Goal: Task Accomplishment & Management: Manage account settings

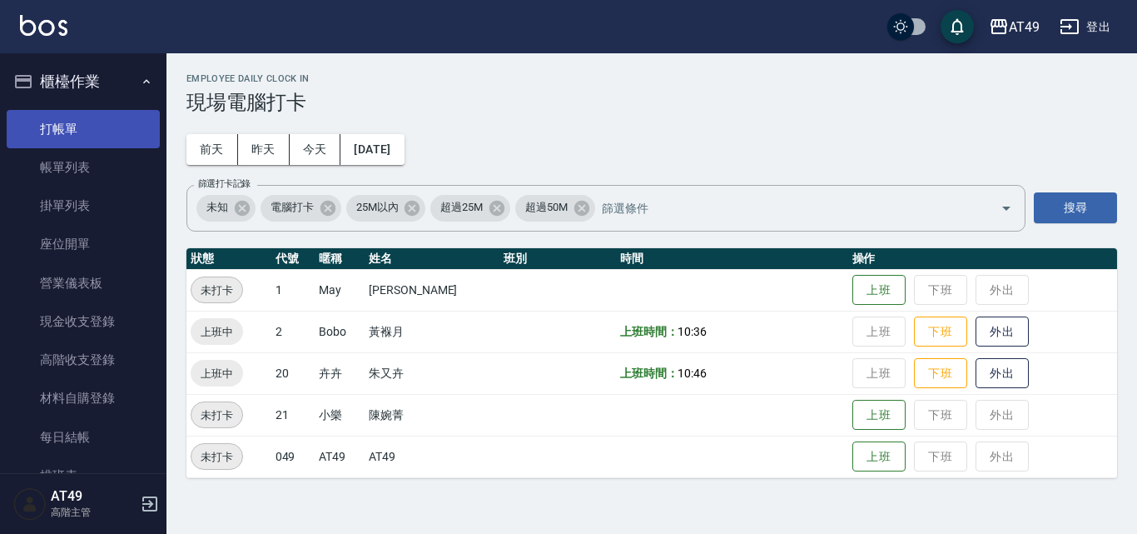
click at [54, 132] on link "打帳單" at bounding box center [83, 129] width 153 height 38
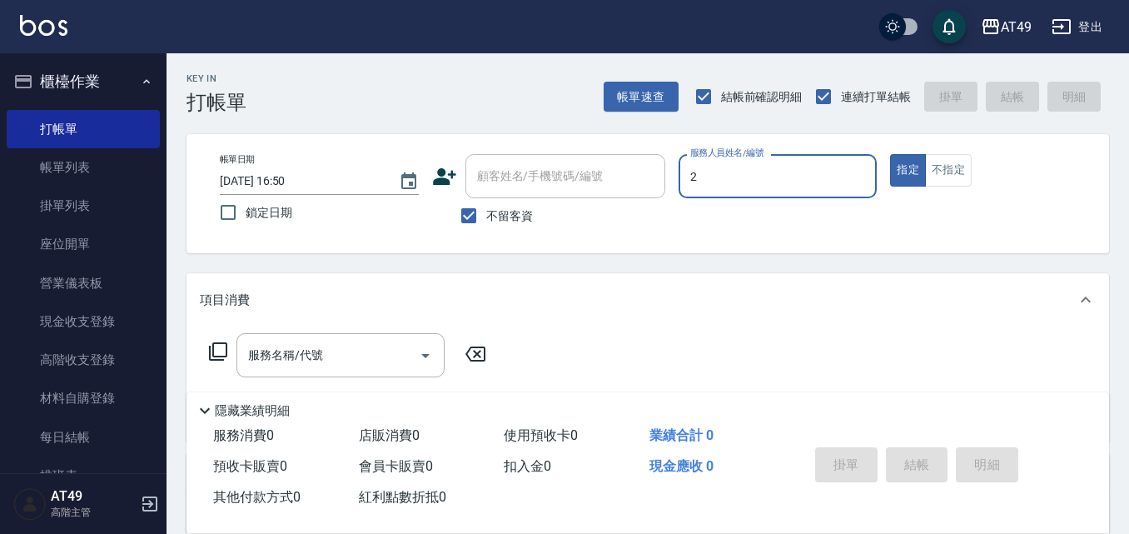
type input "2"
type button "true"
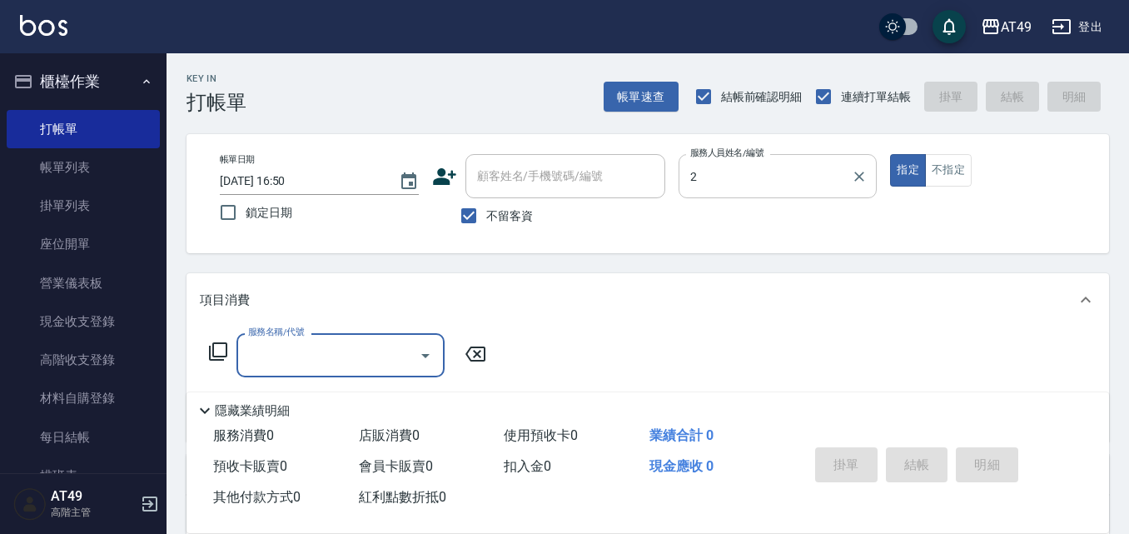
type input "Bobo-2"
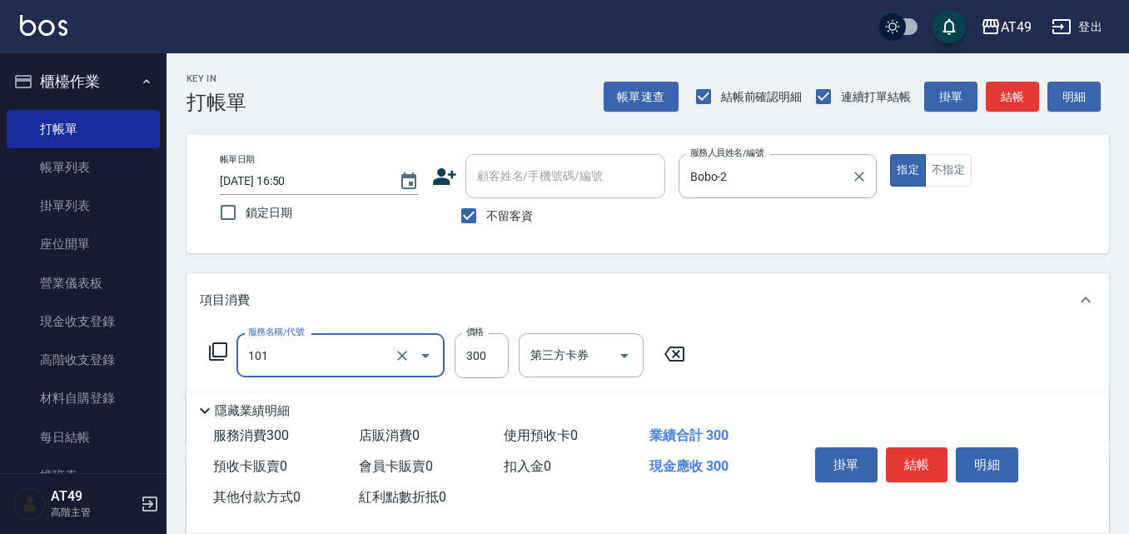
type input "一般洗髮(101)"
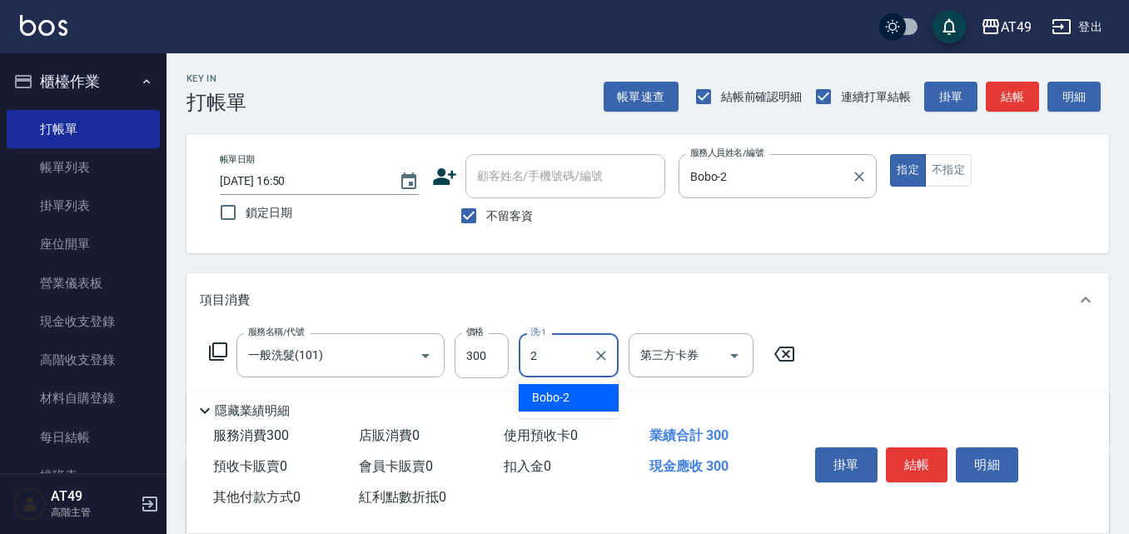
type input "Bobo-2"
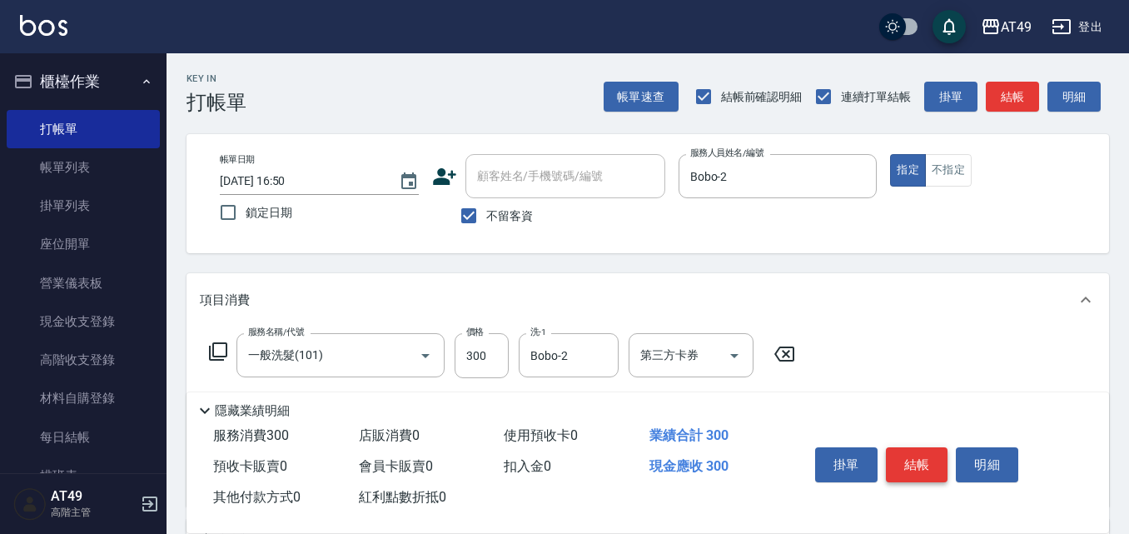
click at [918, 449] on button "結帳" at bounding box center [917, 464] width 62 height 35
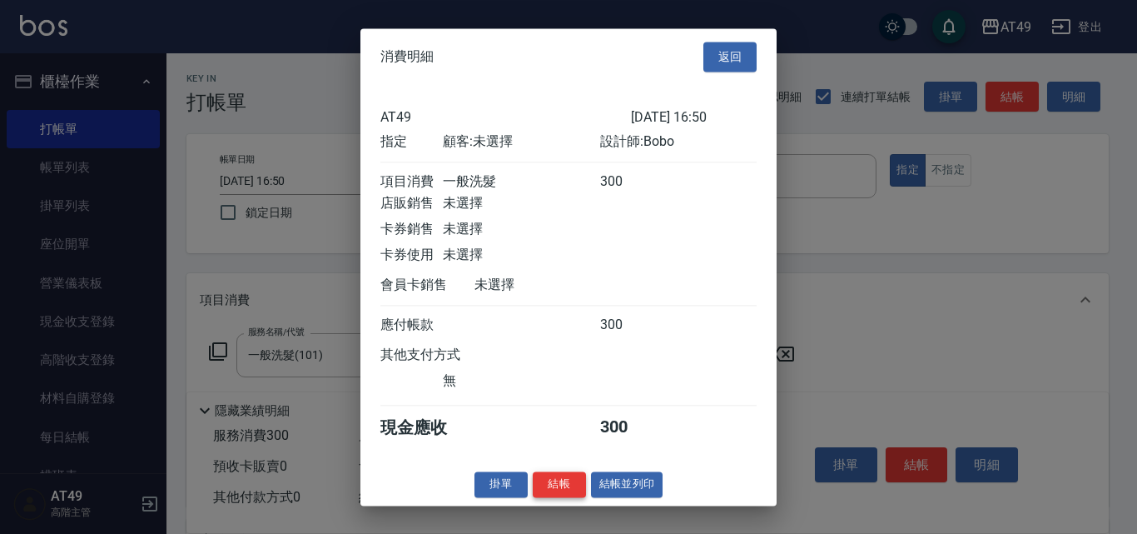
click at [562, 497] on button "結帳" at bounding box center [559, 484] width 53 height 26
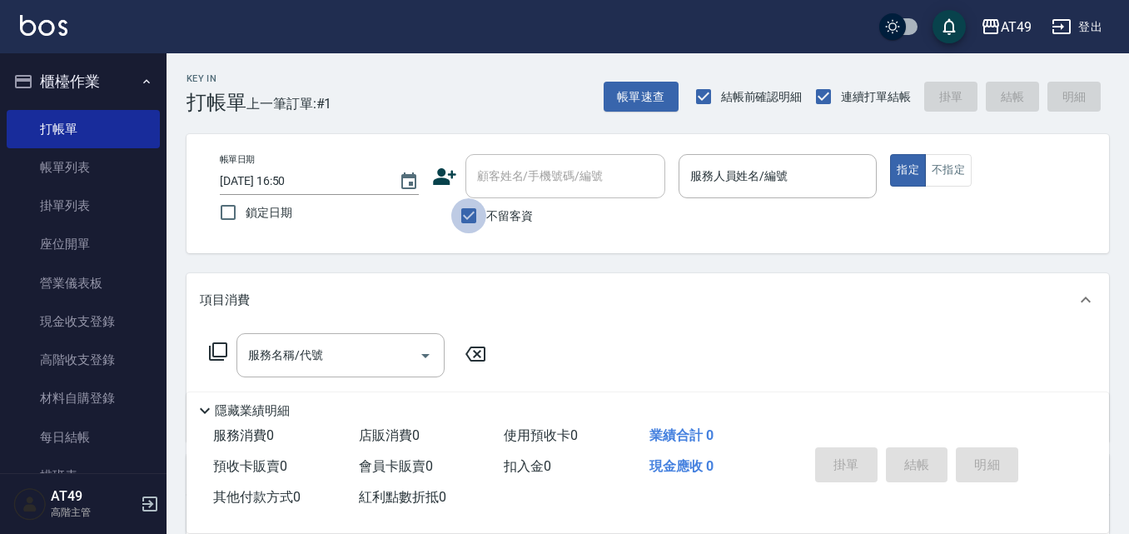
click at [472, 216] on input "不留客資" at bounding box center [468, 215] width 35 height 35
checkbox input "false"
click at [450, 183] on icon at bounding box center [444, 176] width 25 height 25
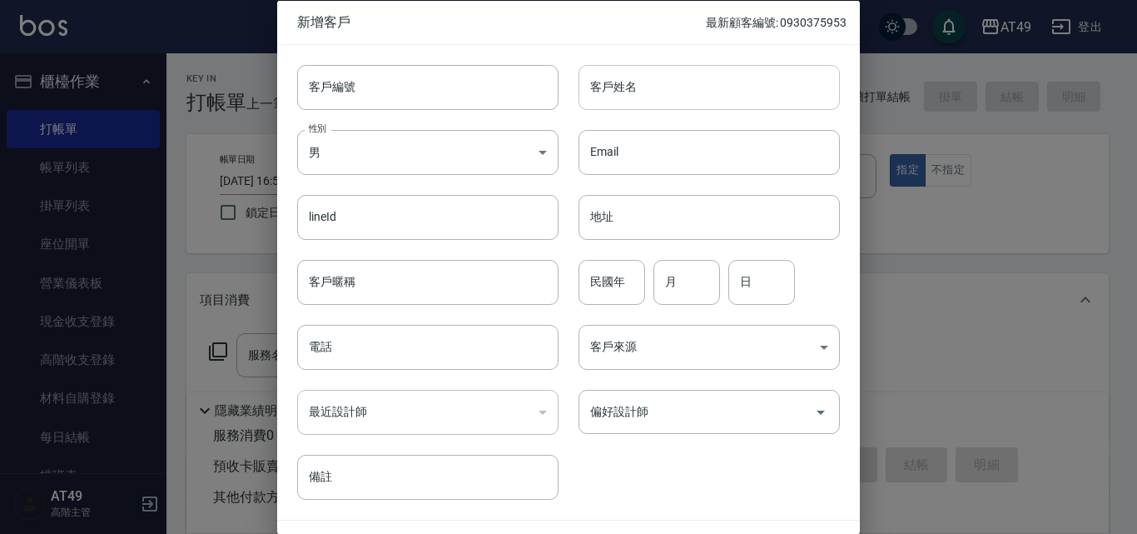
click at [693, 77] on input "客戶姓名" at bounding box center [709, 86] width 261 height 45
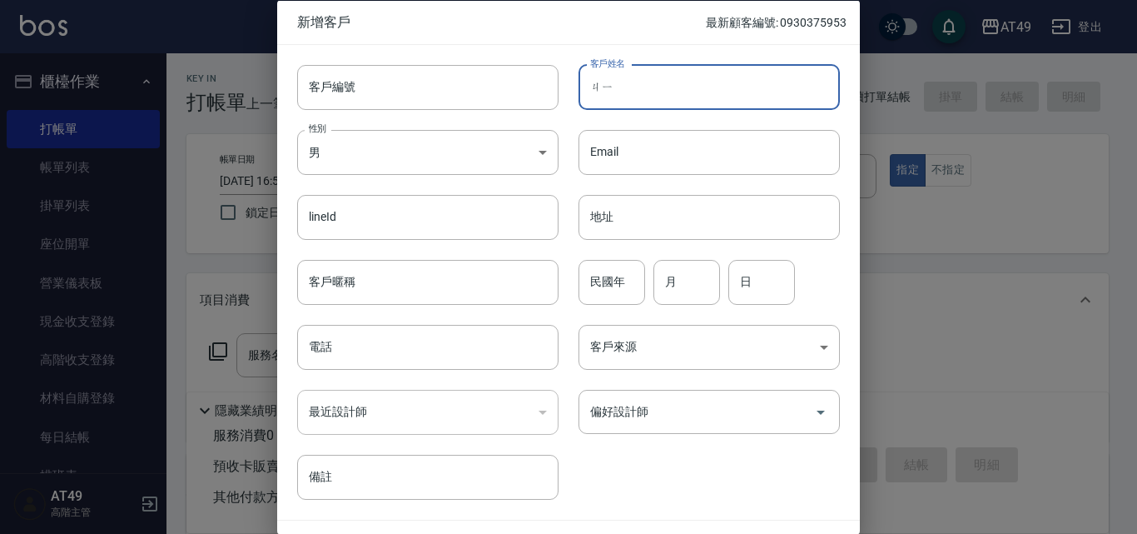
type input "季"
click at [689, 86] on input "季季" at bounding box center [709, 86] width 261 height 45
type input "季"
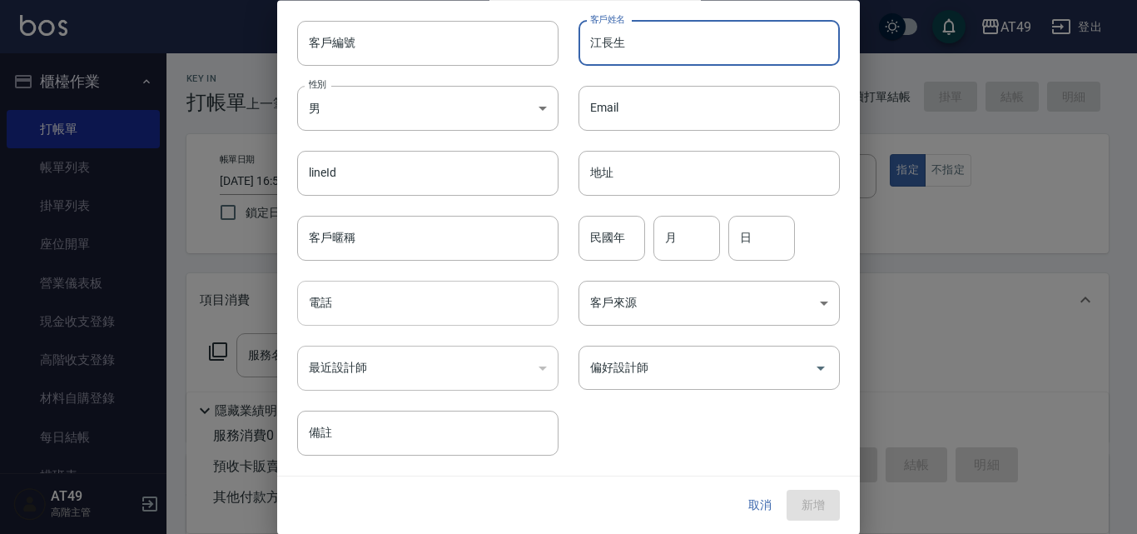
type input "江長生"
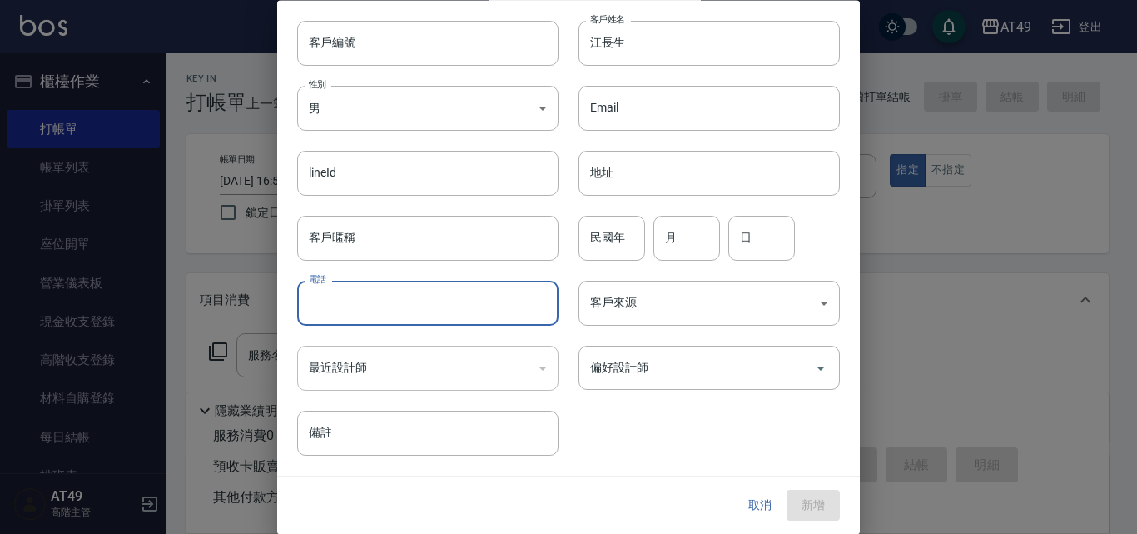
click at [403, 292] on input "電話" at bounding box center [427, 303] width 261 height 45
type input "09280202548"
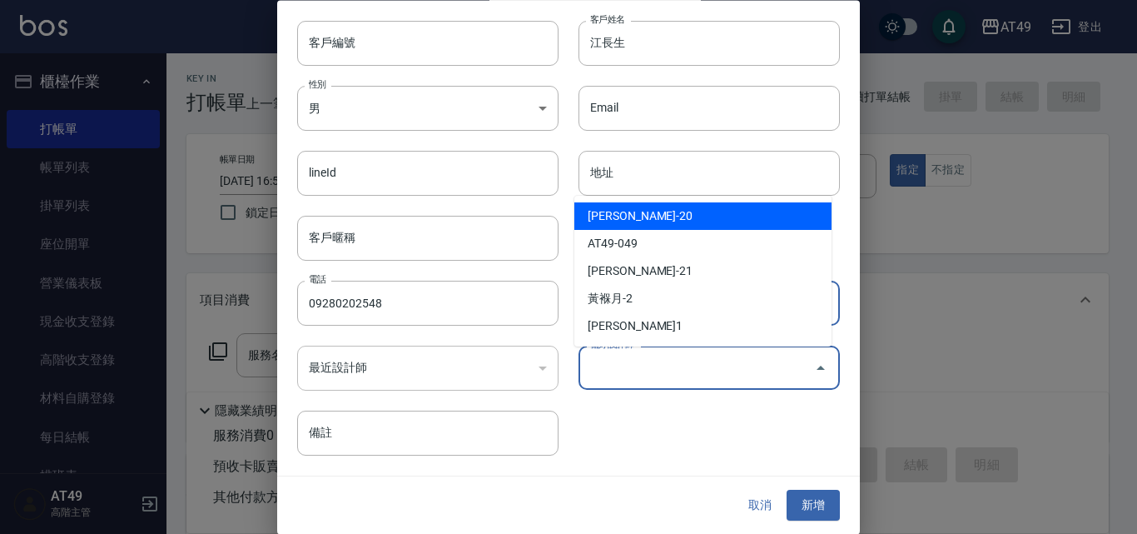
click at [614, 371] on input "偏好設計師" at bounding box center [696, 368] width 221 height 29
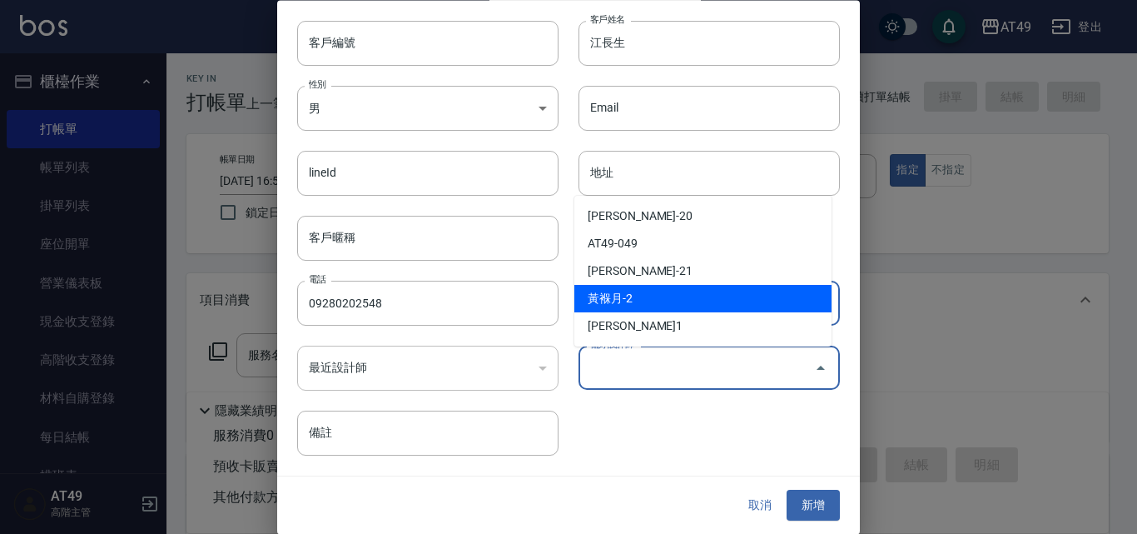
click at [637, 306] on li "黃褓月-2" at bounding box center [702, 298] width 257 height 27
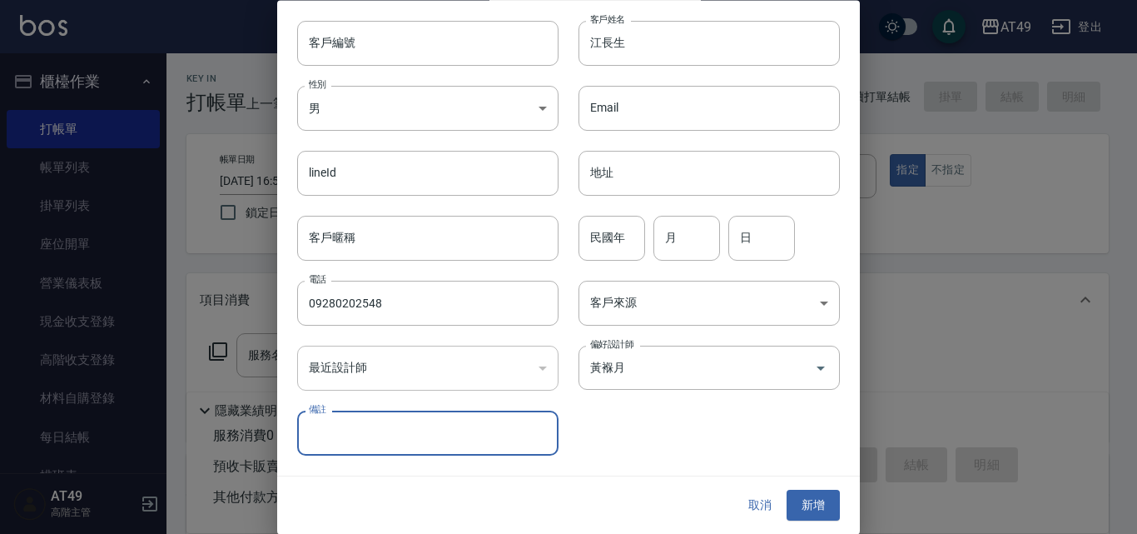
type input "黃褓月"
click at [795, 502] on button "新增" at bounding box center [813, 505] width 53 height 31
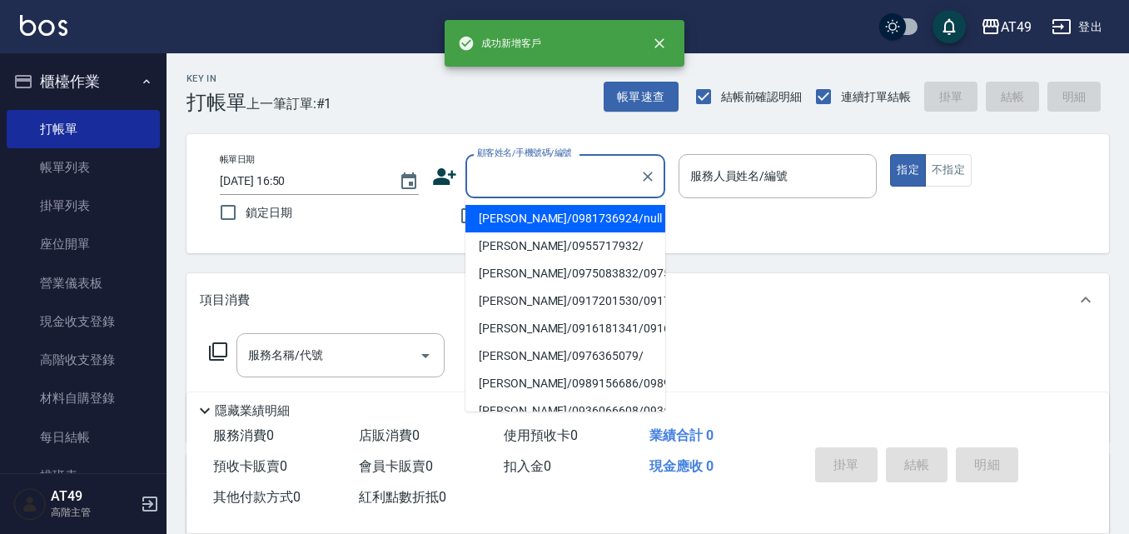
click at [591, 183] on input "顧客姓名/手機號碼/編號" at bounding box center [553, 176] width 160 height 29
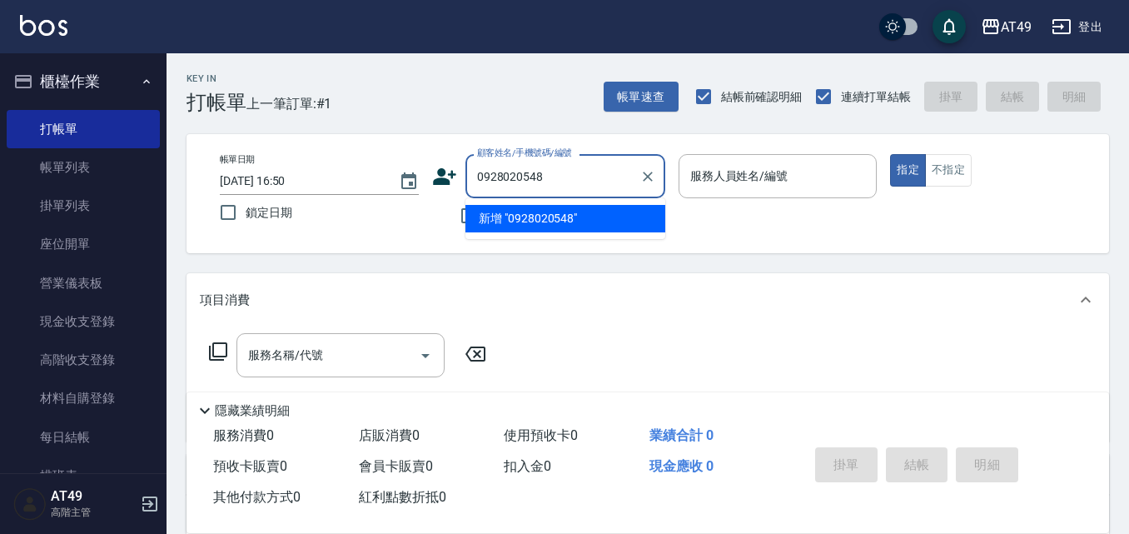
type input "0928020548"
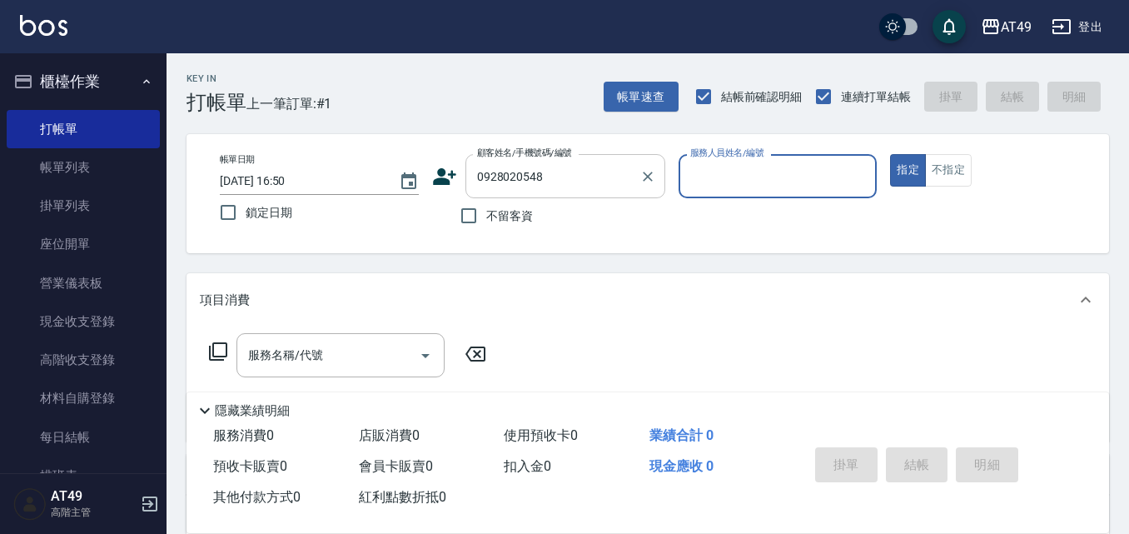
click at [576, 171] on input "0928020548" at bounding box center [553, 176] width 160 height 29
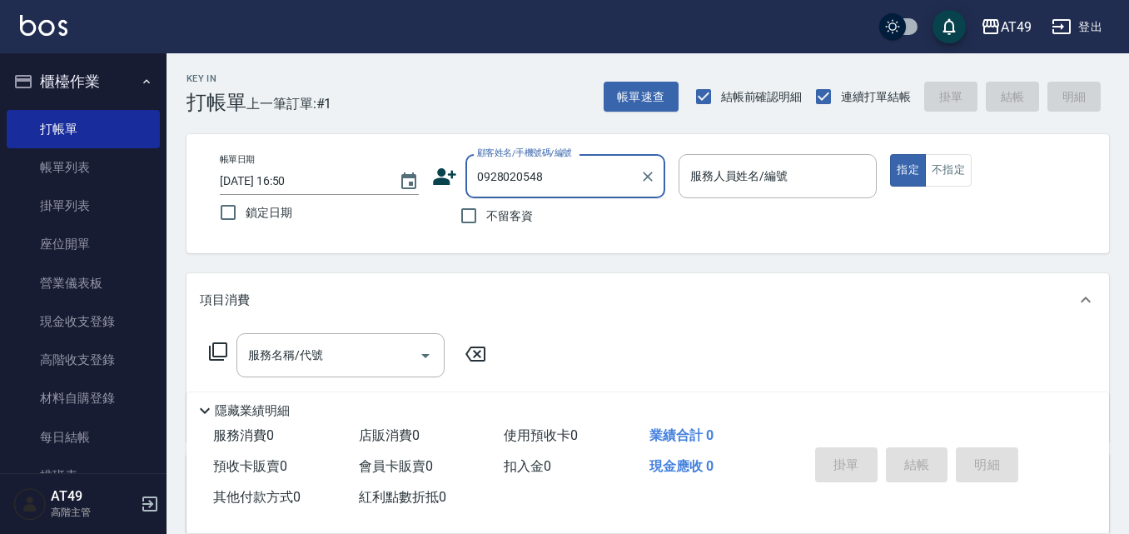
click at [587, 223] on div "不留客資" at bounding box center [548, 215] width 233 height 35
click at [541, 173] on input "0928020548" at bounding box center [553, 176] width 160 height 29
click at [653, 186] on button "Clear" at bounding box center [647, 176] width 23 height 23
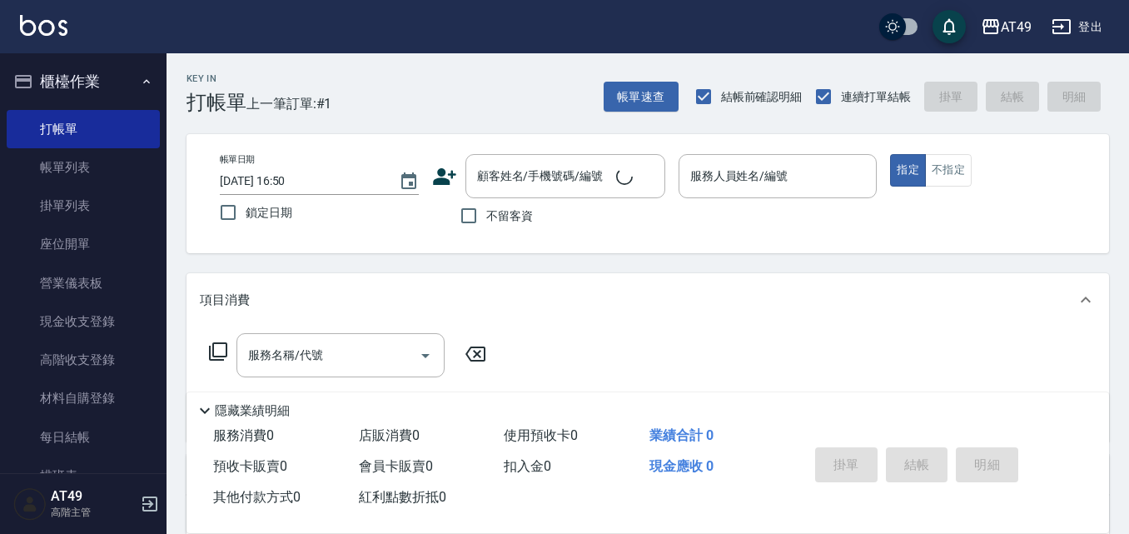
click at [447, 180] on icon at bounding box center [444, 176] width 23 height 17
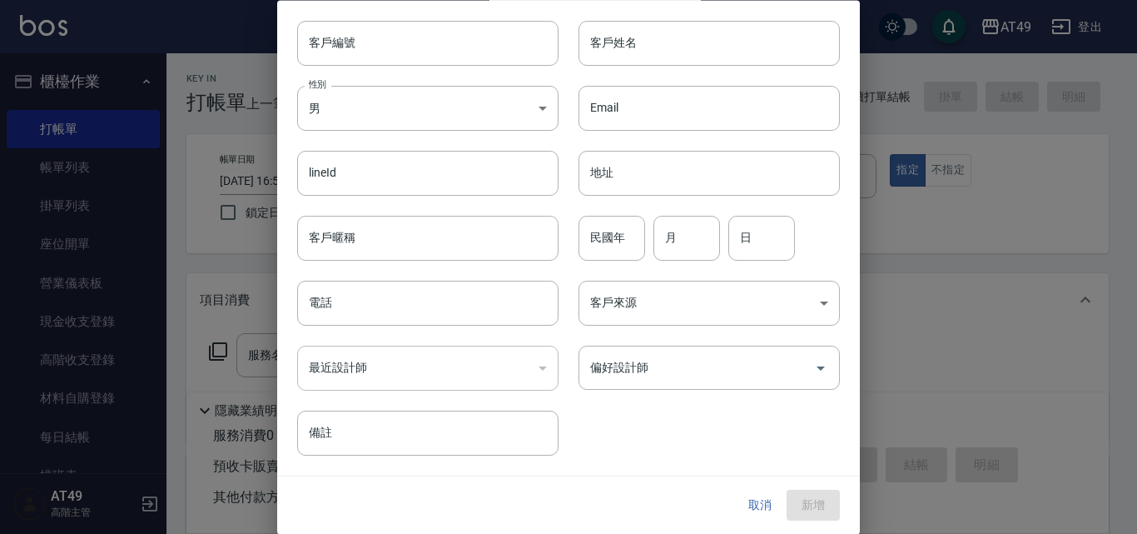
click at [752, 495] on button "取消" at bounding box center [759, 505] width 53 height 31
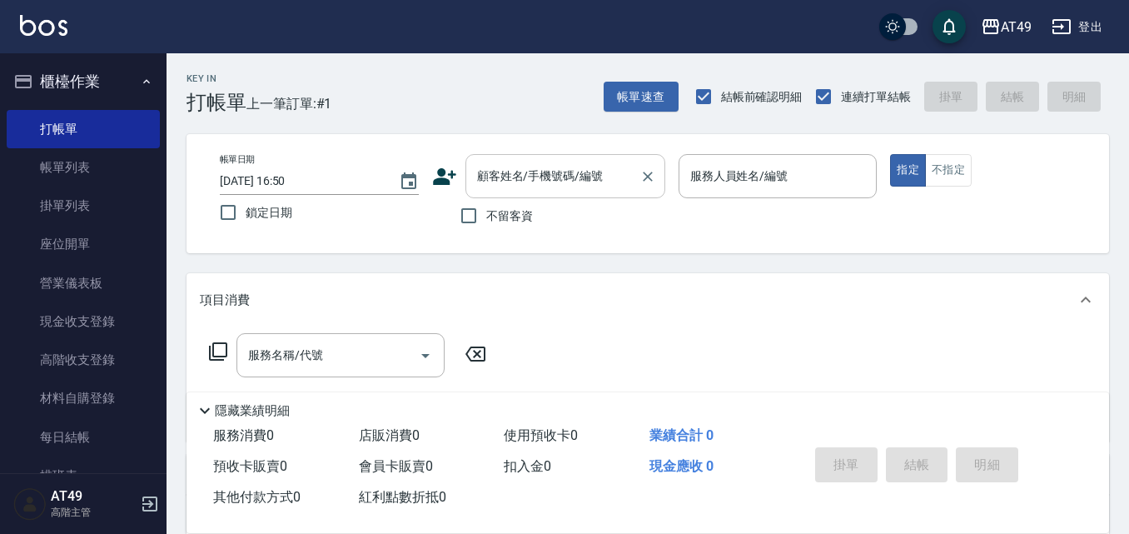
click at [527, 182] on input "顧客姓名/手機號碼/編號" at bounding box center [553, 176] width 160 height 29
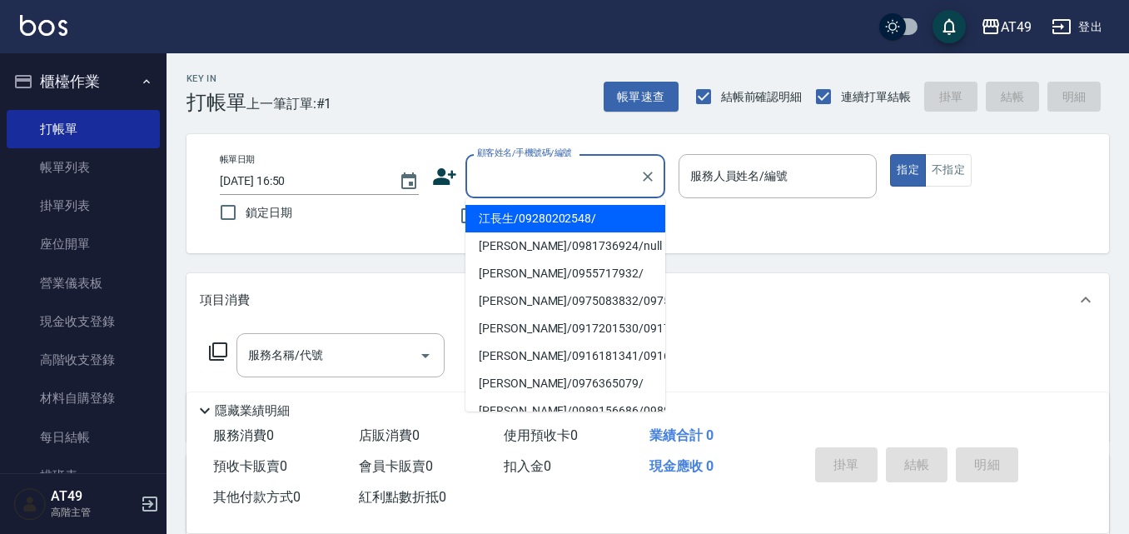
click at [575, 171] on input "顧客姓名/手機號碼/編號" at bounding box center [553, 176] width 160 height 29
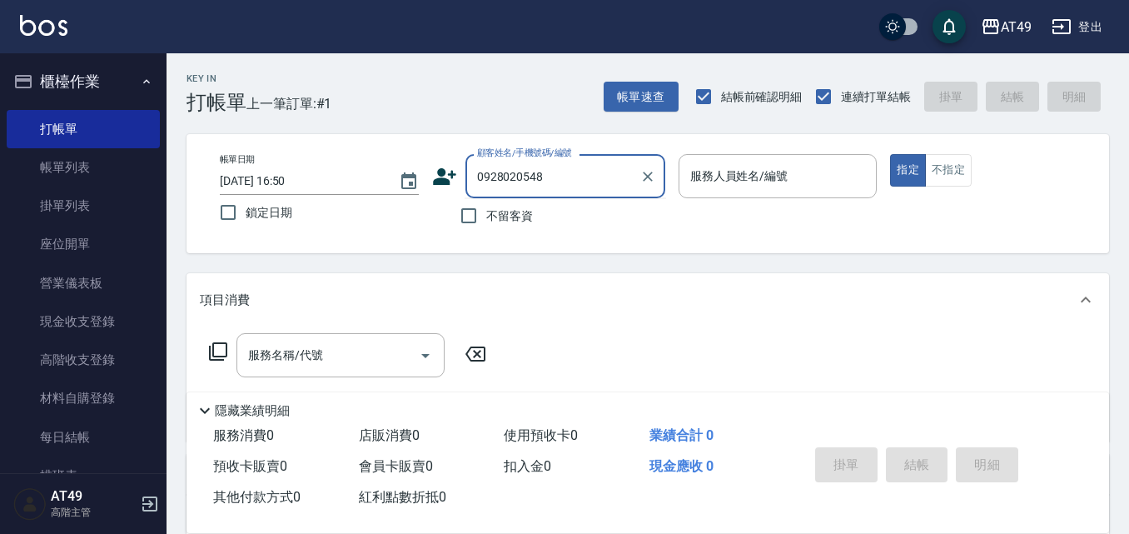
click at [575, 171] on input "0928020548" at bounding box center [553, 176] width 160 height 29
type input "0928020548"
click at [575, 171] on input "0928020548" at bounding box center [553, 176] width 160 height 29
click at [648, 177] on icon "Clear" at bounding box center [648, 176] width 10 height 10
click at [539, 185] on input "顧客姓名/手機號碼/編號" at bounding box center [553, 176] width 160 height 29
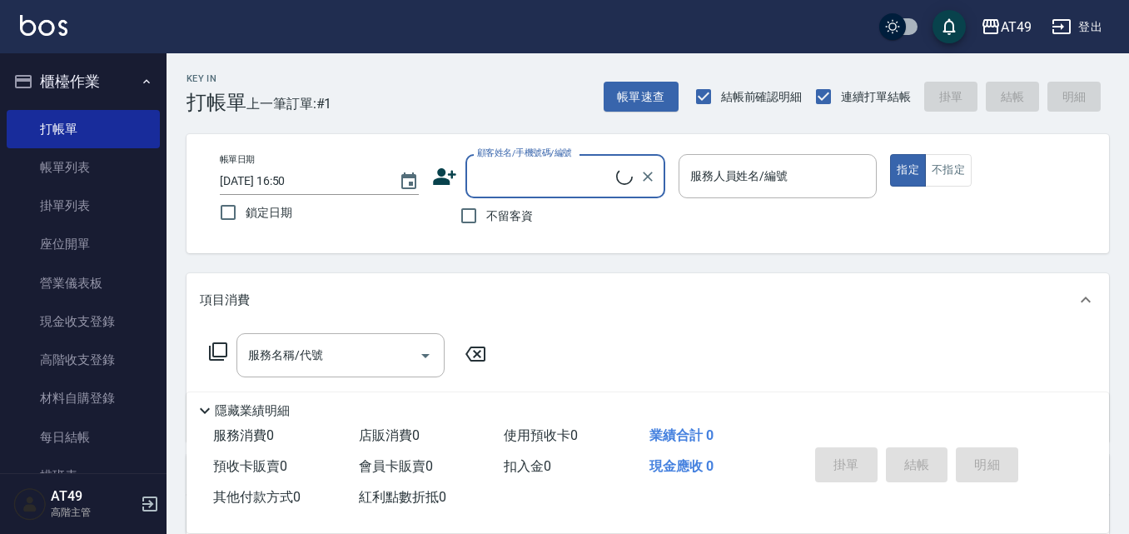
click at [546, 178] on input "顧客姓名/手機號碼/編號" at bounding box center [544, 176] width 143 height 29
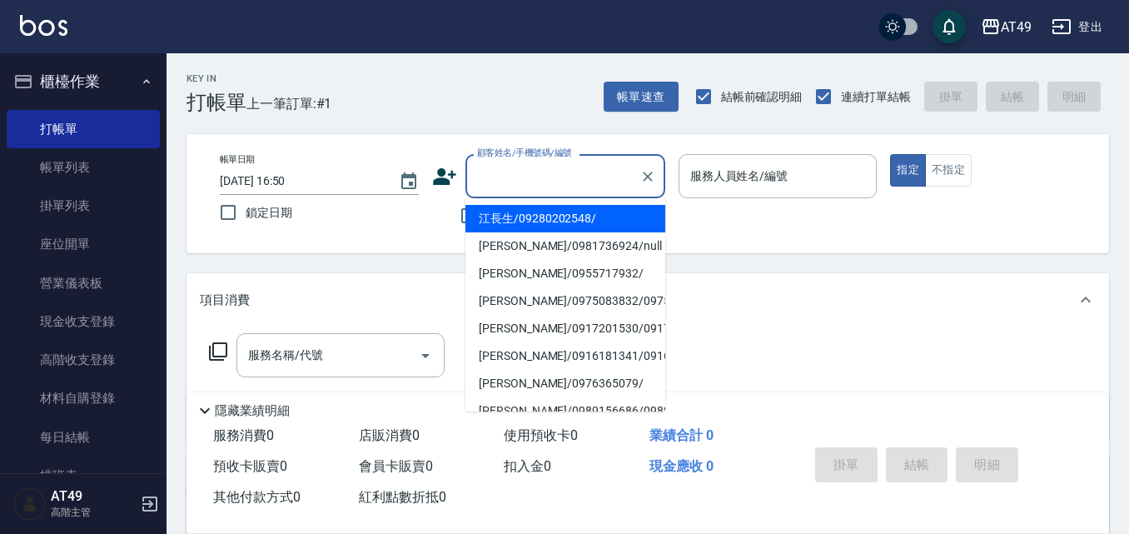
click at [494, 210] on li "江長生/09280202548/" at bounding box center [565, 218] width 200 height 27
type input "江長生/09280202548/"
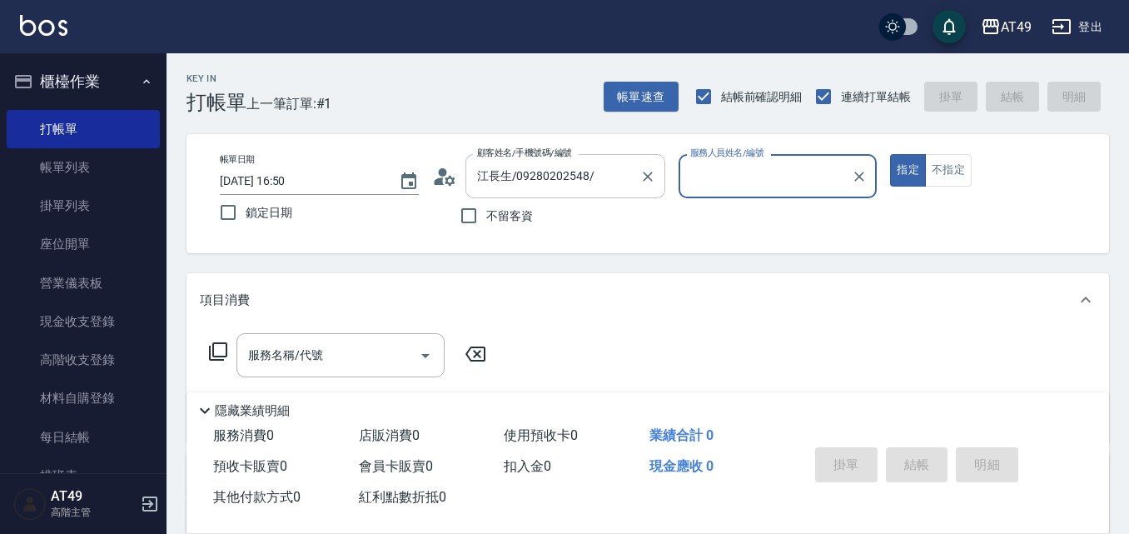
type input "Bobo-2"
click at [435, 170] on icon at bounding box center [444, 176] width 25 height 25
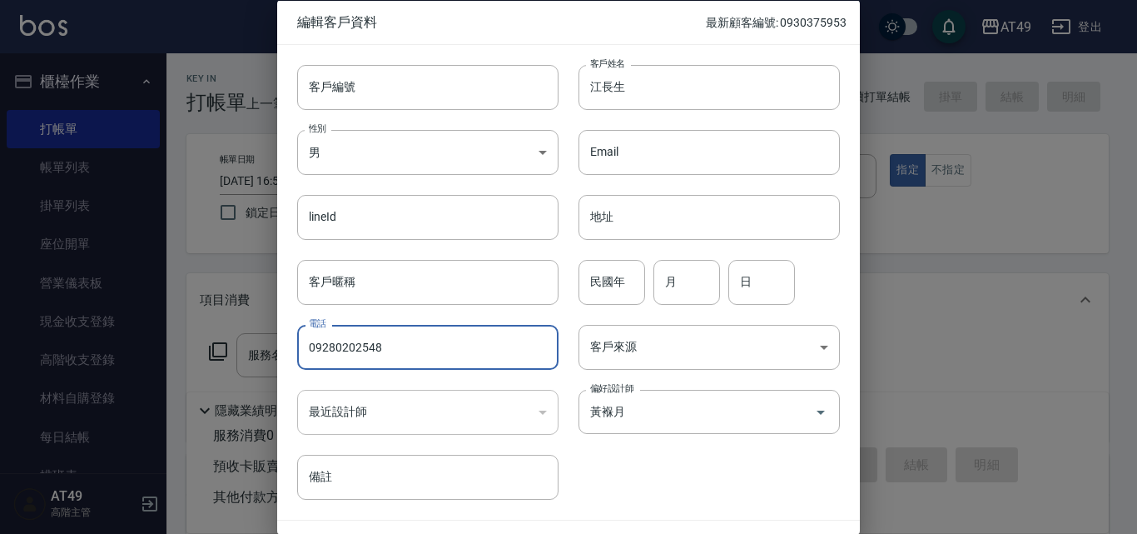
click at [359, 347] on input "09280202548" at bounding box center [427, 347] width 261 height 45
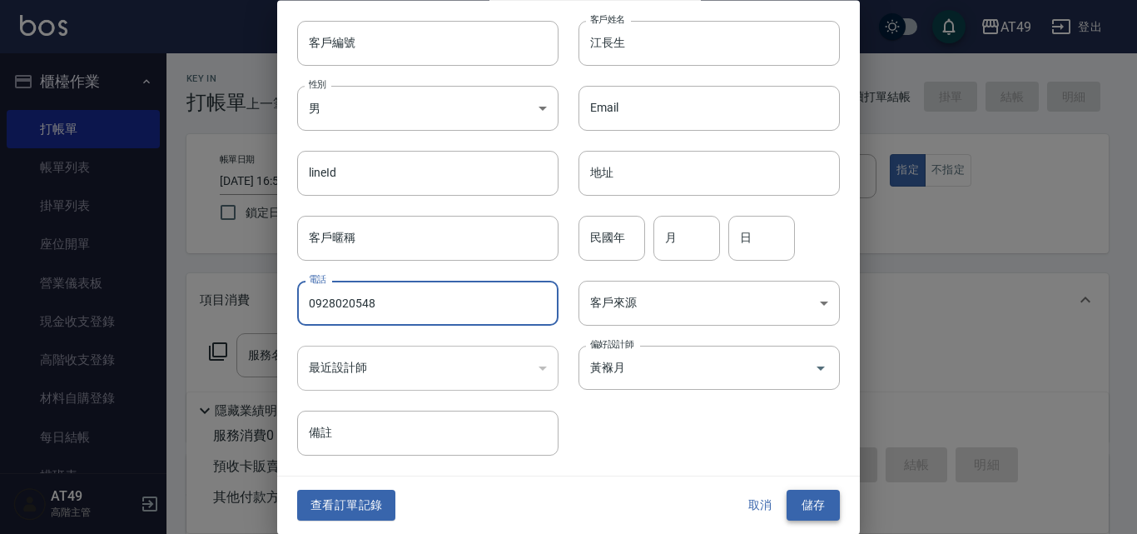
type input "0928020548"
click at [808, 496] on button "儲存" at bounding box center [813, 505] width 53 height 31
click at [808, 496] on div "取消 儲存" at bounding box center [786, 505] width 107 height 31
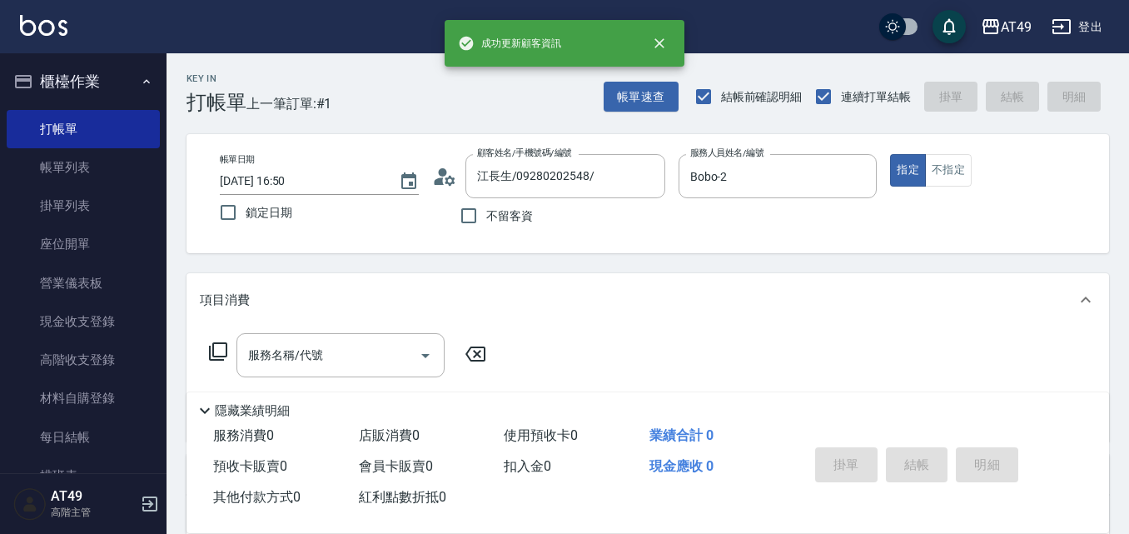
click at [589, 232] on div "不留客資" at bounding box center [548, 215] width 233 height 35
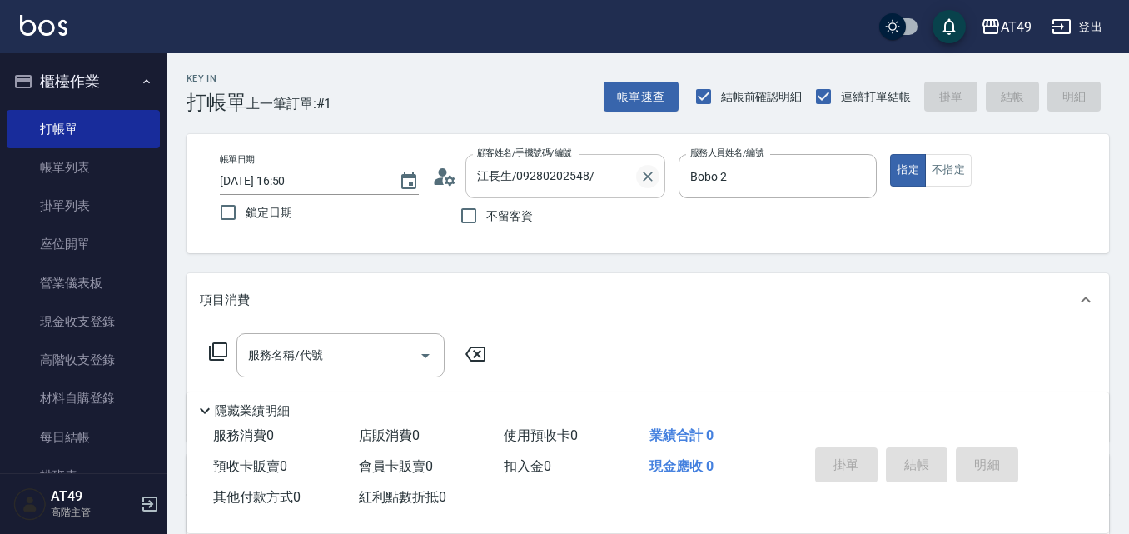
click at [644, 169] on icon "Clear" at bounding box center [647, 176] width 17 height 17
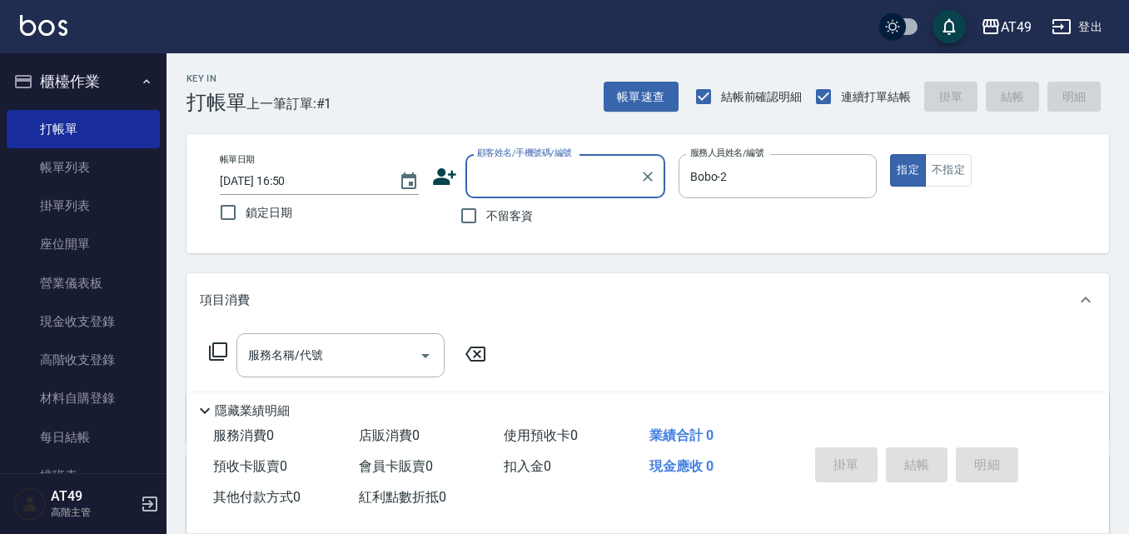
click at [572, 182] on input "顧客姓名/手機號碼/編號" at bounding box center [553, 176] width 160 height 29
click at [567, 219] on li "江長生/0928020548/" at bounding box center [565, 218] width 200 height 27
type input "江長生/0928020548/"
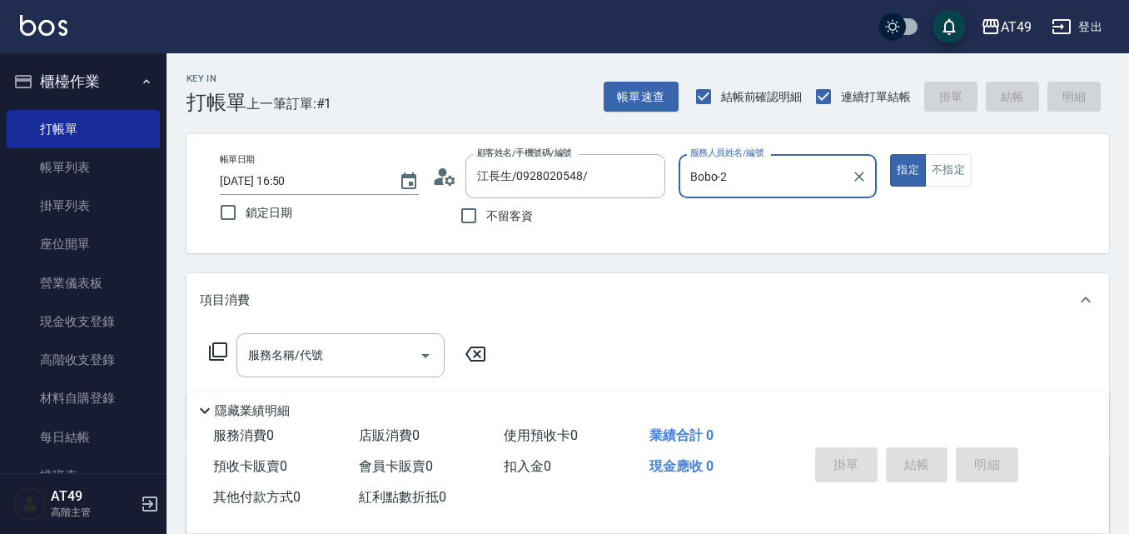
click at [739, 236] on div "帳單日期 [DATE] 16:50 鎖定日期 顧客姓名/手機號碼/編號 江長生/0928020548/ 顧客姓名/手機號碼/編號 不留客資 服務人員姓名/編號…" at bounding box center [647, 193] width 922 height 119
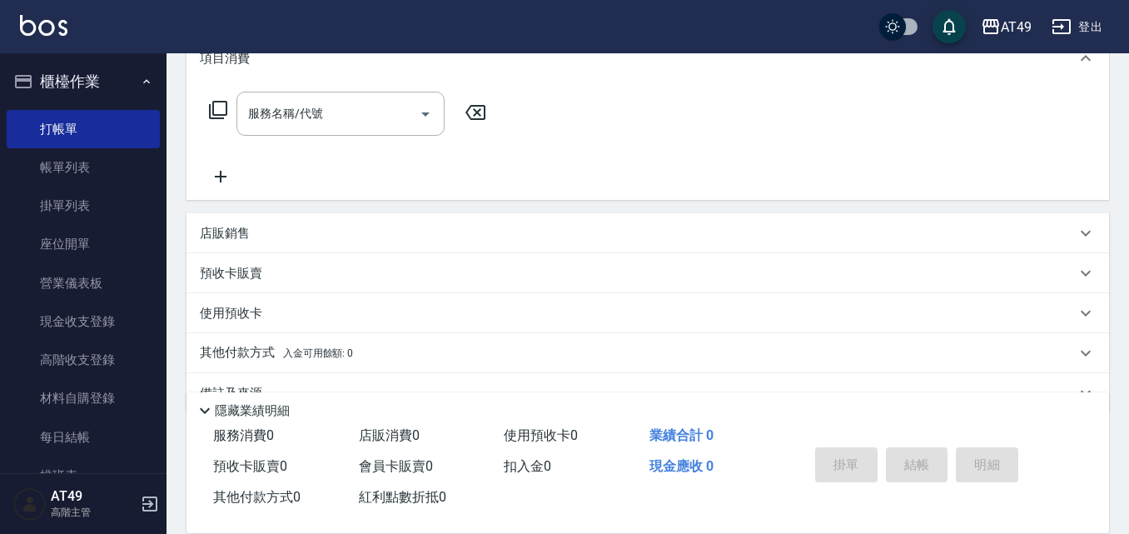
scroll to position [250, 0]
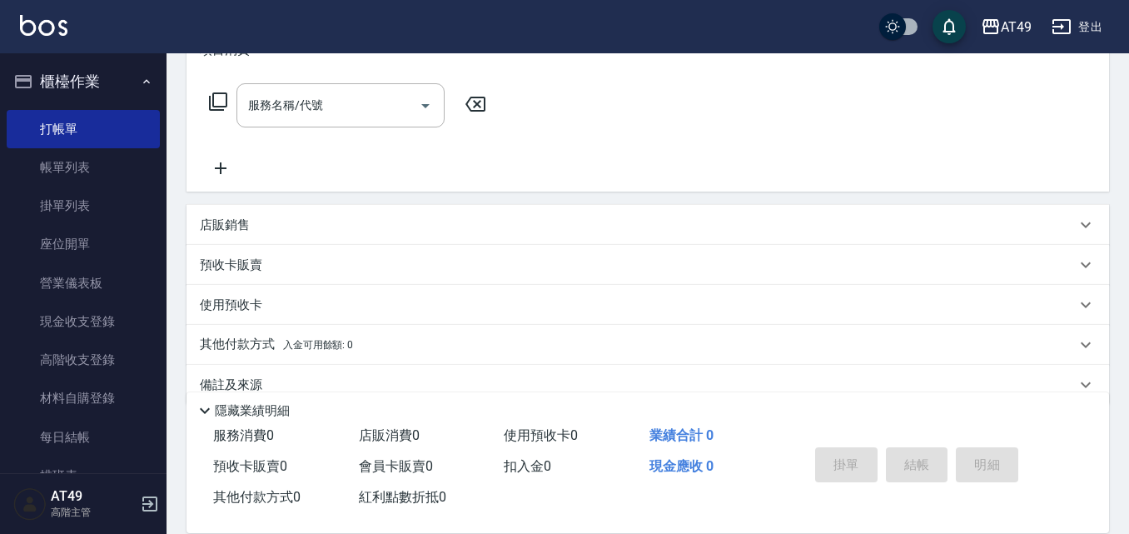
click at [236, 263] on p "預收卡販賣" at bounding box center [231, 264] width 62 height 17
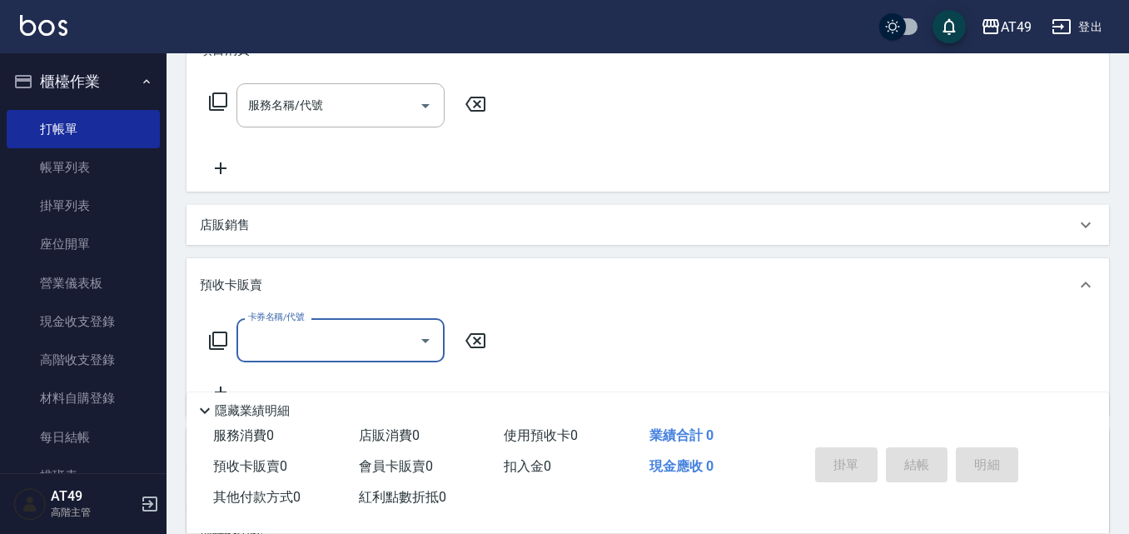
scroll to position [0, 0]
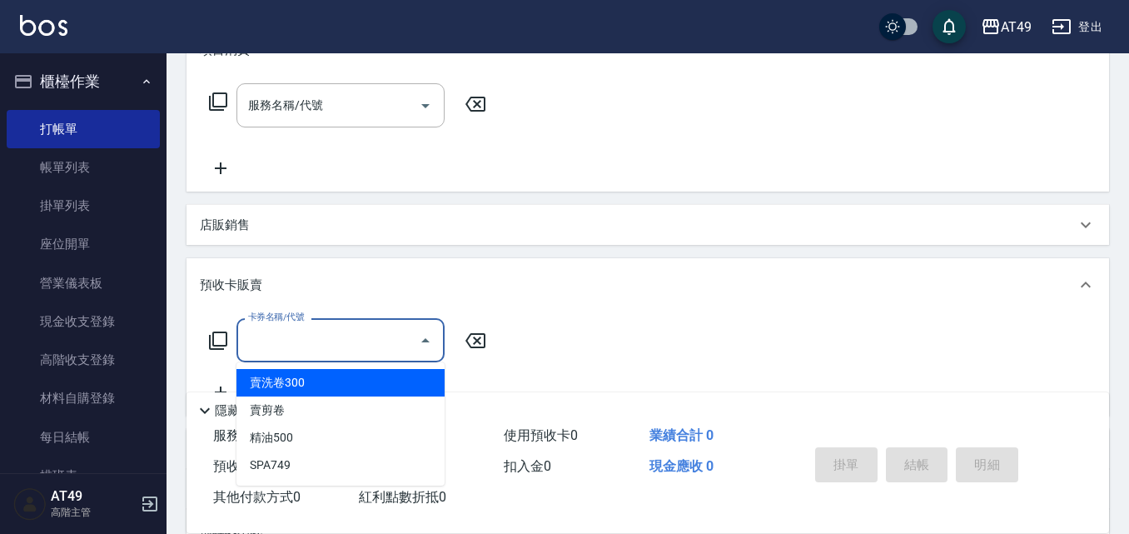
click at [296, 345] on input "卡券名稱/代號" at bounding box center [328, 340] width 168 height 29
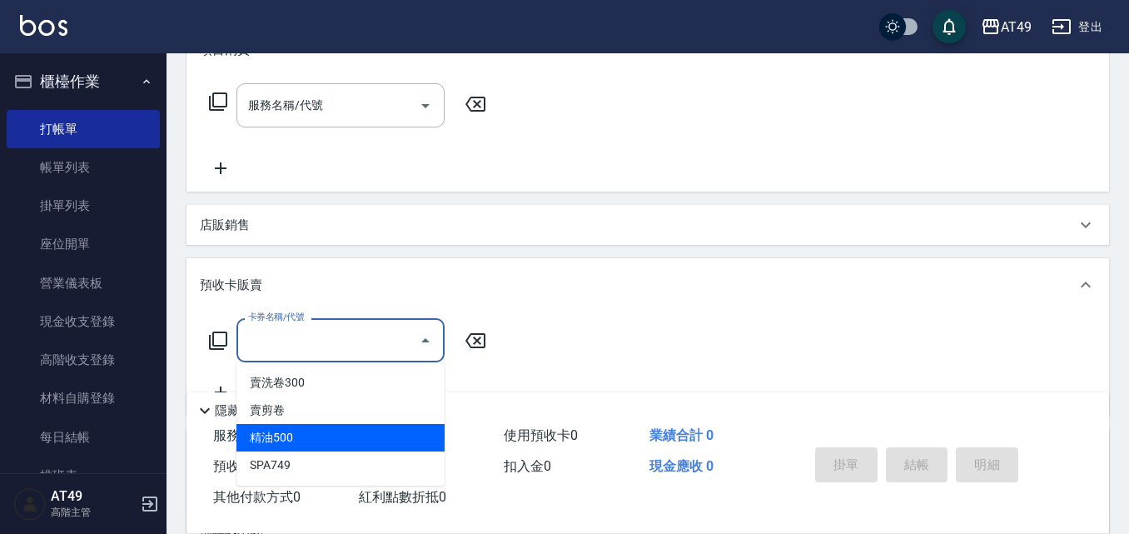
click at [330, 442] on span "精油500" at bounding box center [340, 437] width 208 height 27
type input "精油500(1004)"
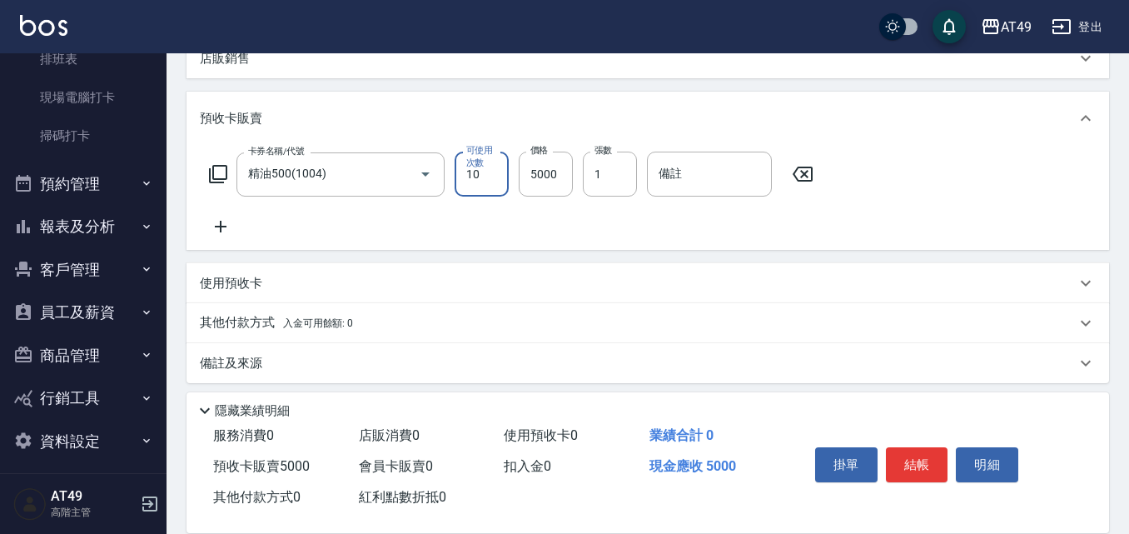
scroll to position [425, 0]
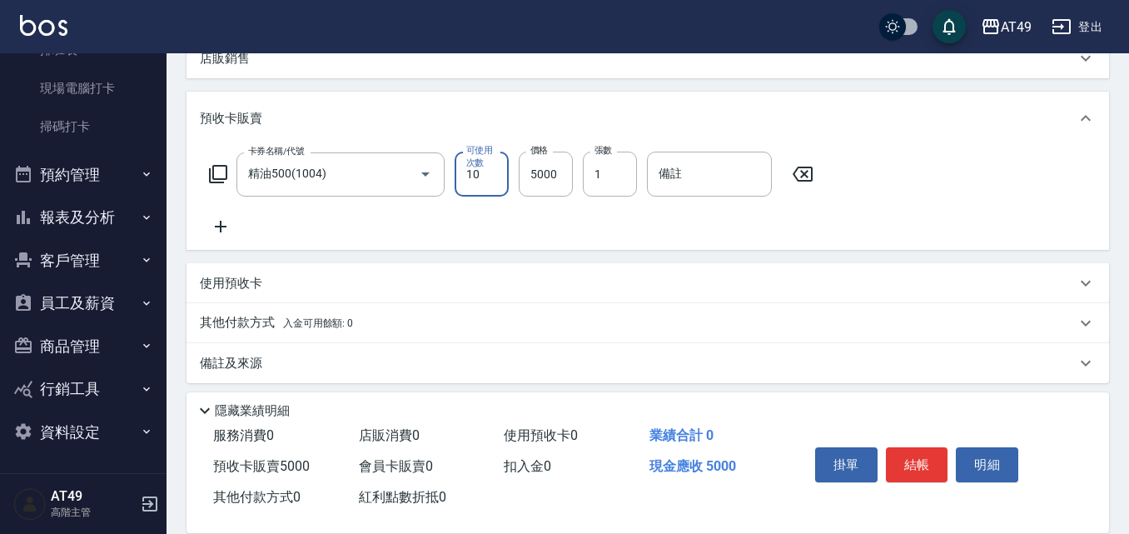
click at [73, 430] on button "資料設定" at bounding box center [83, 431] width 153 height 43
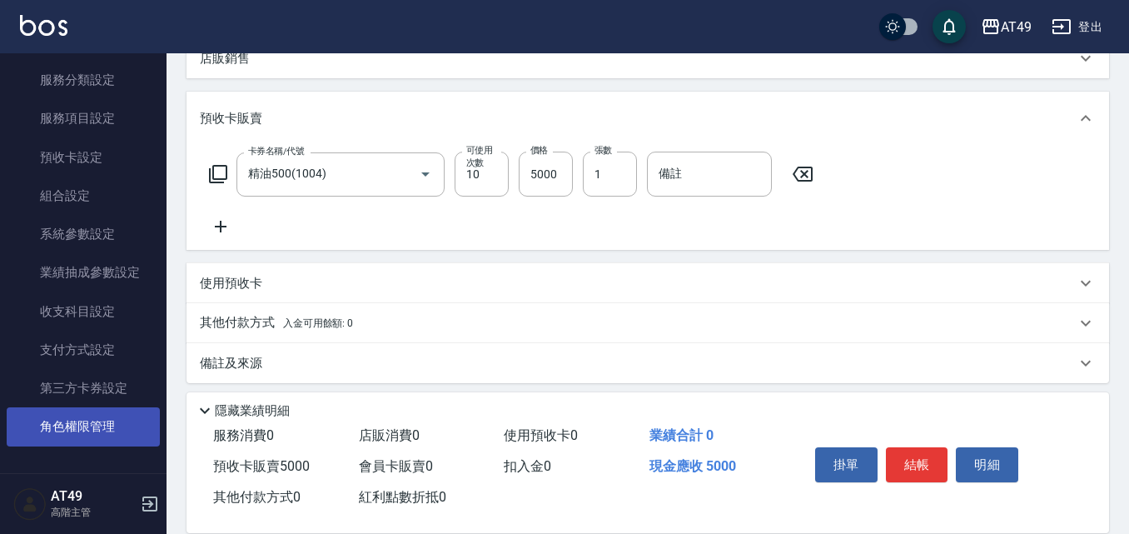
scroll to position [658, 0]
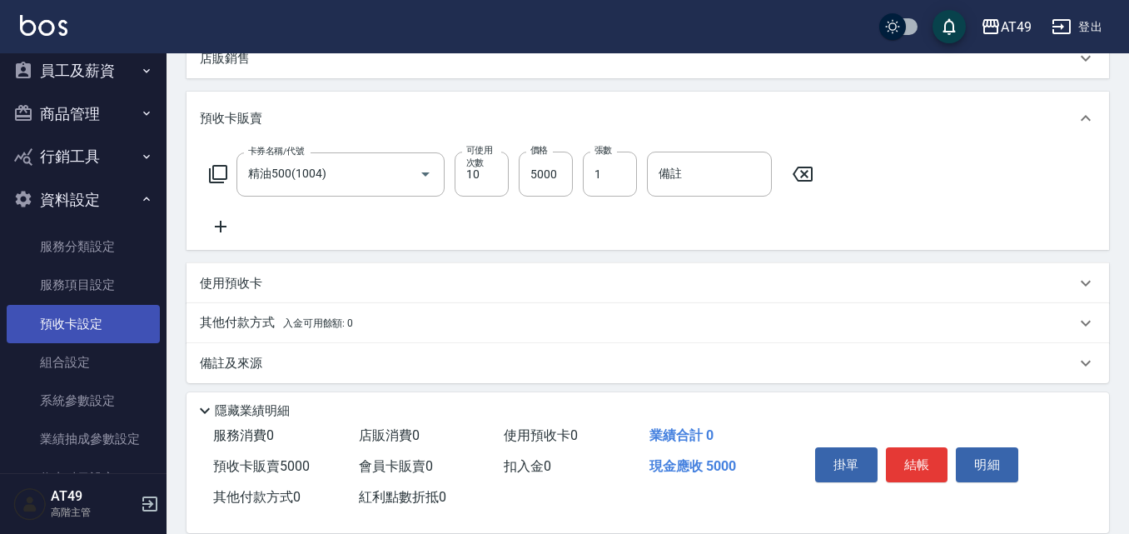
click at [93, 319] on link "預收卡設定" at bounding box center [83, 324] width 153 height 38
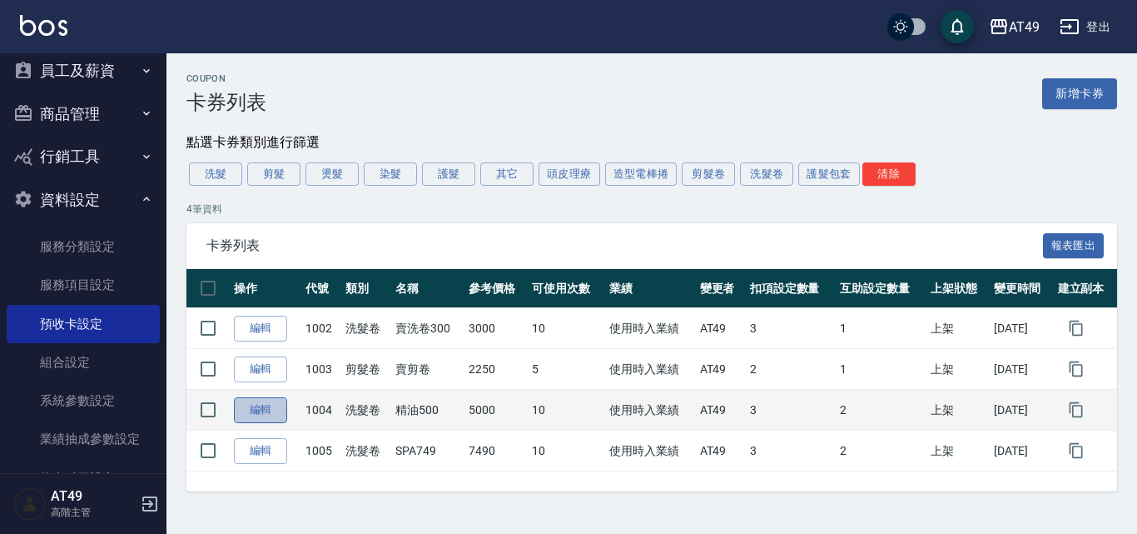
click at [256, 417] on link "編輯" at bounding box center [260, 410] width 53 height 26
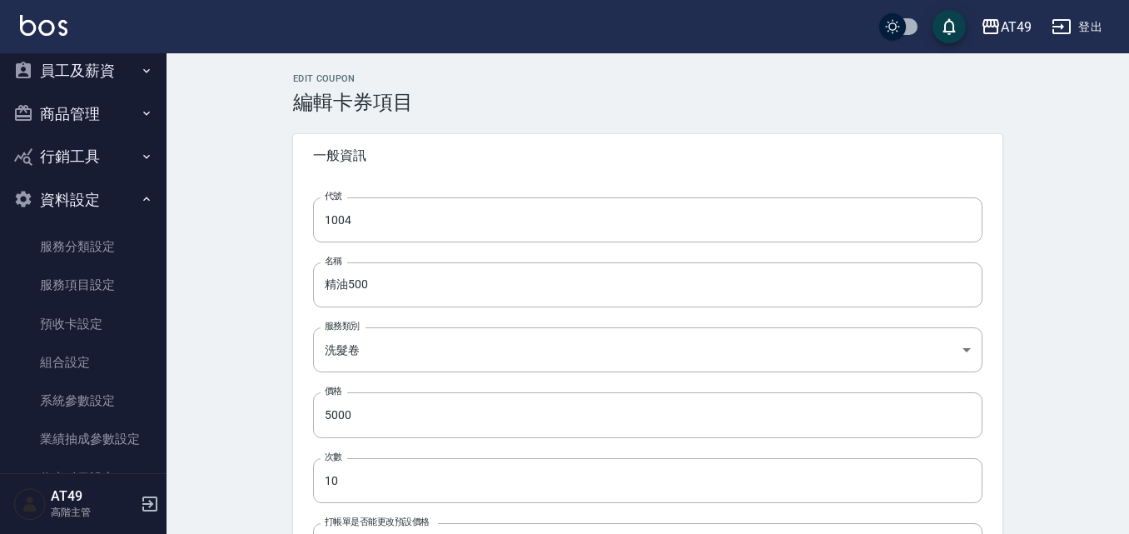
type input "1004"
type input "精油500"
type input "ce361afa-75fa-4ac7-98b2-51c0c38def11"
type input "5000"
type input "10"
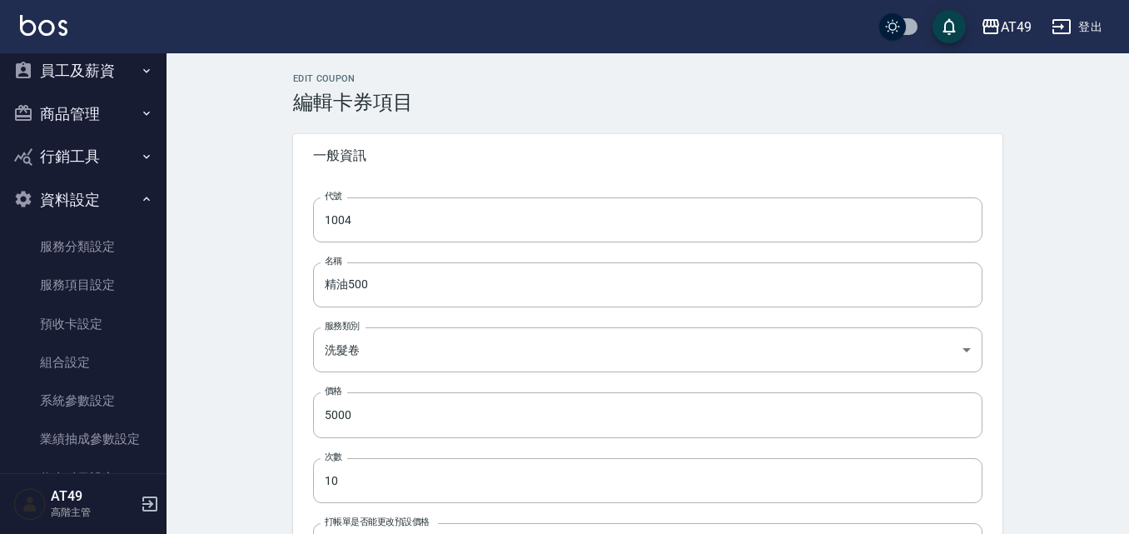
type input "UNSET"
type input "none"
type input "洗"
type input "1"
type input "固定金額"
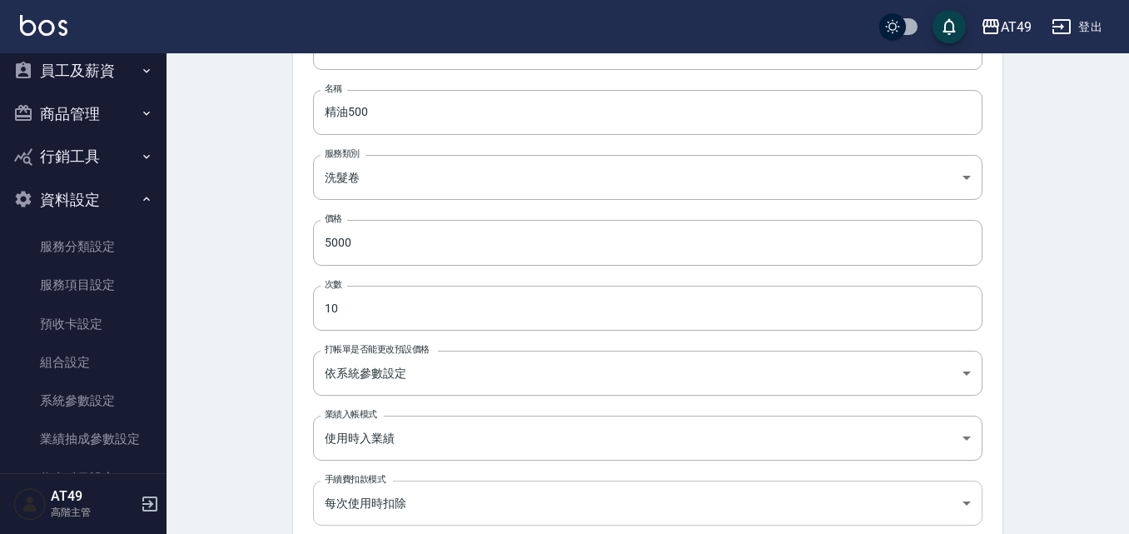
scroll to position [166, 0]
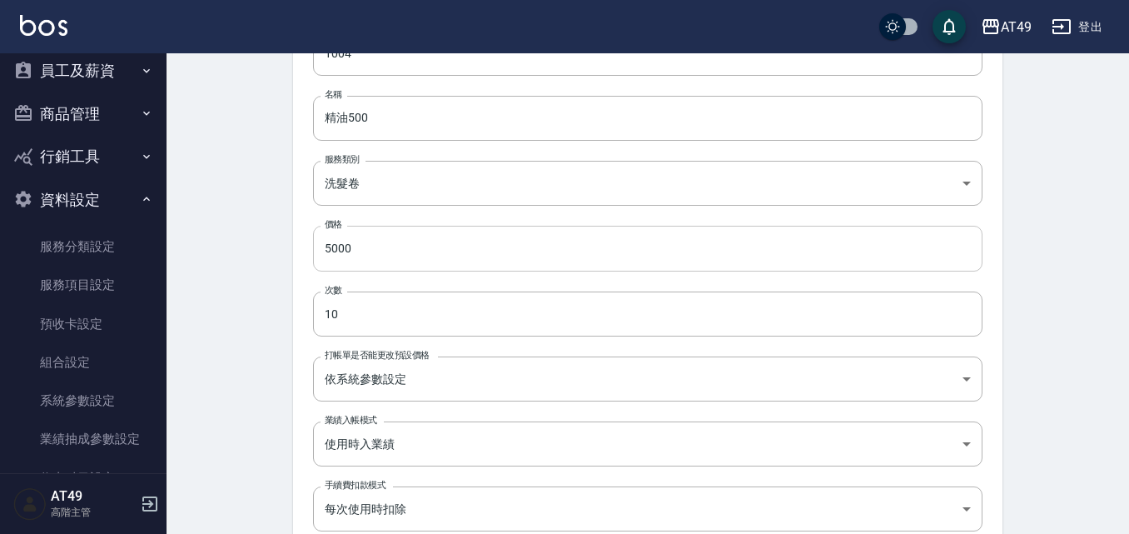
click at [329, 239] on input "5000" at bounding box center [647, 248] width 669 height 45
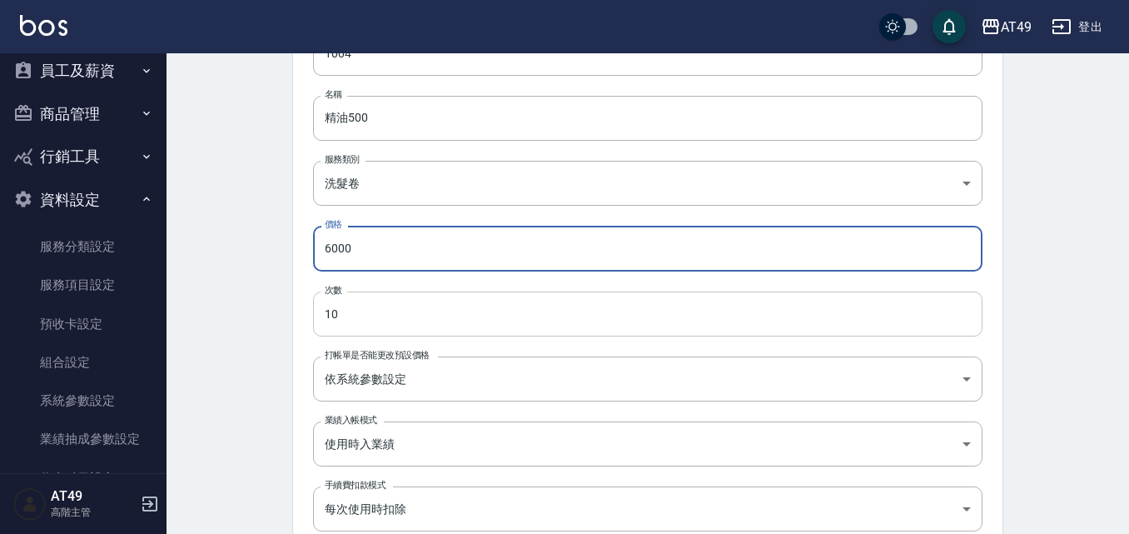
type input "6000"
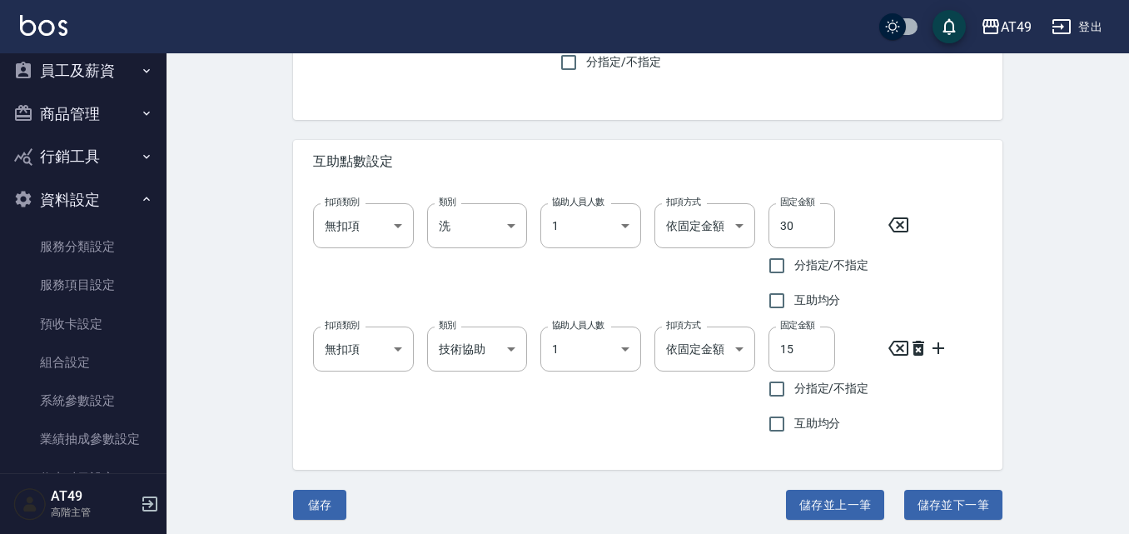
scroll to position [1175, 0]
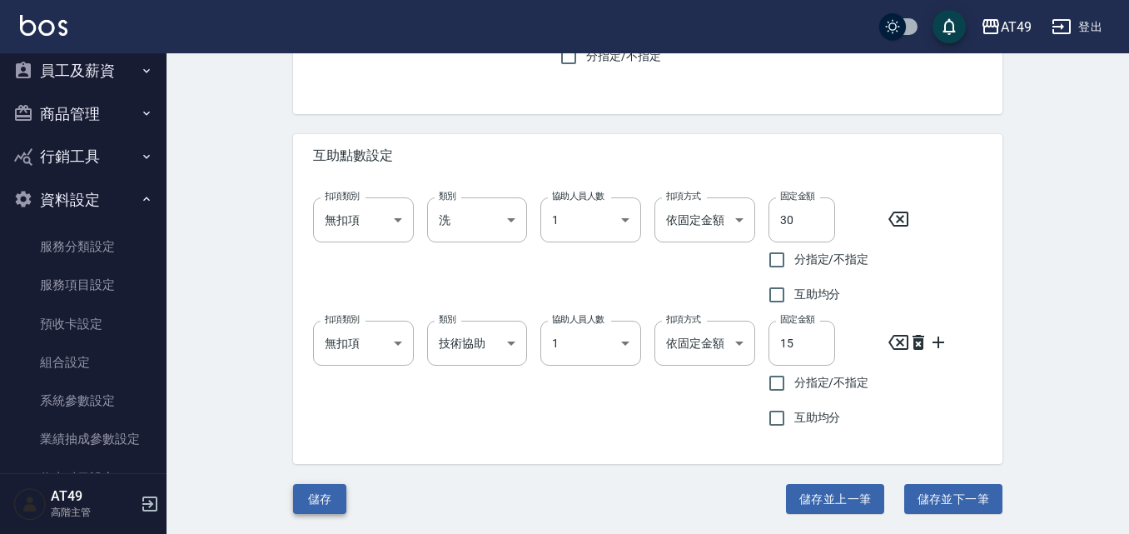
click at [326, 490] on button "儲存" at bounding box center [319, 499] width 53 height 31
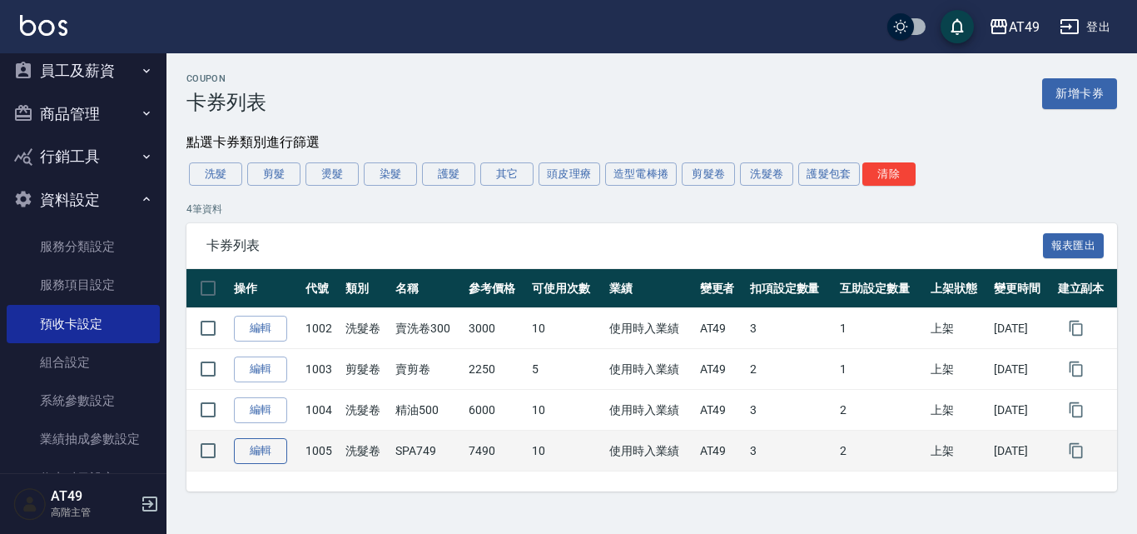
click at [271, 450] on link "編輯" at bounding box center [260, 451] width 53 height 26
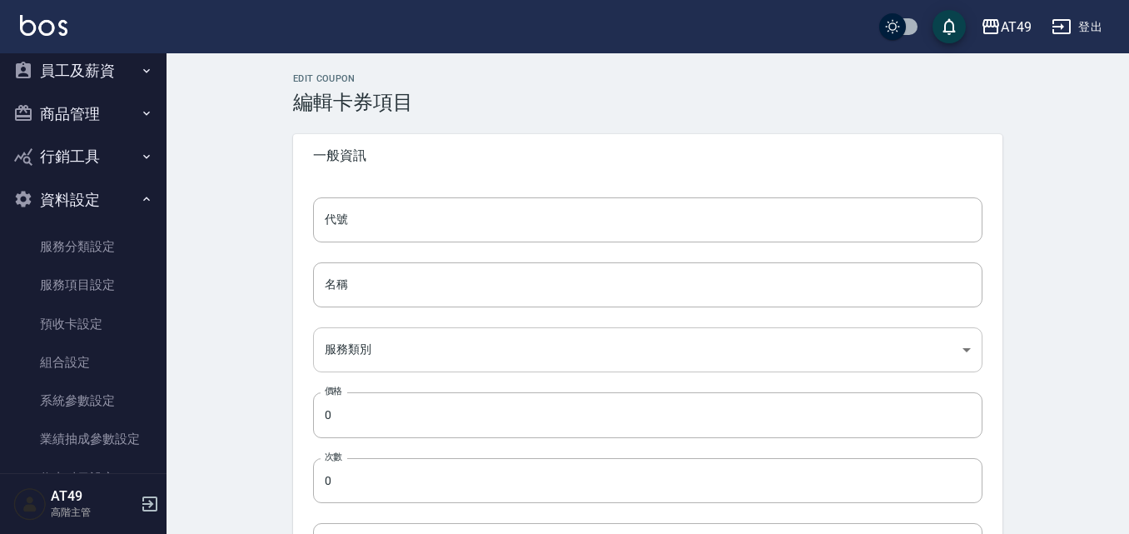
type input "1005"
type input "SPA749"
type input "ce361afa-75fa-4ac7-98b2-51c0c38def11"
type input "7490"
type input "10"
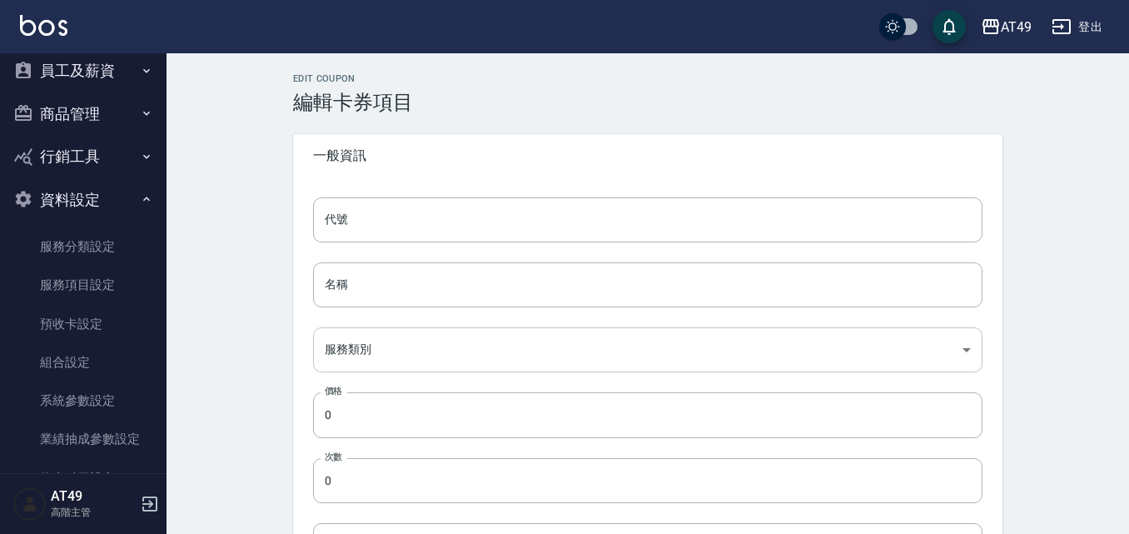
type input "UNSET"
type input "none"
type input "洗"
type input "1"
type input "固定金額"
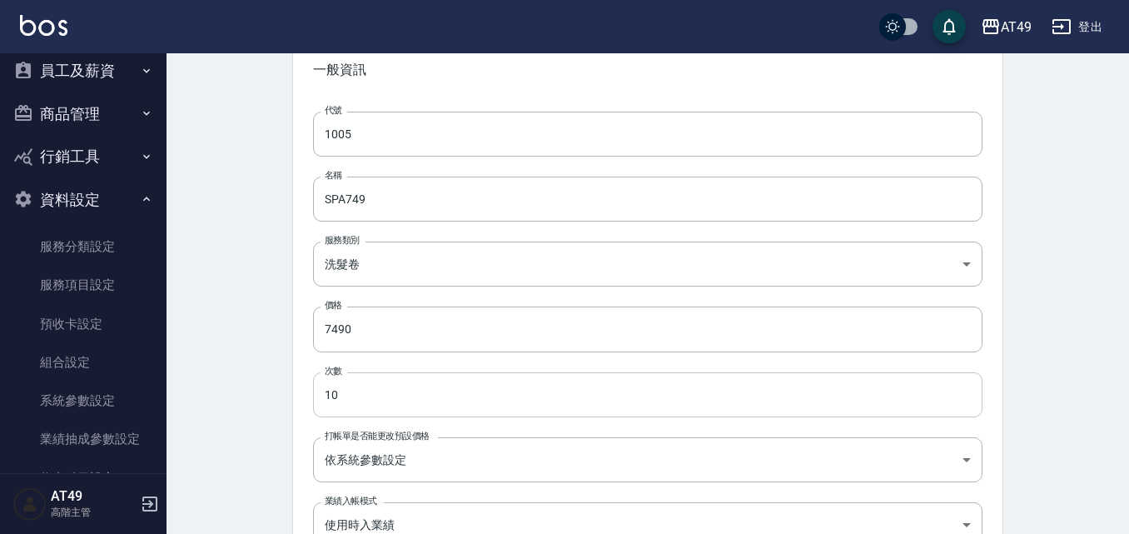
scroll to position [166, 0]
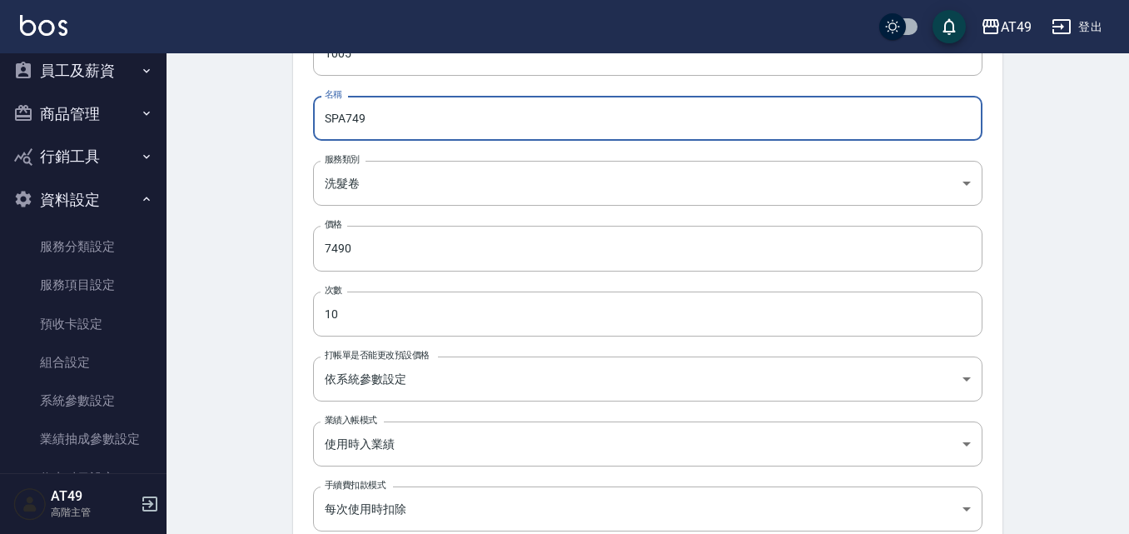
click at [372, 121] on input "SPA749" at bounding box center [647, 118] width 669 height 45
type input "SPA899"
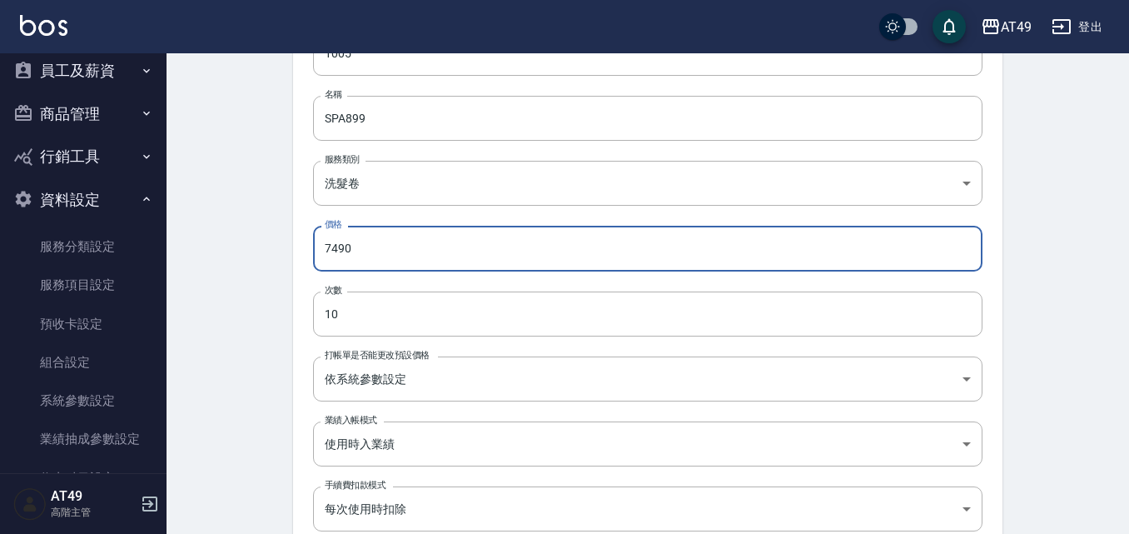
click at [365, 251] on input "7490" at bounding box center [647, 248] width 669 height 45
type input "7"
type input "8990"
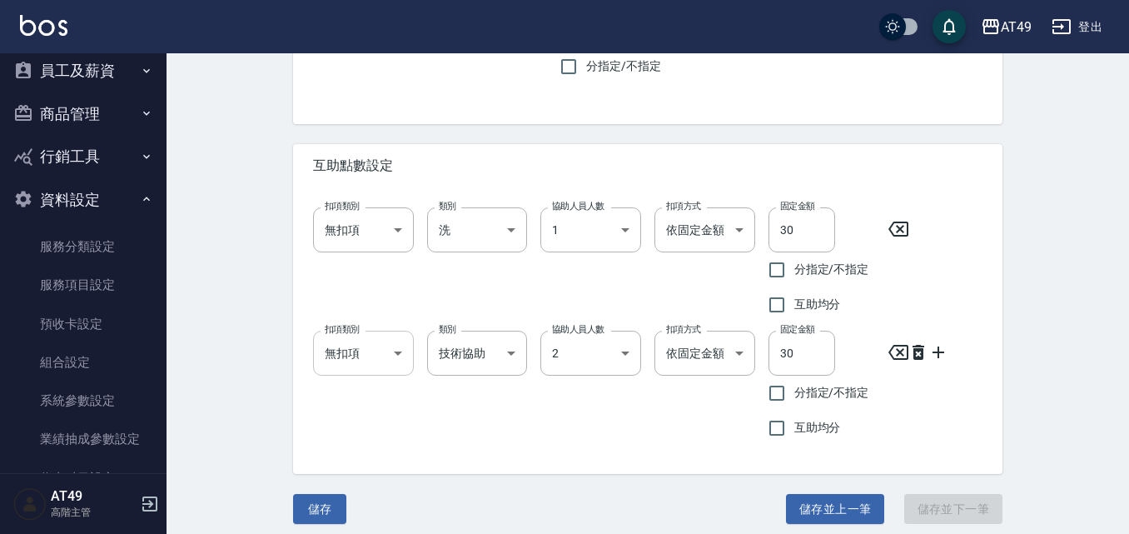
scroll to position [1175, 0]
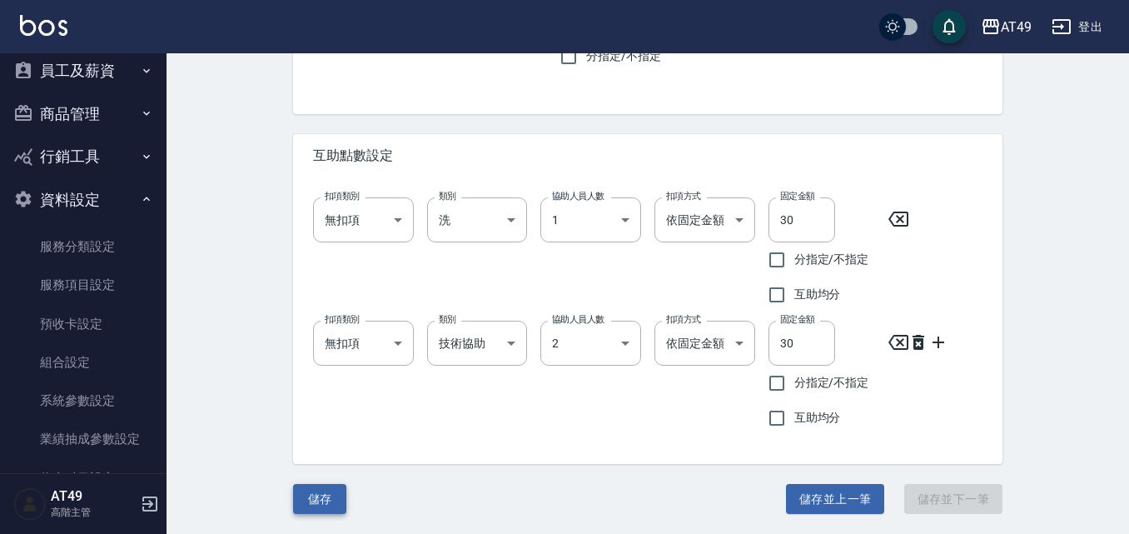
click at [317, 489] on button "儲存" at bounding box center [319, 499] width 53 height 31
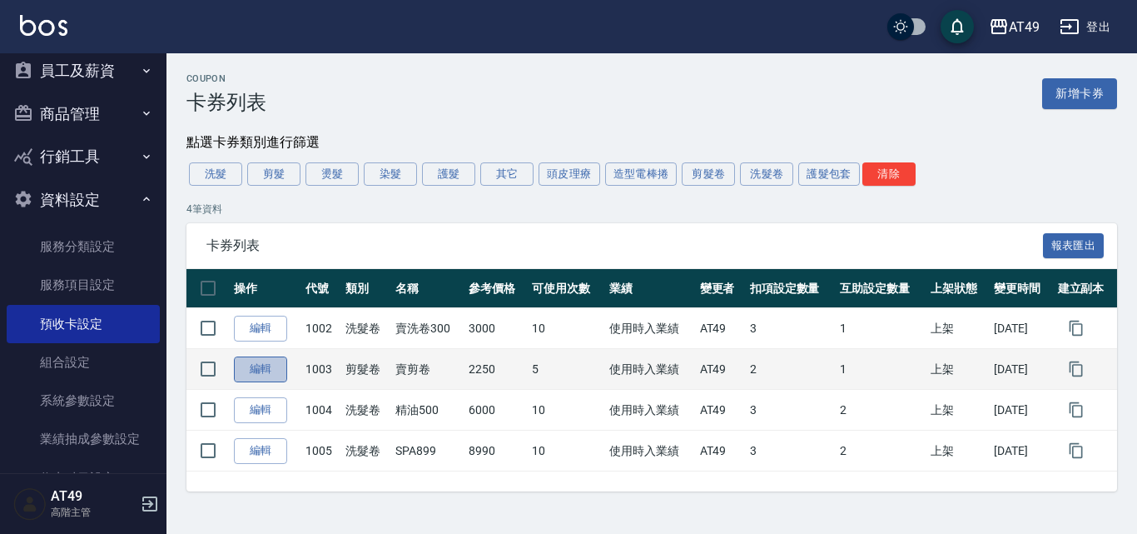
click at [267, 366] on link "編輯" at bounding box center [260, 369] width 53 height 26
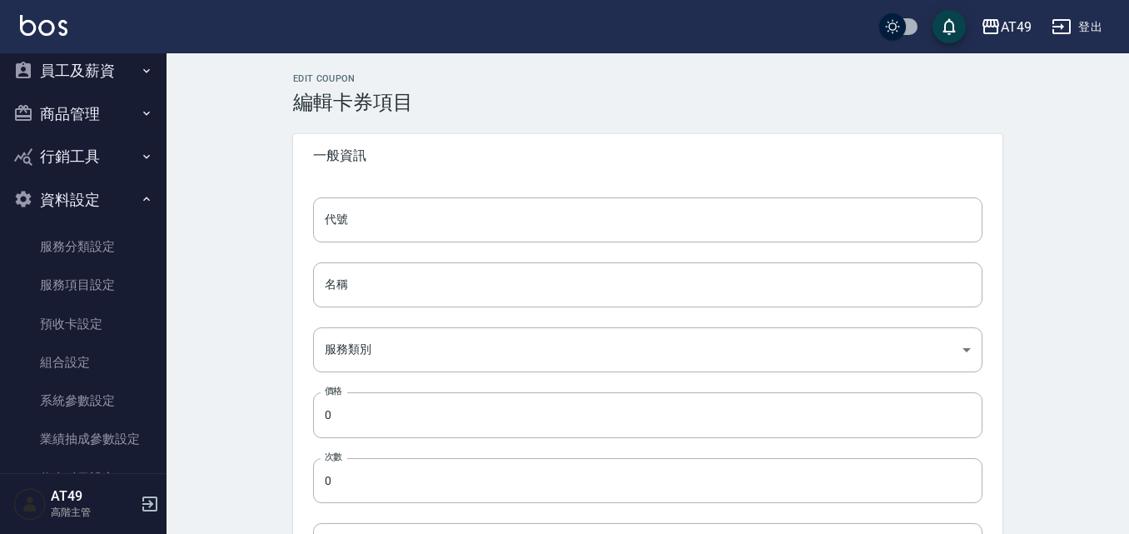
type input "1003"
type input "賣剪卷"
type input "296d0aea-e768-4b30-a5e6-95da7a549f40"
type input "2250"
type input "5"
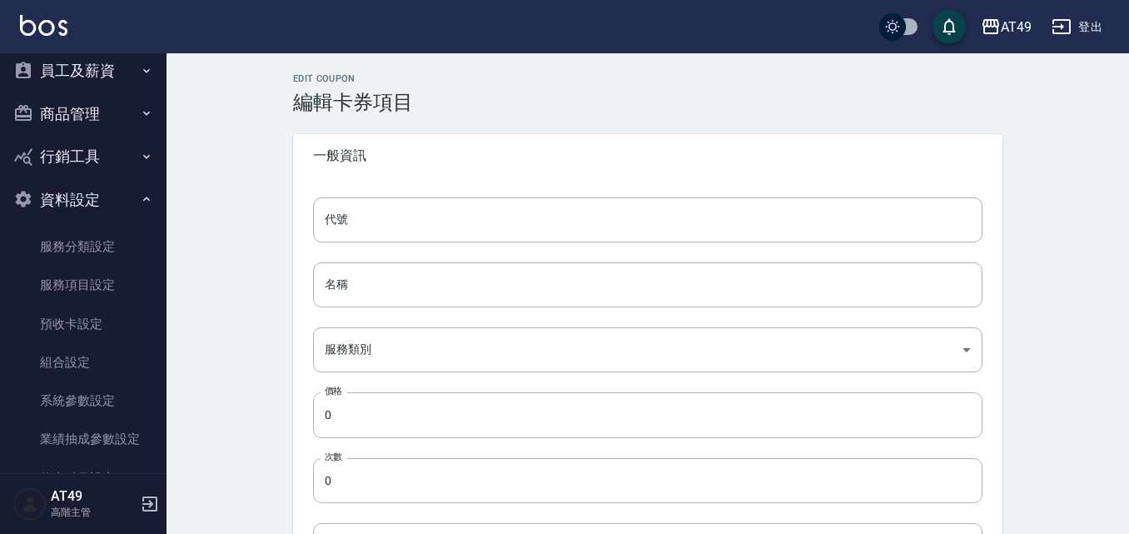
type input "UNSET"
type input "none"
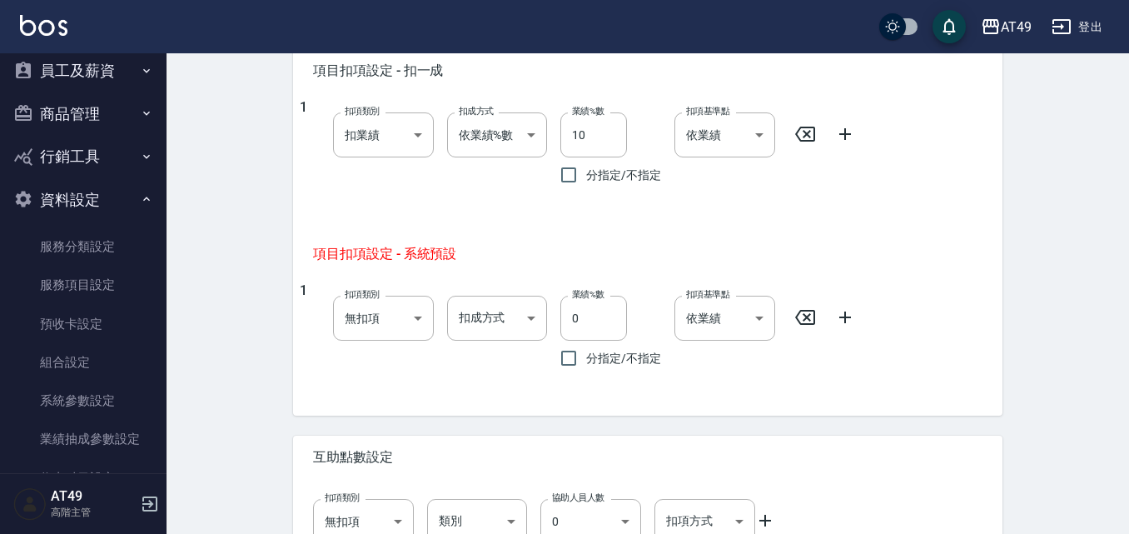
scroll to position [882, 0]
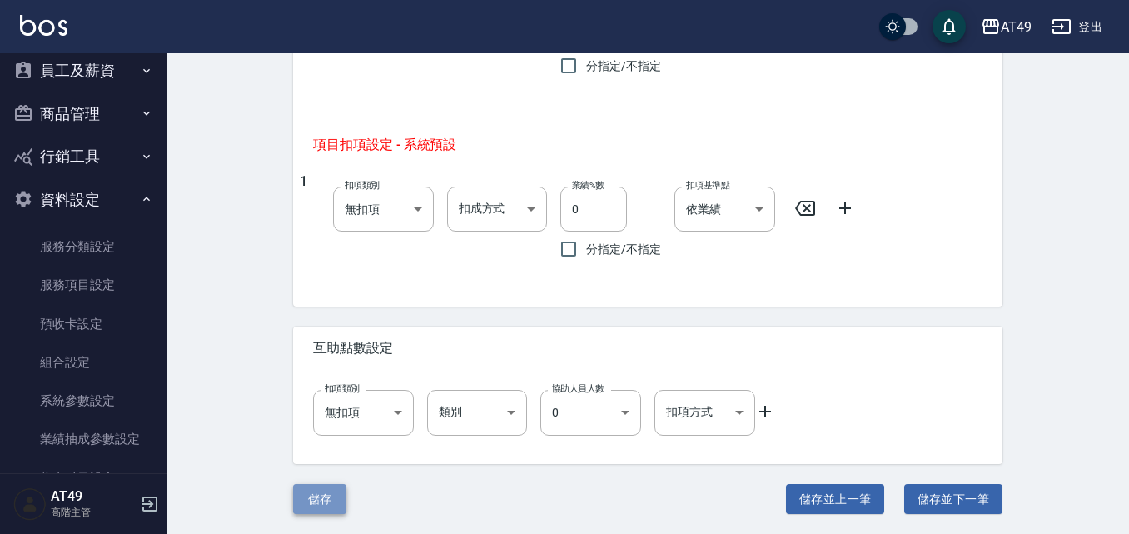
click at [320, 499] on button "儲存" at bounding box center [319, 499] width 53 height 31
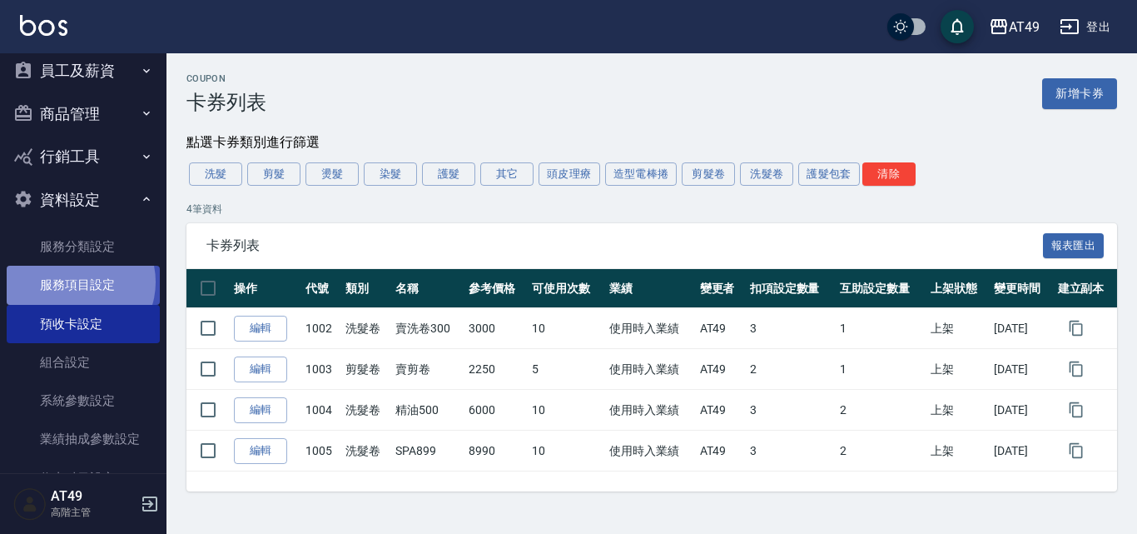
click at [77, 281] on link "服務項目設定" at bounding box center [83, 285] width 153 height 38
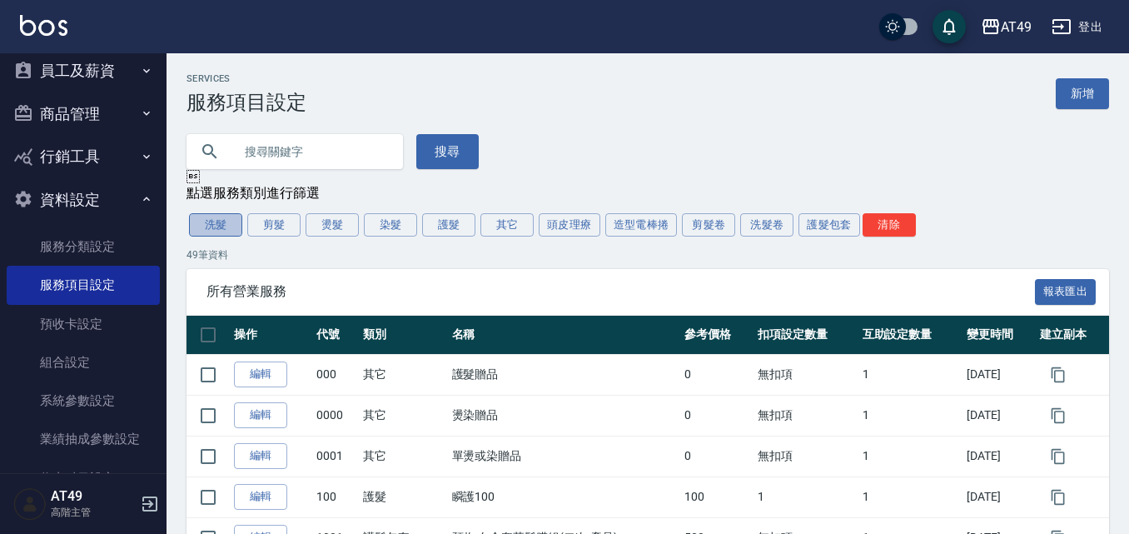
click at [218, 220] on button "洗髮" at bounding box center [215, 224] width 53 height 23
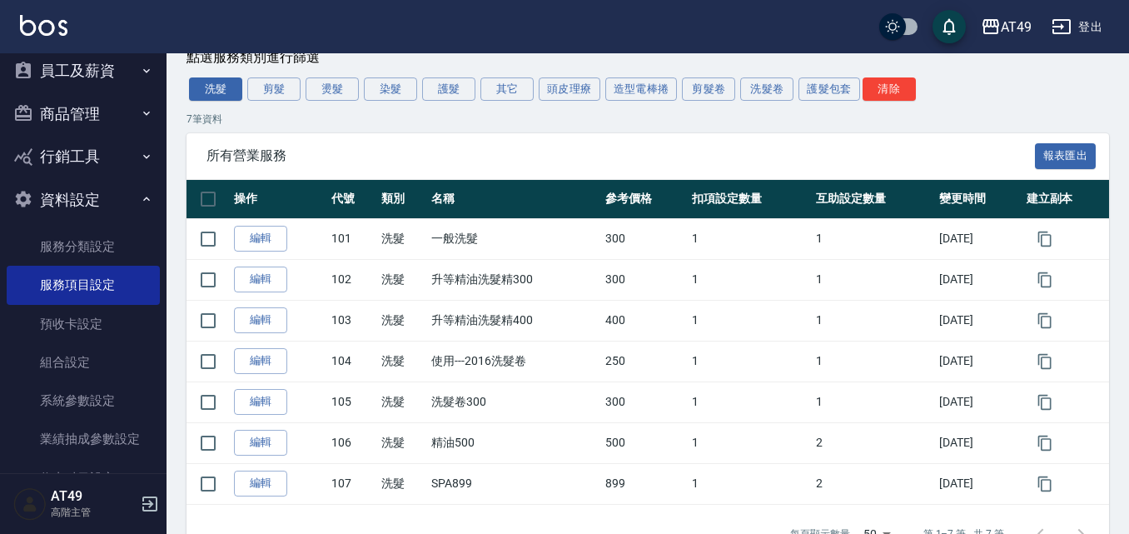
scroll to position [166, 0]
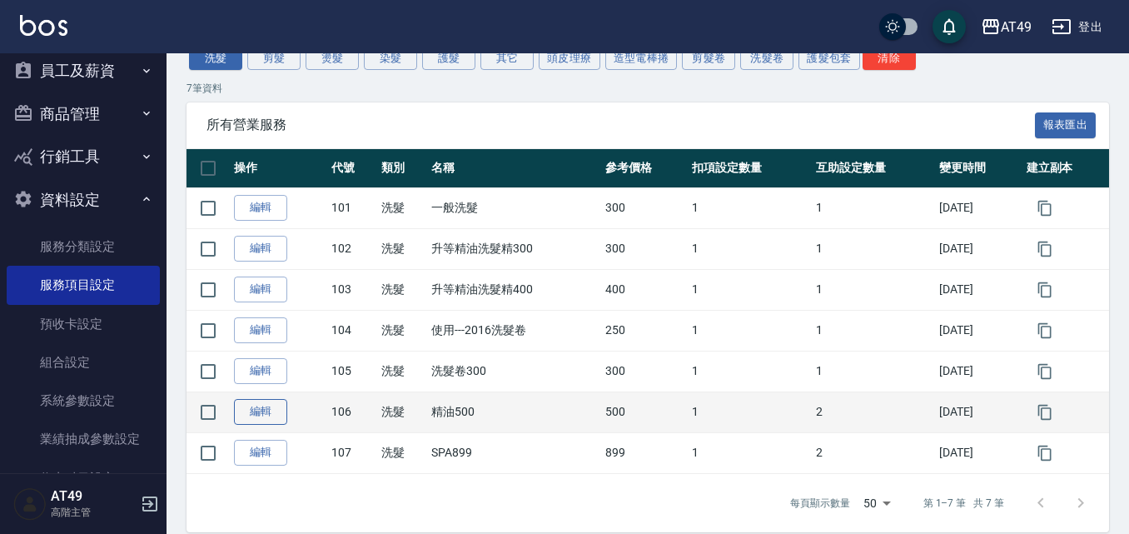
click at [276, 418] on link "編輯" at bounding box center [260, 412] width 53 height 26
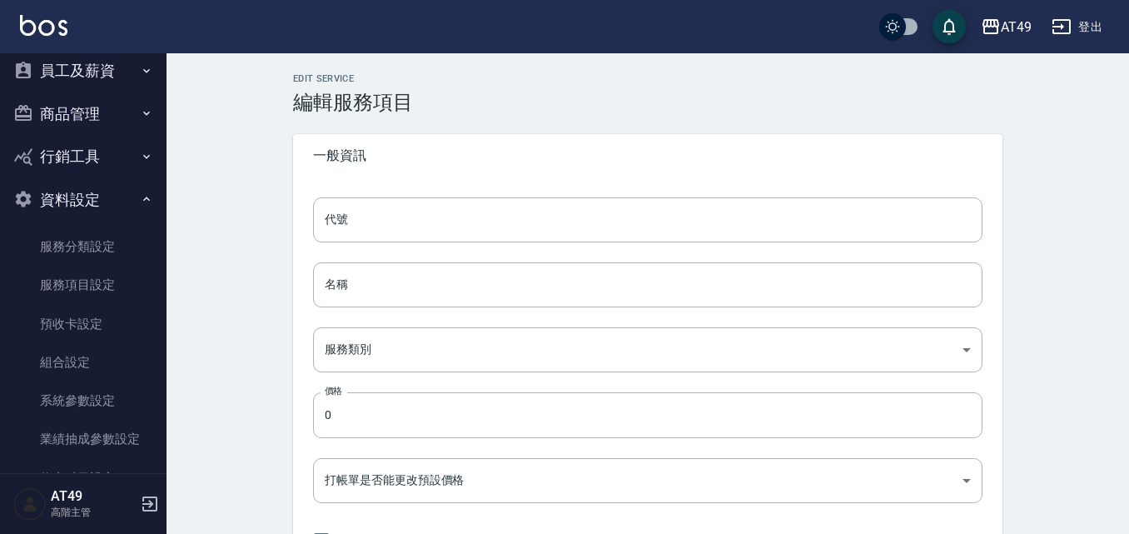
type input "106"
type input "精油500"
type input "3a7d3a16-8511-4b76-b125-38c20fd5c83c"
type input "500"
type input "FALSE"
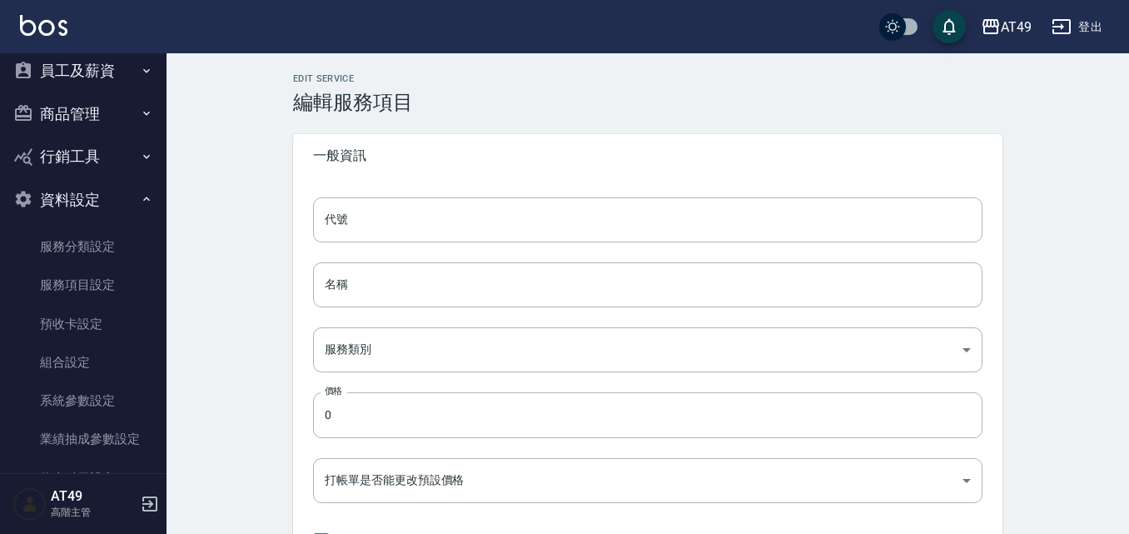
type input "none"
type input "UNSET"
type input "none"
type input "洗"
type input "1"
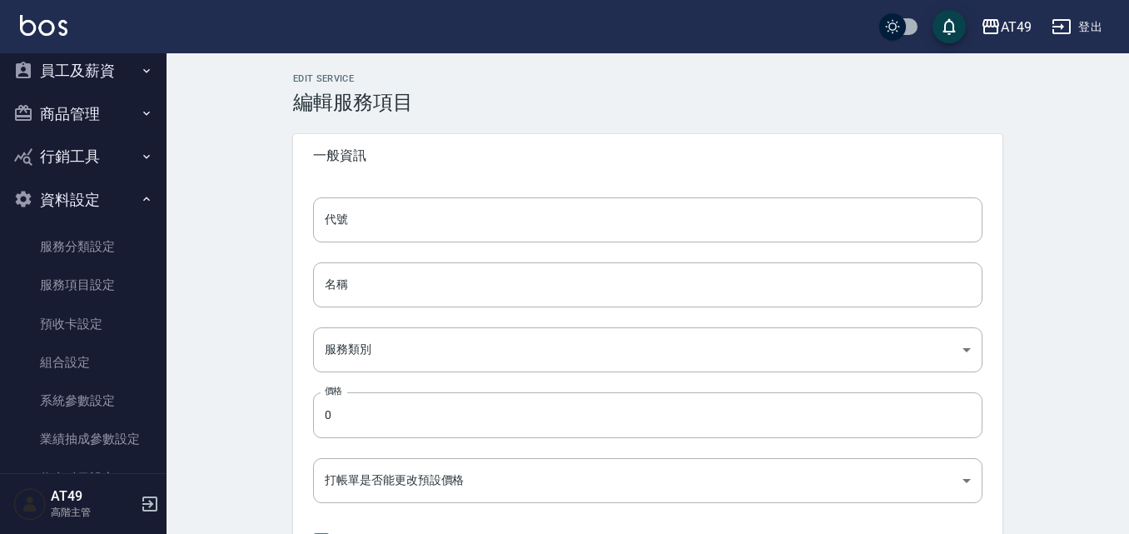
type input "固定金額"
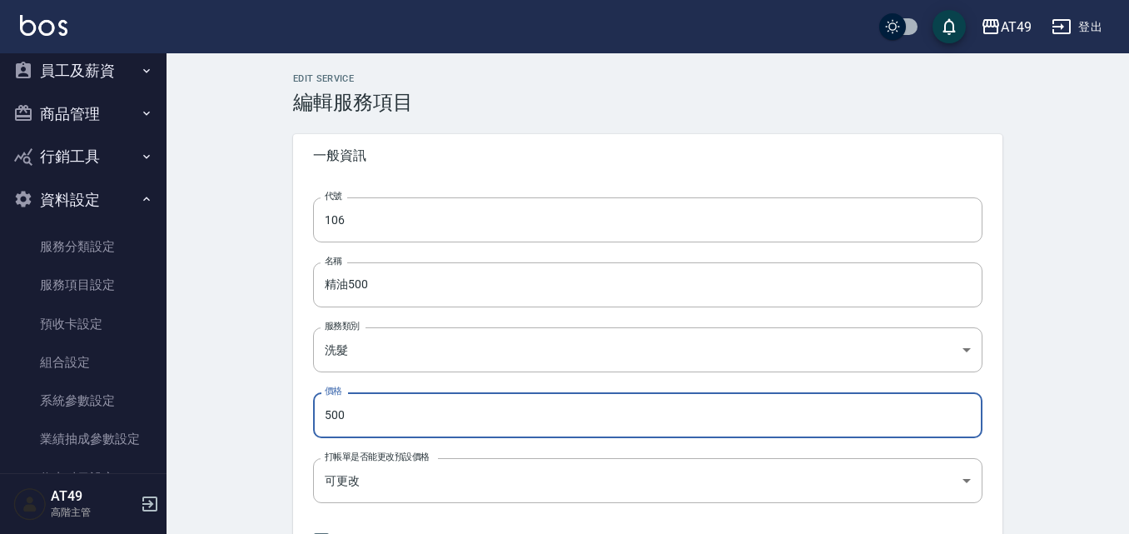
click at [327, 413] on input "500" at bounding box center [647, 414] width 669 height 45
type input "600"
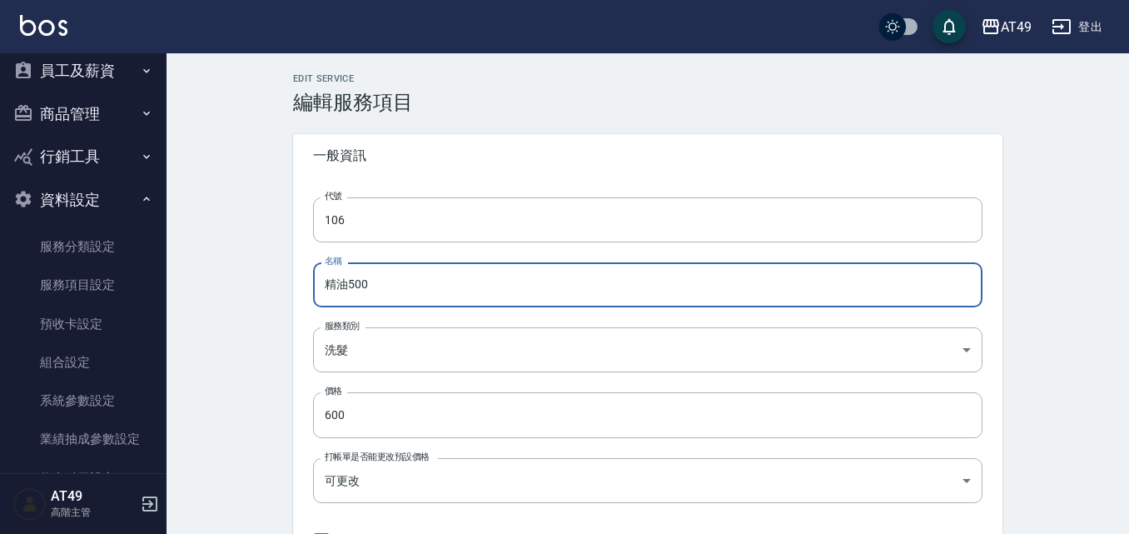
click at [351, 281] on input "精油500" at bounding box center [647, 284] width 669 height 45
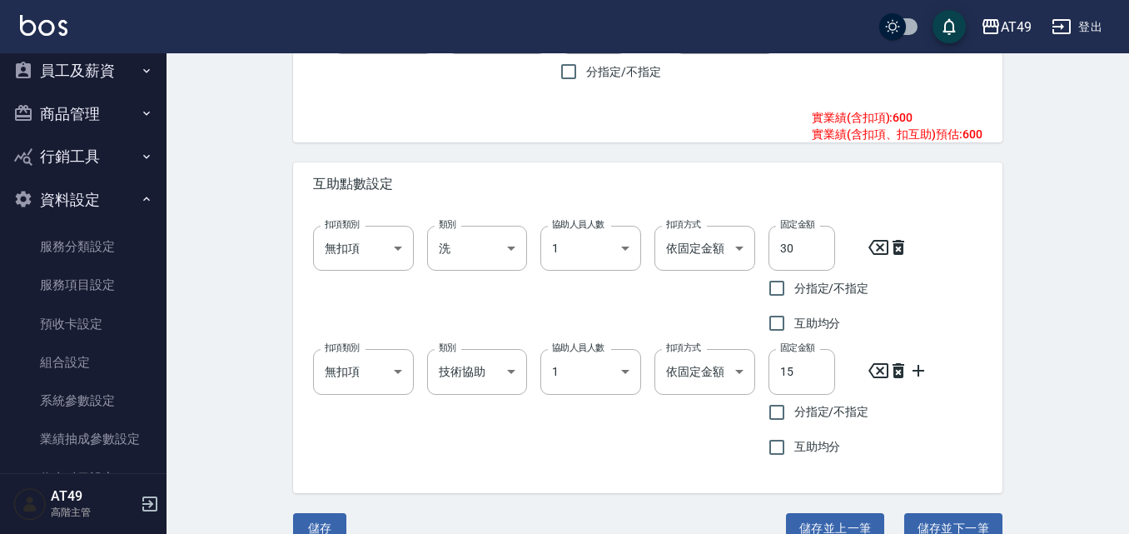
scroll to position [1114, 0]
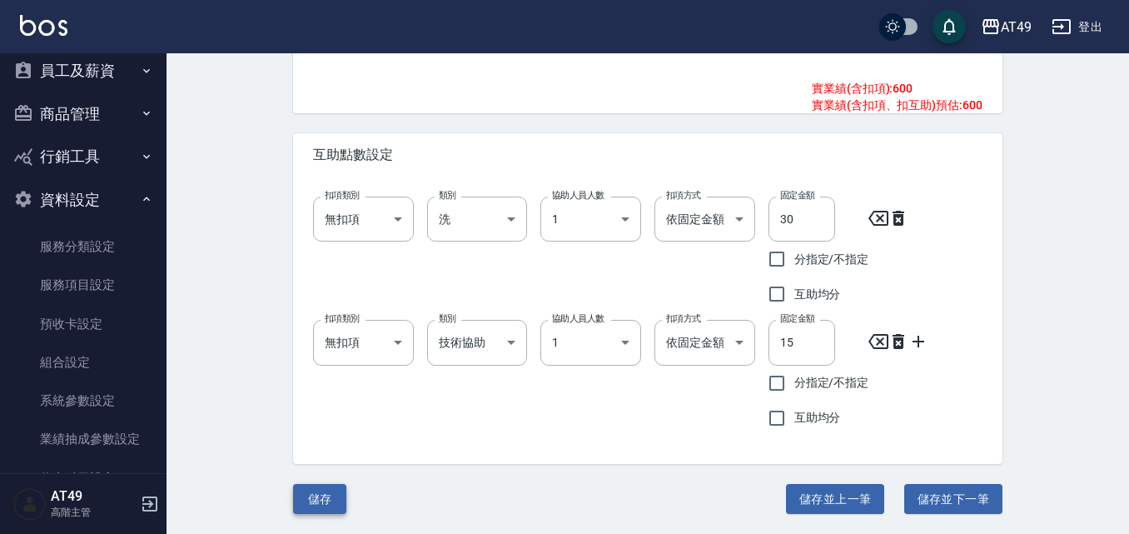
type input "精油600"
click at [326, 504] on button "儲存" at bounding box center [319, 499] width 53 height 31
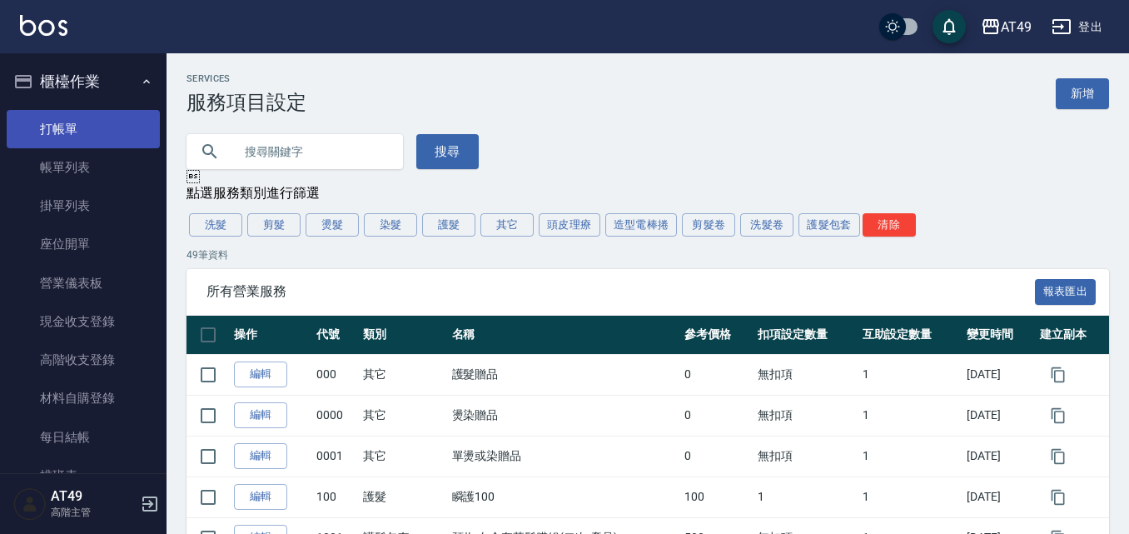
click at [78, 121] on link "打帳單" at bounding box center [83, 129] width 153 height 38
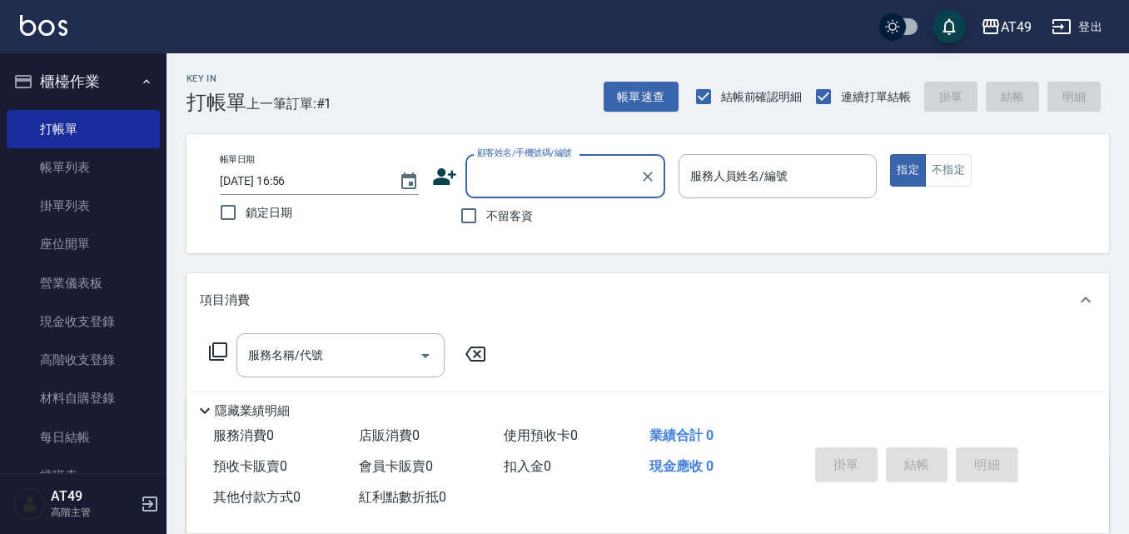
click at [524, 165] on input "顧客姓名/手機號碼/編號" at bounding box center [553, 176] width 160 height 29
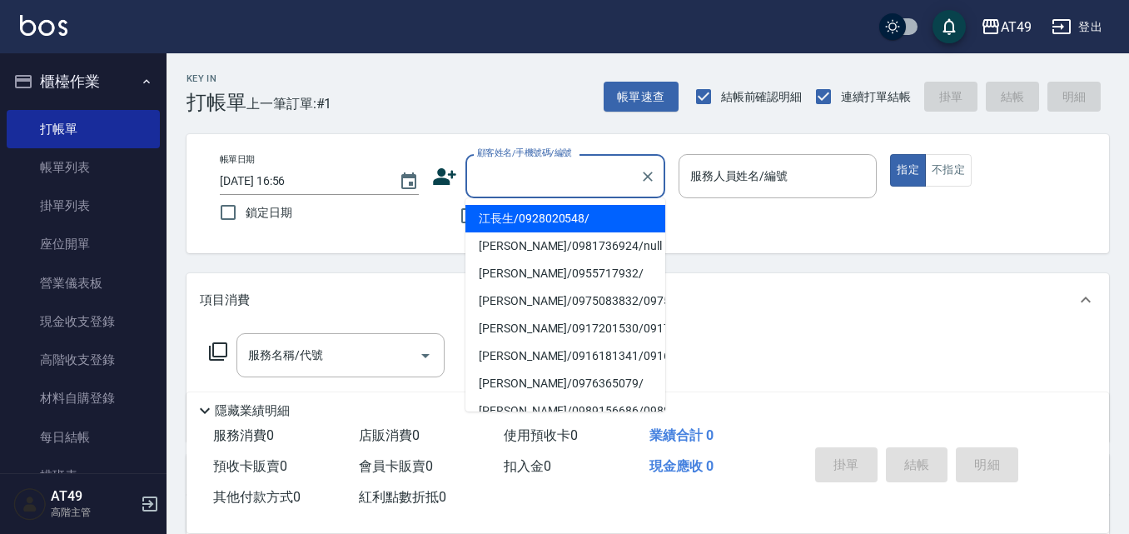
click at [540, 215] on li "江長生/0928020548/" at bounding box center [565, 218] width 200 height 27
type input "江長生/0928020548/"
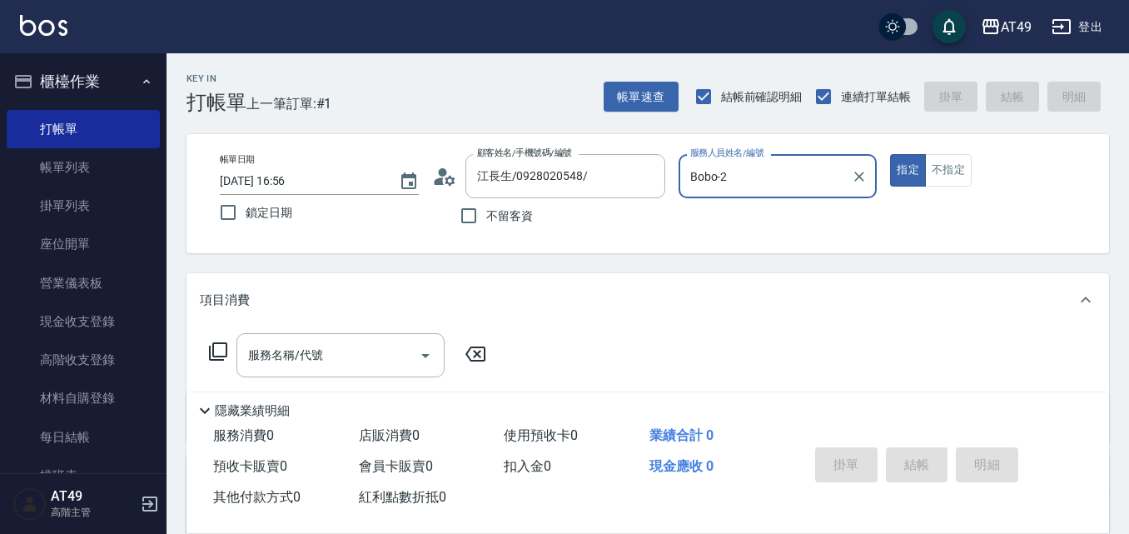
type input "Bobo-2"
click at [662, 241] on div "帳單日期 [DATE] 16:56 鎖定日期 顧客姓名/手機號碼/編號 江長生/0928020548/ 顧客姓名/手機號碼/編號 不留客資 服務人員姓名/編號…" at bounding box center [647, 193] width 922 height 119
click at [649, 168] on icon "Clear" at bounding box center [647, 176] width 17 height 17
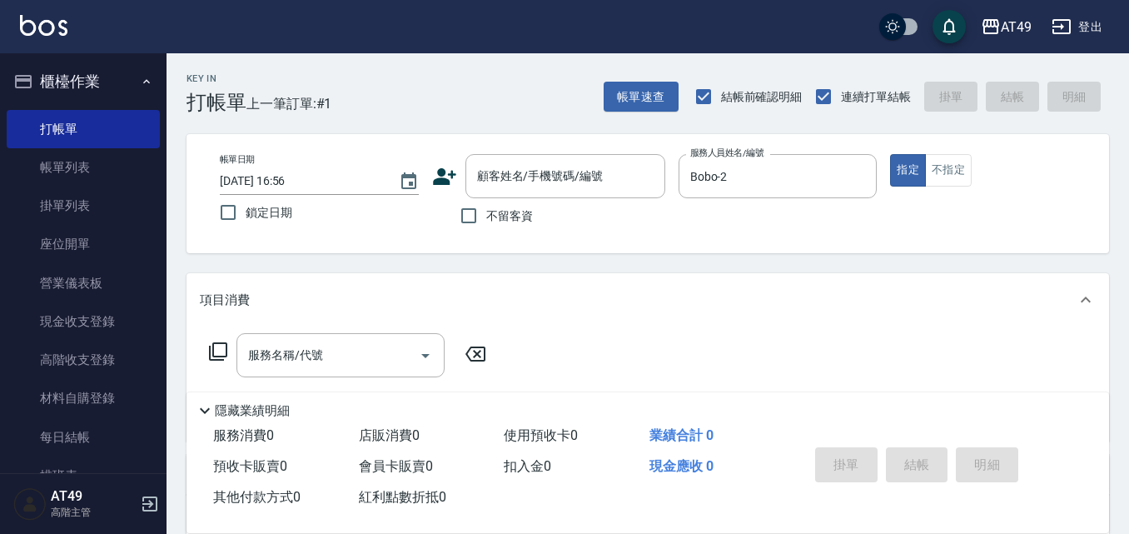
click at [631, 246] on div "帳單日期 [DATE] 16:56 鎖定日期 顧客姓名/手機號碼/編號 顧客姓名/手機號碼/編號 不留客資 服務人員姓名/編號 [PERSON_NAME]-2…" at bounding box center [647, 193] width 922 height 119
click at [924, 166] on button "指定" at bounding box center [908, 170] width 36 height 32
click at [654, 251] on div "帳單日期 [DATE] 16:56 鎖定日期 顧客姓名/手機號碼/編號 顧客姓名/手機號碼/編號 不留客資 服務人員姓名/編號 [PERSON_NAME]-2…" at bounding box center [647, 193] width 922 height 119
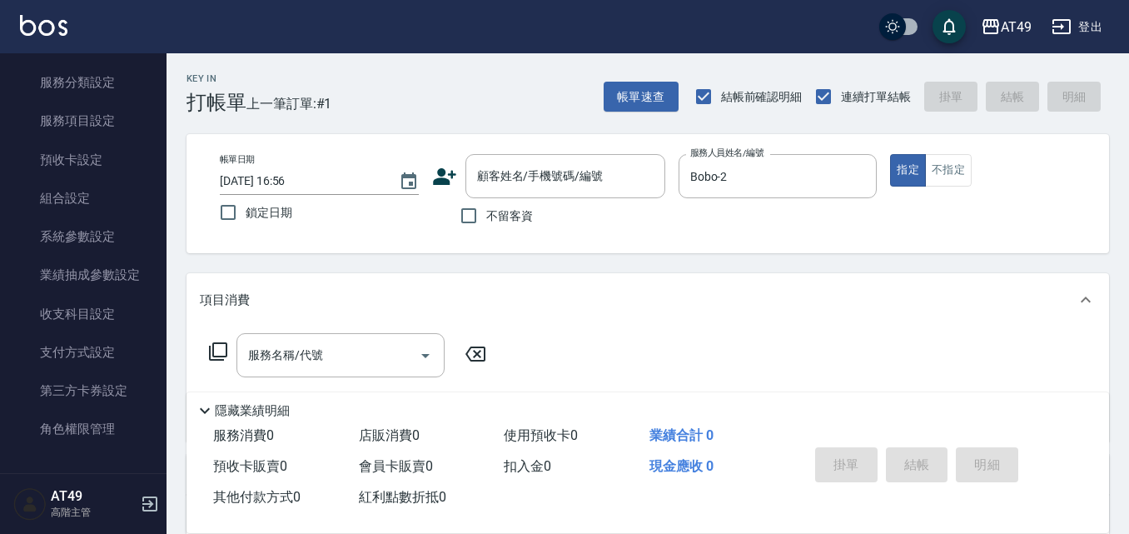
scroll to position [824, 0]
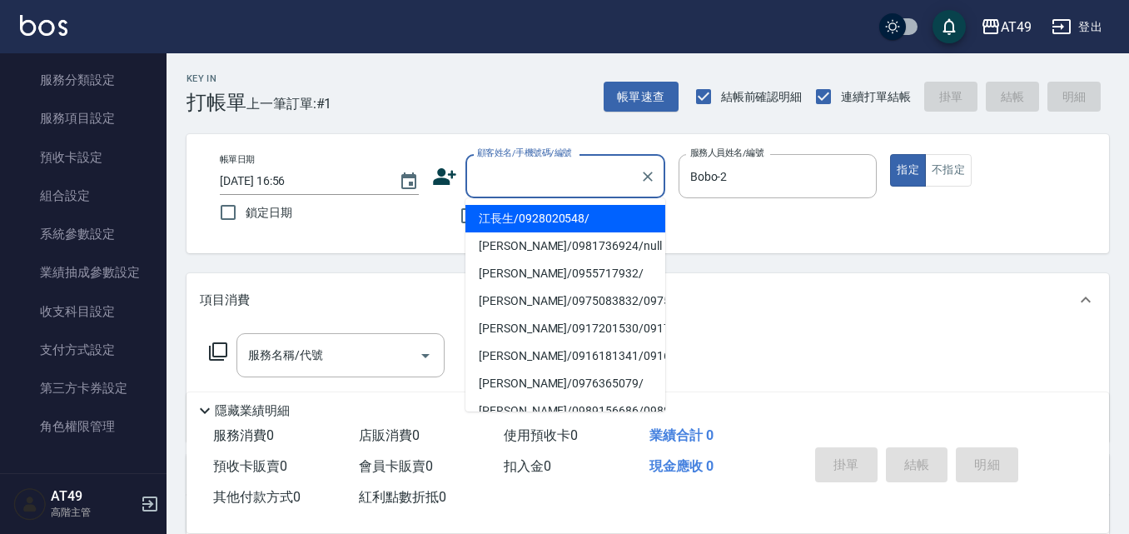
click at [544, 173] on input "顧客姓名/手機號碼/編號" at bounding box center [553, 176] width 160 height 29
click at [546, 221] on li "江長生/0928020548/" at bounding box center [565, 218] width 200 height 27
type input "江長生/0928020548/"
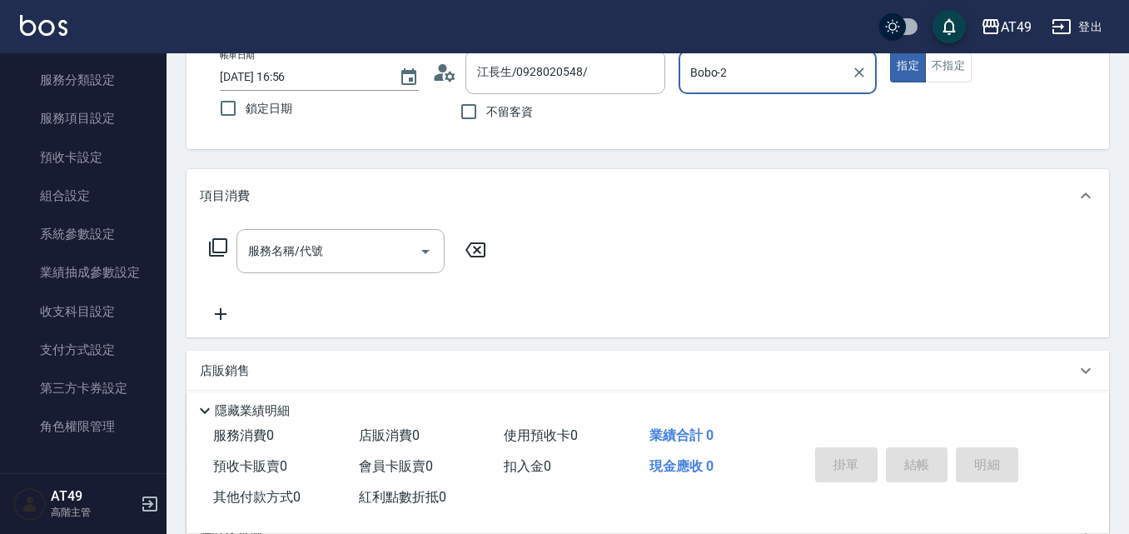
scroll to position [281, 0]
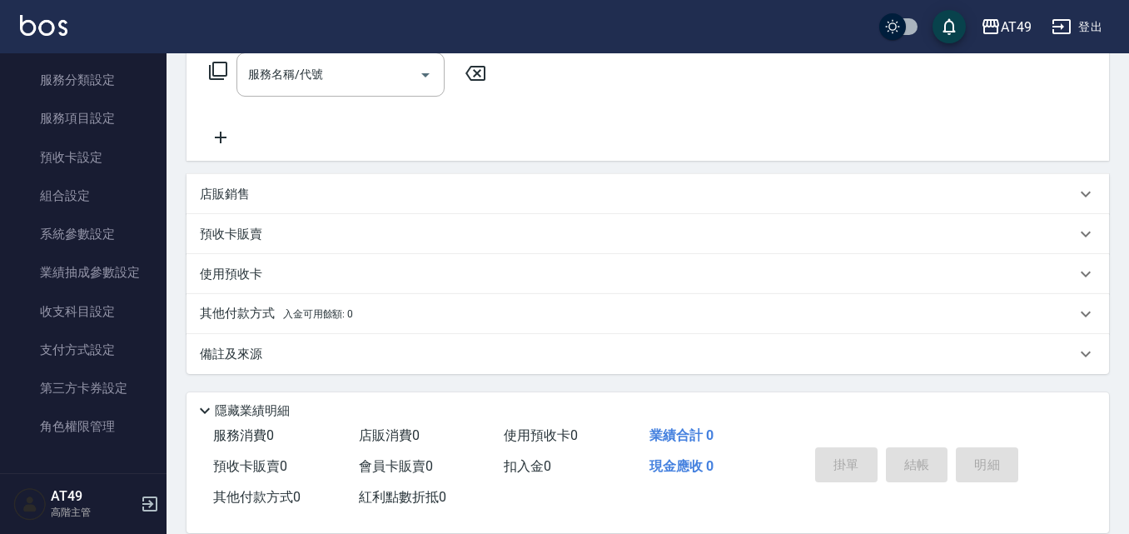
click at [247, 236] on p "預收卡販賣" at bounding box center [231, 234] width 62 height 17
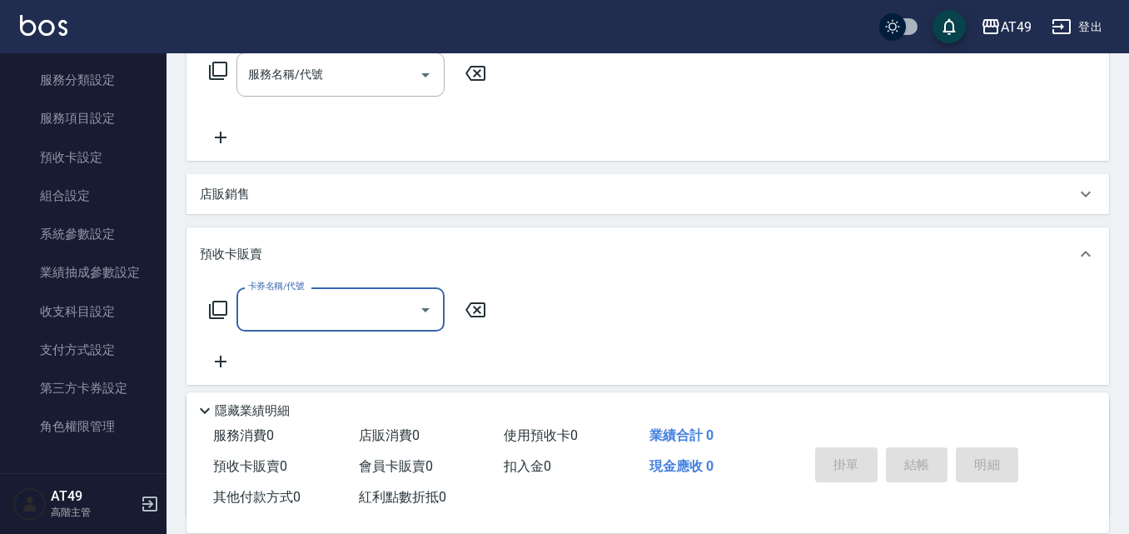
scroll to position [0, 0]
click at [306, 296] on input "卡券名稱/代號" at bounding box center [328, 309] width 168 height 29
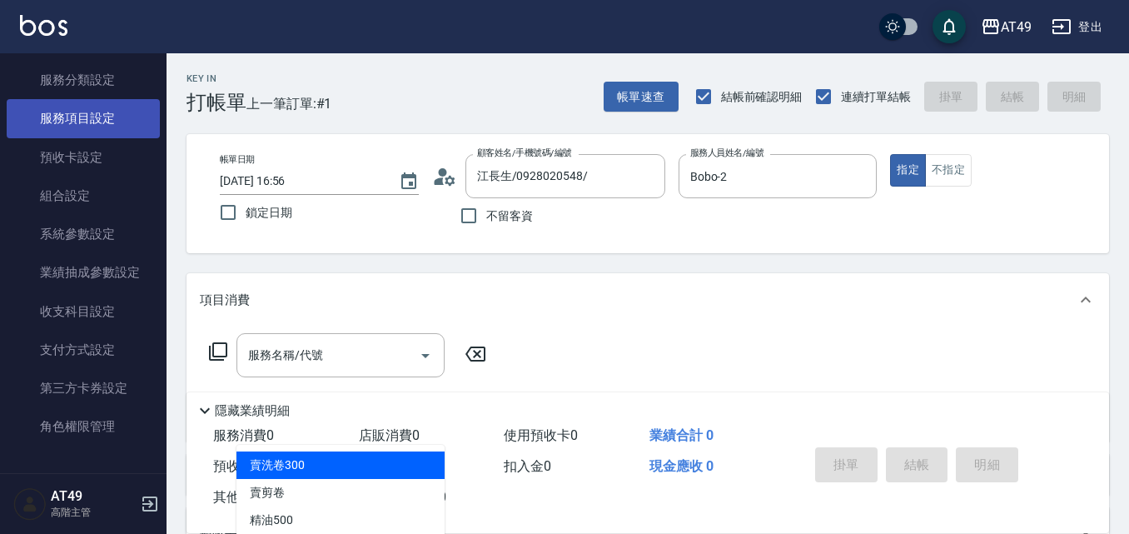
click at [86, 117] on link "服務項目設定" at bounding box center [83, 118] width 153 height 38
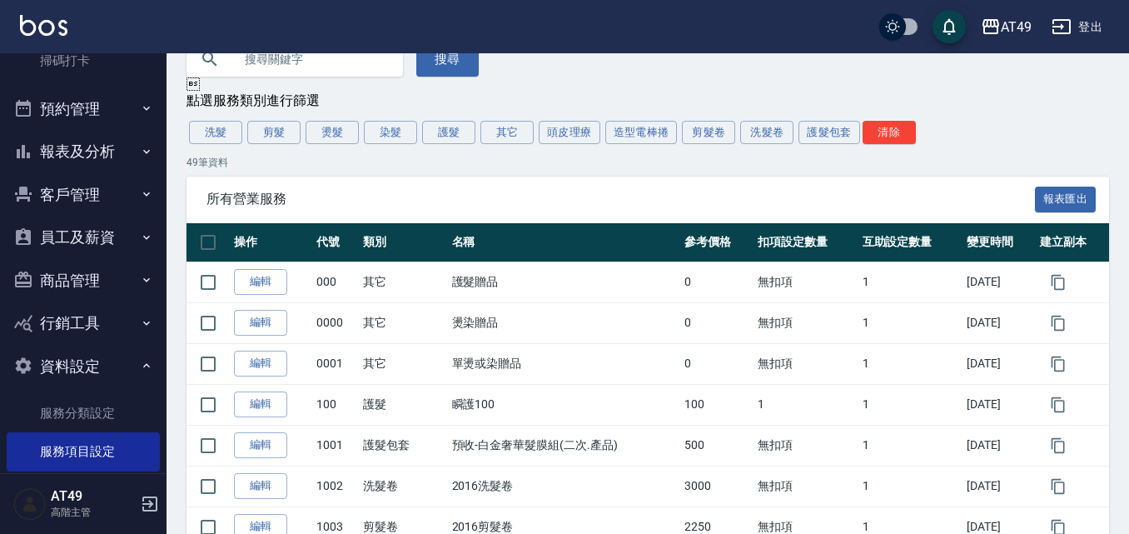
scroll to position [83, 0]
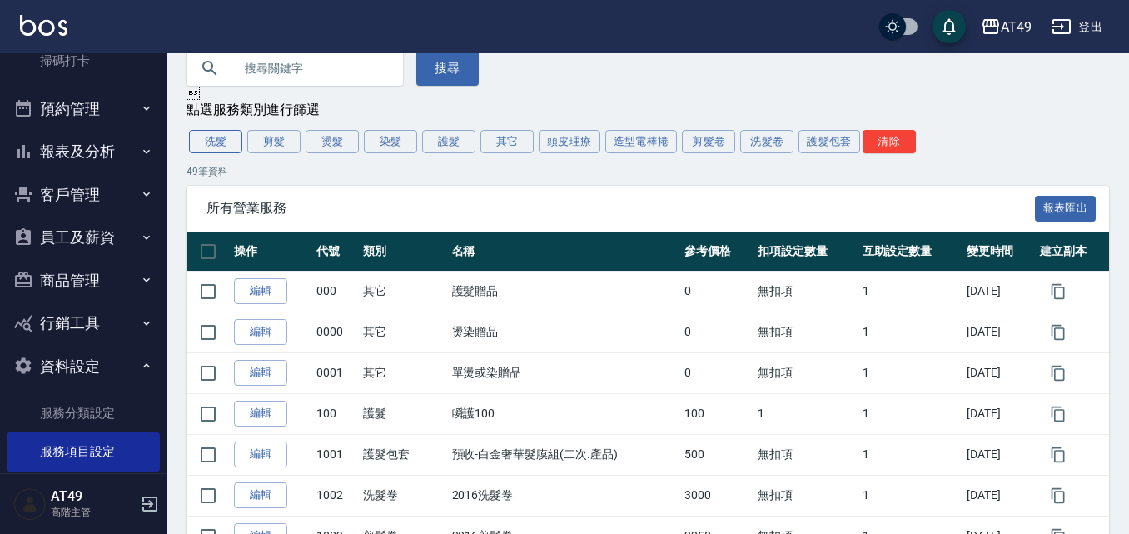
click at [226, 141] on button "洗髮" at bounding box center [215, 141] width 53 height 23
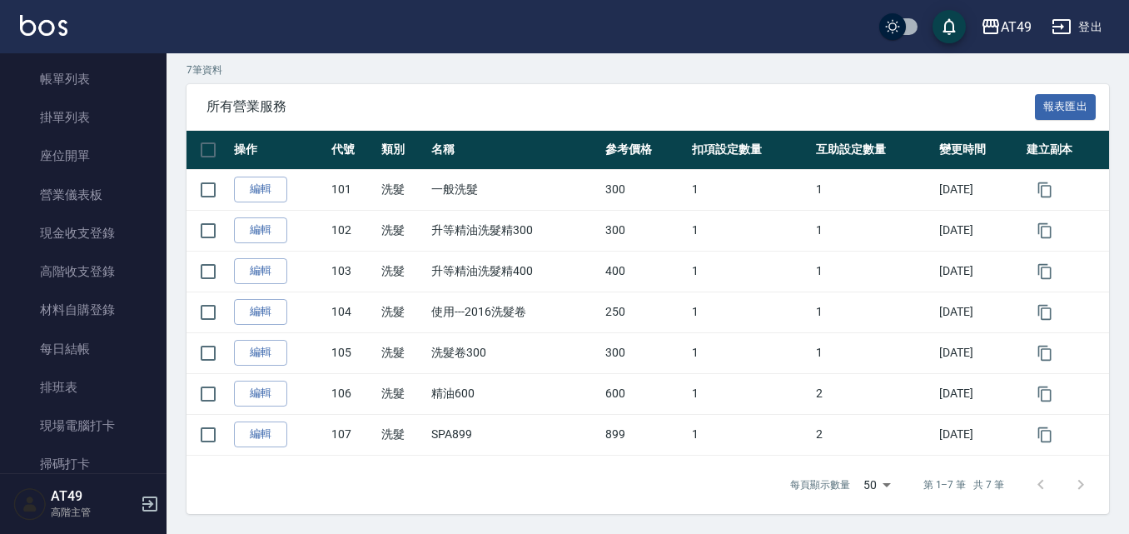
scroll to position [0, 0]
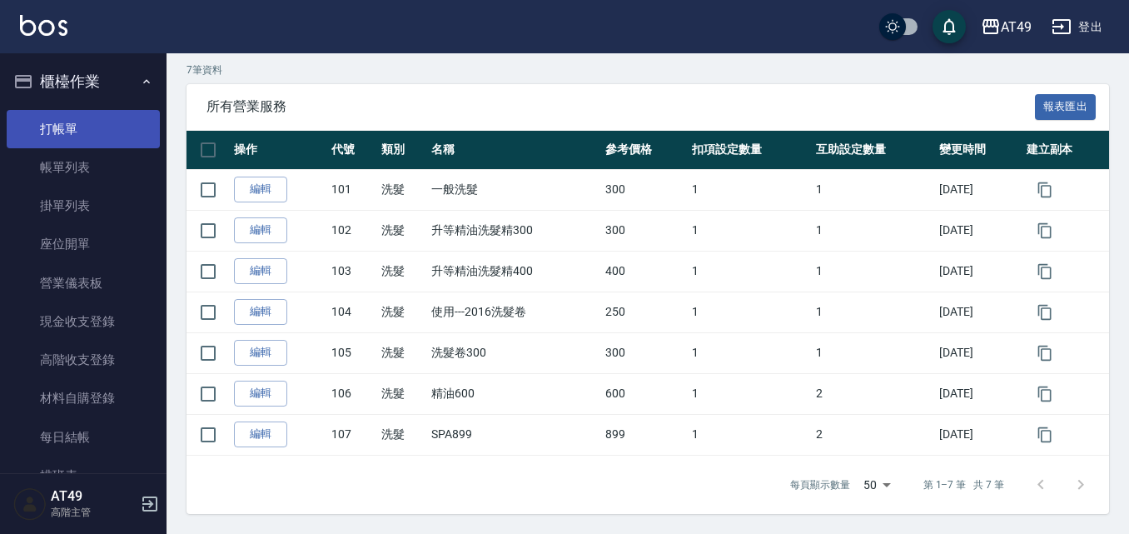
click at [60, 112] on link "打帳單" at bounding box center [83, 129] width 153 height 38
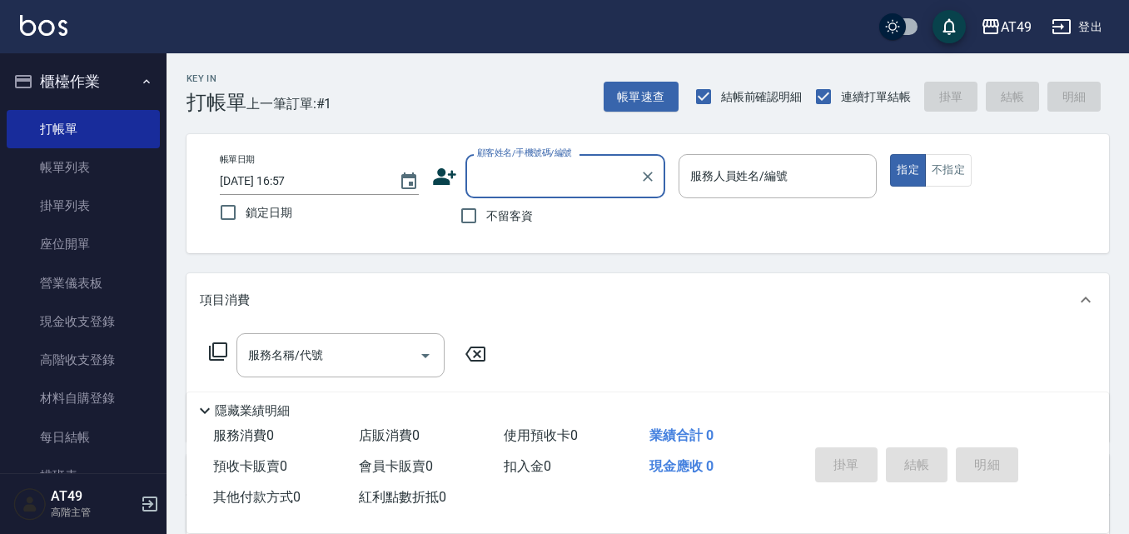
click at [206, 347] on div "服務名稱/代號 服務名稱/代號" at bounding box center [348, 355] width 296 height 44
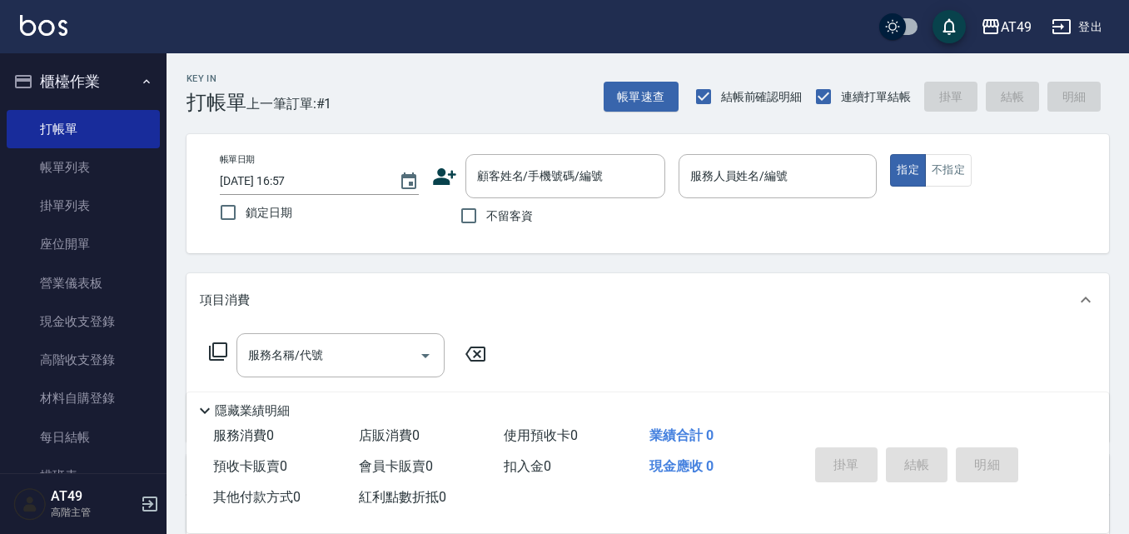
click at [212, 347] on icon at bounding box center [218, 351] width 18 height 18
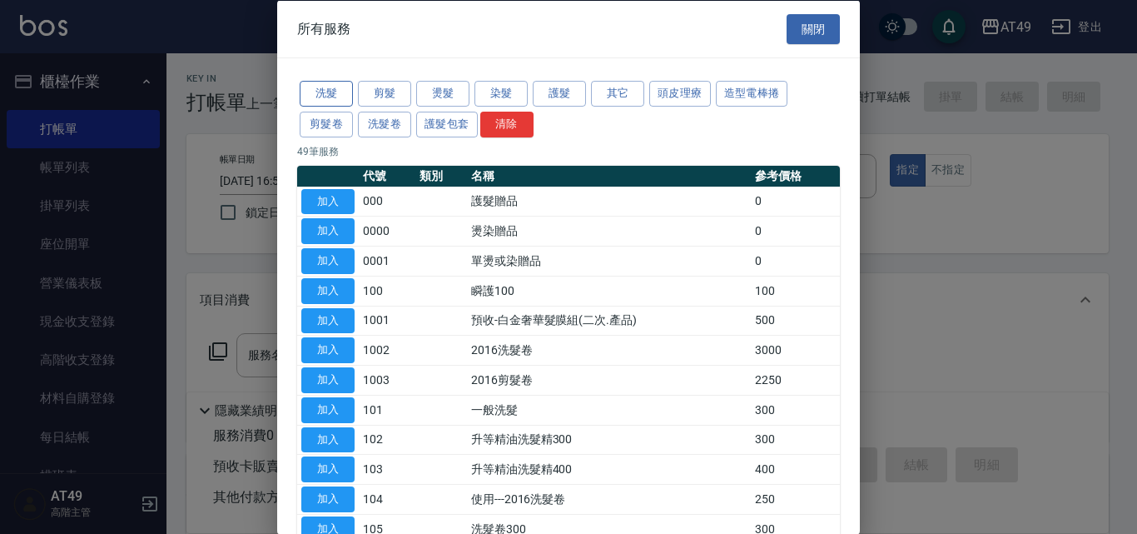
click at [328, 90] on button "洗髮" at bounding box center [326, 94] width 53 height 26
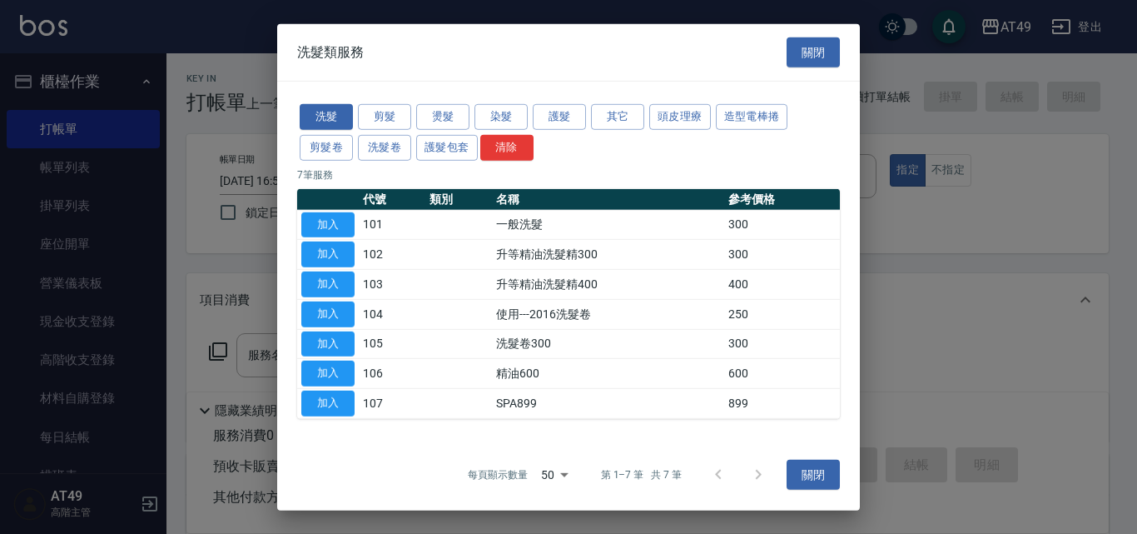
click at [196, 316] on div at bounding box center [568, 267] width 1137 height 534
click at [787, 50] on button "關閉" at bounding box center [813, 52] width 53 height 31
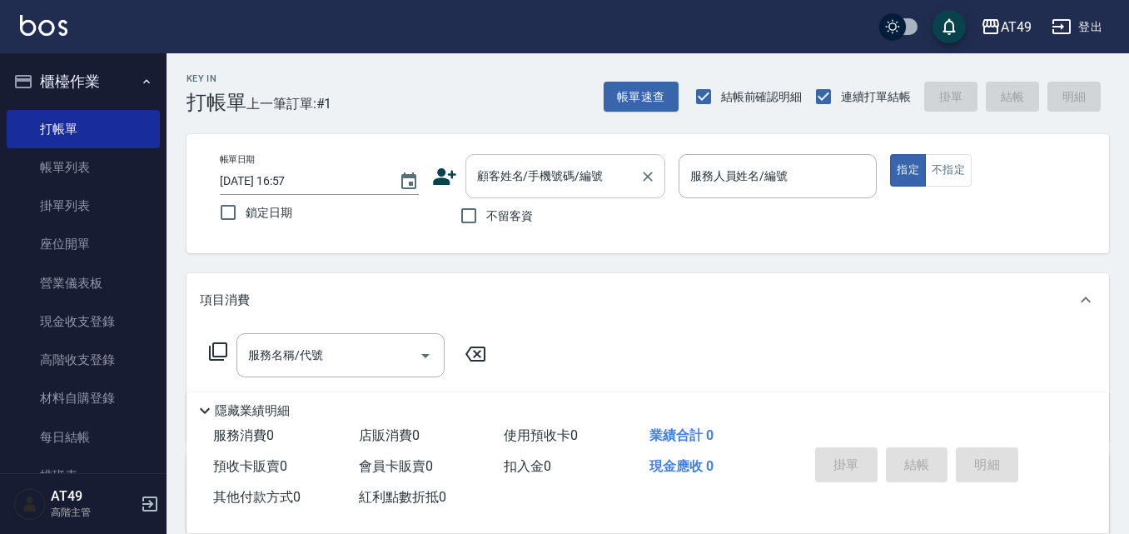
click at [570, 178] on input "顧客姓名/手機號碼/編號" at bounding box center [553, 176] width 160 height 29
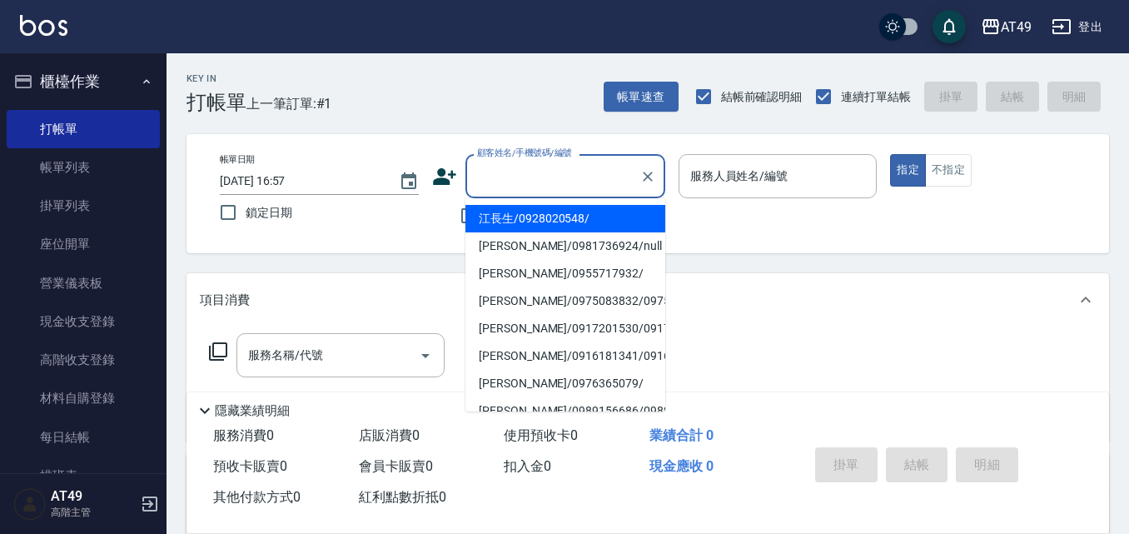
click at [576, 211] on li "江長生/0928020548/" at bounding box center [565, 218] width 200 height 27
type input "江長生/0928020548/"
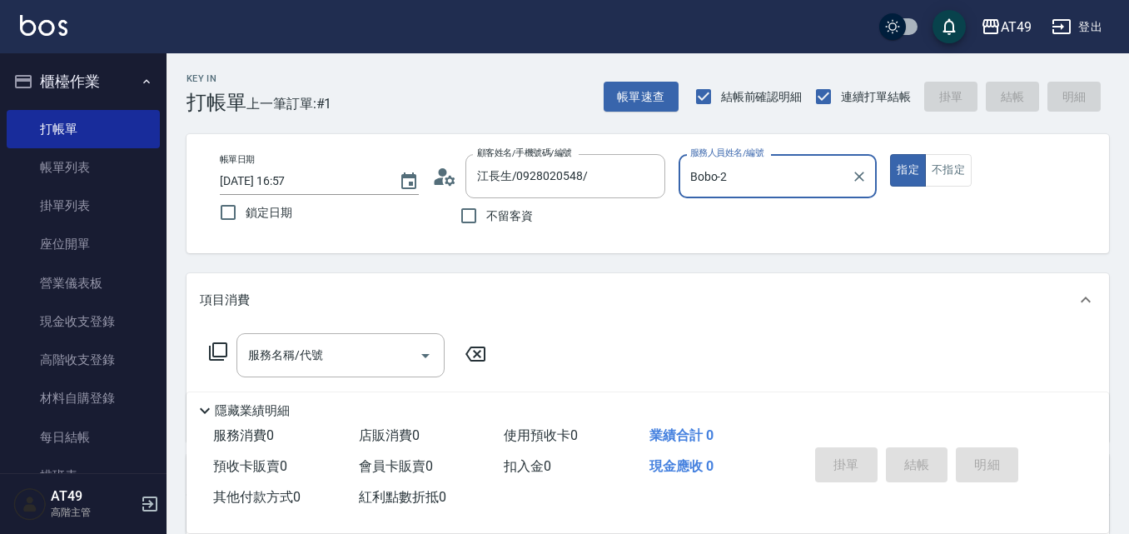
type input "Bobo-2"
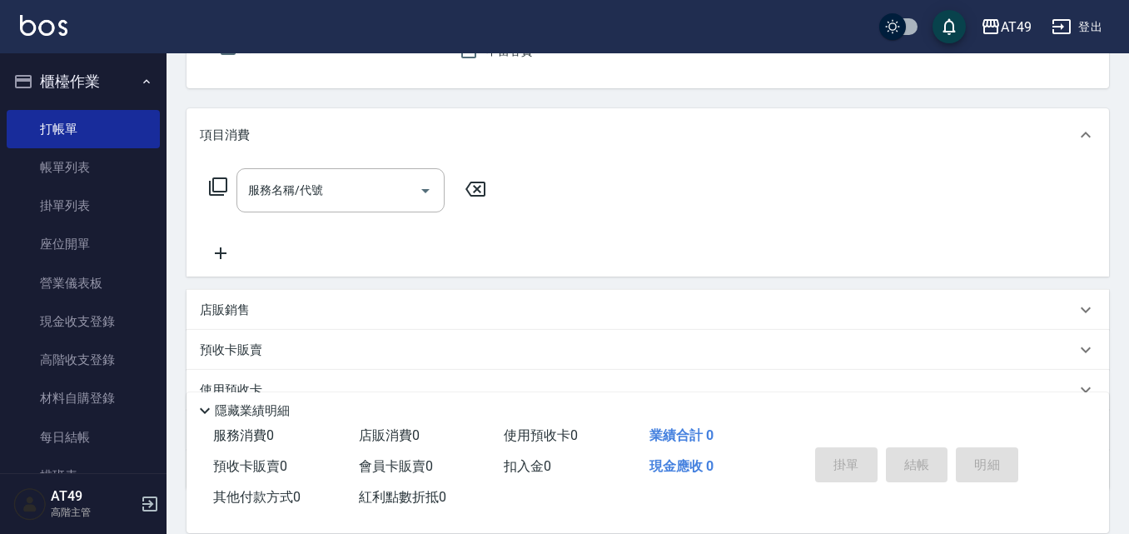
scroll to position [281, 0]
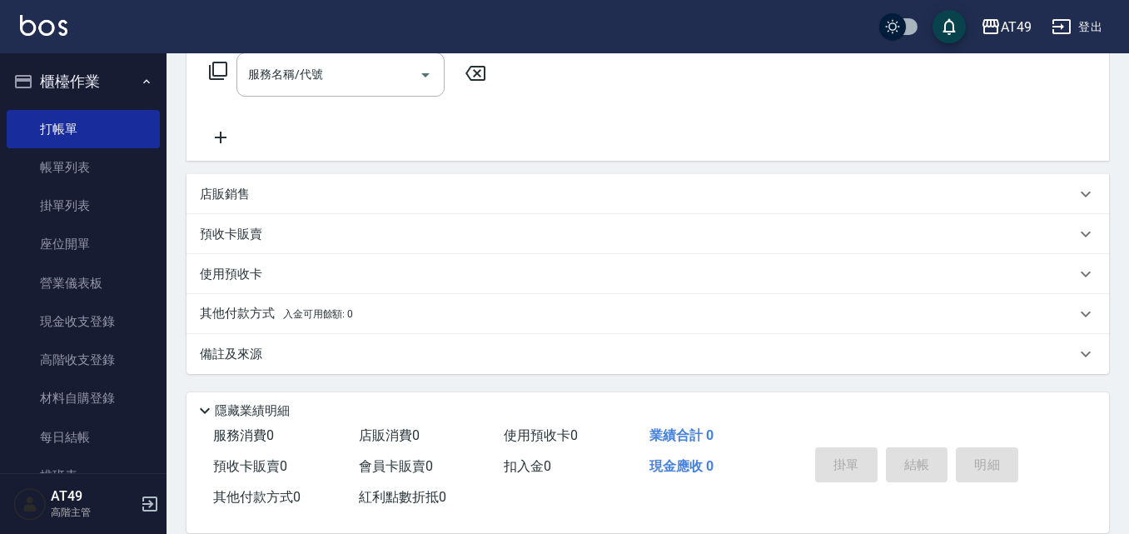
click at [236, 227] on p "預收卡販賣" at bounding box center [231, 234] width 62 height 17
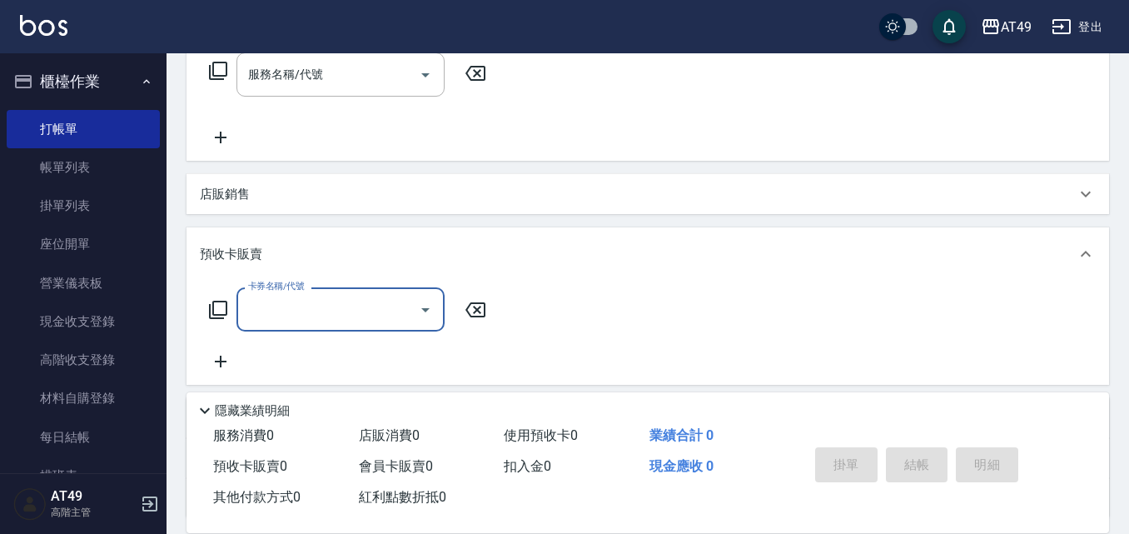
scroll to position [0, 0]
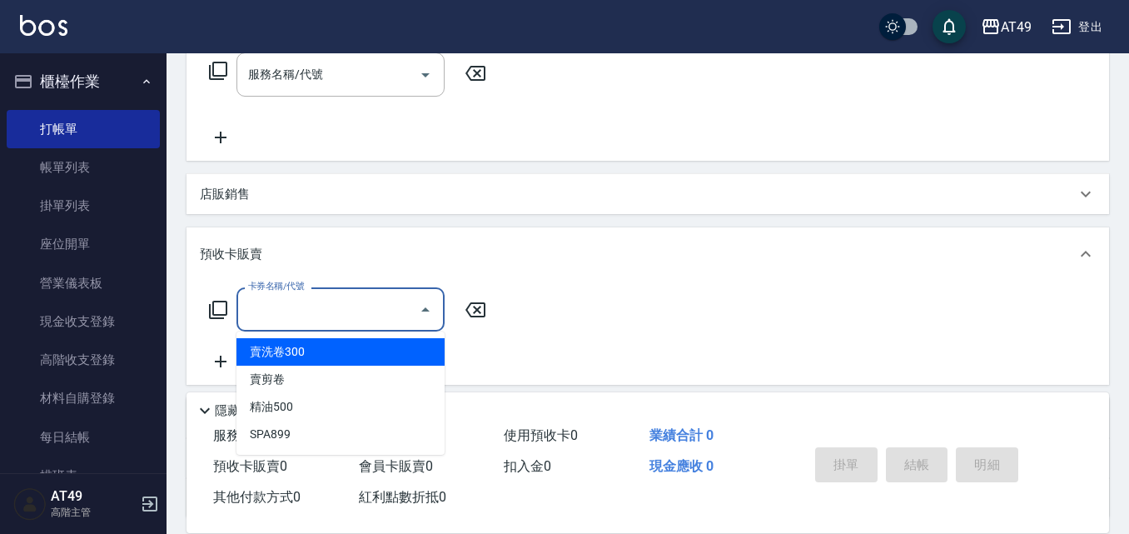
click at [326, 314] on input "卡券名稱/代號" at bounding box center [328, 309] width 168 height 29
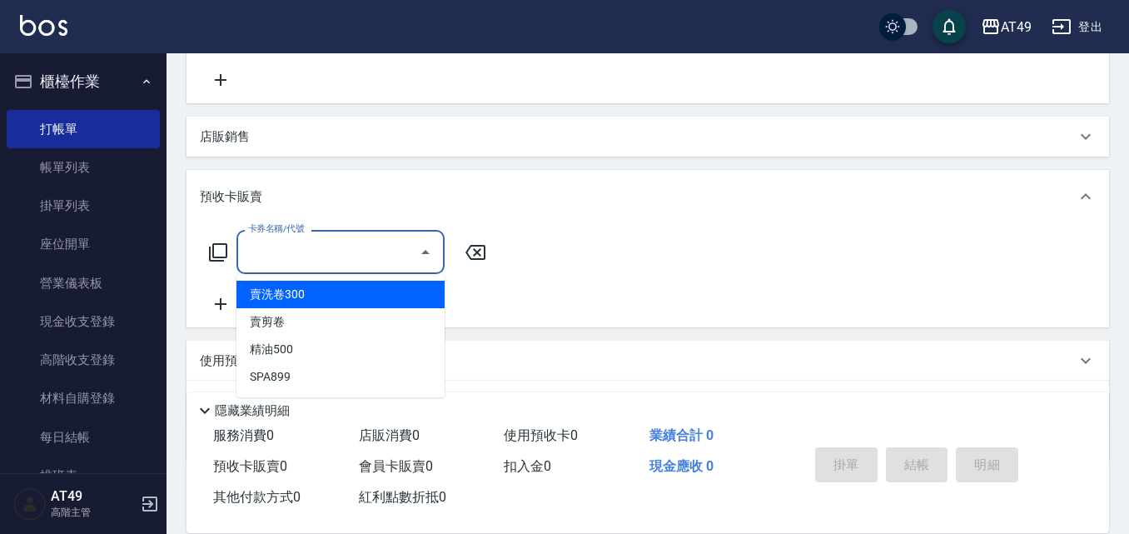
scroll to position [364, 0]
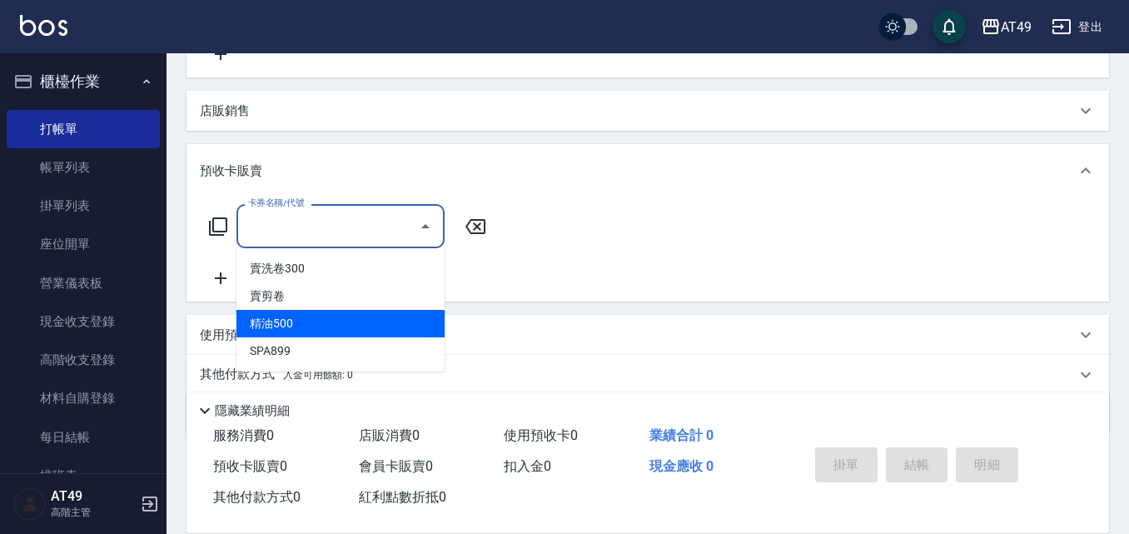
click at [323, 324] on span "精油500" at bounding box center [340, 323] width 208 height 27
type input "精油500(1004)"
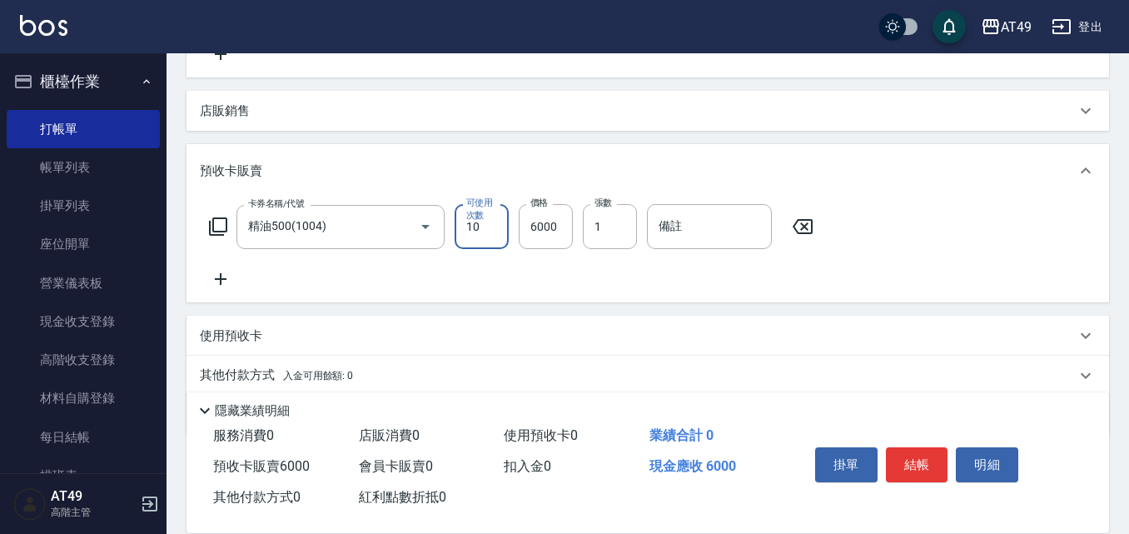
click at [665, 286] on div "卡券名稱/代號 精油500(1004) 卡券名稱/代號 可使用次數 10 可使用次數 價格 6000 價格 張數 1 張數 備註 備註" at bounding box center [648, 246] width 896 height 85
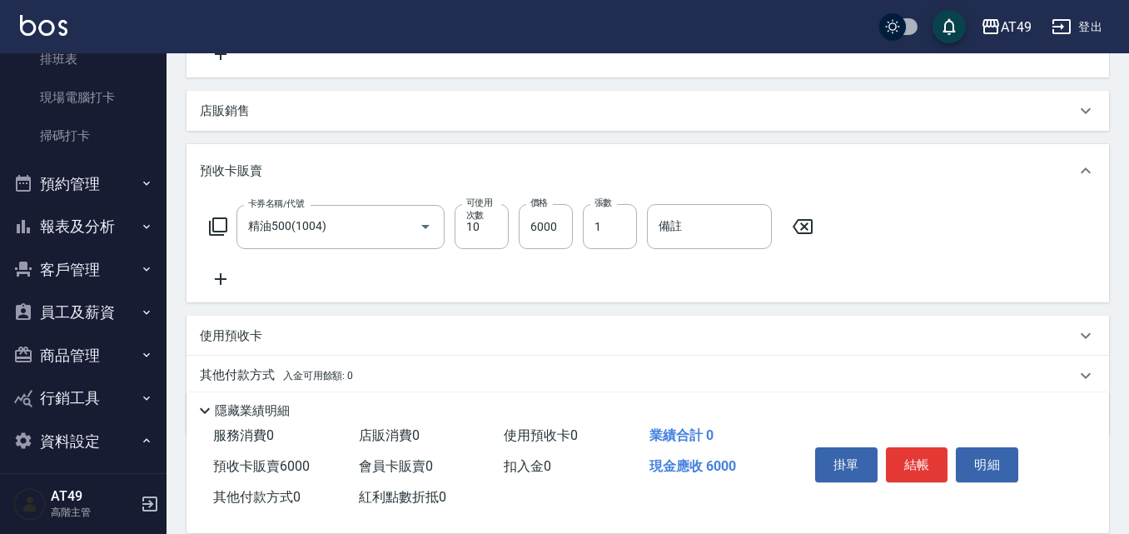
scroll to position [824, 0]
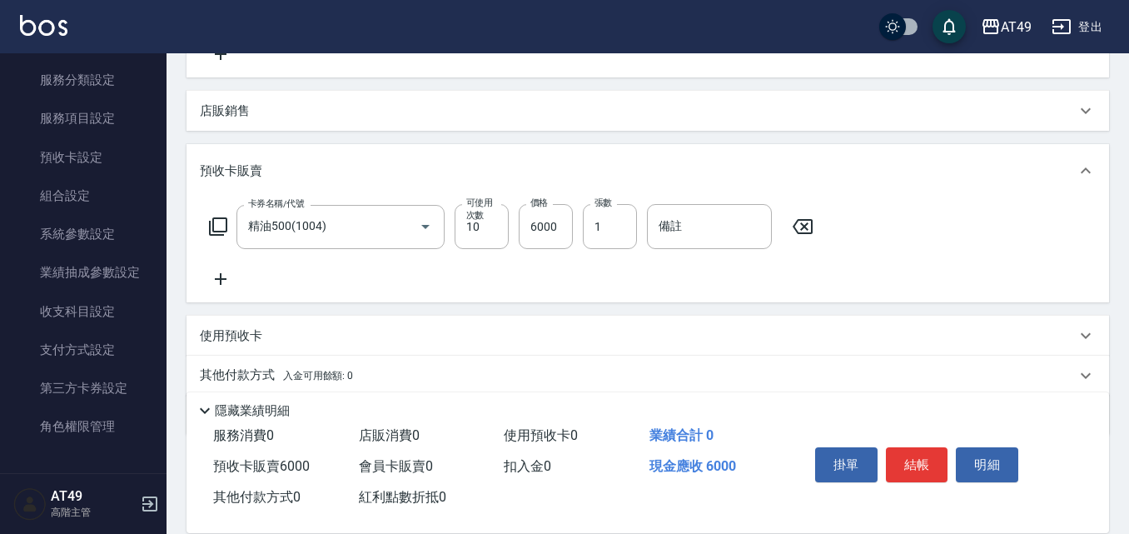
click at [808, 229] on icon at bounding box center [803, 226] width 20 height 15
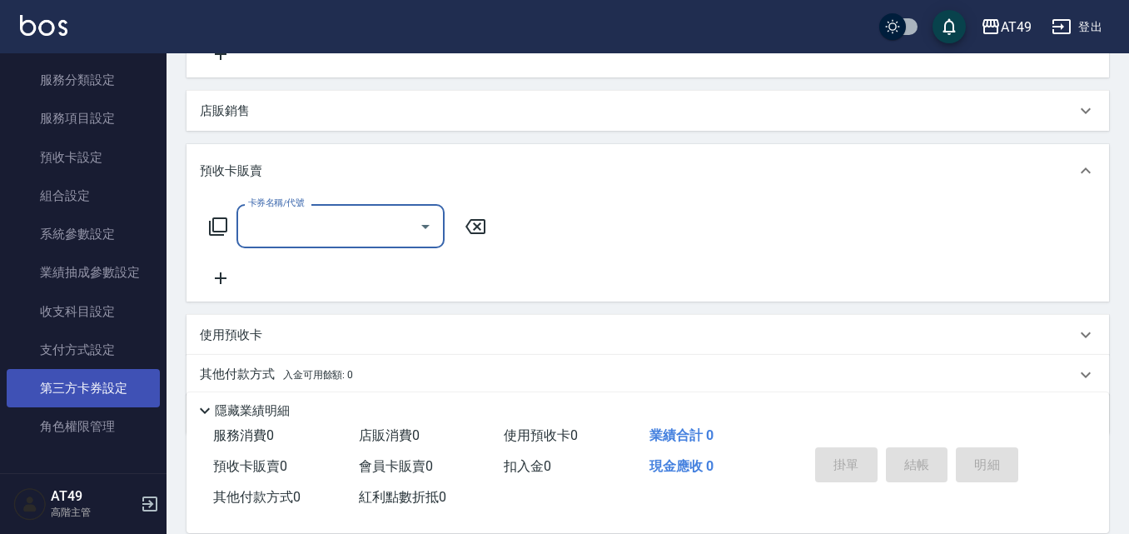
click at [59, 386] on link "第三方卡券設定" at bounding box center [83, 388] width 153 height 38
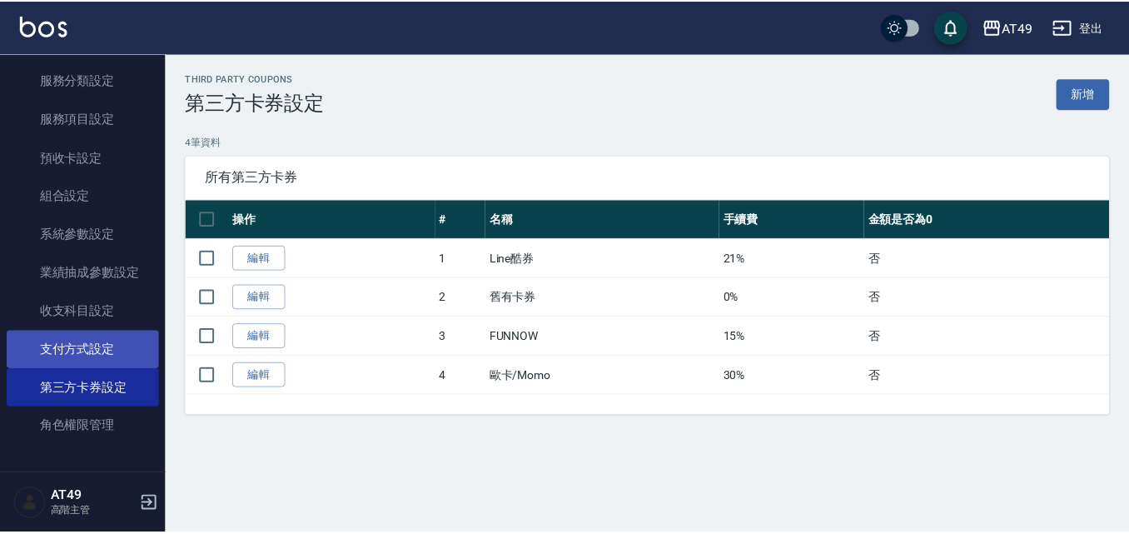
scroll to position [658, 0]
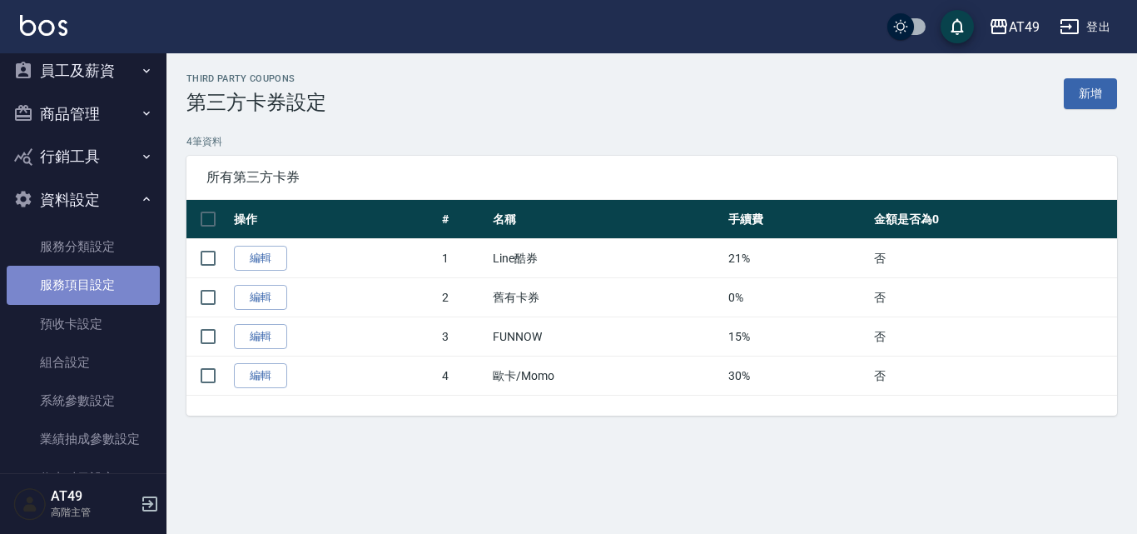
click at [98, 288] on link "服務項目設定" at bounding box center [83, 285] width 153 height 38
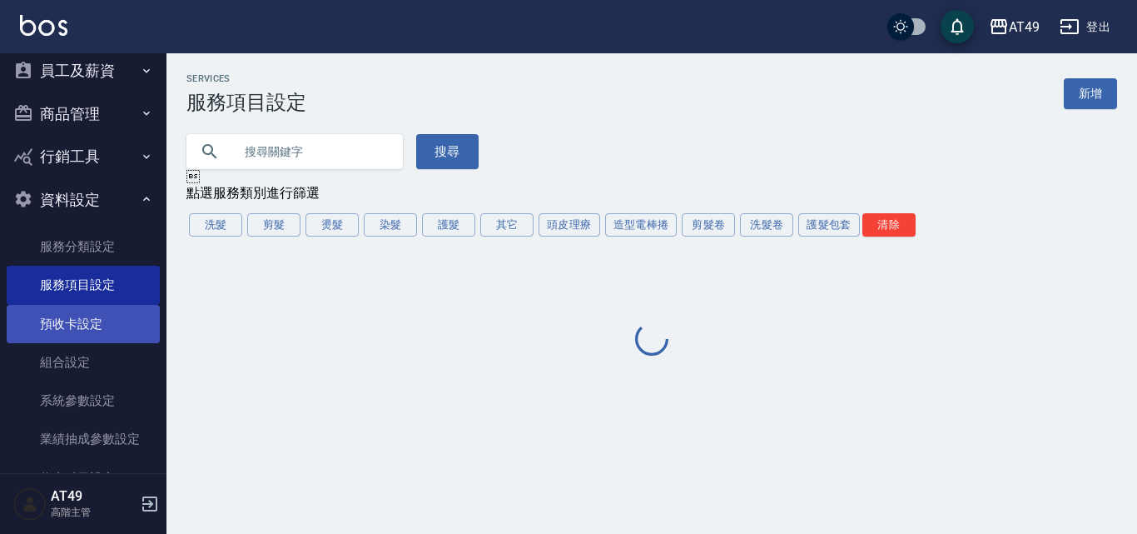
click at [89, 326] on link "預收卡設定" at bounding box center [83, 324] width 153 height 38
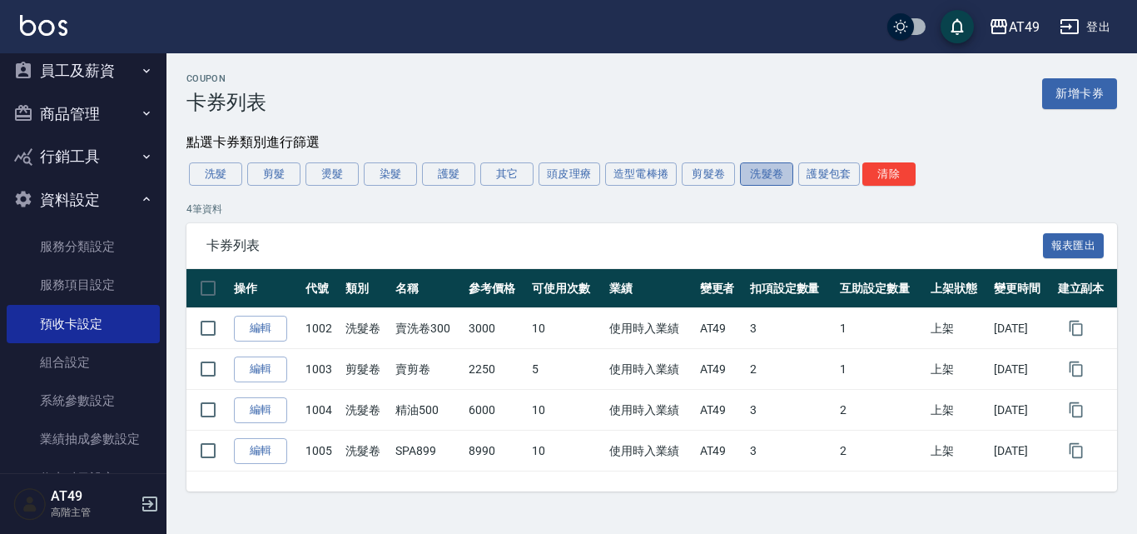
click at [763, 174] on button "洗髮卷" at bounding box center [766, 173] width 53 height 23
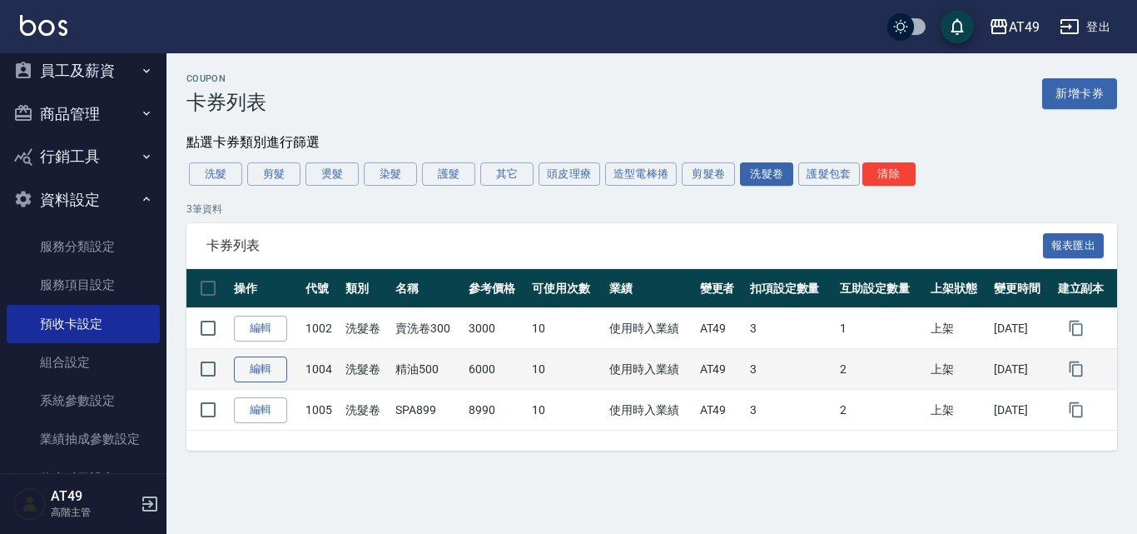
click at [261, 368] on link "編輯" at bounding box center [260, 369] width 53 height 26
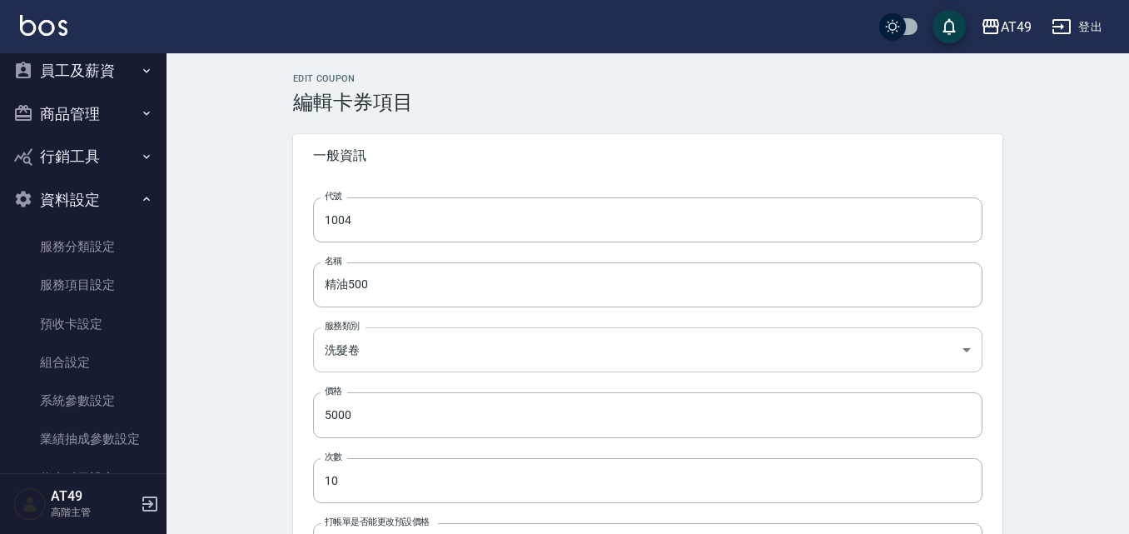
type input "6000"
click at [347, 284] on input "精油500" at bounding box center [647, 284] width 669 height 45
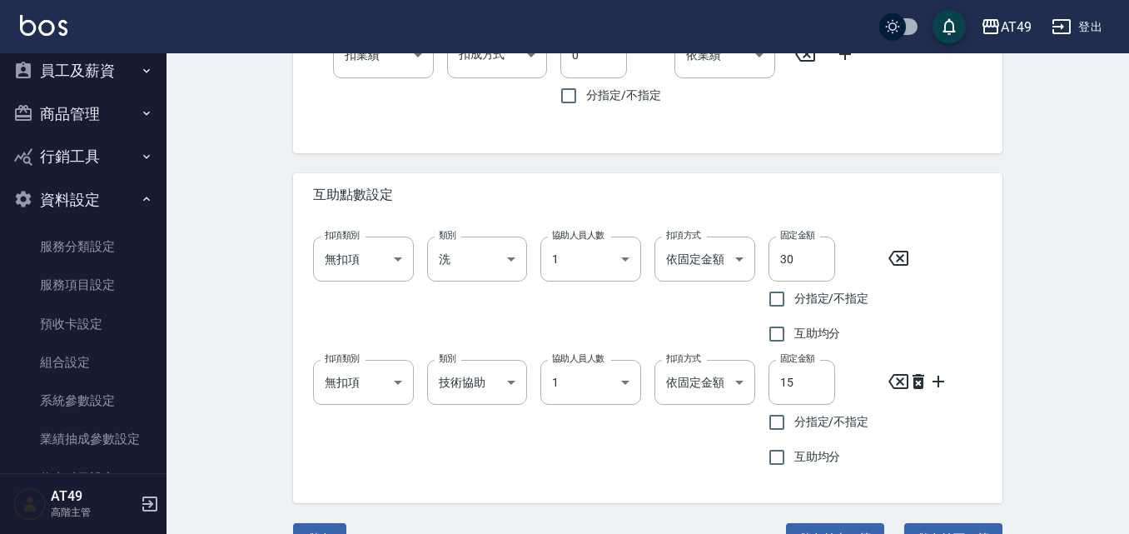
scroll to position [1175, 0]
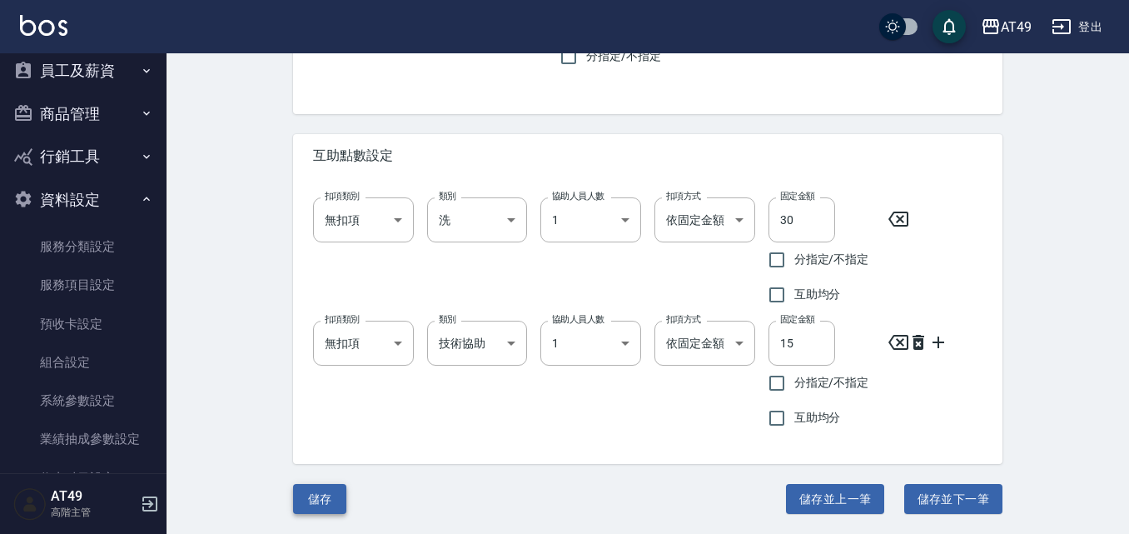
type input "精油600"
click at [335, 500] on button "儲存" at bounding box center [319, 499] width 53 height 31
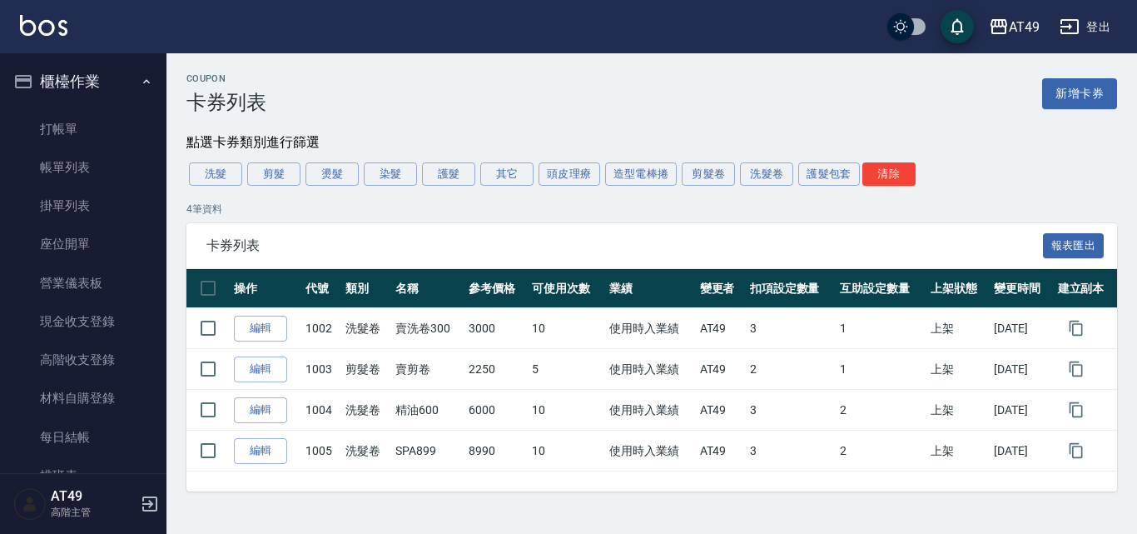
click at [49, 97] on button "櫃檯作業" at bounding box center [83, 81] width 153 height 43
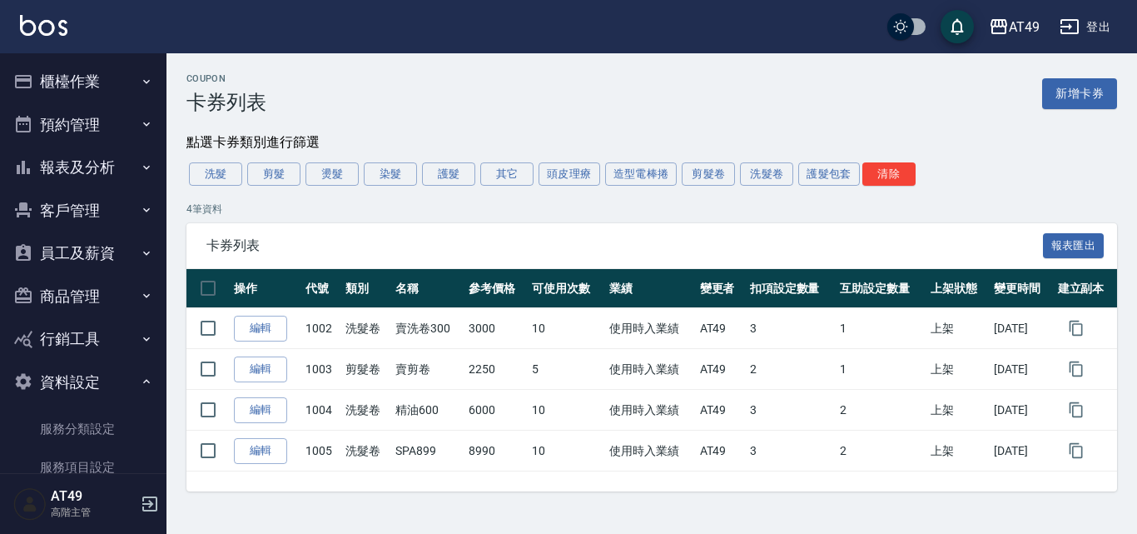
click at [122, 77] on button "櫃檯作業" at bounding box center [83, 81] width 153 height 43
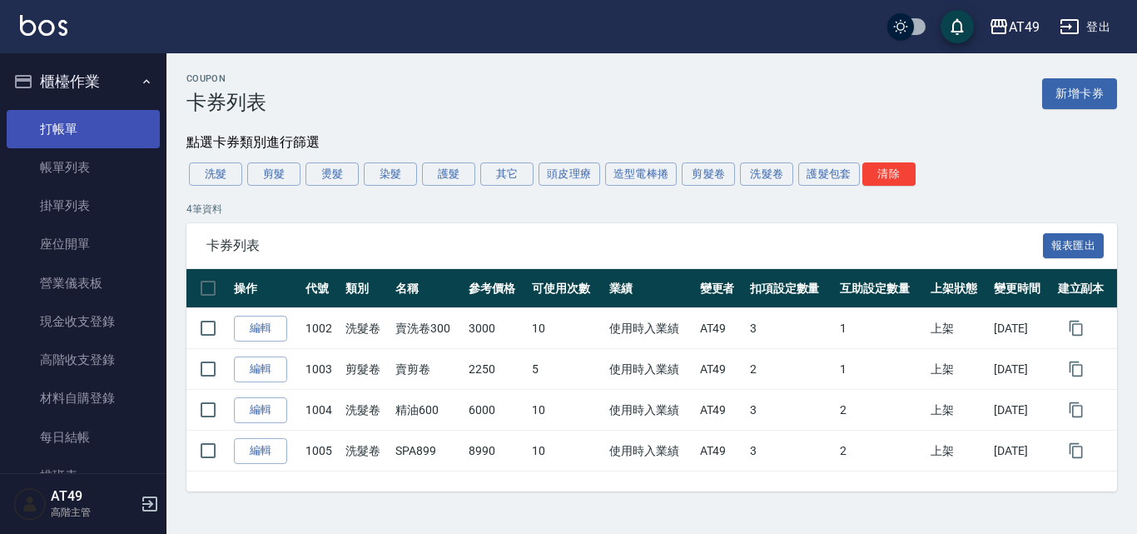
click at [83, 132] on link "打帳單" at bounding box center [83, 129] width 153 height 38
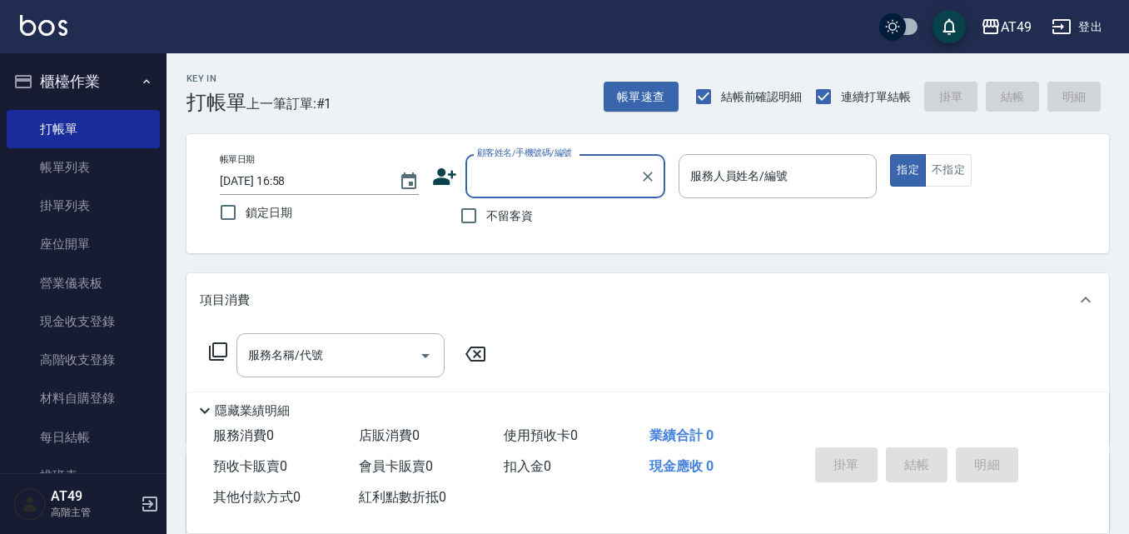
click at [528, 176] on input "顧客姓名/手機號碼/編號" at bounding box center [553, 176] width 160 height 29
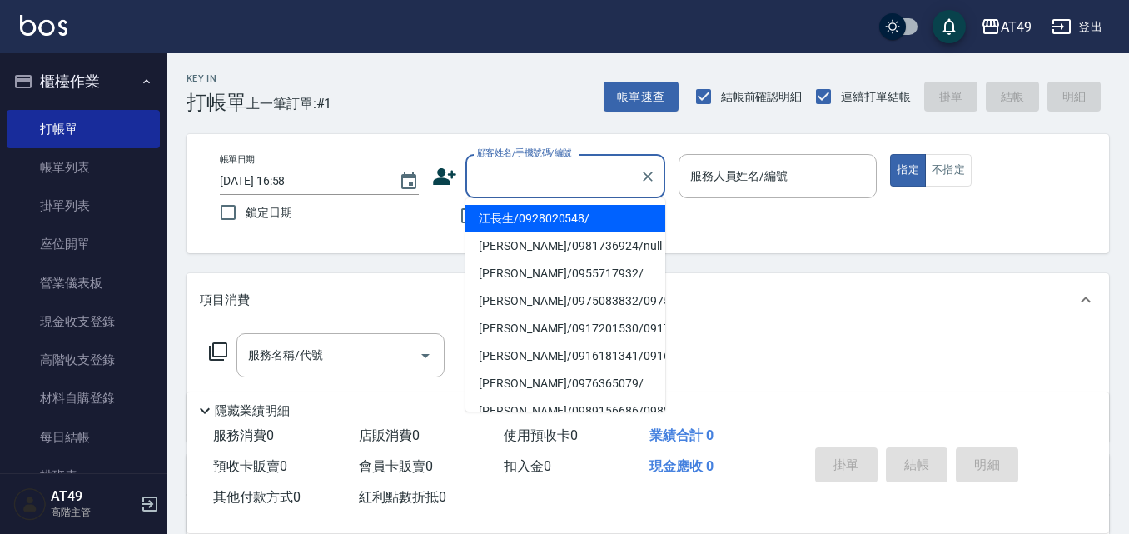
click at [555, 214] on li "江長生/0928020548/" at bounding box center [565, 218] width 200 height 27
type input "江長生/0928020548/"
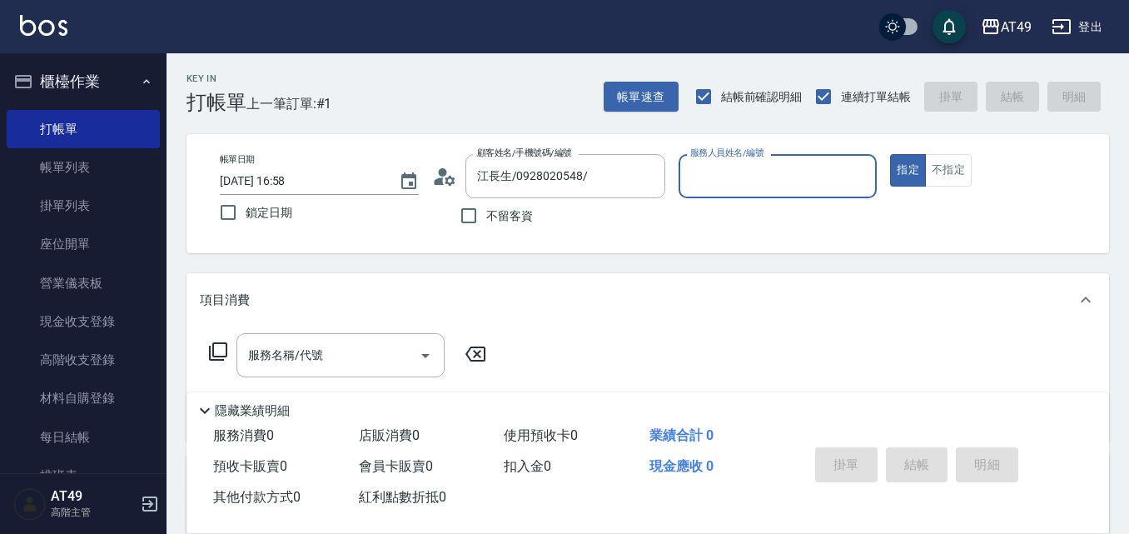
type input "Bobo-2"
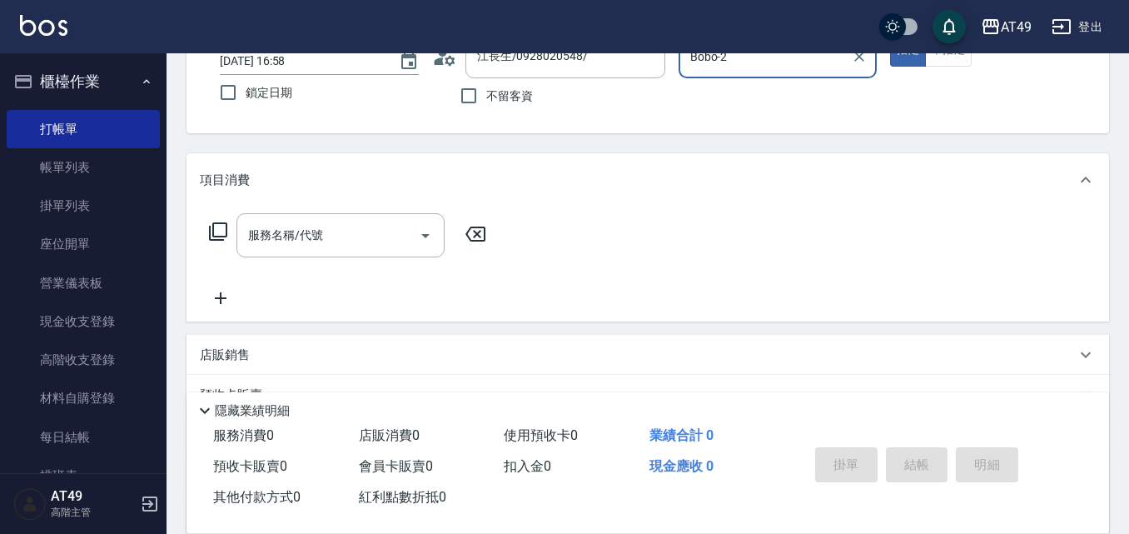
scroll to position [281, 0]
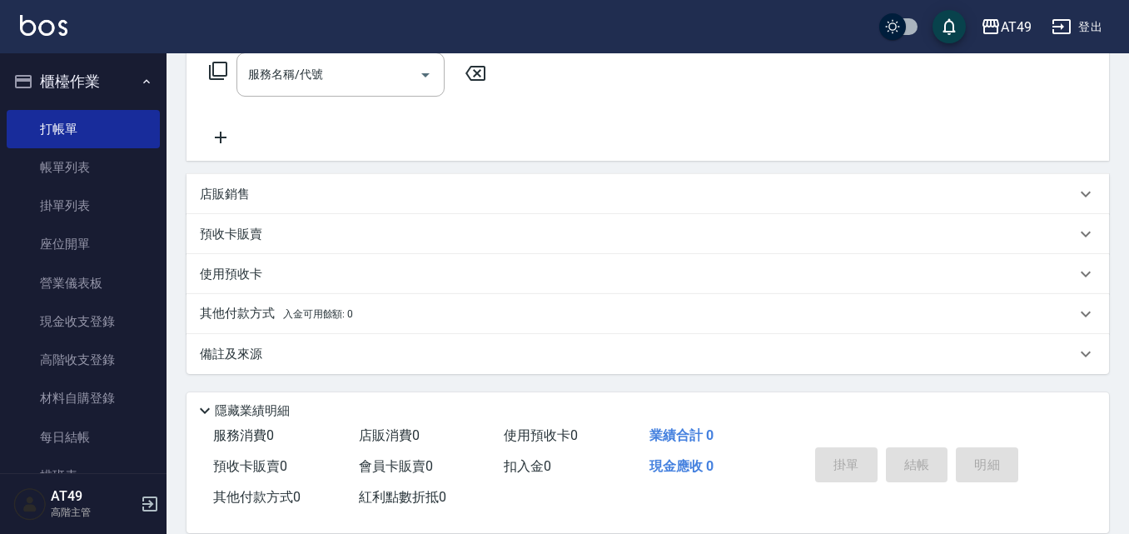
click at [216, 224] on div "預收卡販賣" at bounding box center [647, 234] width 922 height 40
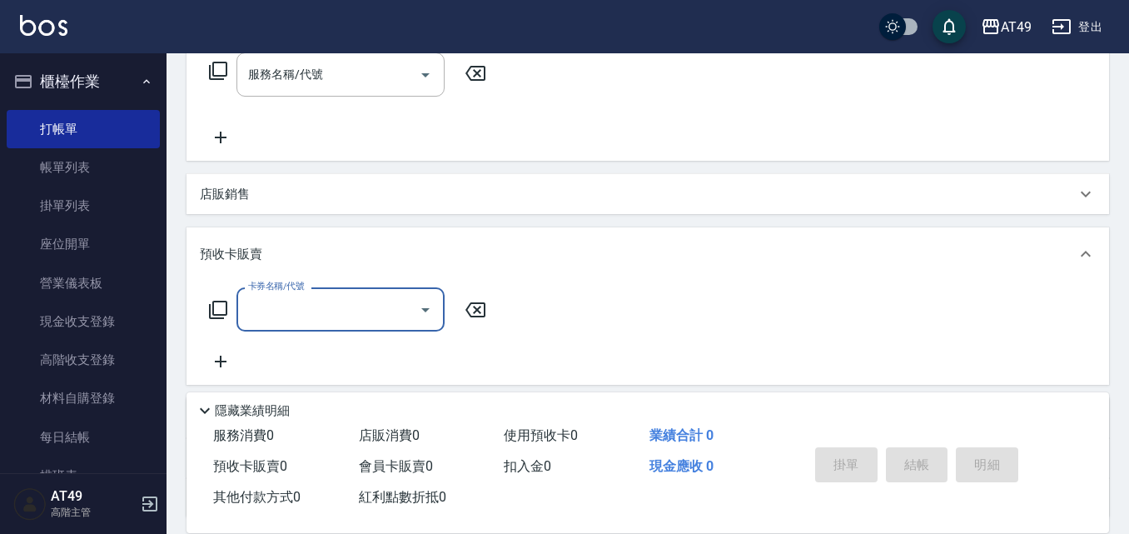
scroll to position [0, 0]
click at [260, 290] on label "卡券名稱/代號" at bounding box center [276, 286] width 56 height 12
click at [260, 295] on input "卡券名稱/代號" at bounding box center [328, 309] width 168 height 29
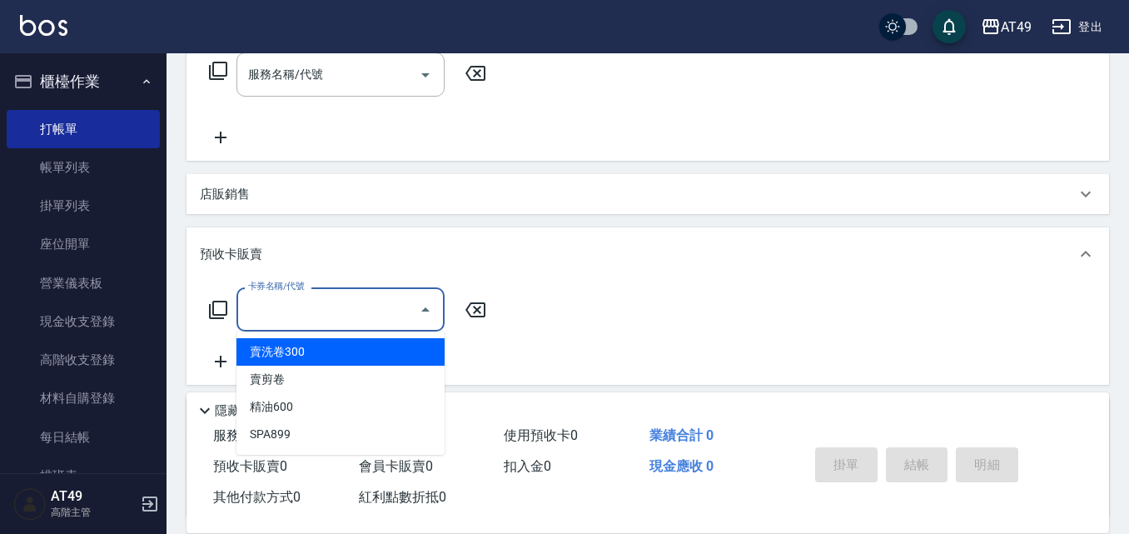
click at [265, 301] on input "卡券名稱/代號" at bounding box center [328, 309] width 168 height 29
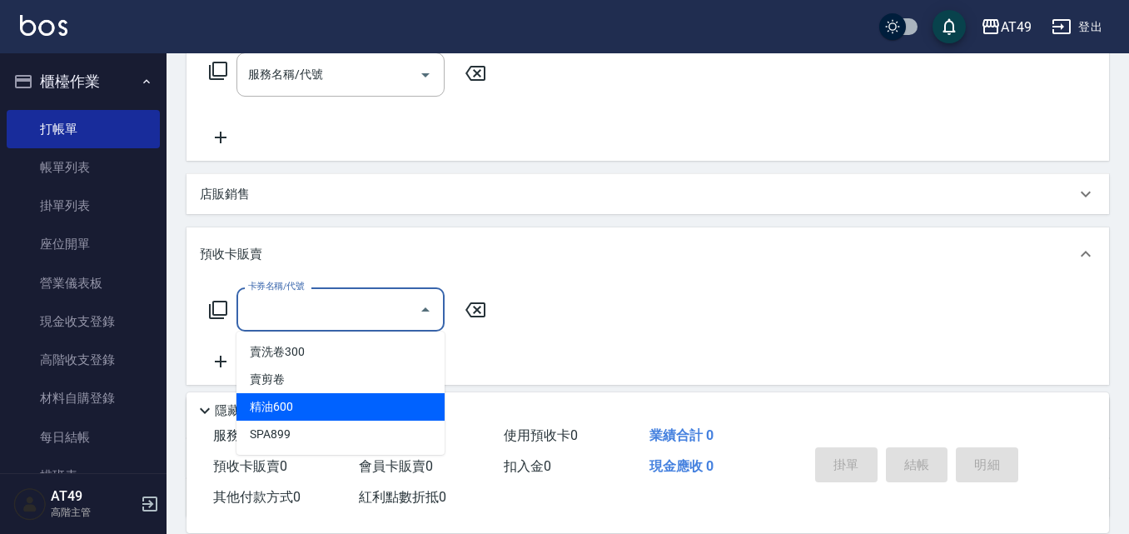
click at [336, 410] on span "精油600" at bounding box center [340, 406] width 208 height 27
type input "精油600(1004)"
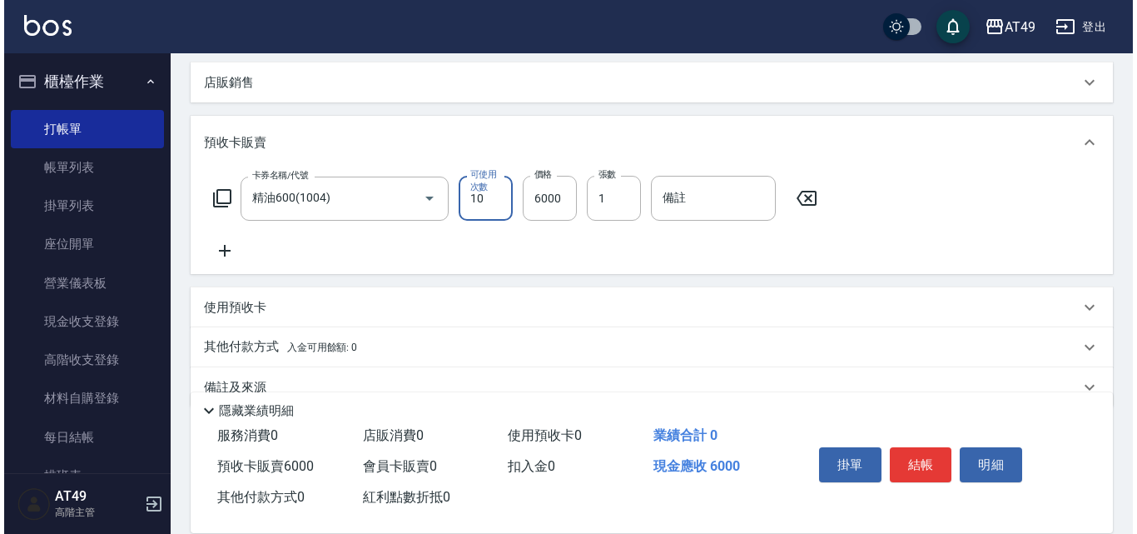
scroll to position [425, 0]
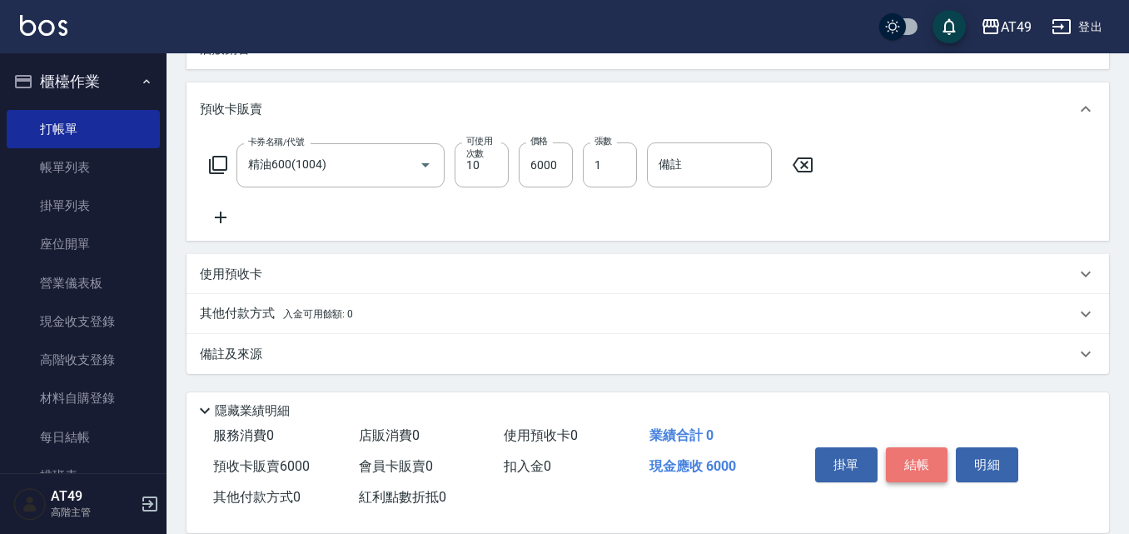
click at [928, 447] on button "結帳" at bounding box center [917, 464] width 62 height 35
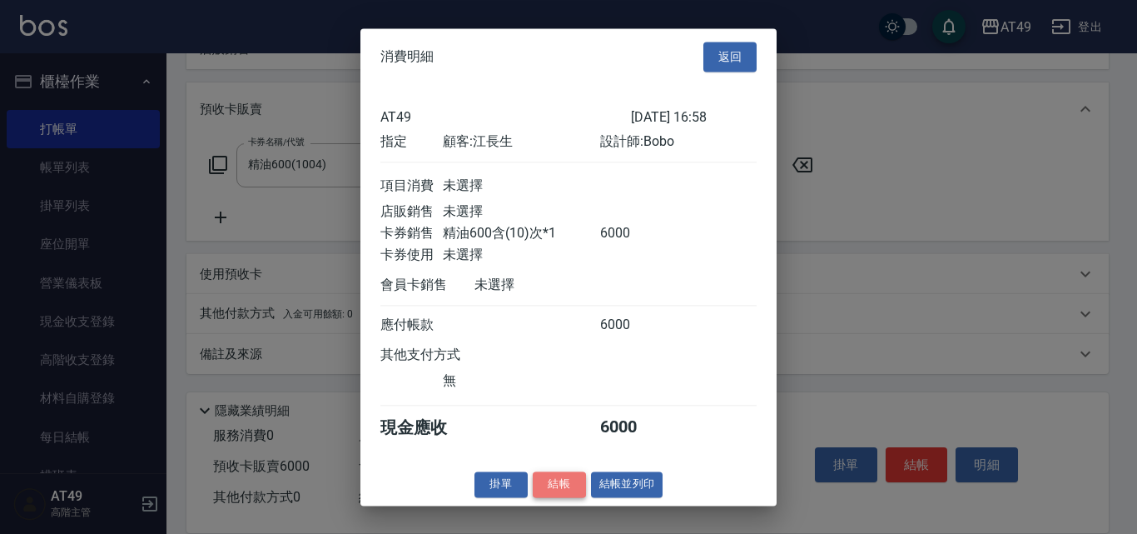
click at [567, 497] on button "結帳" at bounding box center [559, 484] width 53 height 26
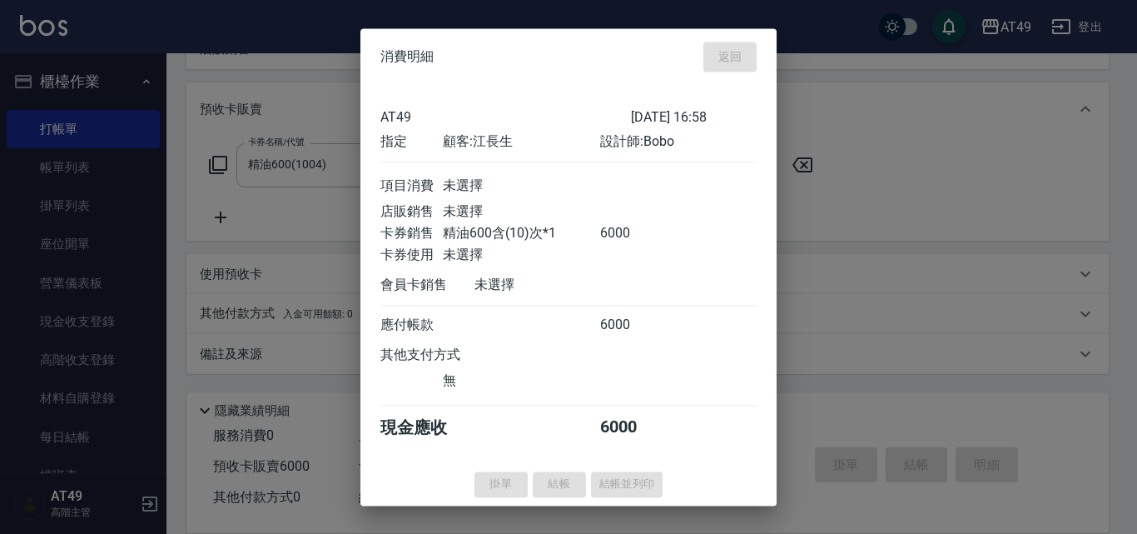
type input "[DATE] 16:59"
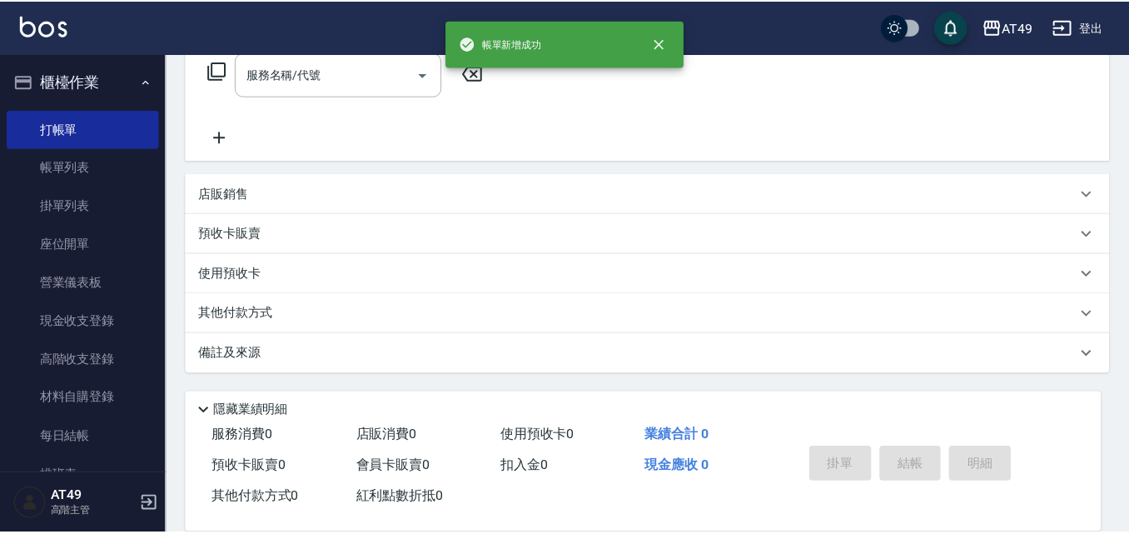
scroll to position [0, 0]
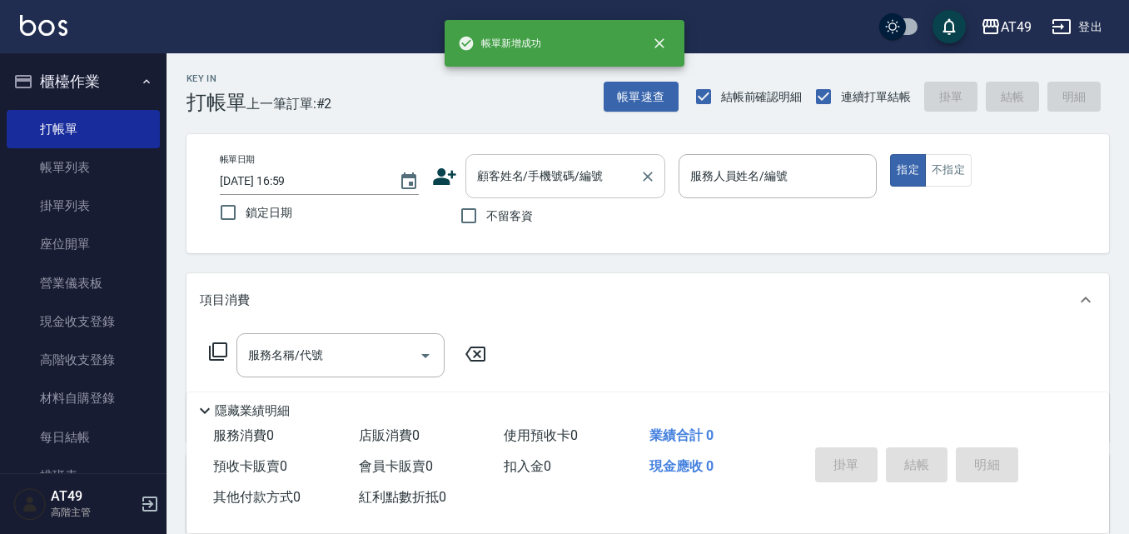
click at [582, 184] on input "顧客姓名/手機號碼/編號" at bounding box center [553, 176] width 160 height 29
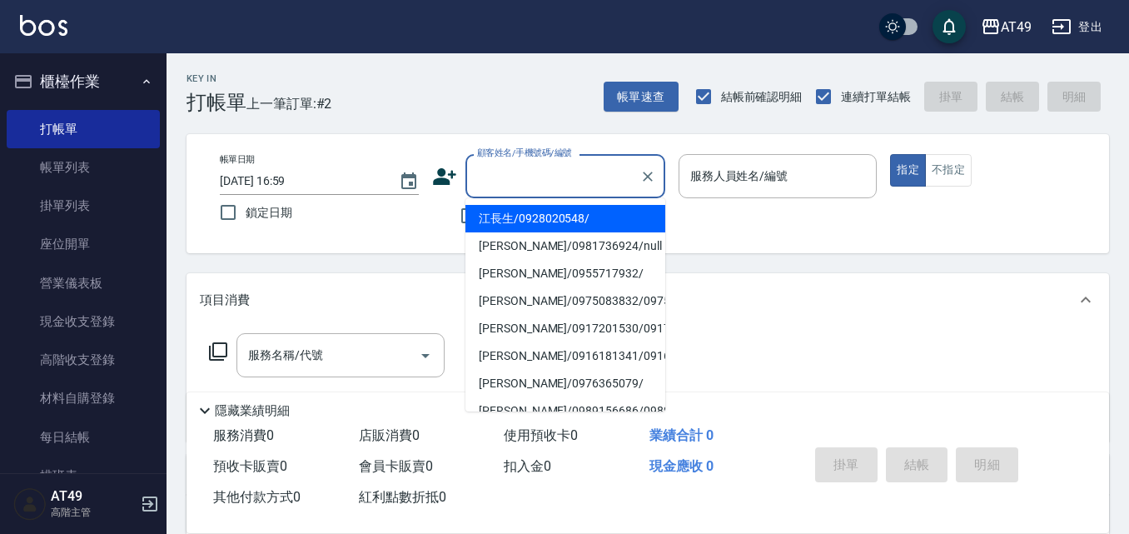
click at [564, 216] on li "江長生/0928020548/" at bounding box center [565, 218] width 200 height 27
type input "江長生/0928020548/"
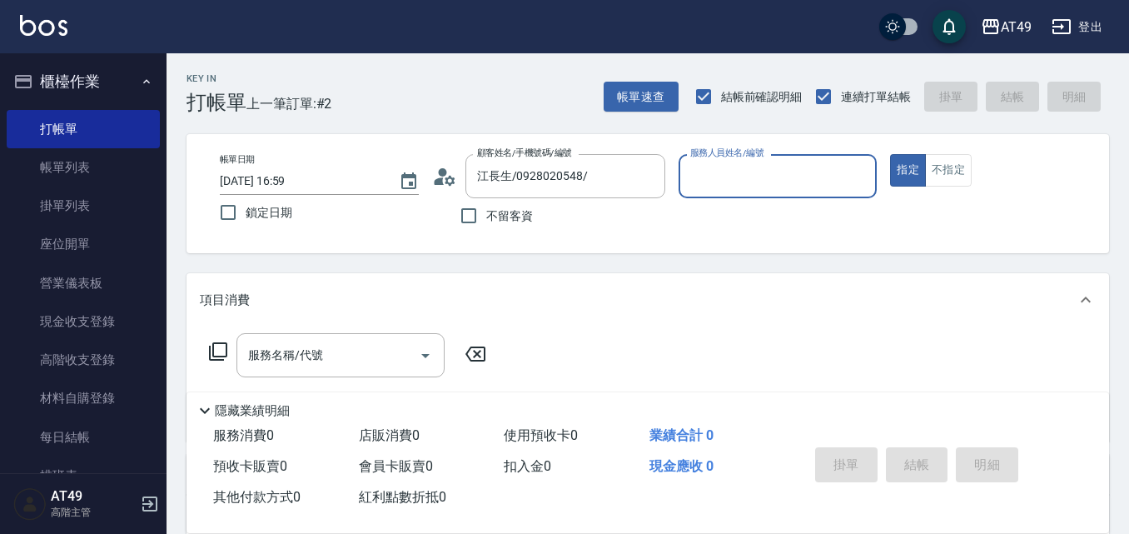
type input "Bobo-2"
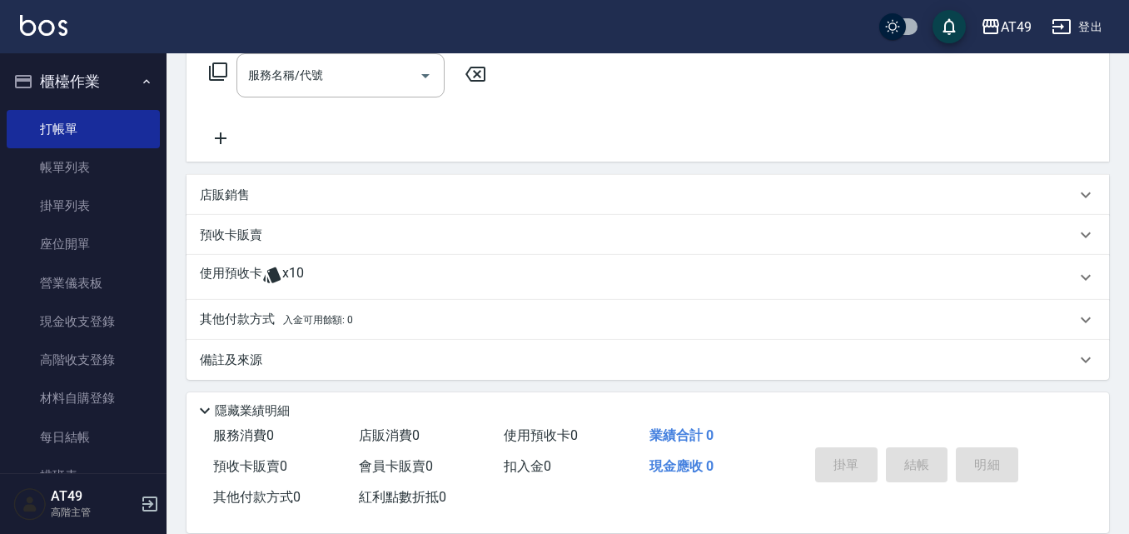
scroll to position [286, 0]
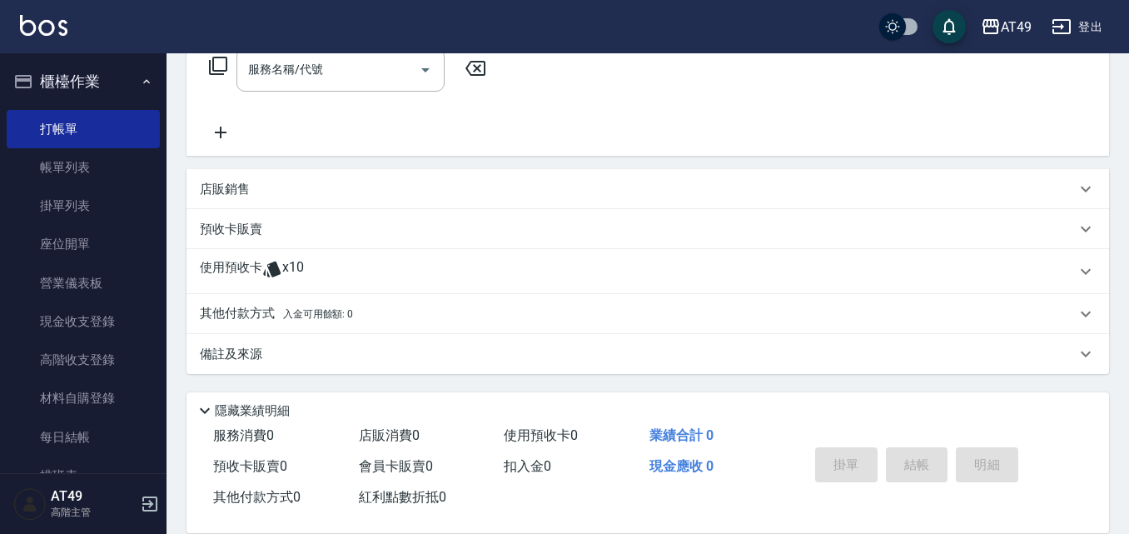
click at [256, 270] on p "使用預收卡" at bounding box center [231, 271] width 62 height 25
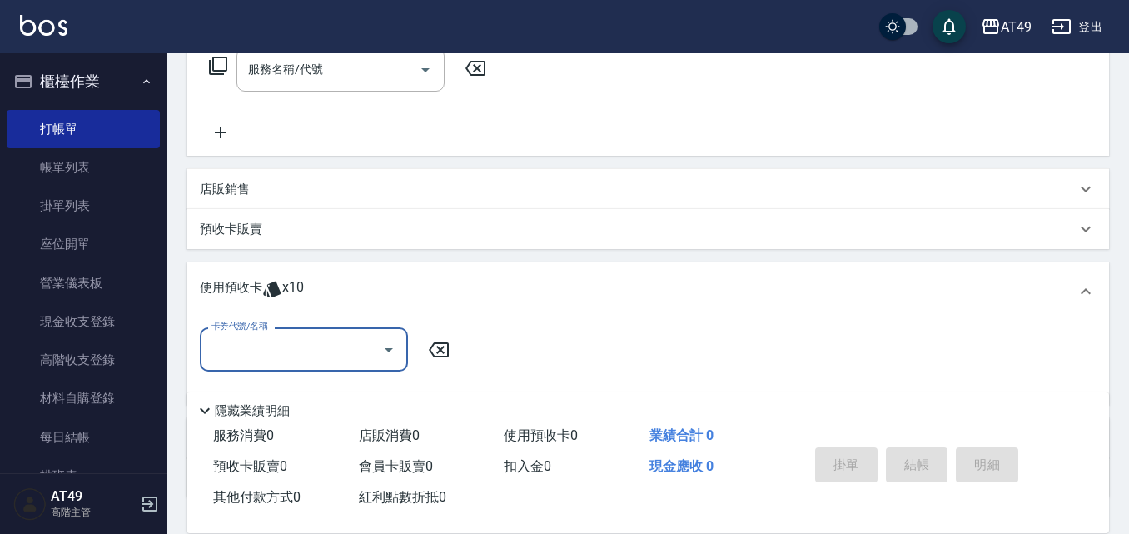
scroll to position [0, 0]
click at [269, 336] on input "卡券代號/名稱" at bounding box center [291, 349] width 168 height 29
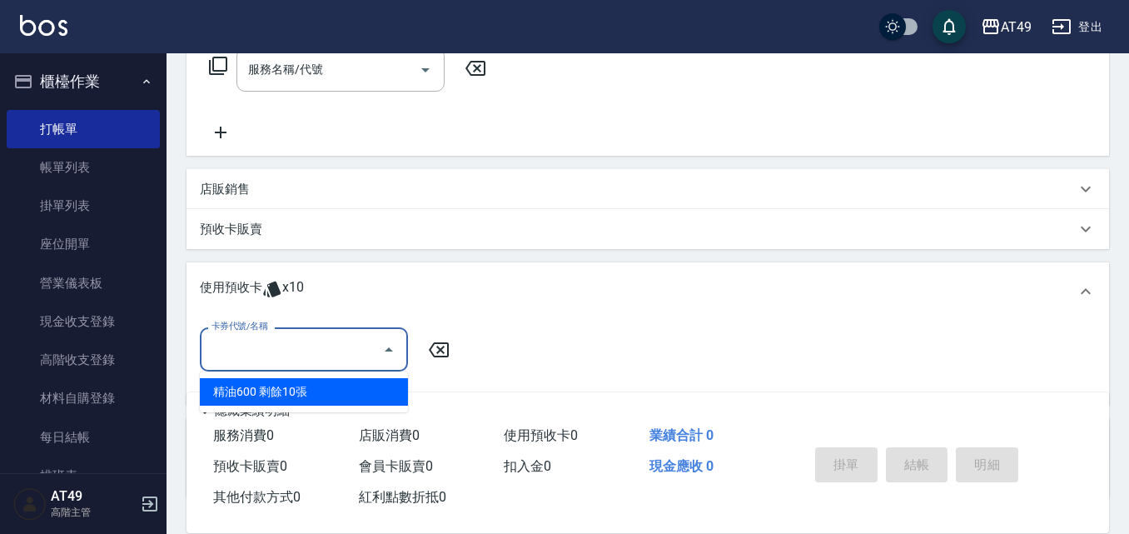
click at [296, 390] on div "精油600 剩餘10張" at bounding box center [304, 391] width 208 height 27
type input "精油600"
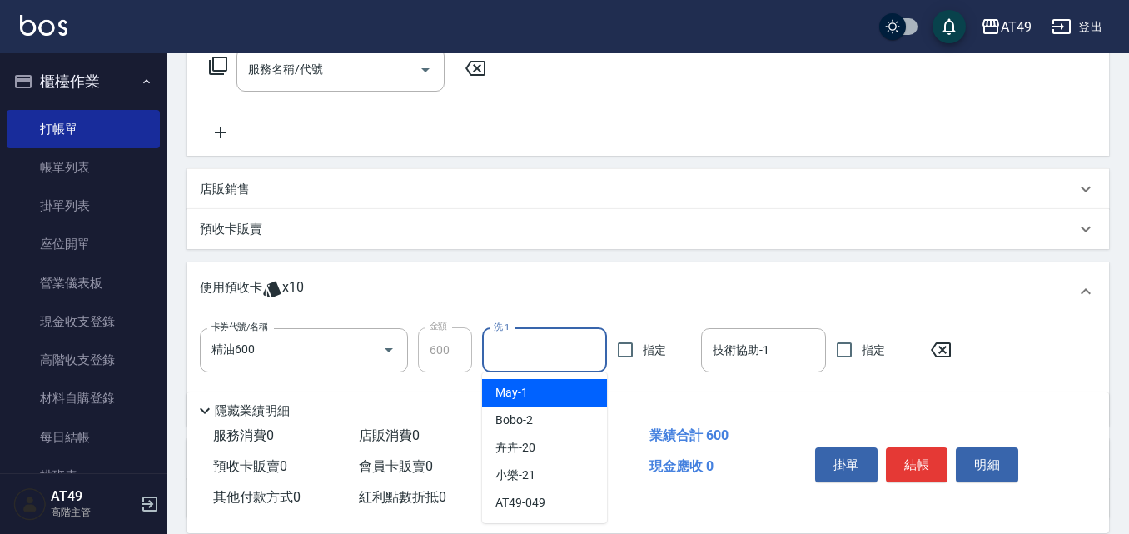
click at [523, 345] on input "洗-1" at bounding box center [545, 349] width 110 height 29
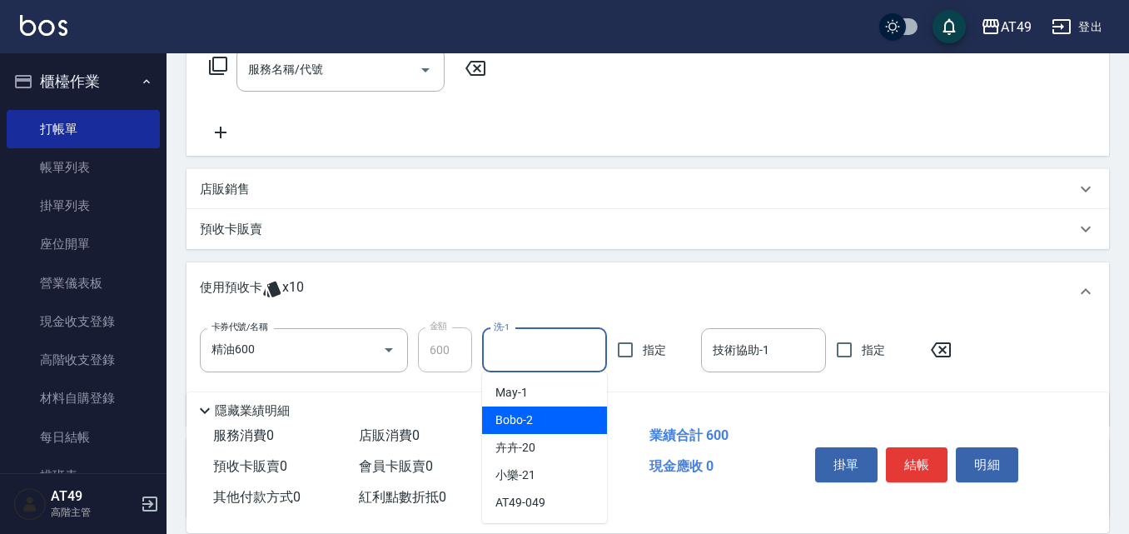
click at [519, 410] on div "Bobo -2" at bounding box center [544, 419] width 125 height 27
type input "Bobo-2"
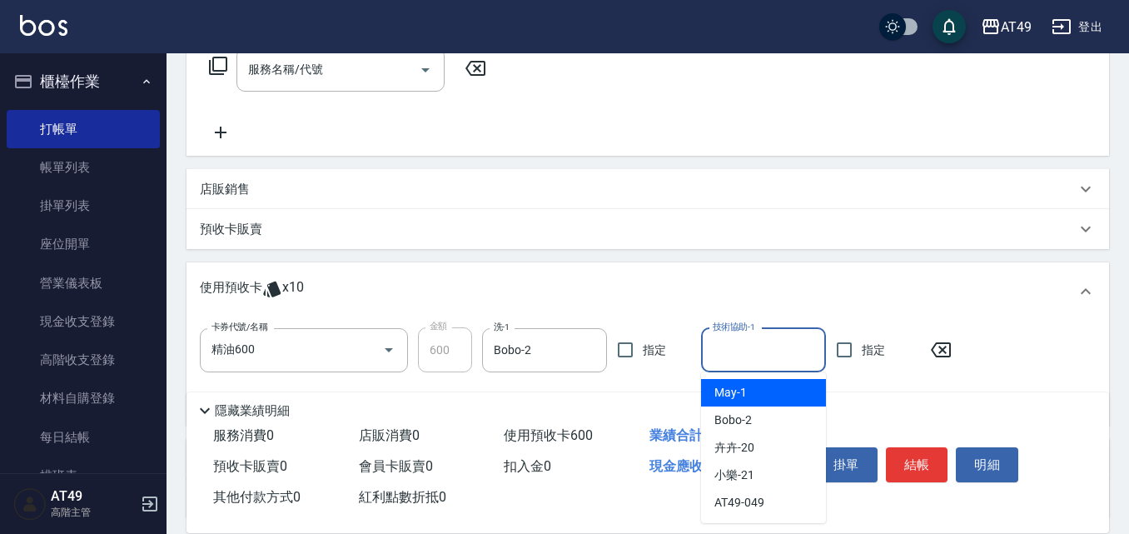
click at [739, 350] on input "技術協助-1" at bounding box center [763, 349] width 110 height 29
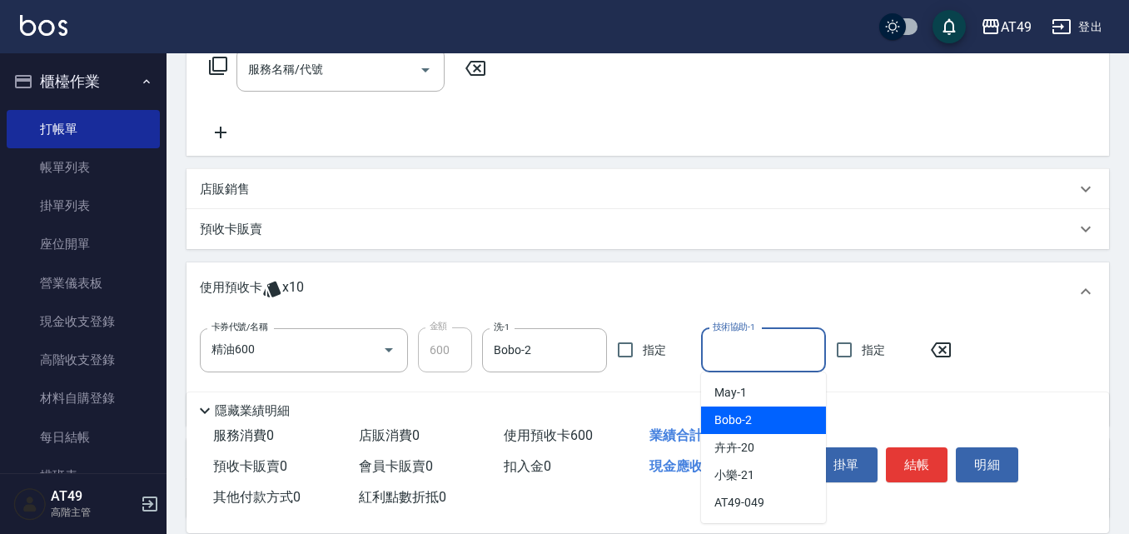
click at [889, 392] on div "隱藏業績明細" at bounding box center [647, 406] width 922 height 28
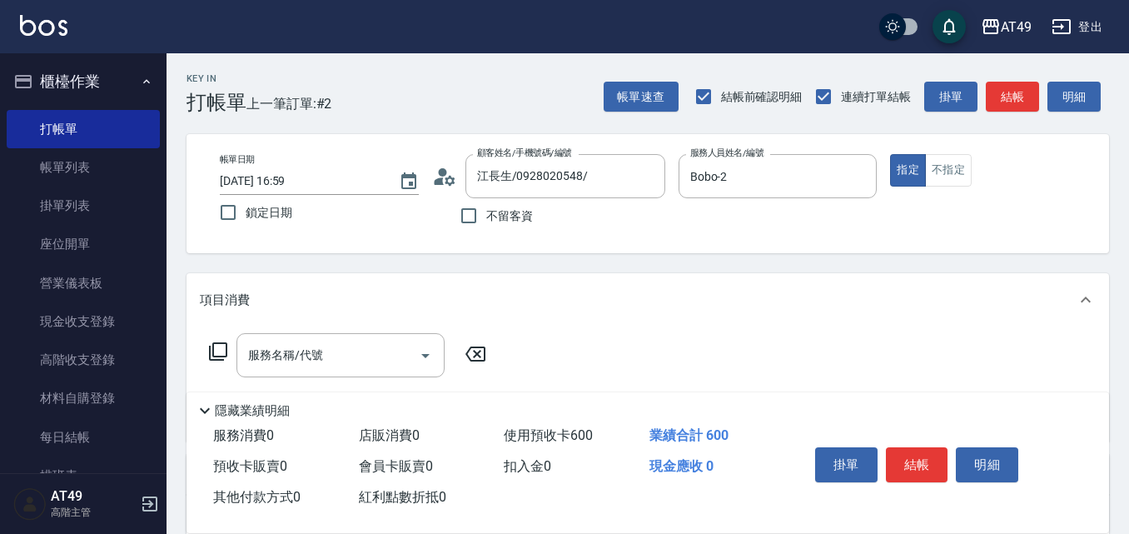
click at [727, 247] on div "帳單日期 [DATE] 16:59 鎖定日期 顧客姓名/手機號碼/編號 江長生/0928020548/ 顧客姓名/手機號碼/編號 不留客資 服務人員姓名/編號…" at bounding box center [647, 193] width 922 height 119
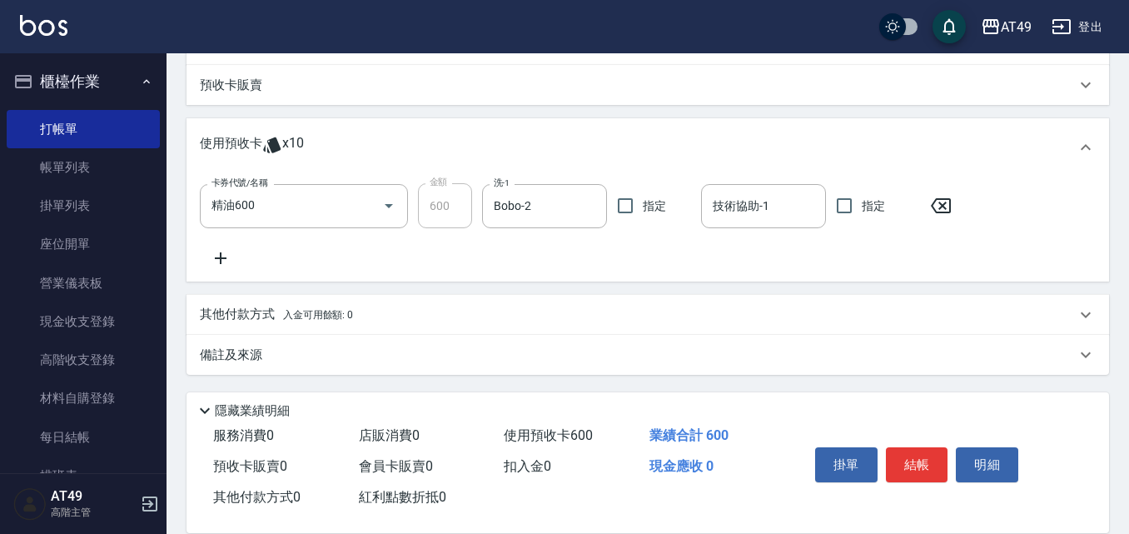
scroll to position [430, 0]
click at [218, 277] on div "卡券代號/名稱 精油600 卡券代號/名稱 金額 600 金額 洗-1 Bobo-2 洗-1 指定 技術協助-1 技術協助-1 指定" at bounding box center [647, 228] width 922 height 105
click at [225, 251] on icon at bounding box center [221, 257] width 42 height 20
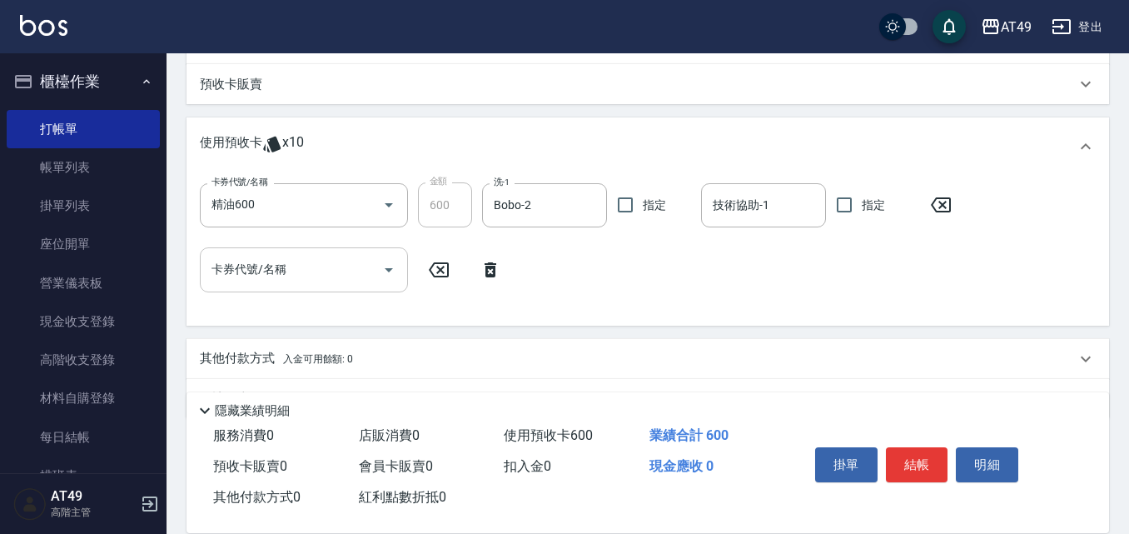
click at [279, 278] on input "卡券代號/名稱" at bounding box center [291, 269] width 168 height 29
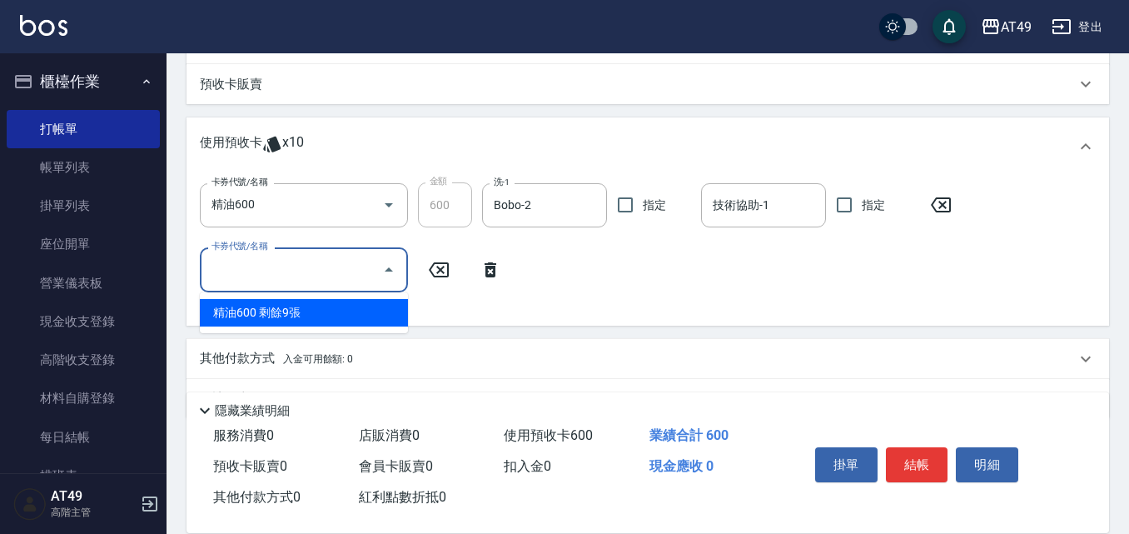
click at [522, 313] on div "卡券代號/名稱 精油600 卡券代號/名稱 金額 600 金額 洗-1 Bobo-2 洗-1 指定 技術協助-1 技術協助-1 指定 卡券代號/名稱 卡券代號…" at bounding box center [647, 250] width 922 height 149
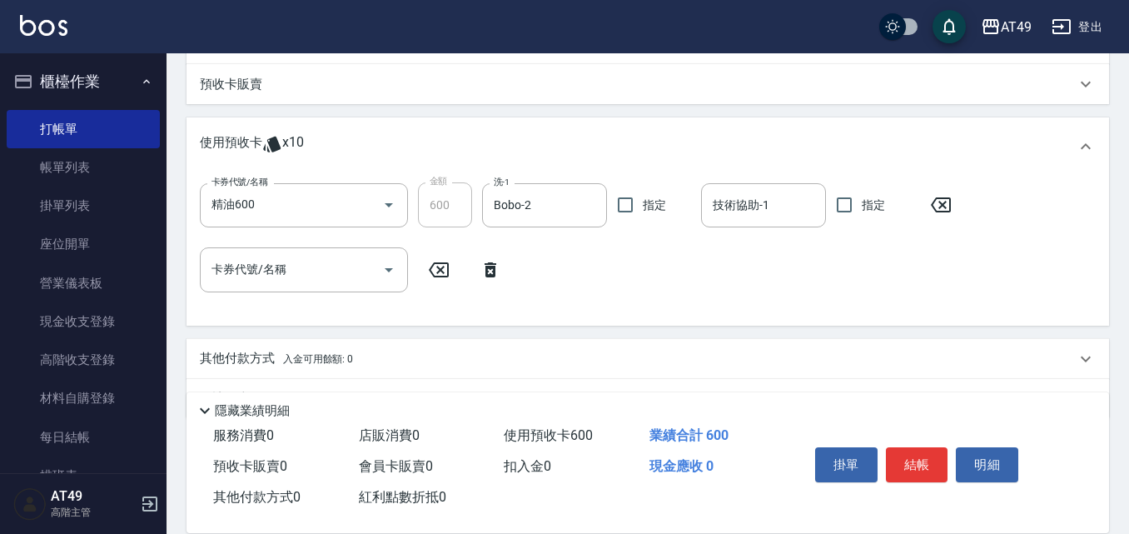
click at [232, 79] on p "預收卡販賣" at bounding box center [231, 84] width 62 height 17
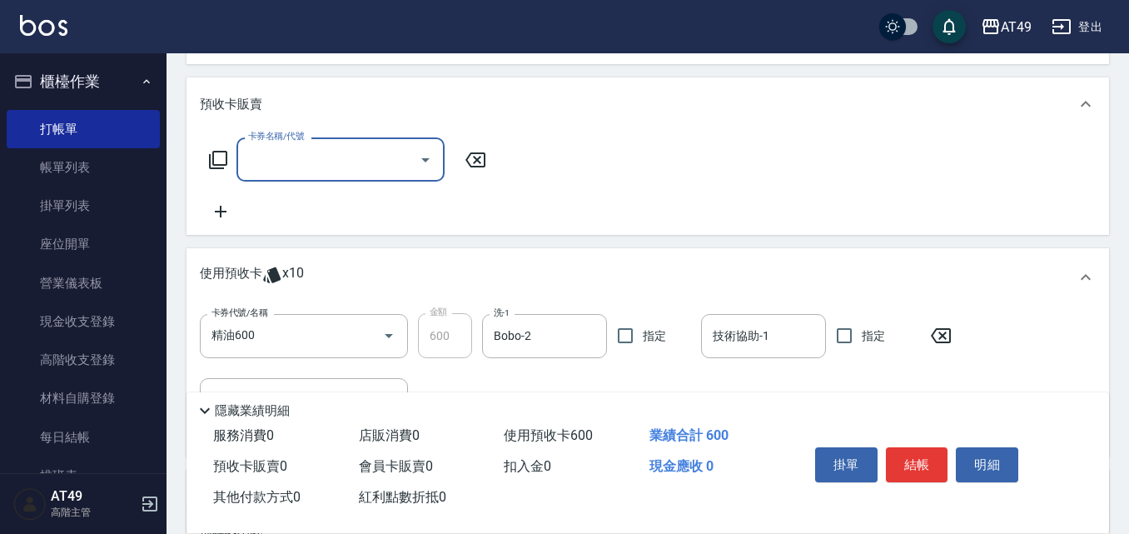
scroll to position [0, 0]
click at [274, 170] on input "卡券名稱/代號" at bounding box center [328, 159] width 168 height 29
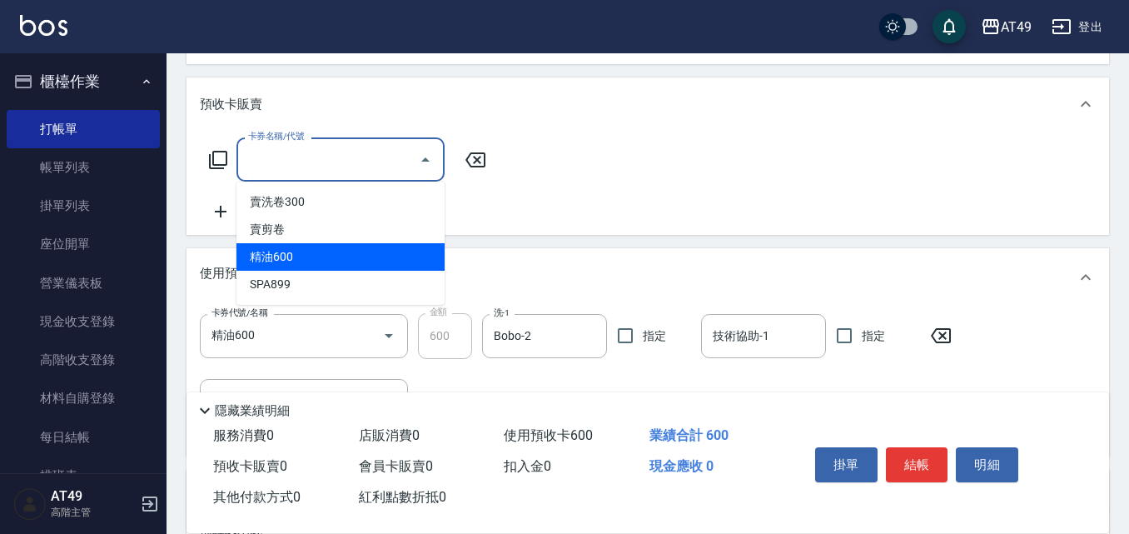
click at [508, 210] on div "卡券名稱/代號 卡券名稱/代號" at bounding box center [648, 179] width 896 height 84
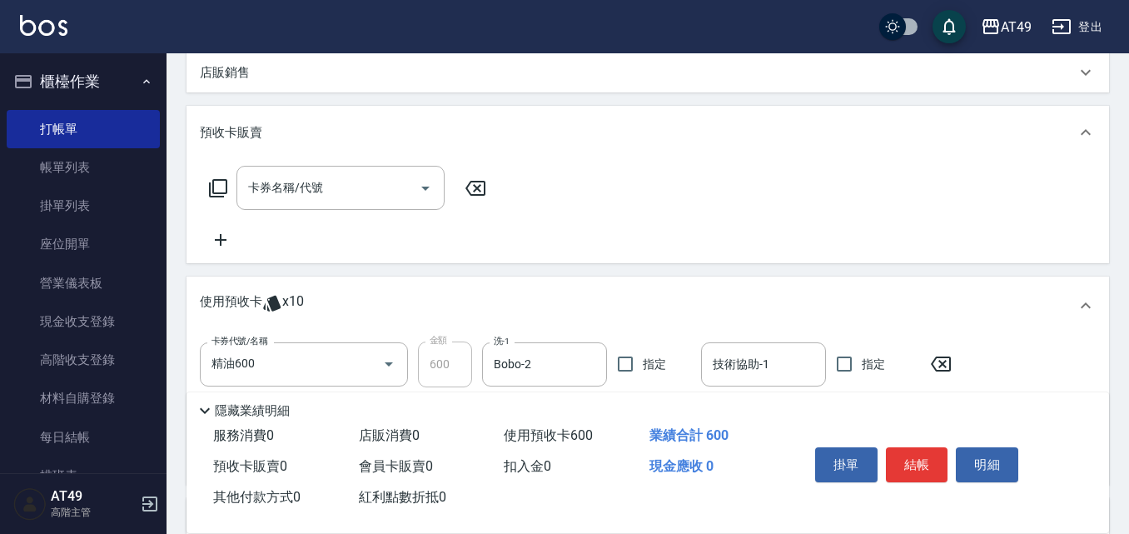
scroll to position [430, 0]
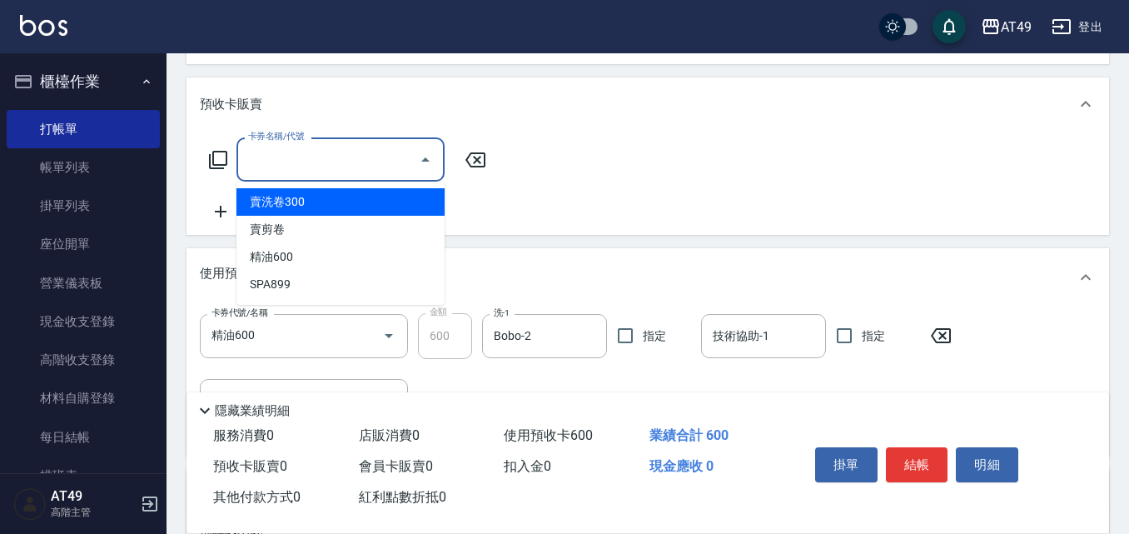
click at [326, 158] on input "卡券名稱/代號" at bounding box center [328, 159] width 168 height 29
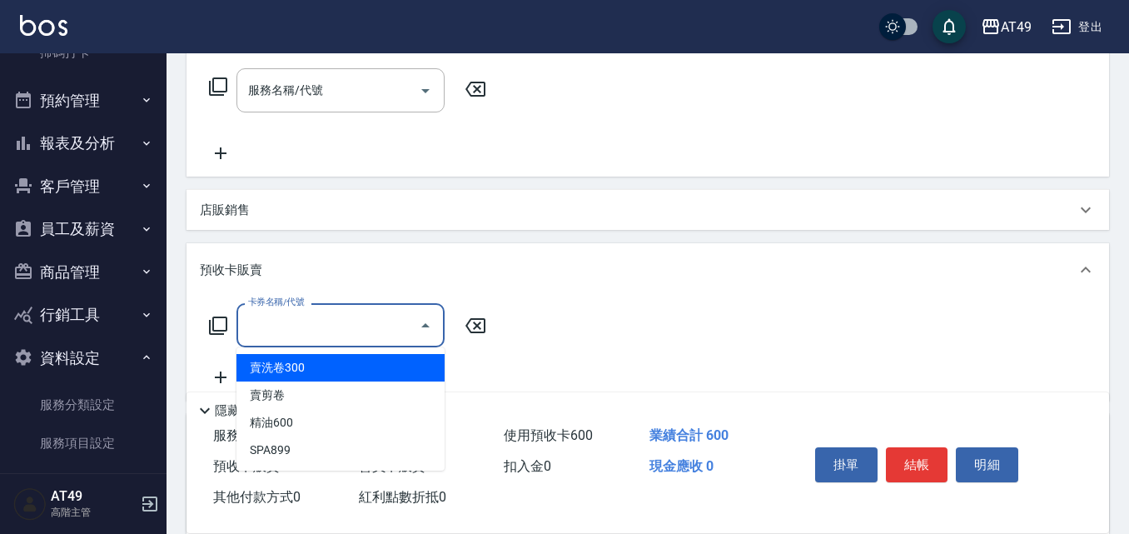
scroll to position [264, 0]
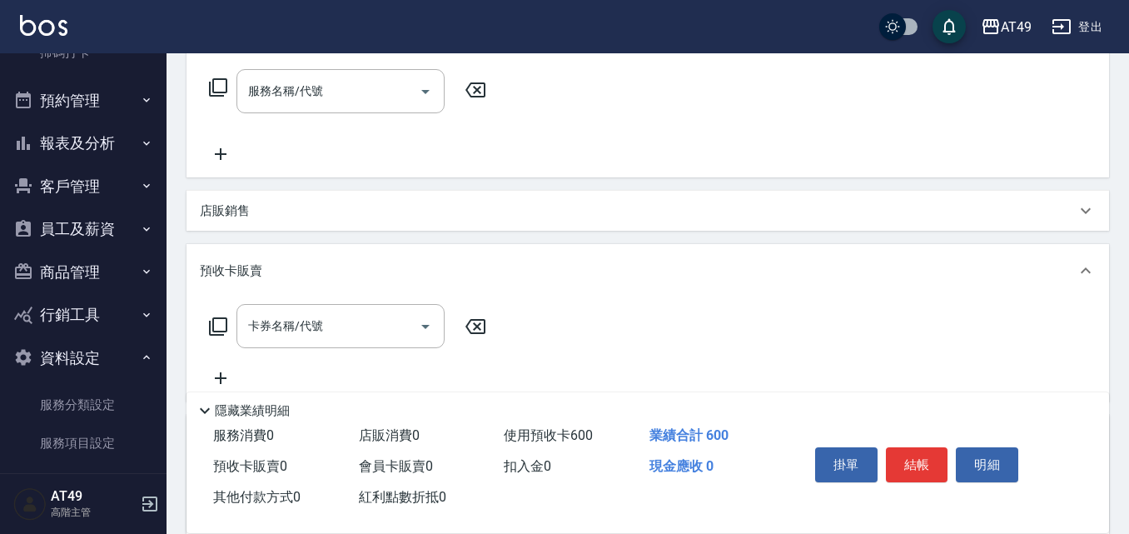
click at [215, 85] on icon at bounding box center [218, 87] width 20 height 20
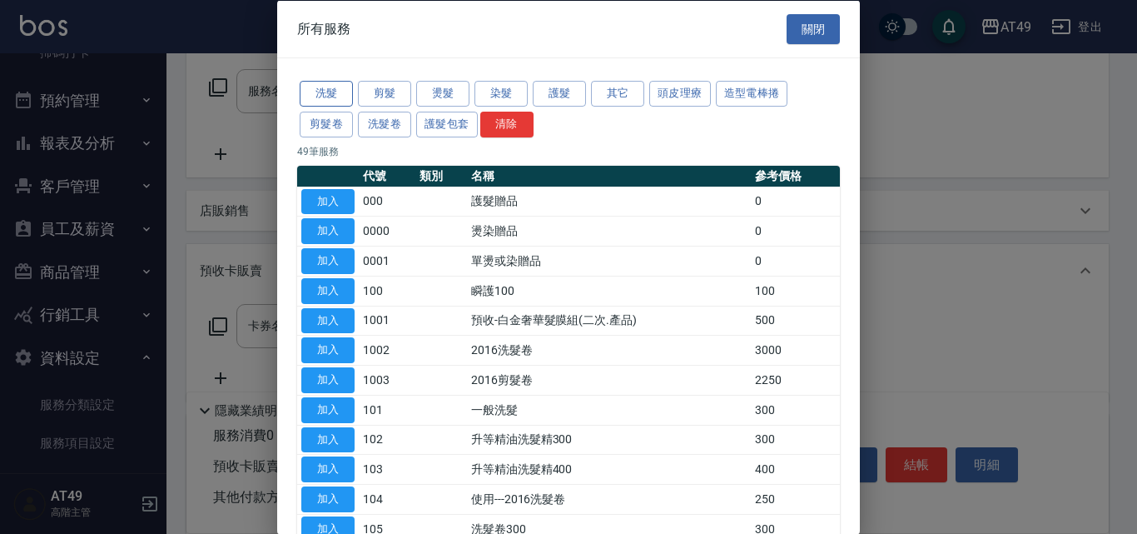
click at [326, 86] on button "洗髮" at bounding box center [326, 94] width 53 height 26
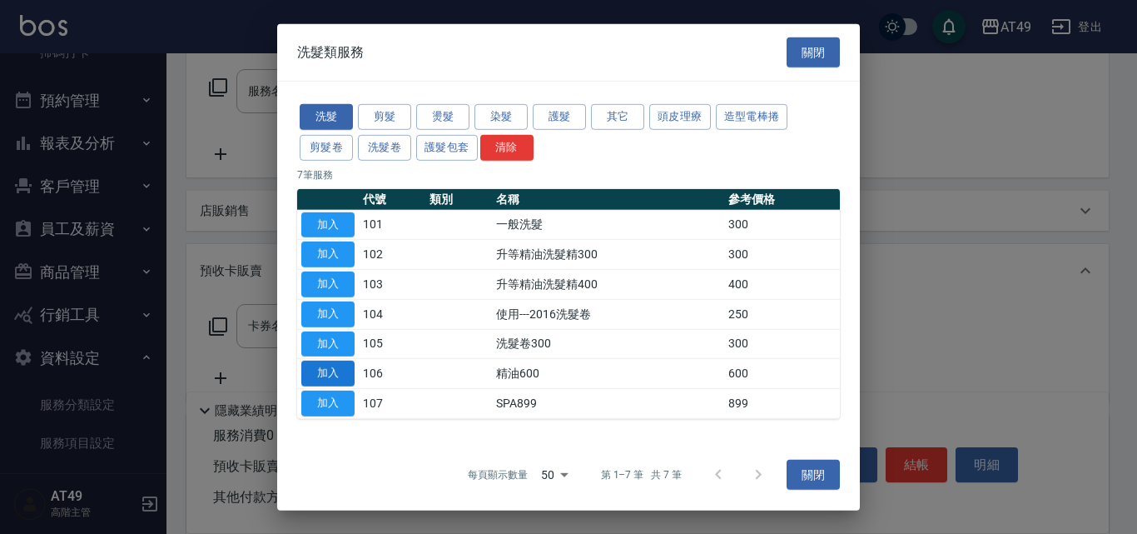
click at [327, 369] on button "加入" at bounding box center [327, 373] width 53 height 26
type input "精油600(106)"
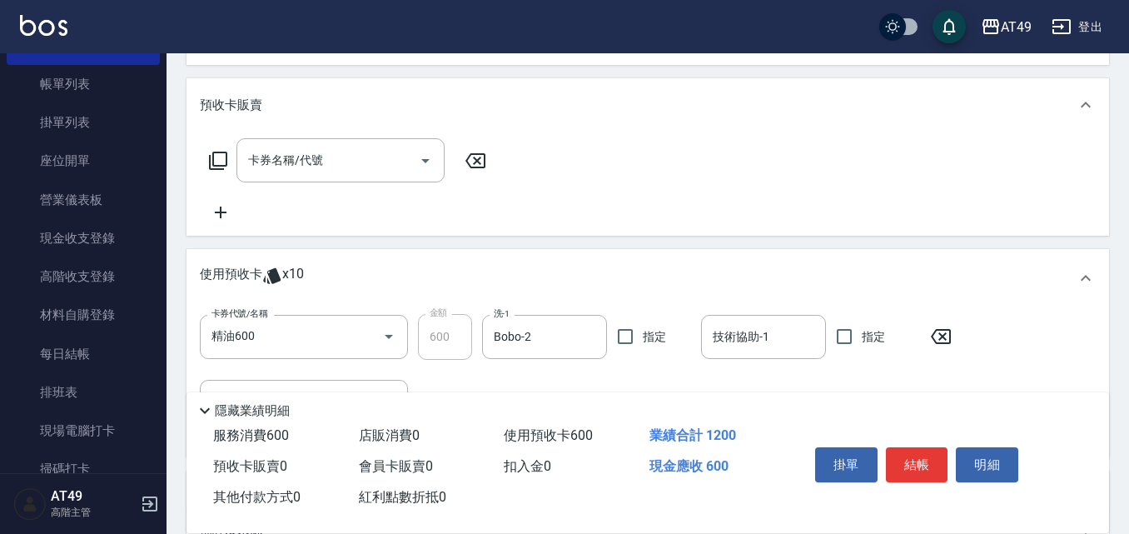
scroll to position [514, 0]
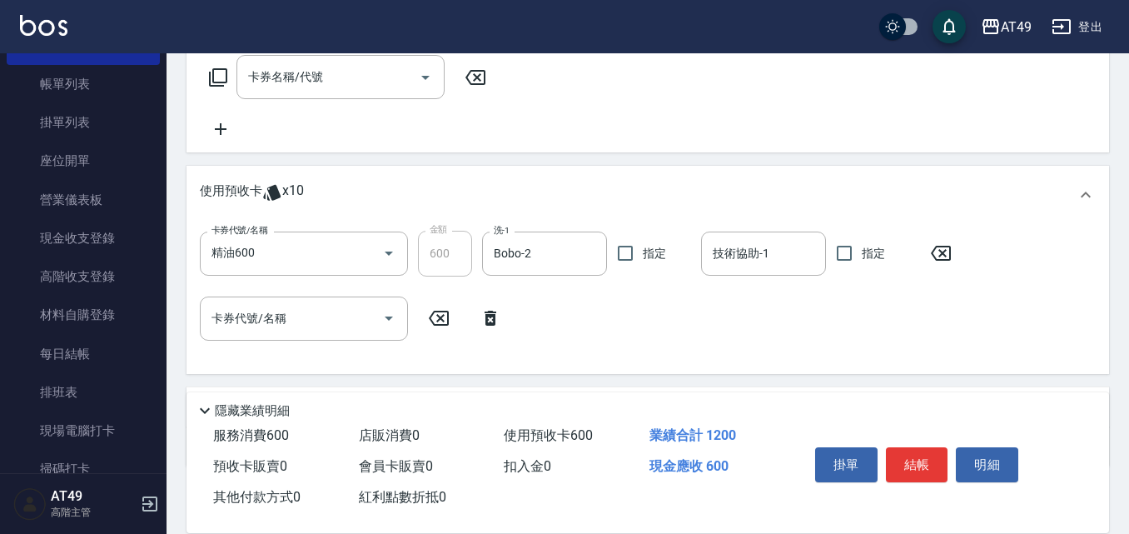
click at [952, 256] on icon at bounding box center [941, 253] width 42 height 20
click at [499, 311] on icon at bounding box center [491, 317] width 42 height 20
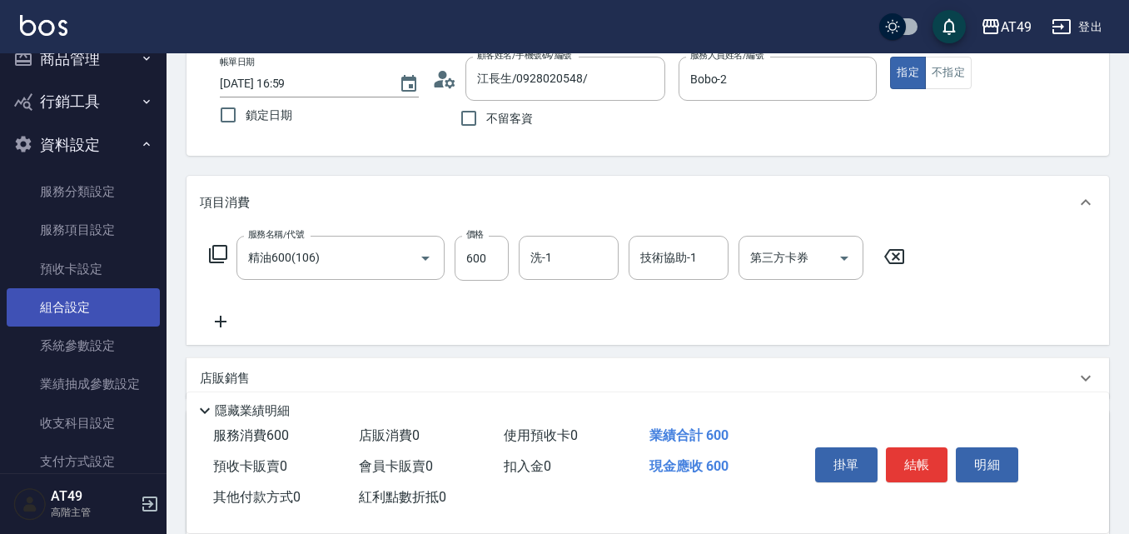
scroll to position [658, 0]
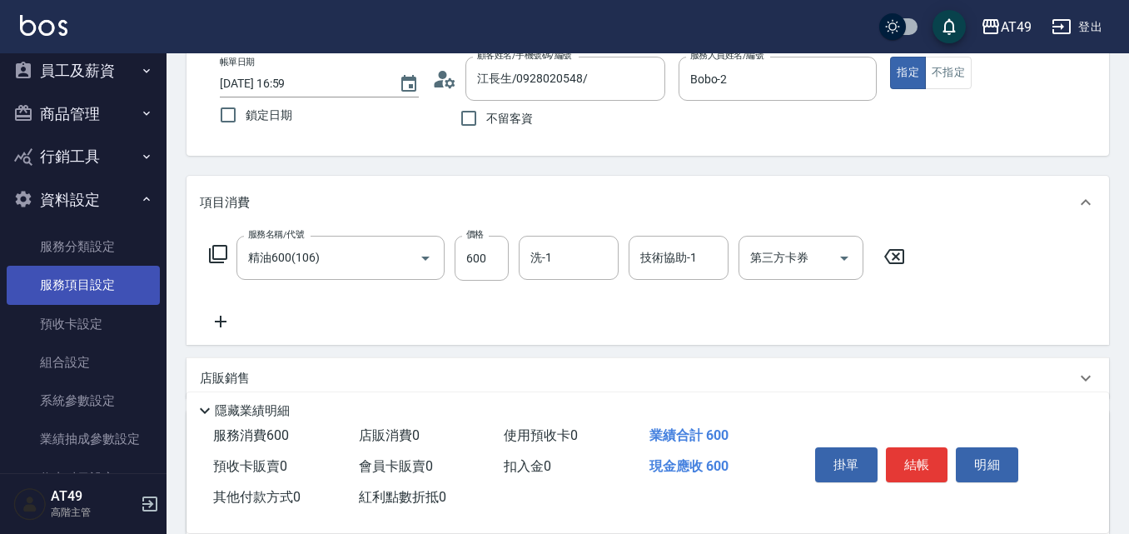
click at [95, 293] on link "服務項目設定" at bounding box center [83, 285] width 153 height 38
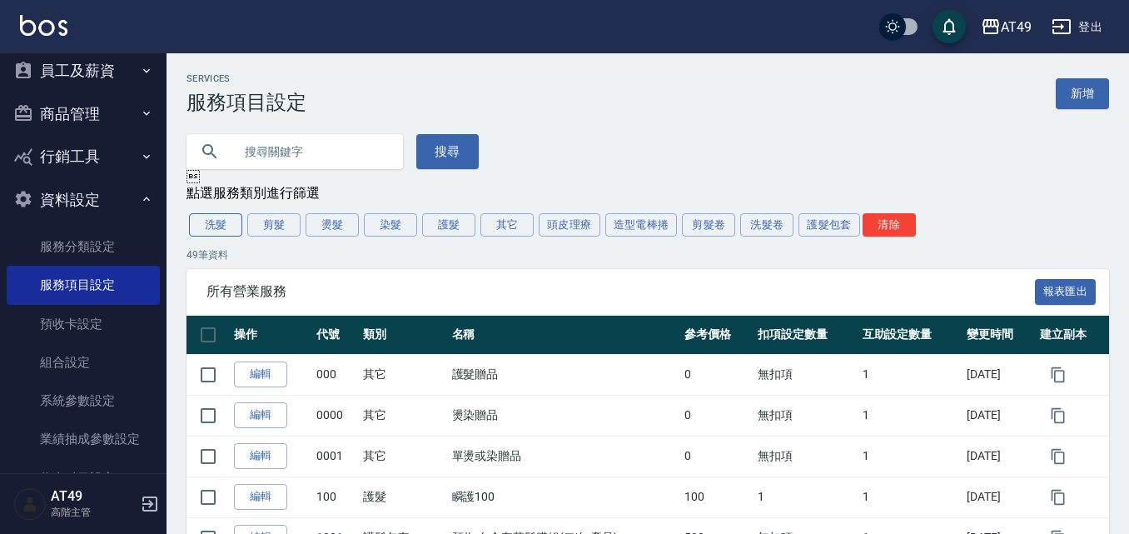
click at [203, 226] on button "洗髮" at bounding box center [215, 224] width 53 height 23
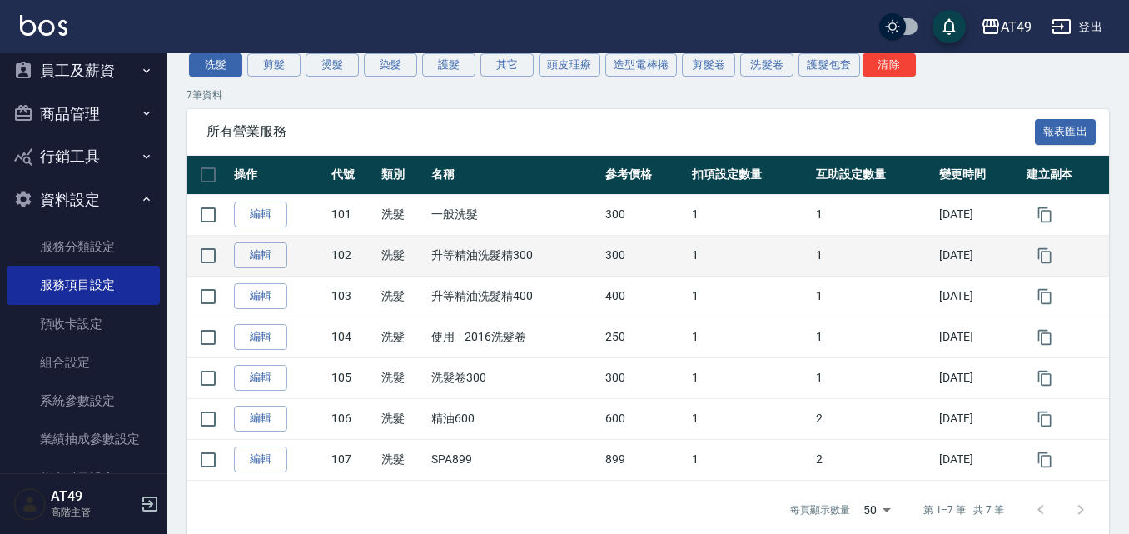
scroll to position [166, 0]
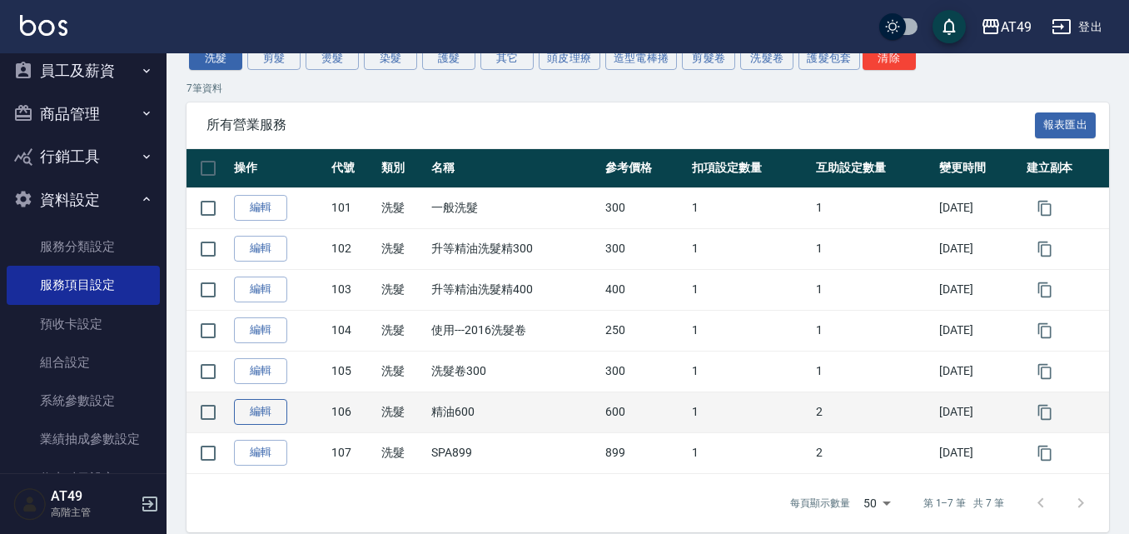
click at [277, 405] on link "編輯" at bounding box center [260, 412] width 53 height 26
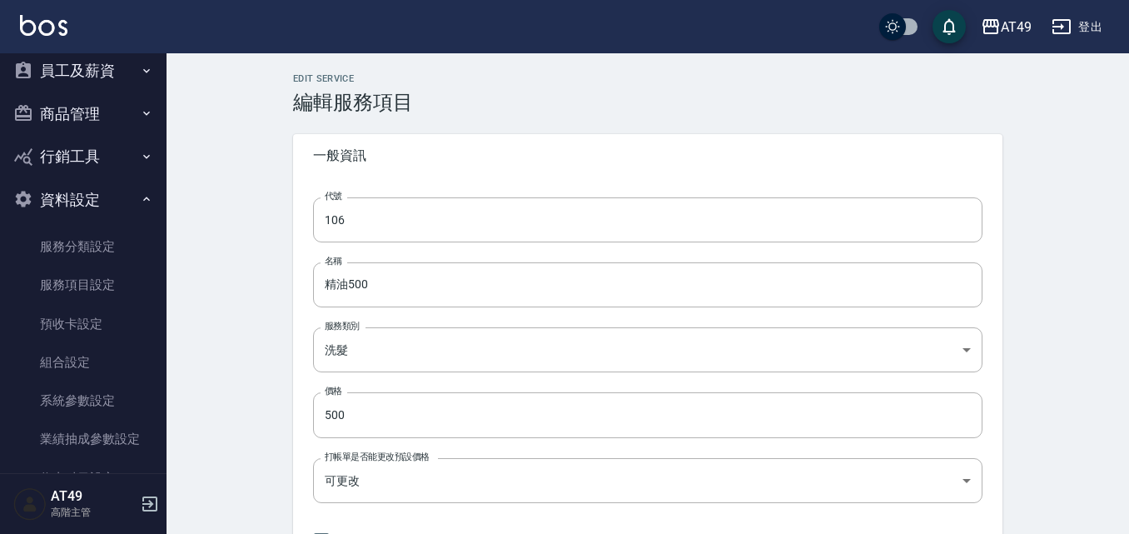
type input "精油600"
type input "600"
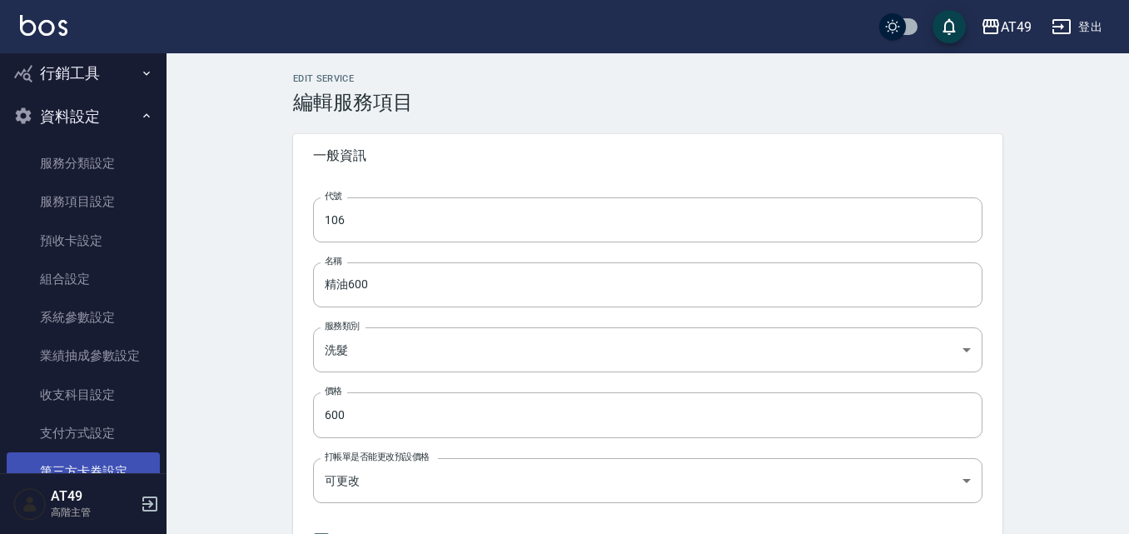
scroll to position [658, 0]
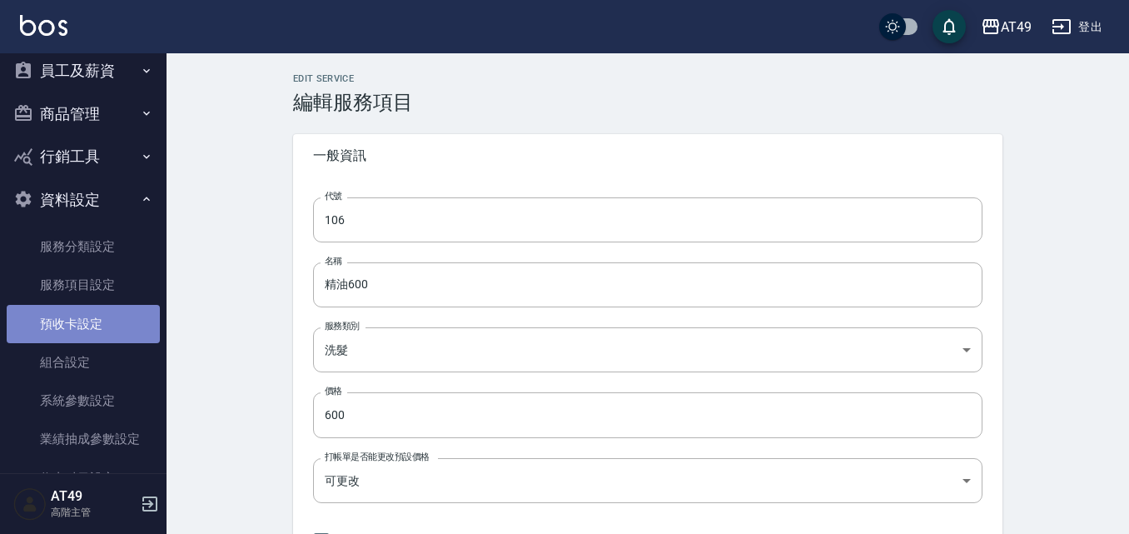
click at [102, 325] on link "預收卡設定" at bounding box center [83, 324] width 153 height 38
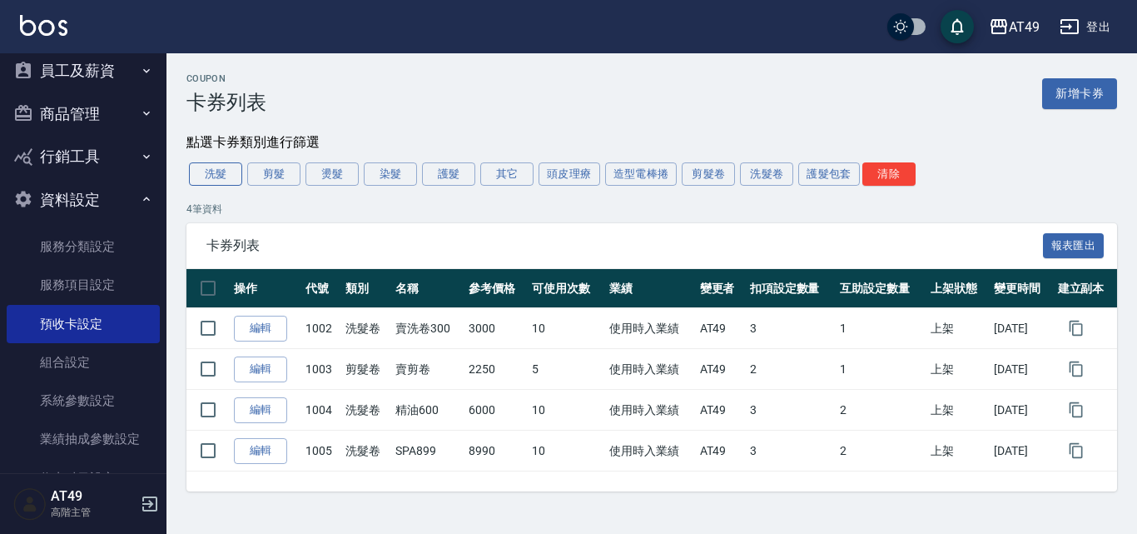
click at [229, 170] on button "洗髮" at bounding box center [215, 173] width 53 height 23
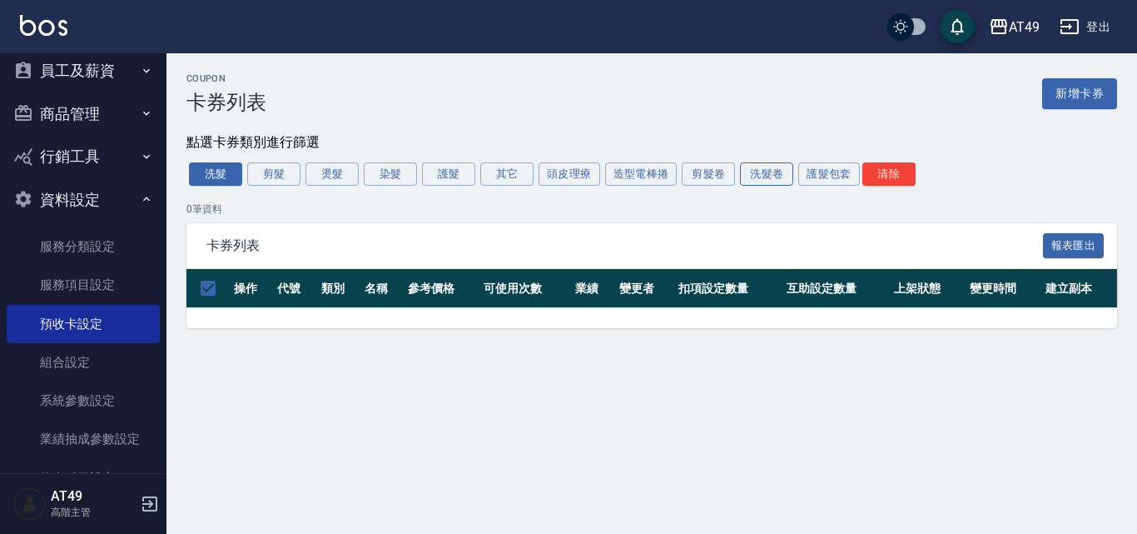
click at [769, 181] on button "洗髮卷" at bounding box center [766, 173] width 53 height 23
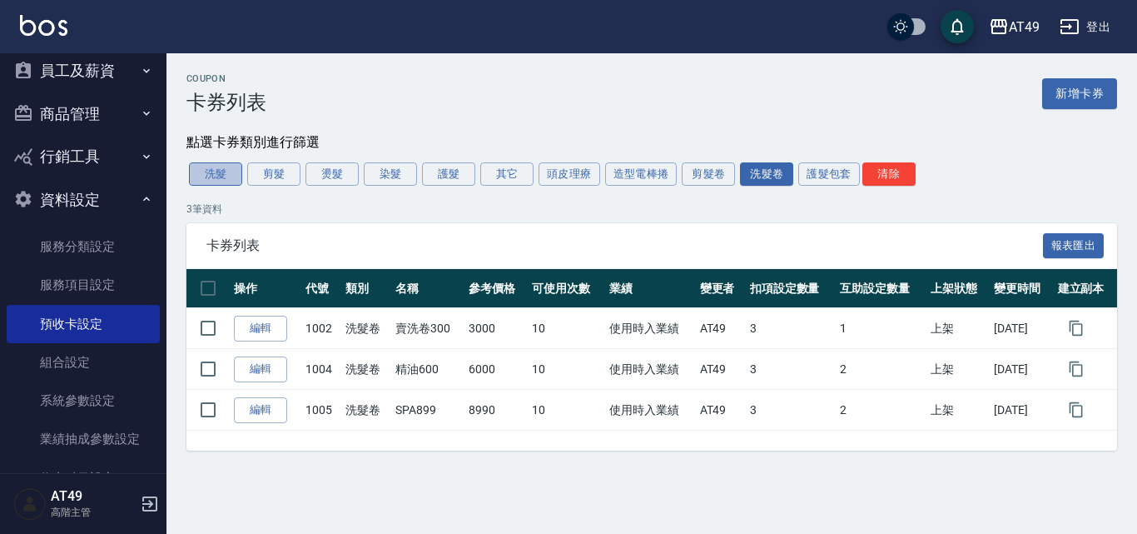
click at [206, 166] on button "洗髮" at bounding box center [215, 173] width 53 height 23
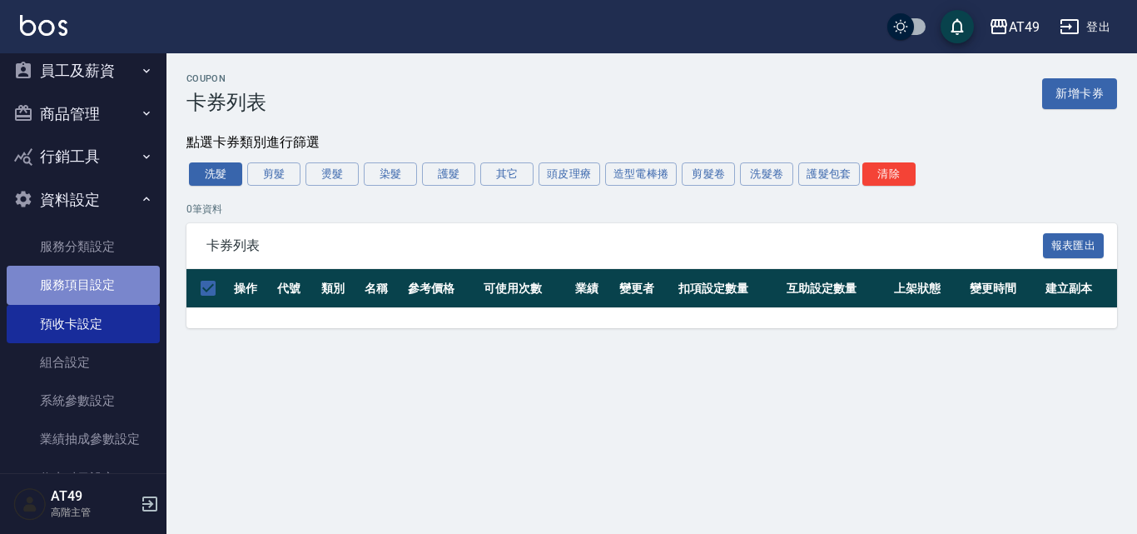
click at [88, 278] on link "服務項目設定" at bounding box center [83, 285] width 153 height 38
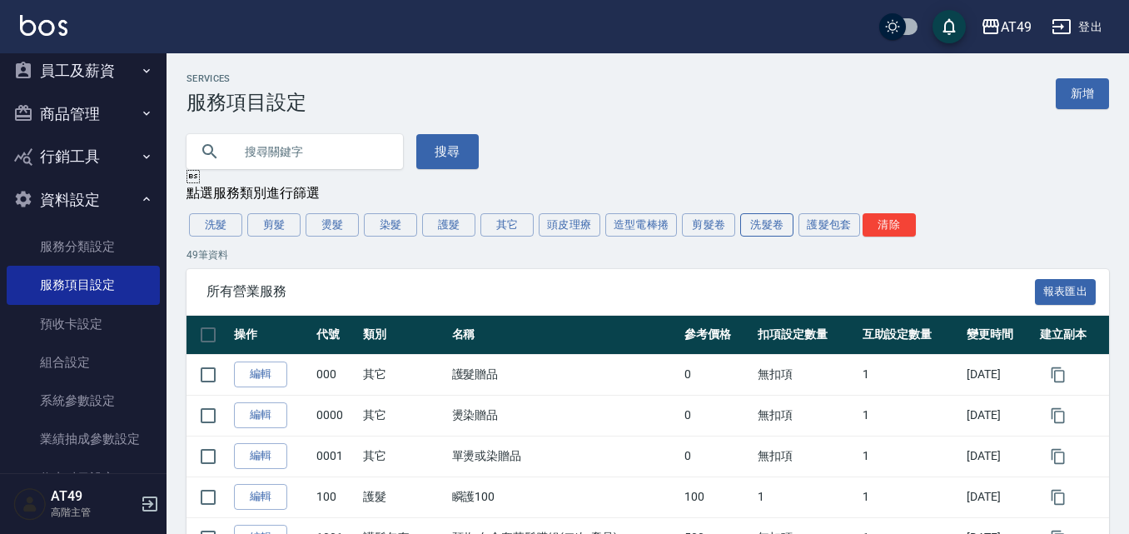
click at [788, 225] on button "洗髮卷" at bounding box center [766, 224] width 53 height 23
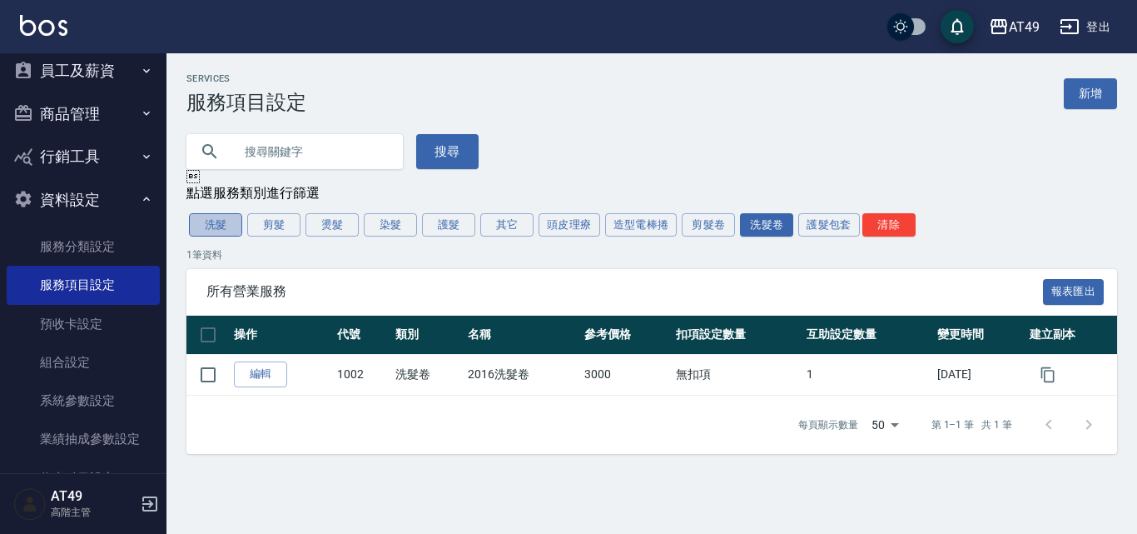
click at [201, 233] on button "洗髮" at bounding box center [215, 224] width 53 height 23
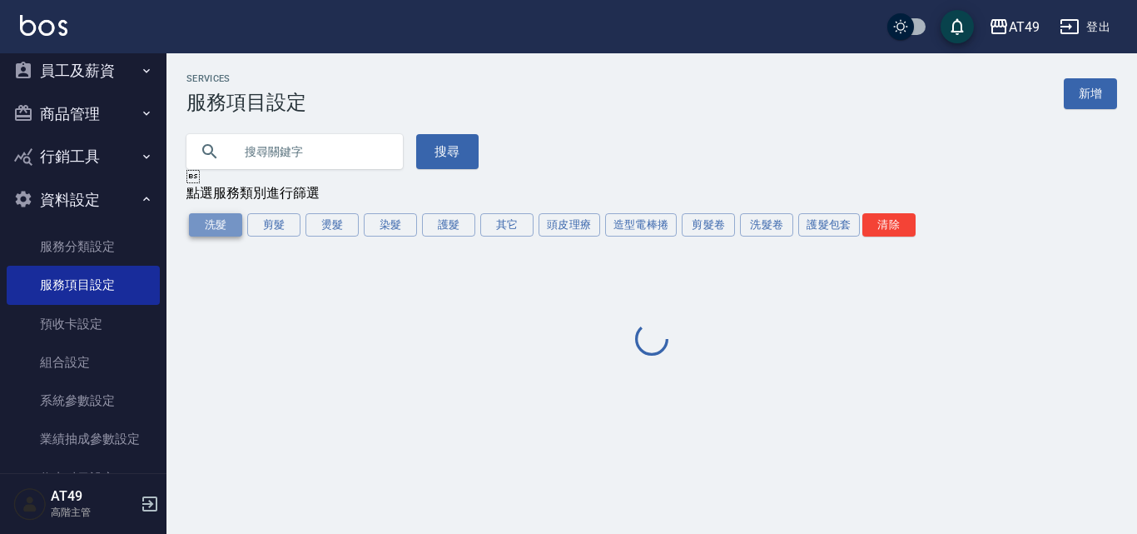
click at [201, 233] on button "洗髮" at bounding box center [215, 224] width 53 height 23
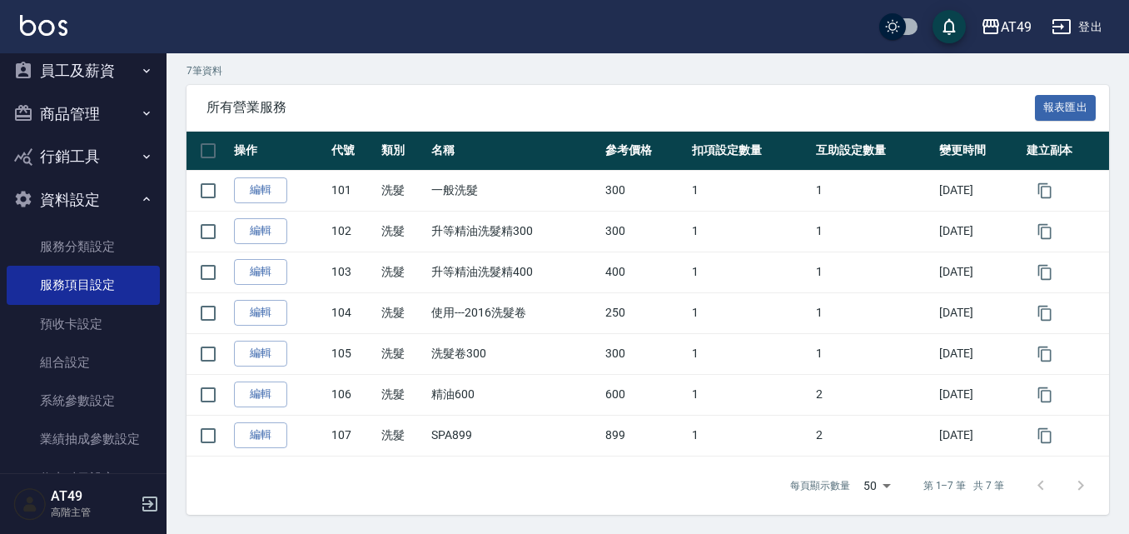
scroll to position [188, 0]
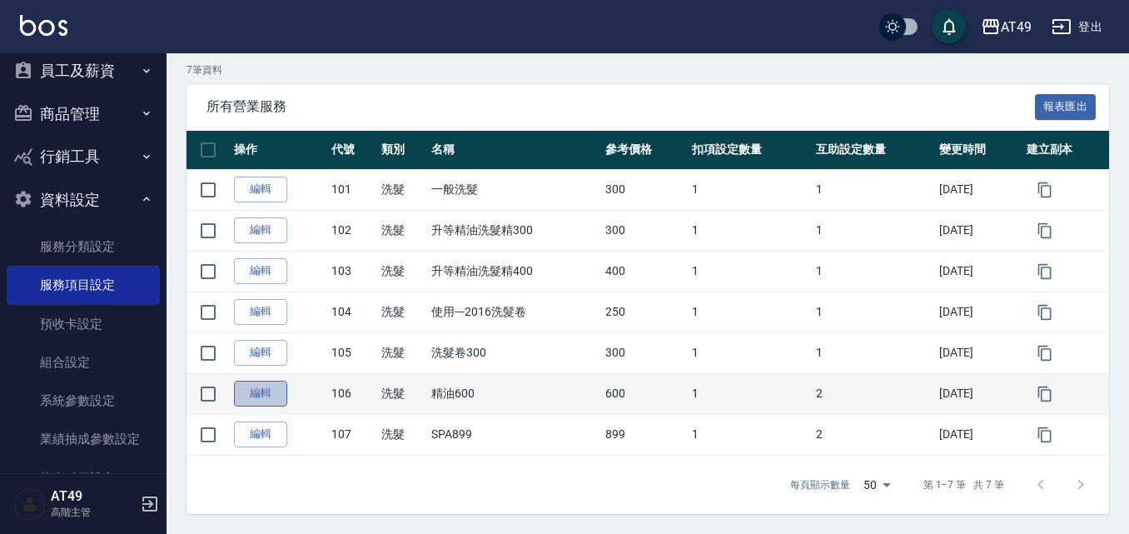
click at [258, 387] on link "編輯" at bounding box center [260, 393] width 53 height 26
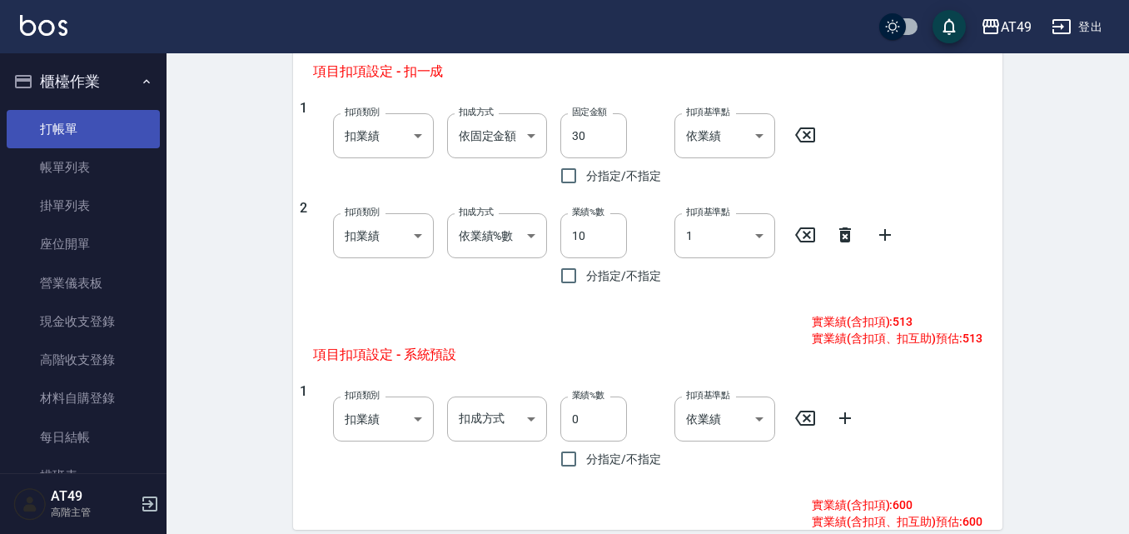
click at [37, 117] on link "打帳單" at bounding box center [83, 129] width 153 height 38
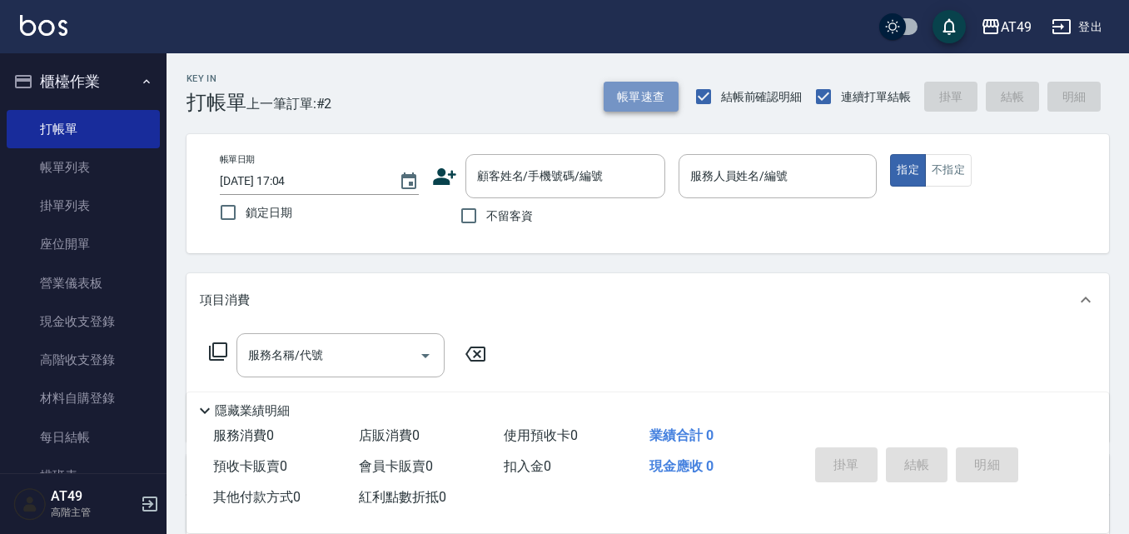
click at [664, 92] on button "帳單速查" at bounding box center [641, 97] width 75 height 31
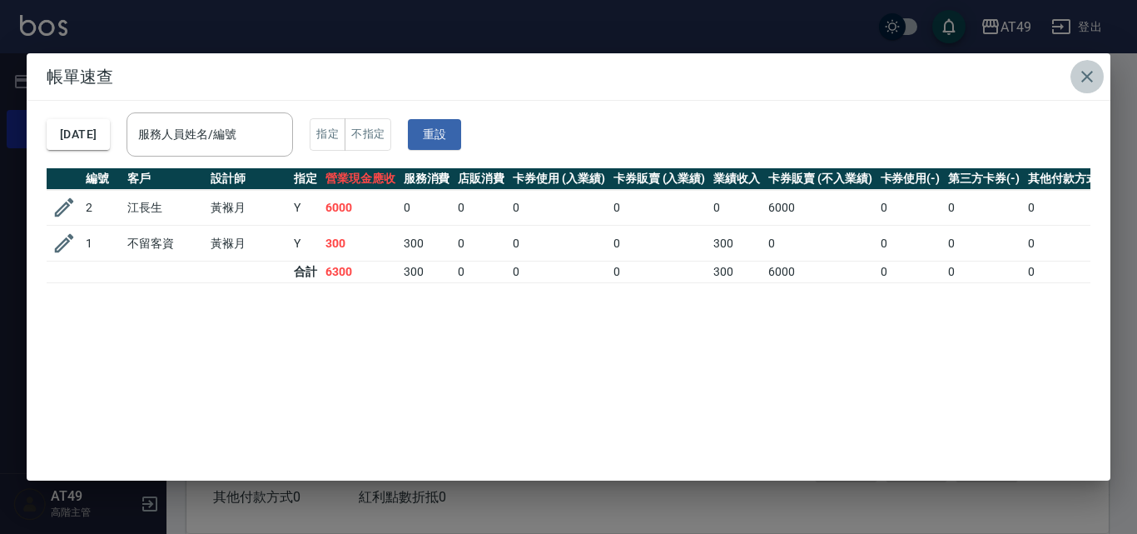
click at [1093, 75] on icon "button" at bounding box center [1087, 77] width 20 height 20
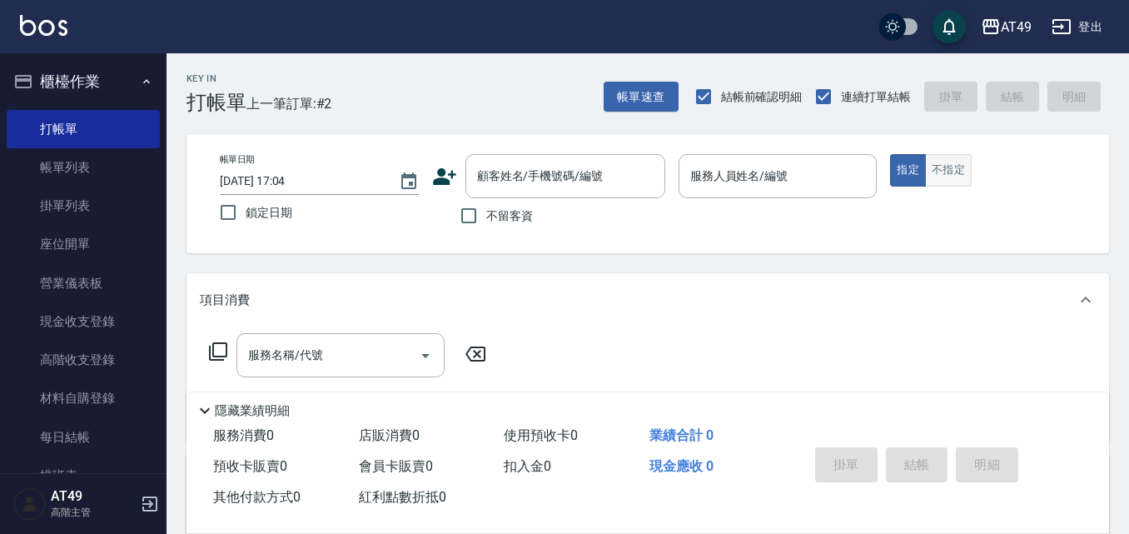
click at [947, 171] on button "不指定" at bounding box center [948, 170] width 47 height 32
click at [795, 188] on input "服務人員姓名/編號" at bounding box center [778, 176] width 184 height 29
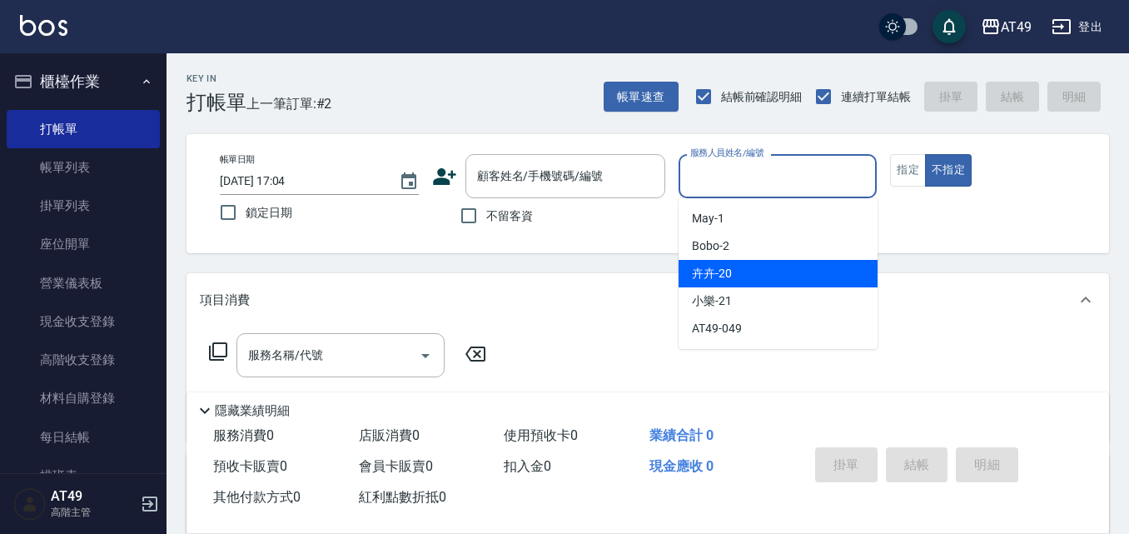
click at [763, 276] on div "卉卉 -20" at bounding box center [777, 273] width 199 height 27
type input "卉卉-20"
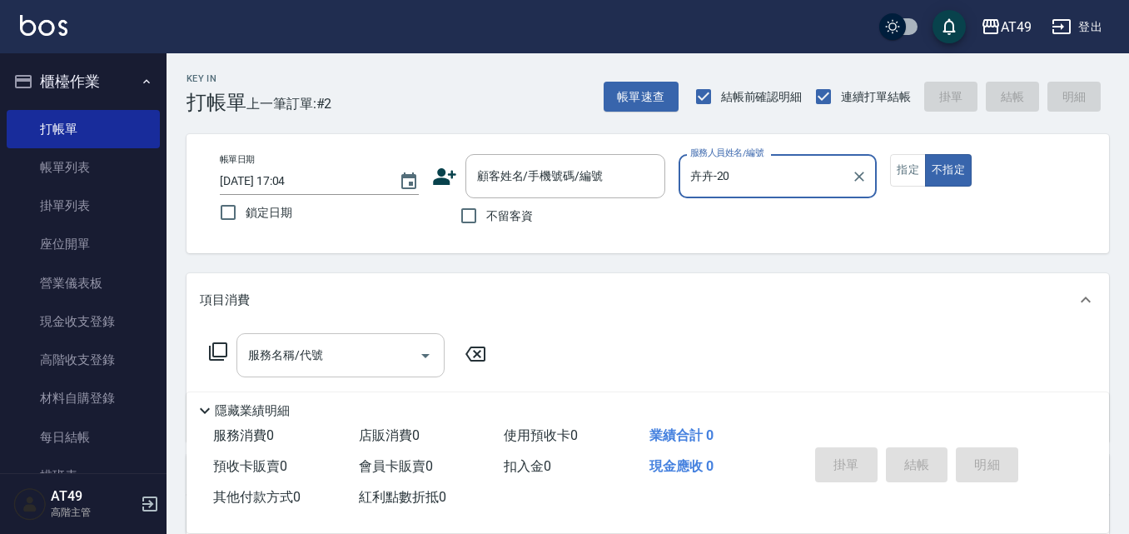
click at [375, 366] on input "服務名稱/代號" at bounding box center [328, 354] width 168 height 29
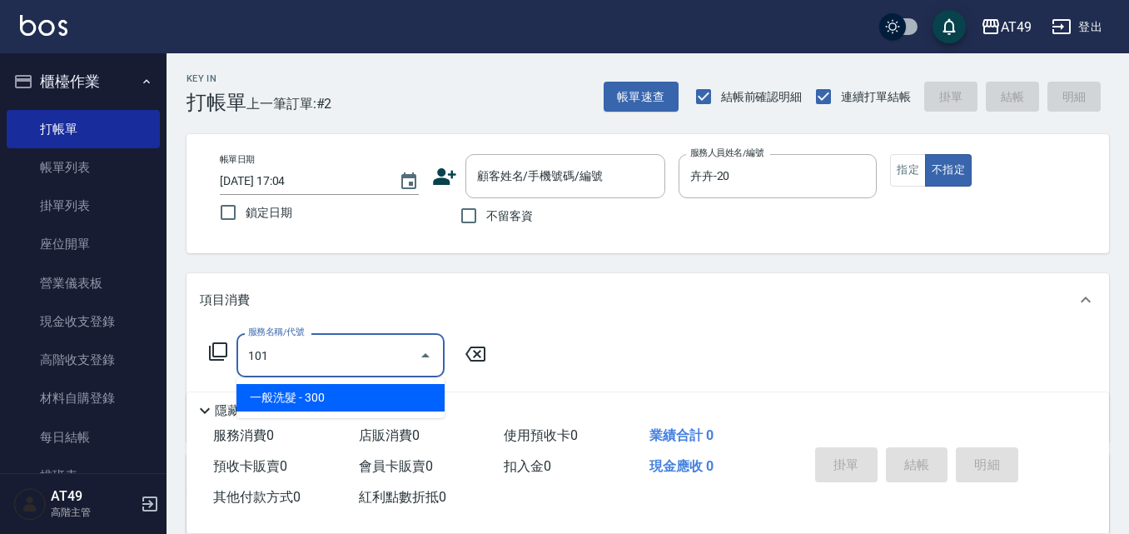
click at [400, 391] on span "一般洗髮 - 300" at bounding box center [340, 397] width 208 height 27
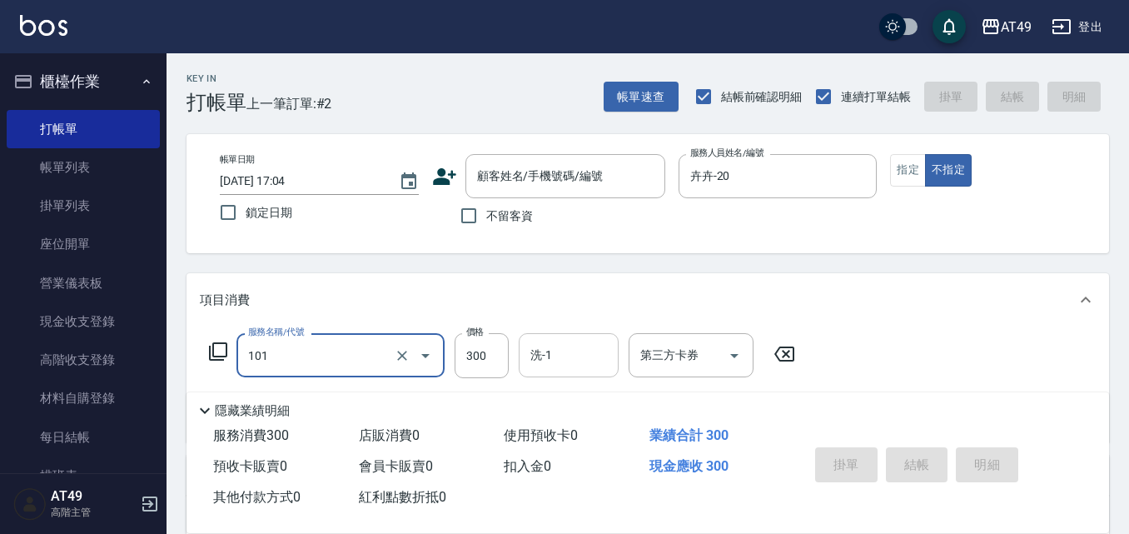
type input "一般洗髮(101)"
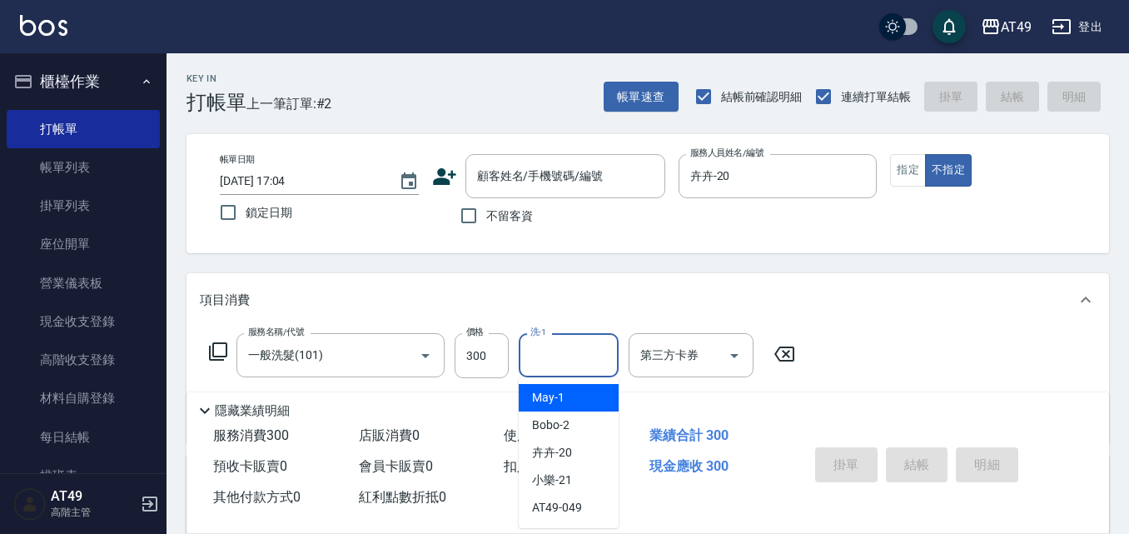
click at [583, 359] on input "洗-1" at bounding box center [568, 354] width 85 height 29
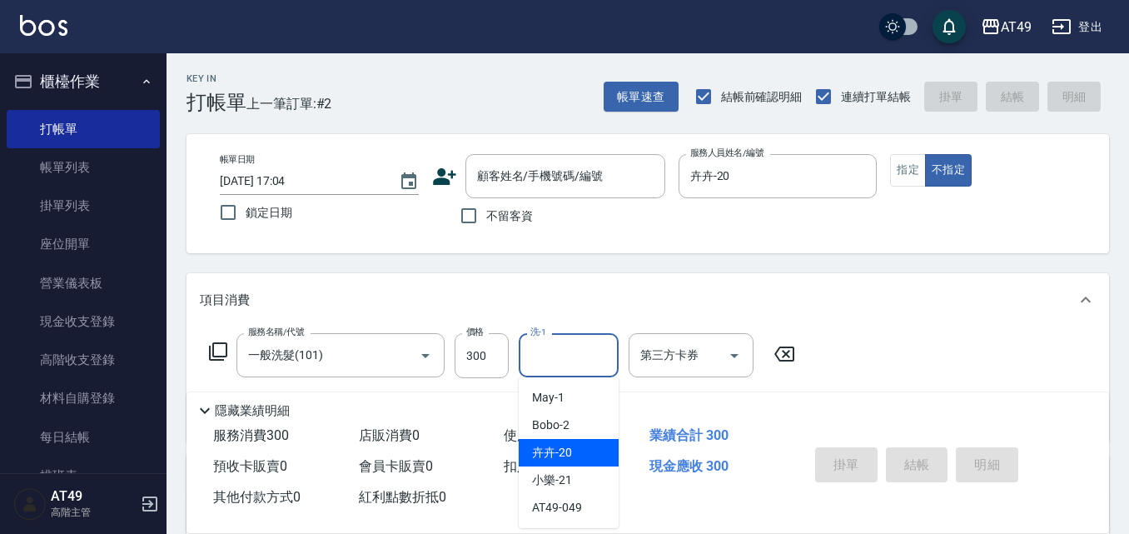
click at [564, 446] on span "卉卉 -20" at bounding box center [552, 452] width 40 height 17
type input "卉卉-20"
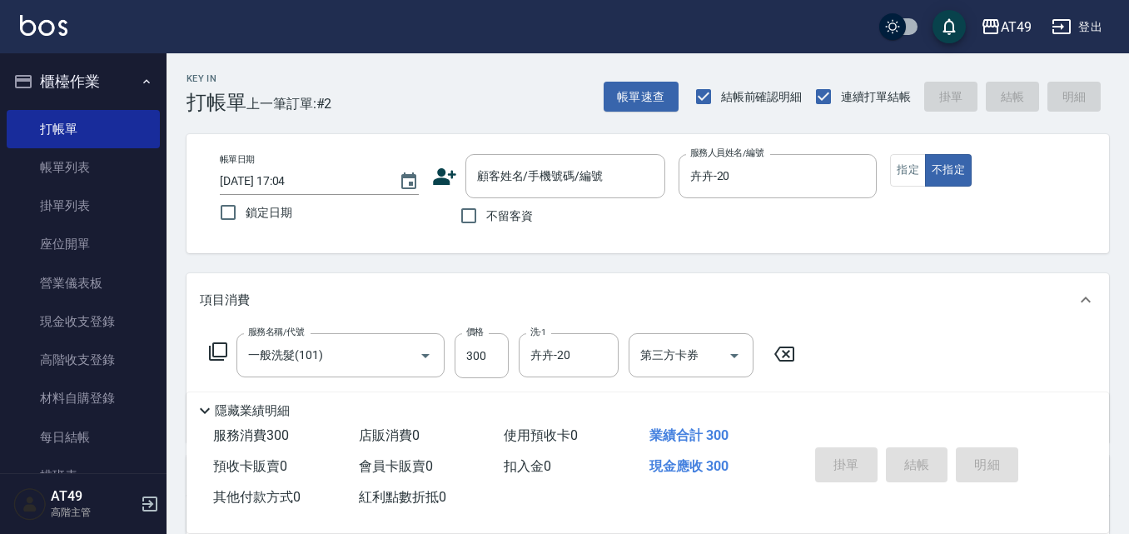
click at [508, 220] on span "不留客資" at bounding box center [509, 215] width 47 height 17
click at [486, 220] on input "不留客資" at bounding box center [468, 215] width 35 height 35
checkbox input "true"
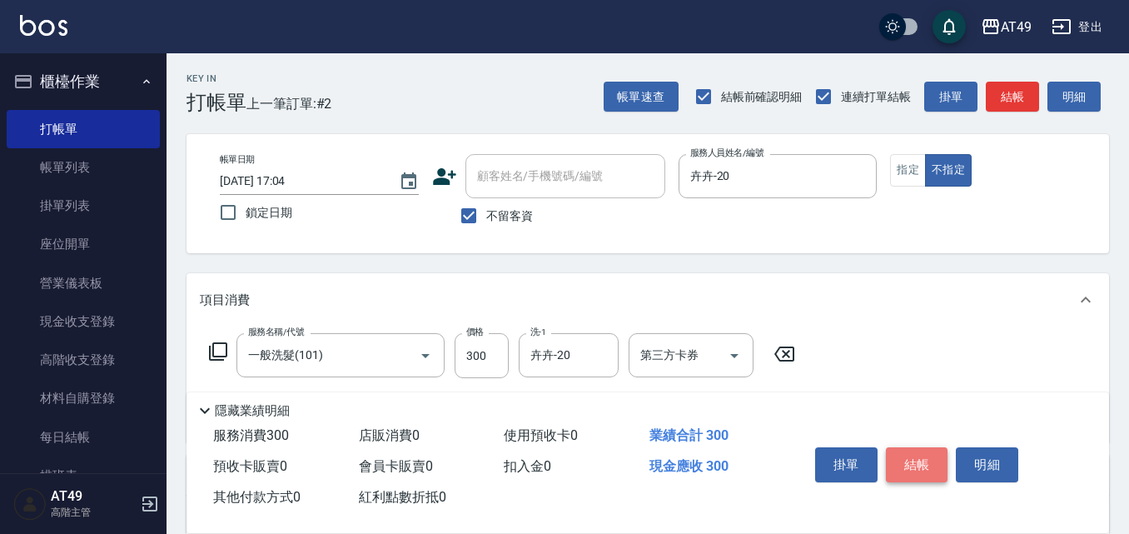
click at [903, 447] on button "結帳" at bounding box center [917, 464] width 62 height 35
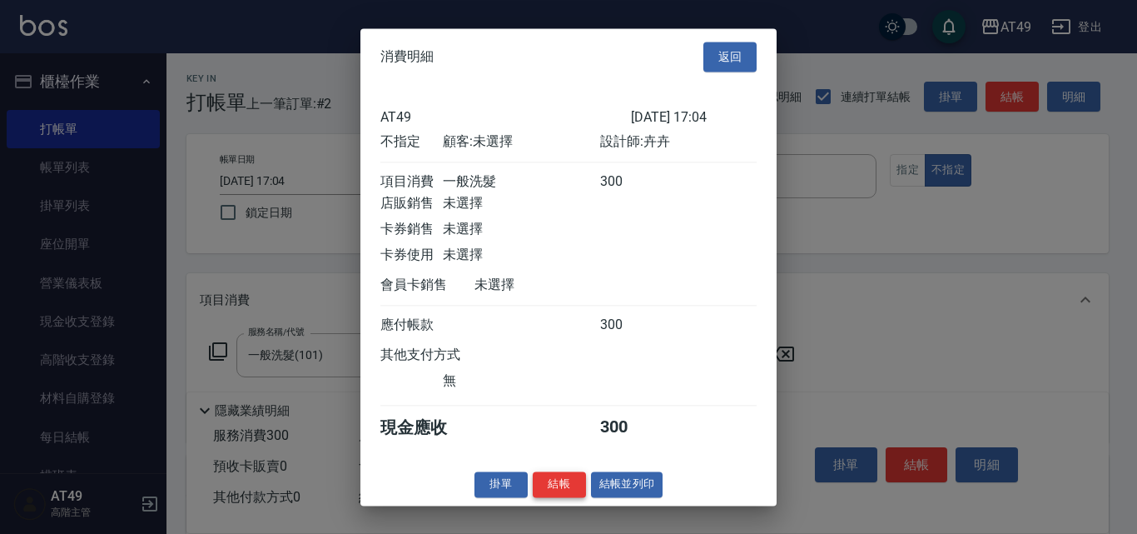
click at [576, 496] on button "結帳" at bounding box center [559, 484] width 53 height 26
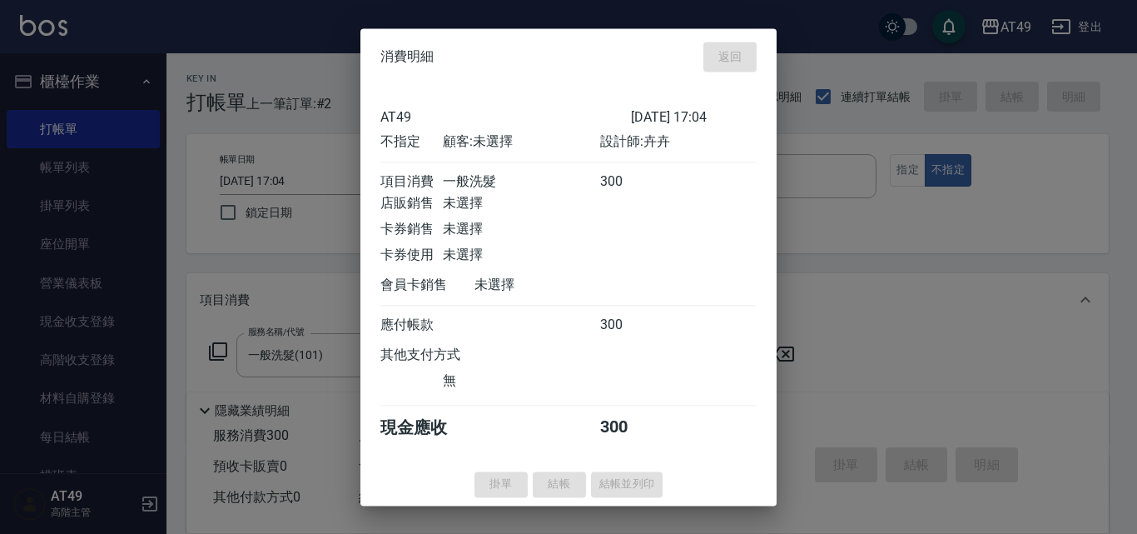
type input "[DATE] 17:08"
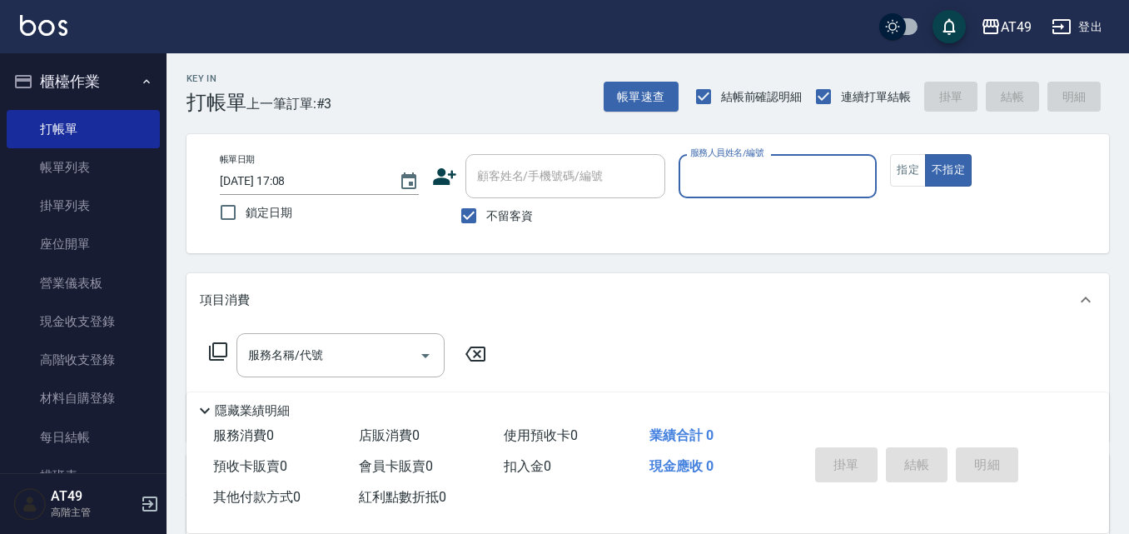
click at [694, 241] on div "帳單日期 [DATE] 17:08 鎖定日期 顧客姓名/手機號碼/編號 顧客姓名/手機號碼/編號 不留客資 服務人員姓名/編號 服務人員姓名/編號 指定 不指定" at bounding box center [647, 193] width 922 height 119
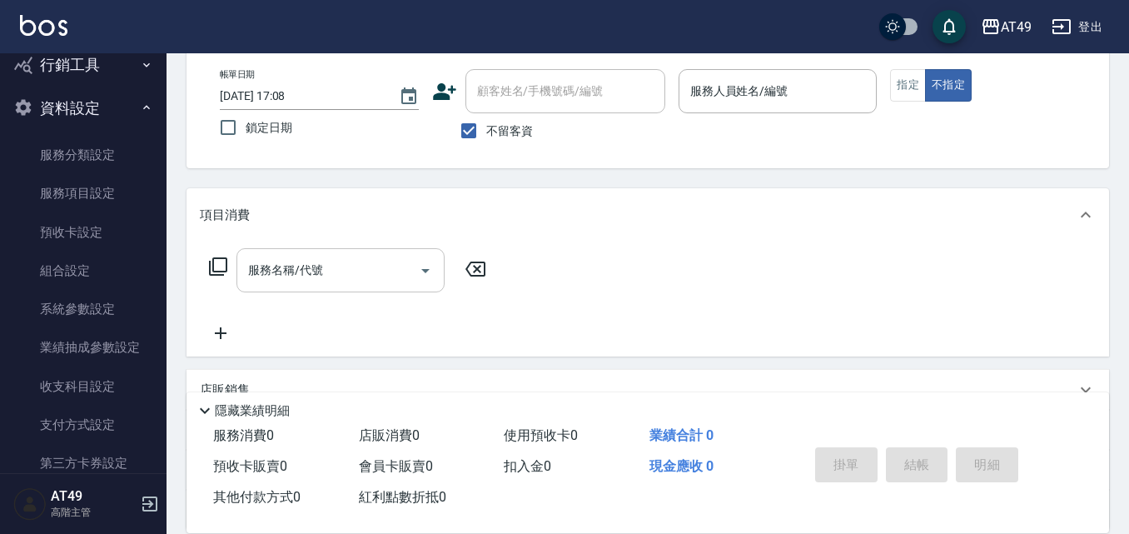
scroll to position [241, 0]
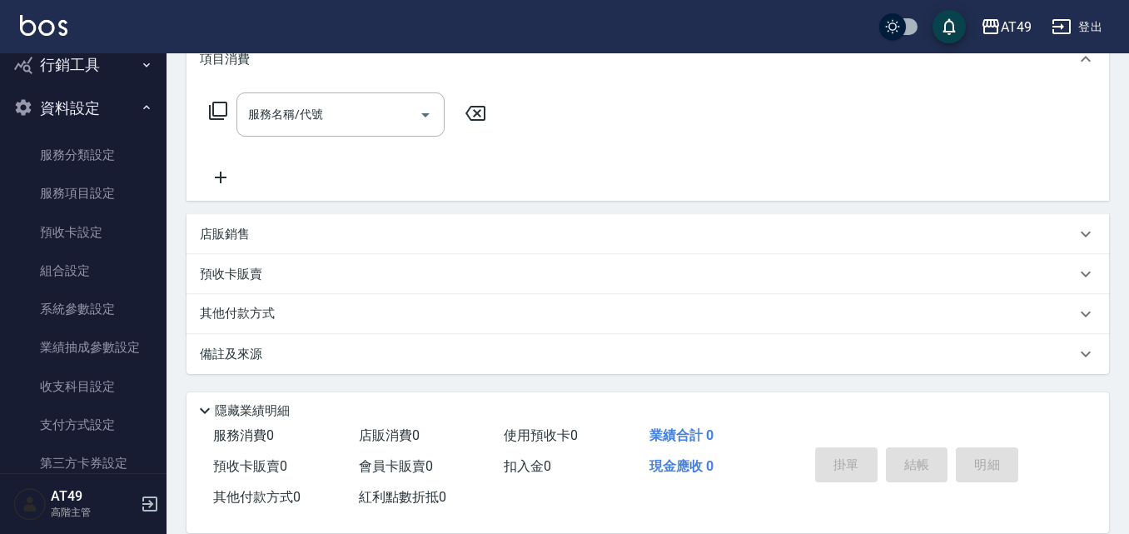
click at [221, 115] on icon at bounding box center [218, 111] width 20 height 20
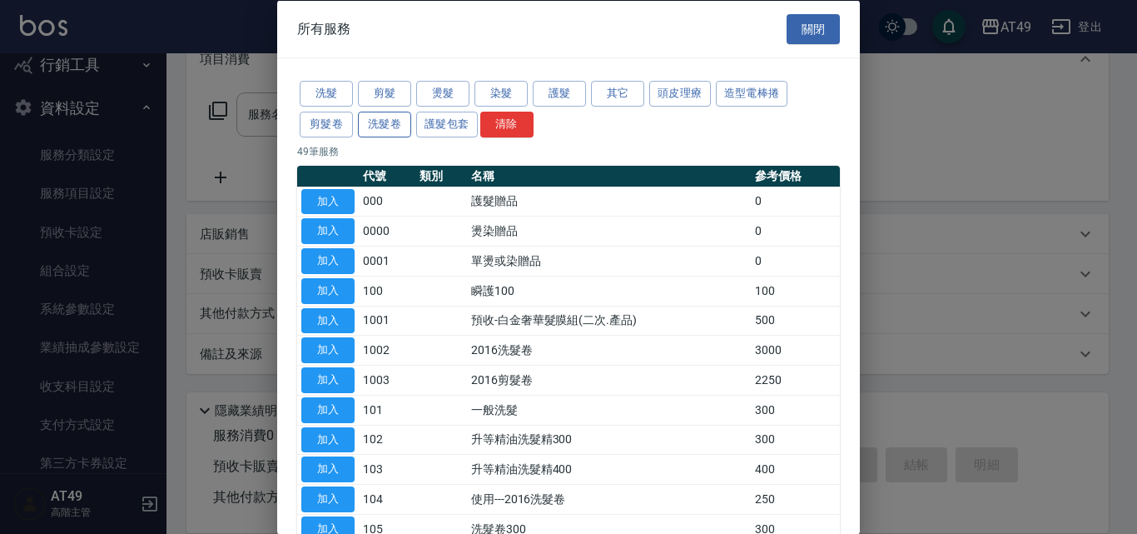
click at [395, 127] on button "洗髮卷" at bounding box center [384, 124] width 53 height 26
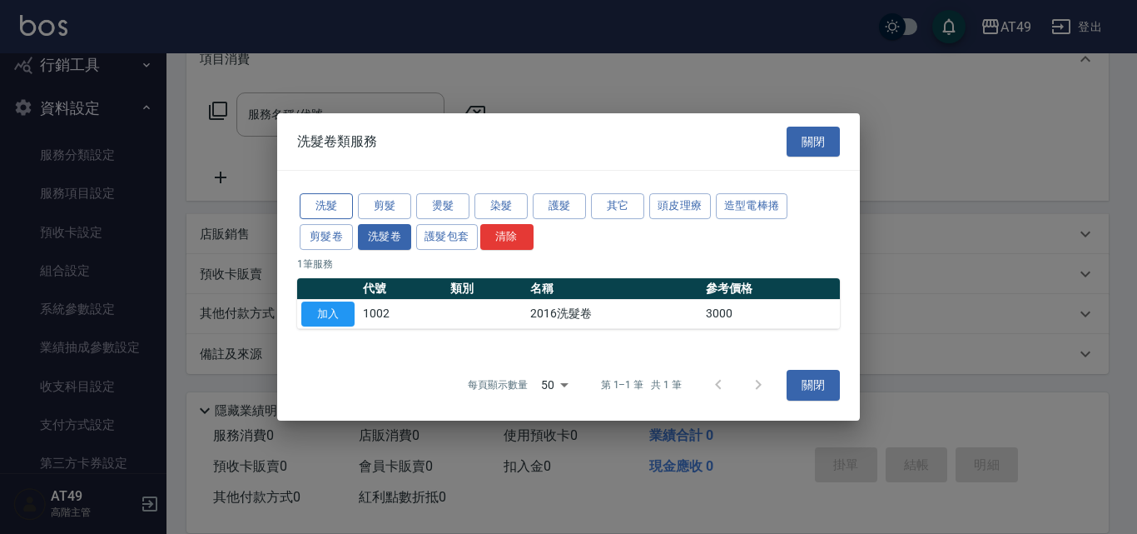
click at [321, 204] on button "洗髮" at bounding box center [326, 206] width 53 height 26
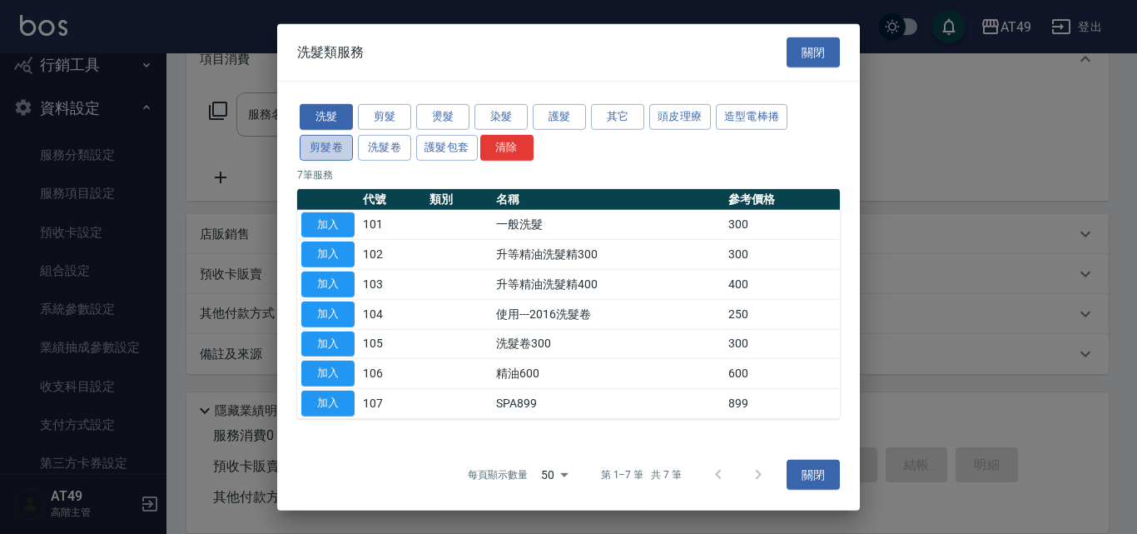
click at [332, 151] on button "剪髮卷" at bounding box center [326, 148] width 53 height 26
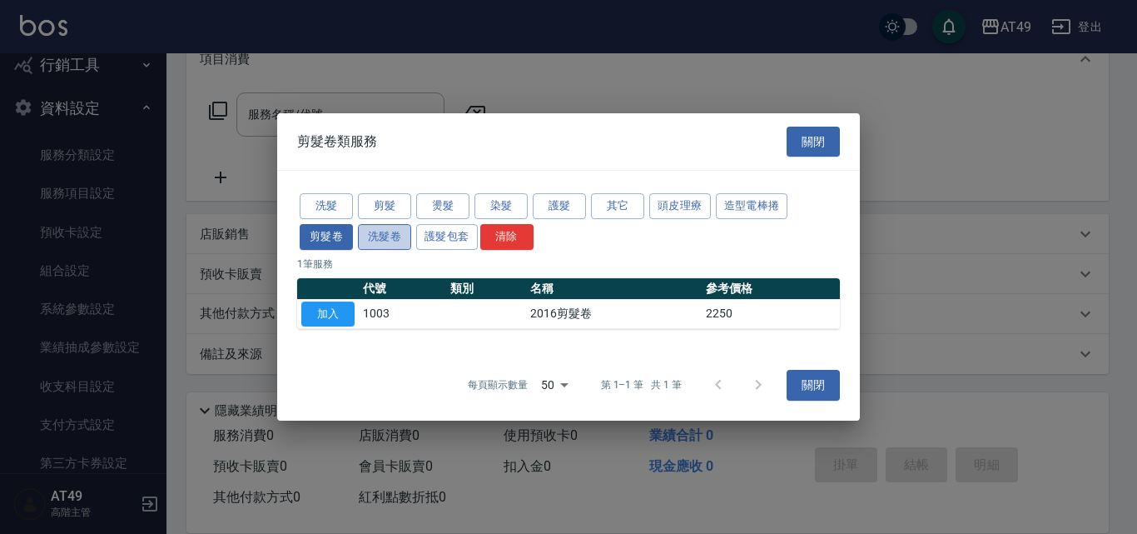
click at [369, 237] on button "洗髮卷" at bounding box center [384, 237] width 53 height 26
click at [314, 206] on button "洗髮" at bounding box center [326, 206] width 53 height 26
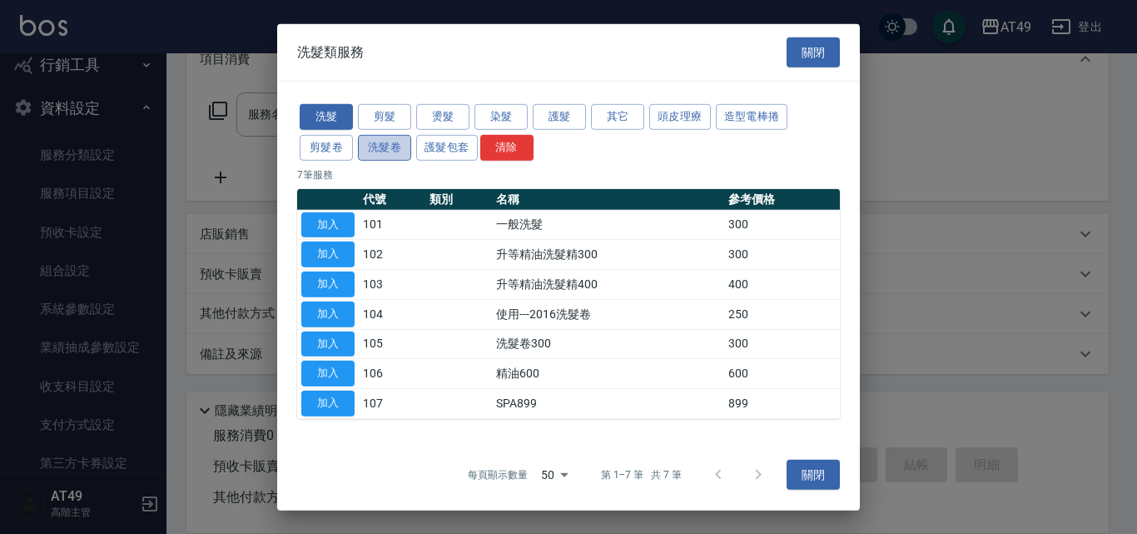
click at [370, 148] on button "洗髮卷" at bounding box center [384, 148] width 53 height 26
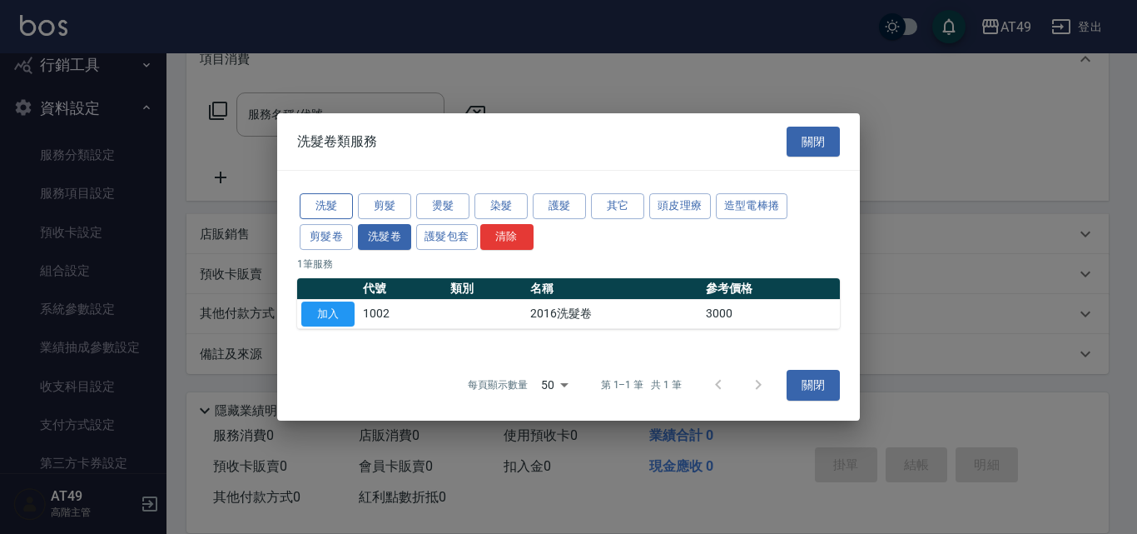
click at [335, 196] on button "洗髮" at bounding box center [326, 206] width 53 height 26
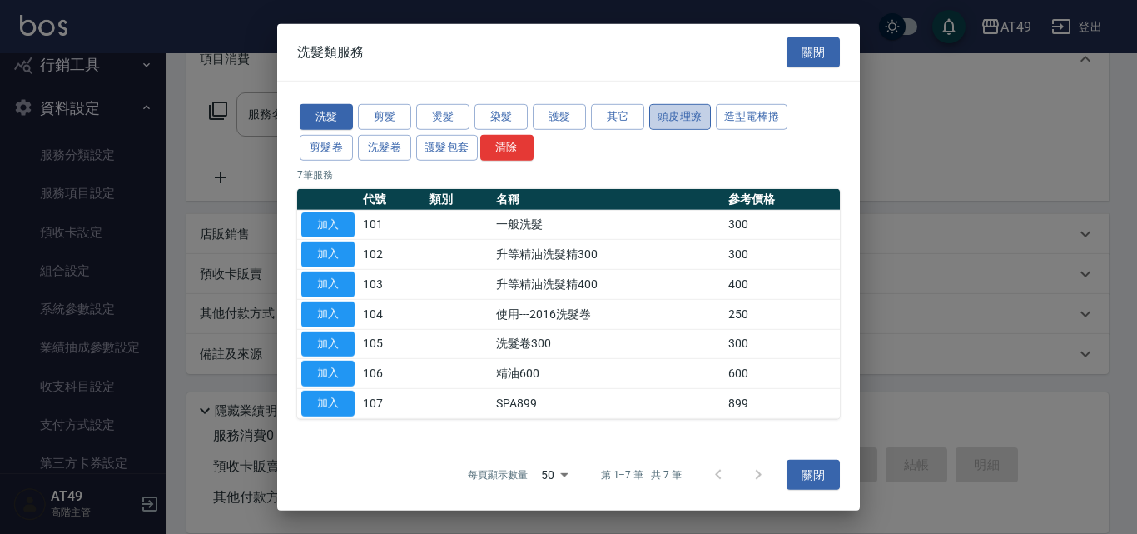
click at [684, 117] on button "頭皮理療" at bounding box center [680, 117] width 62 height 26
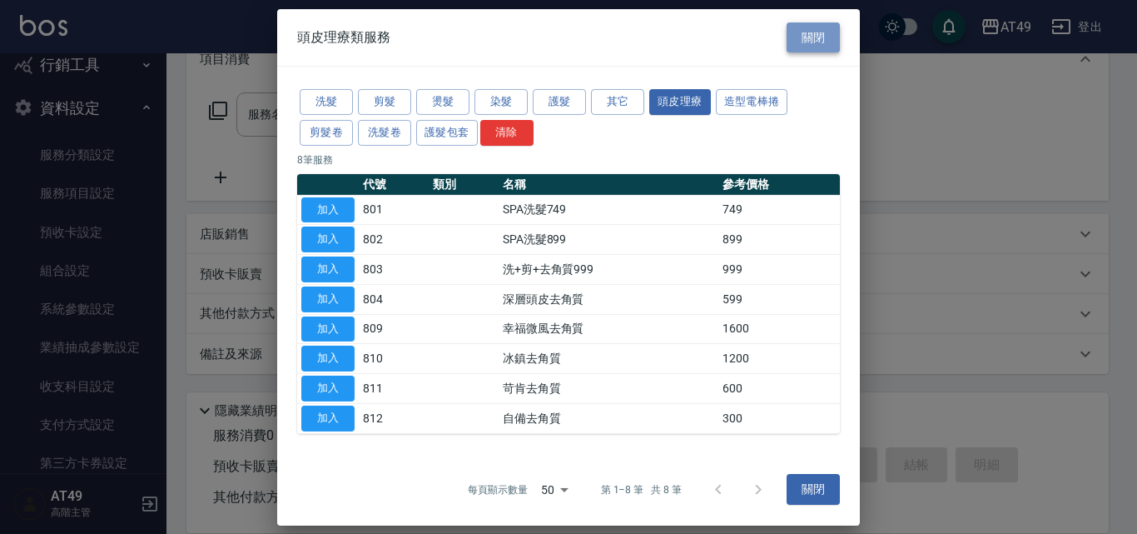
click at [813, 32] on button "關閉" at bounding box center [813, 37] width 53 height 31
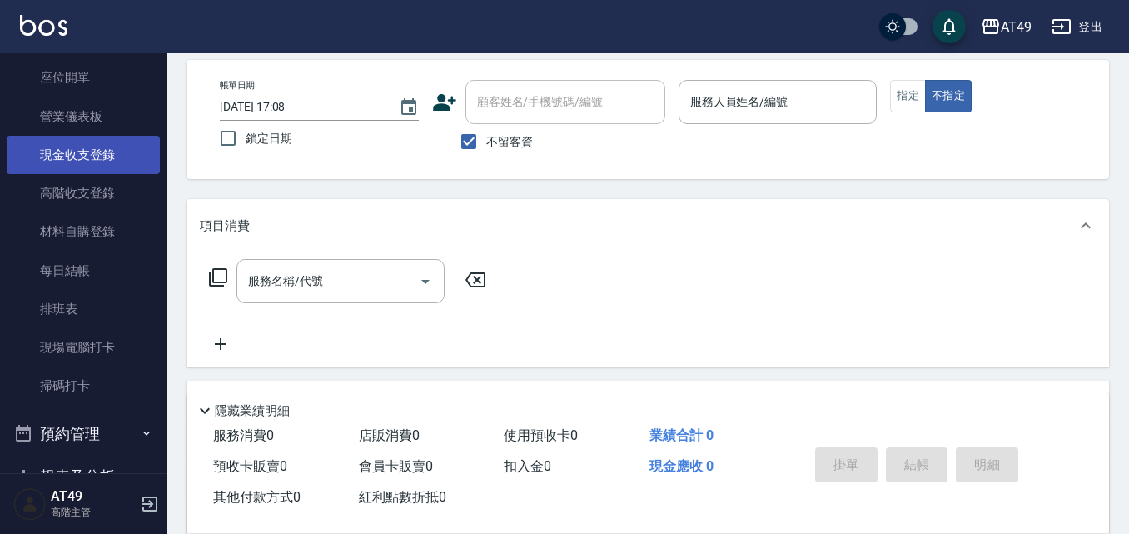
scroll to position [0, 0]
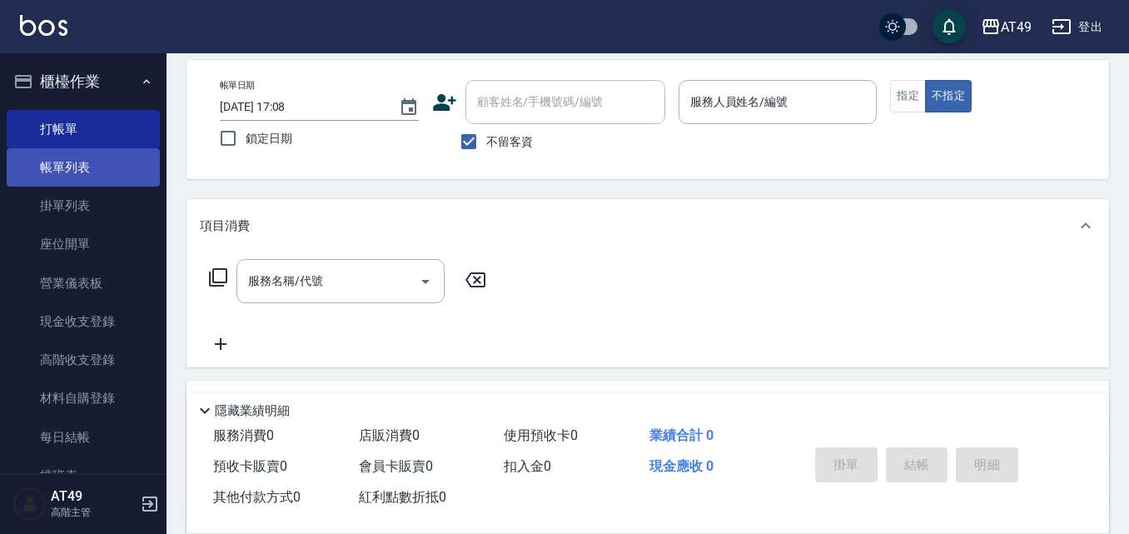
click at [69, 160] on link "帳單列表" at bounding box center [83, 167] width 153 height 38
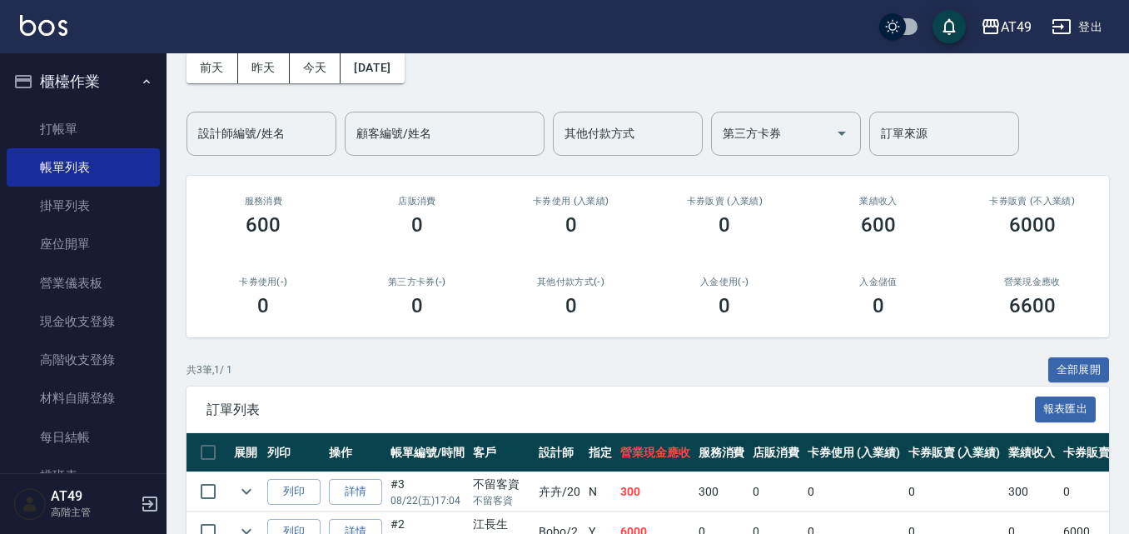
scroll to position [217, 0]
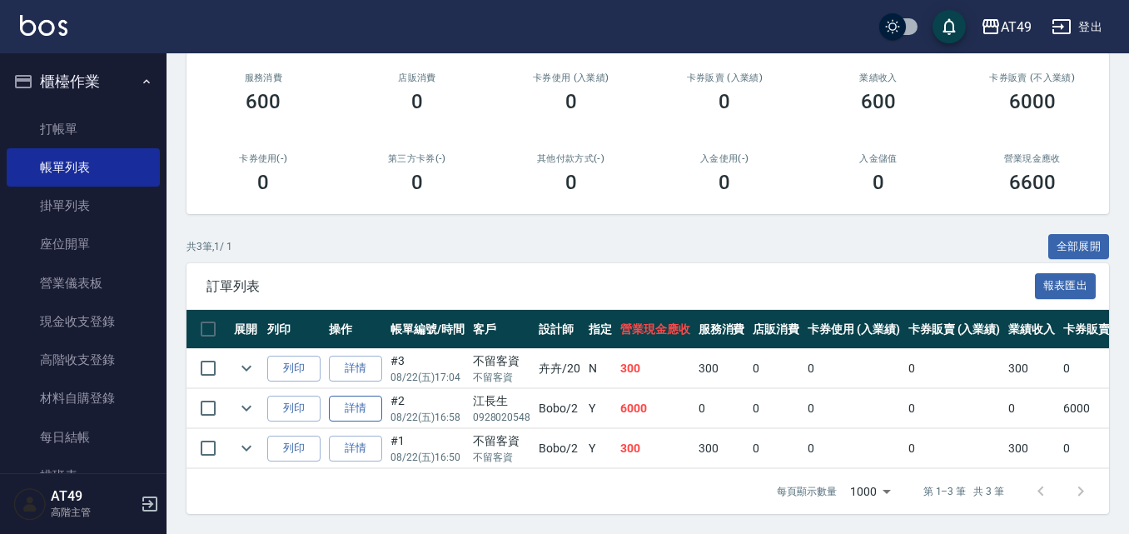
click at [345, 395] on link "詳情" at bounding box center [355, 408] width 53 height 26
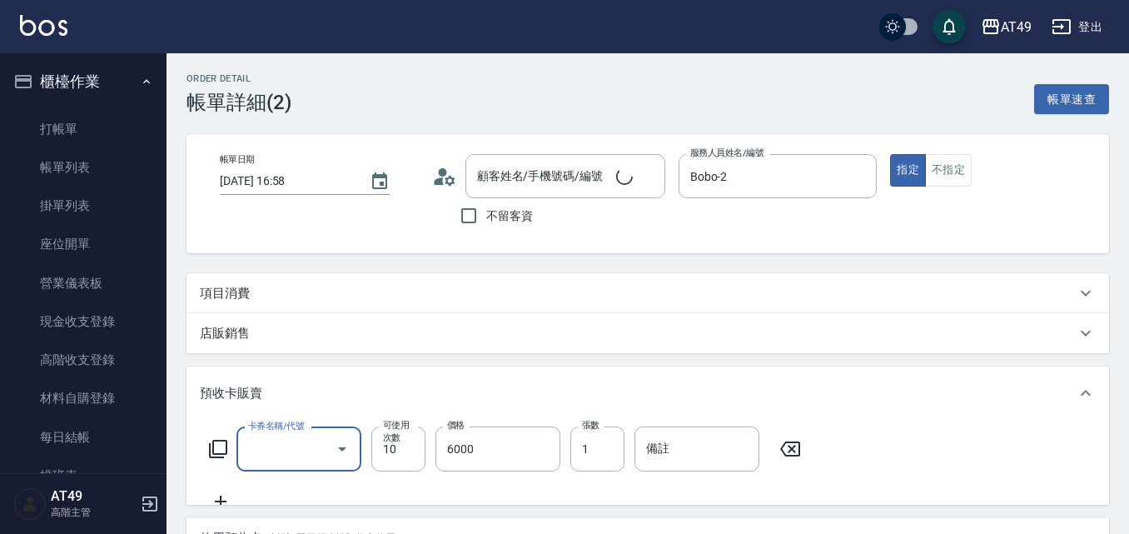
type input "[DATE] 16:58"
type input "Bobo-2"
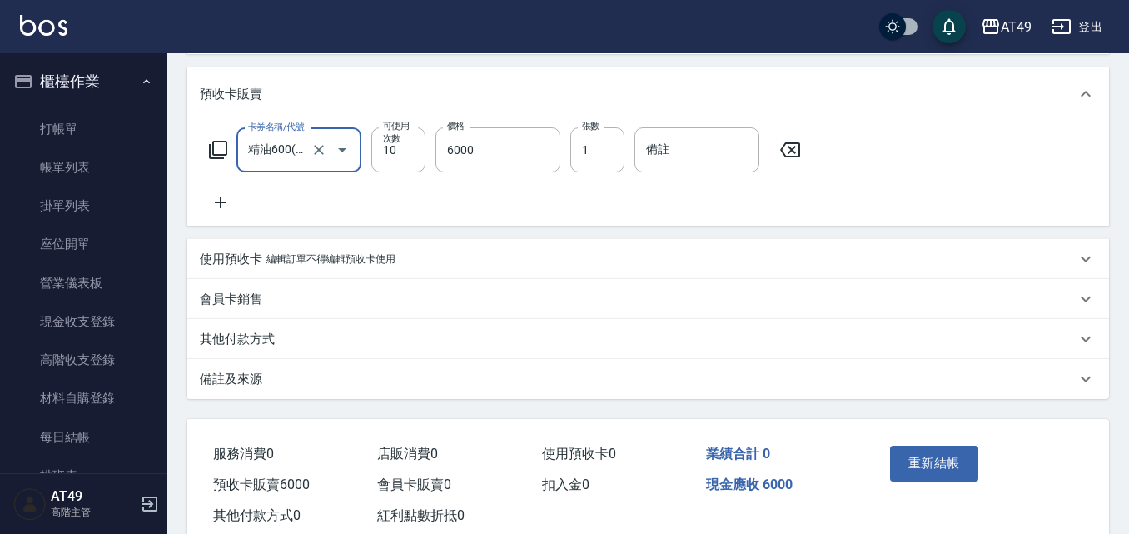
type input "江長生/0928020548/"
type input "精油600(1004)"
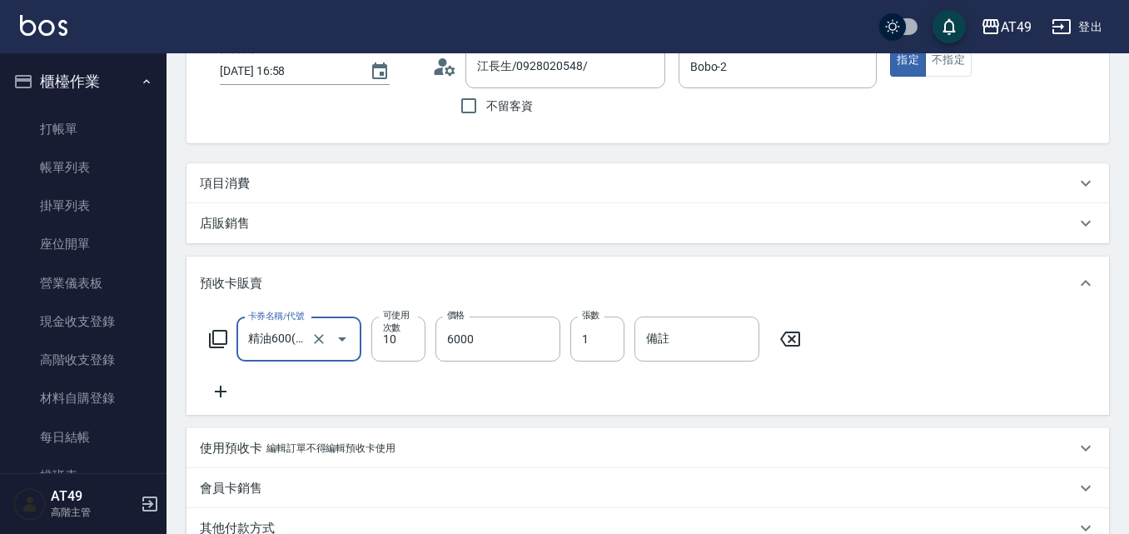
scroll to position [83, 0]
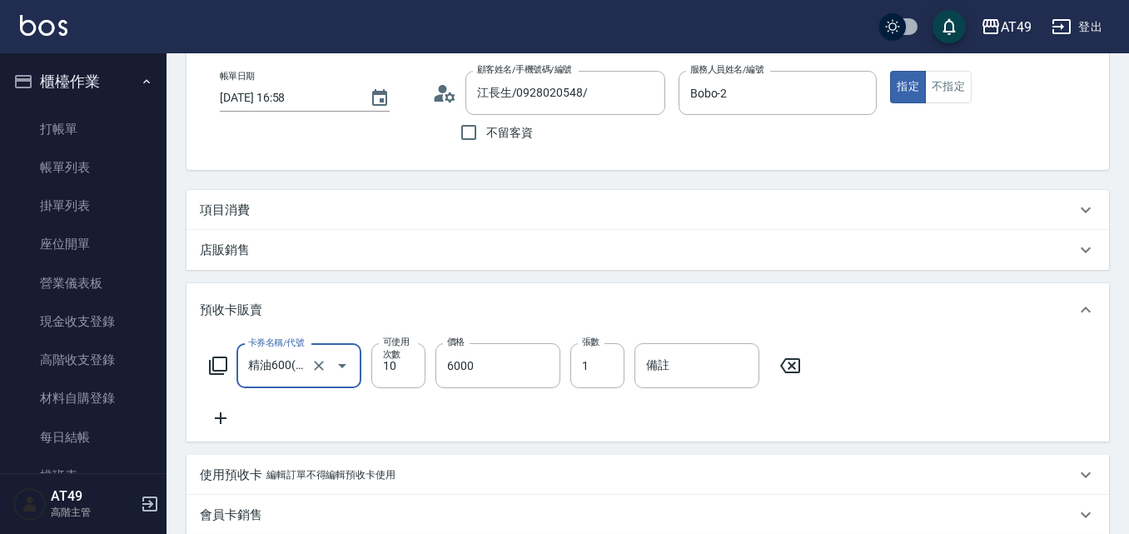
click at [357, 414] on div "卡券名稱/代號 精油600(1004) 卡券名稱/代號 可使用次數 10 可使用次數 價格 6000 價格 張數 1 張數 備註 備註" at bounding box center [648, 385] width 896 height 85
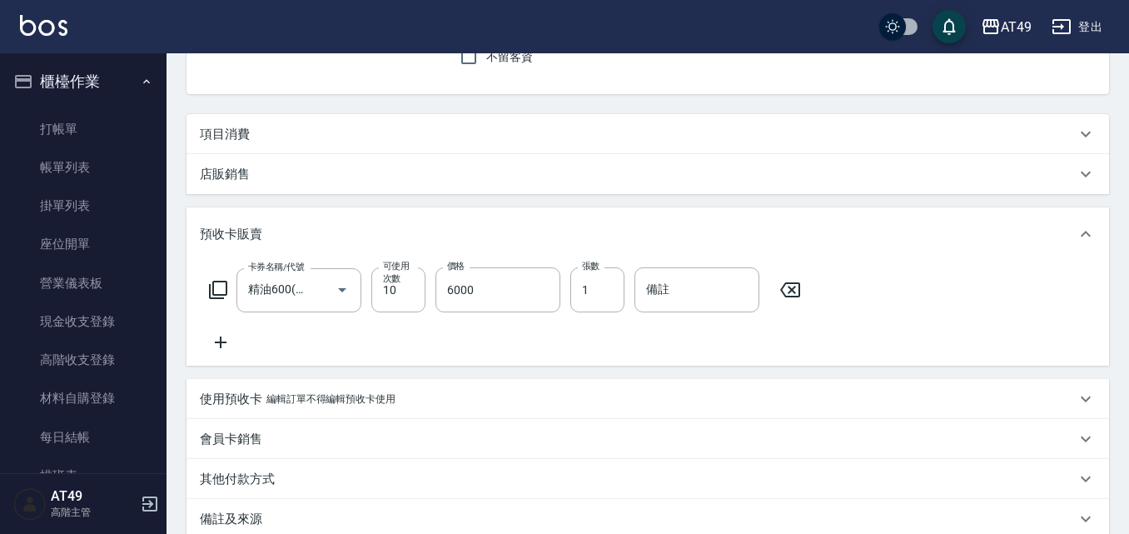
scroll to position [333, 0]
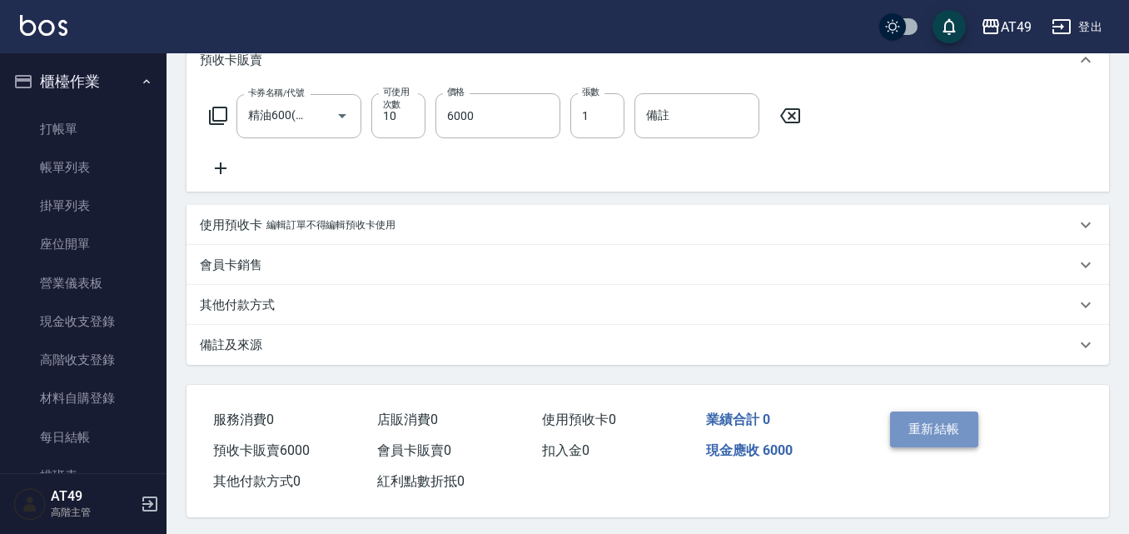
click at [952, 429] on button "重新結帳" at bounding box center [934, 428] width 88 height 35
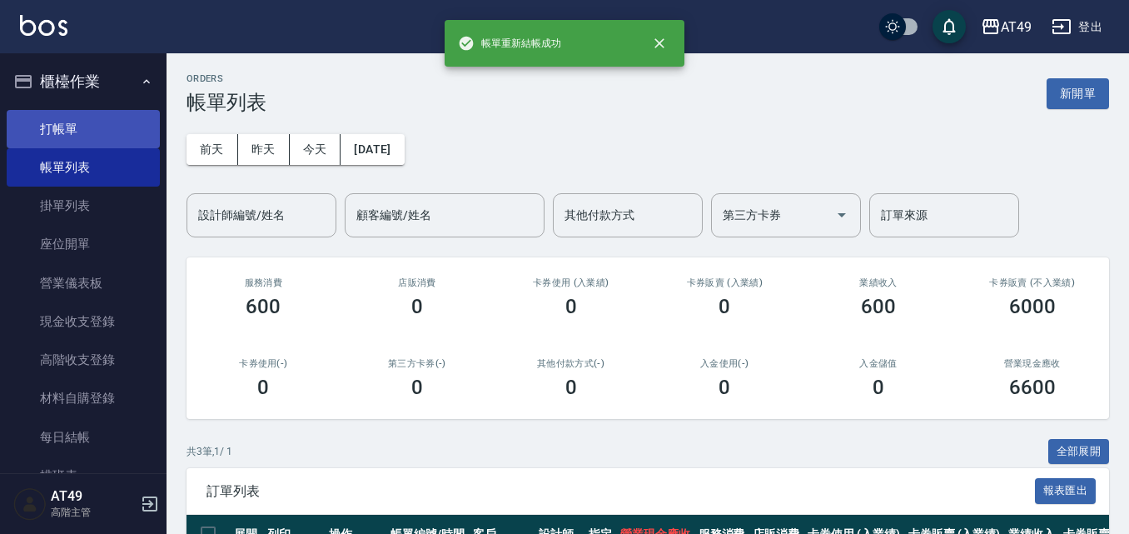
click at [77, 118] on link "打帳單" at bounding box center [83, 129] width 153 height 38
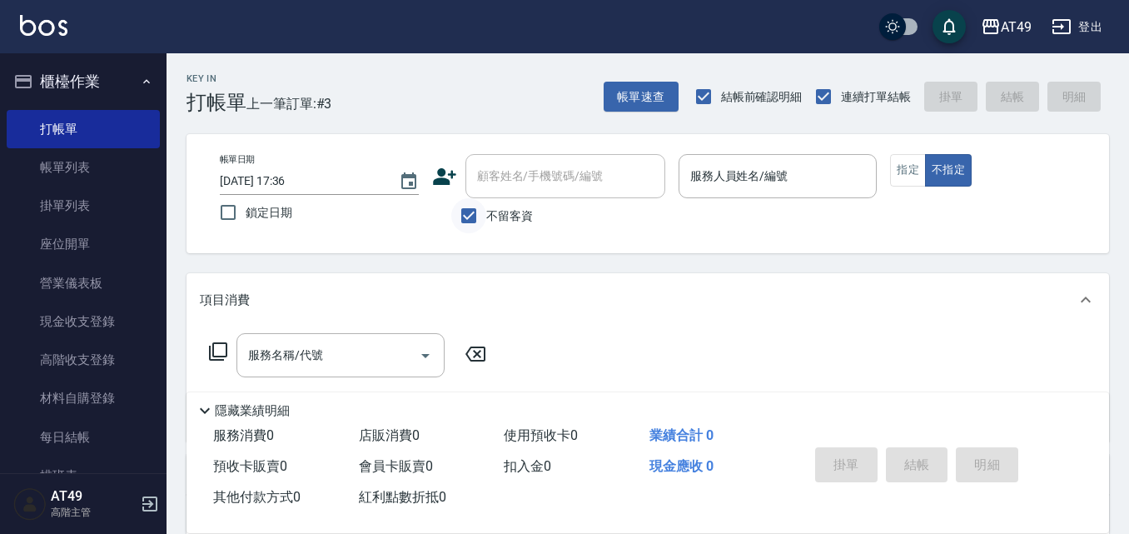
drag, startPoint x: 466, startPoint y: 209, endPoint x: 477, endPoint y: 201, distance: 13.2
click at [466, 210] on input "不留客資" at bounding box center [468, 215] width 35 height 35
checkbox input "false"
click at [514, 168] on div "顧客姓名/手機號碼/編號 顧客姓名/手機號碼/編號" at bounding box center [565, 176] width 200 height 44
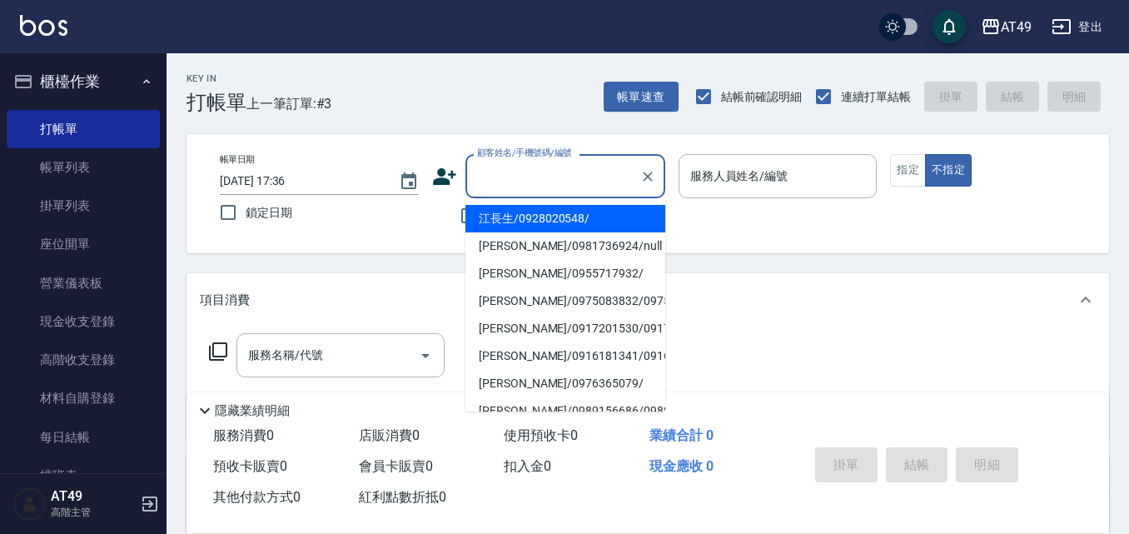
click at [554, 210] on li "江長生/0928020548/" at bounding box center [565, 218] width 200 height 27
type input "江長生/0928020548/"
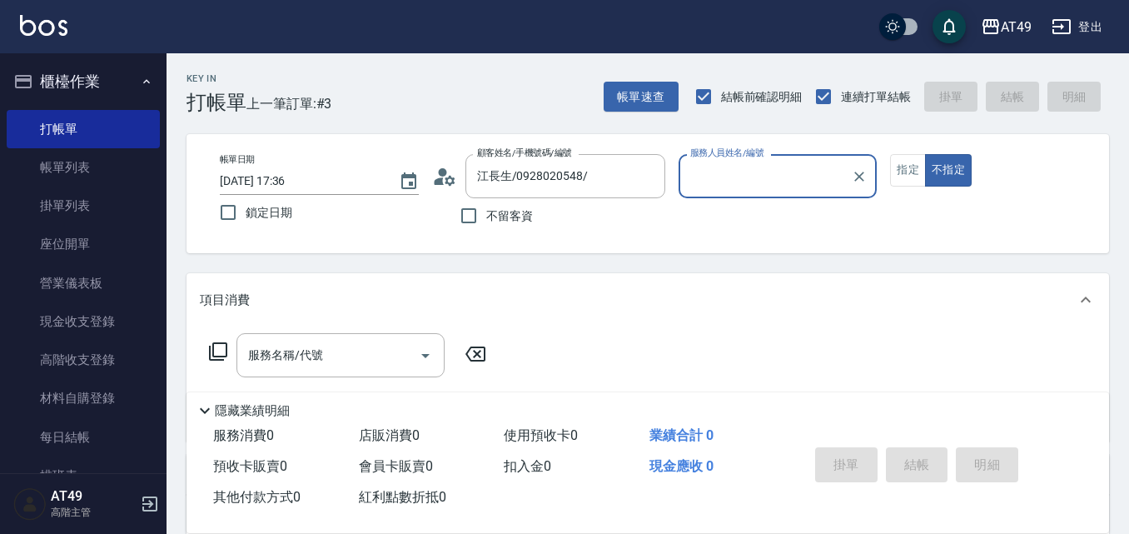
type input "Bobo-2"
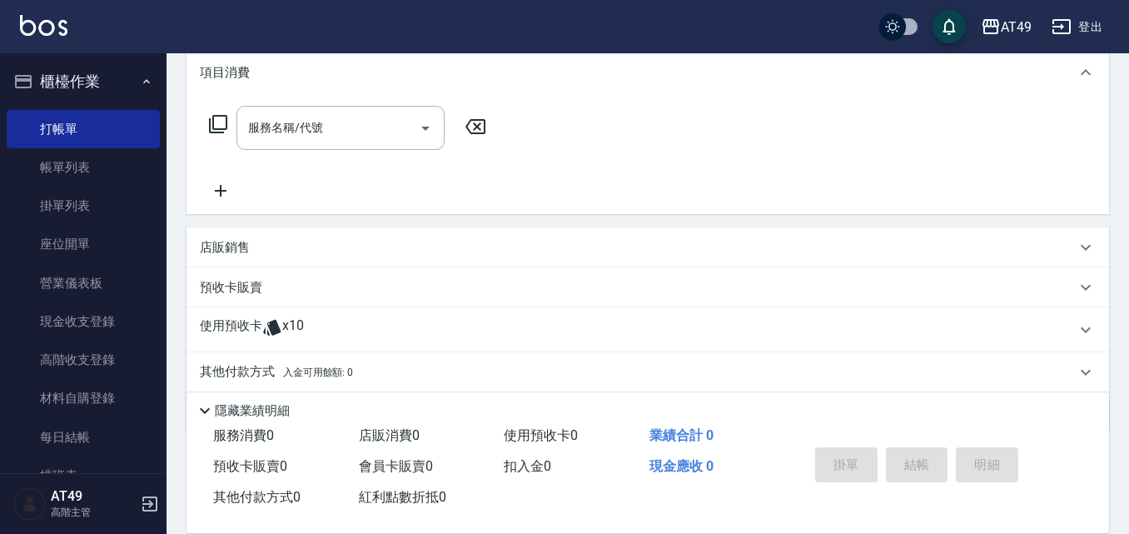
scroll to position [286, 0]
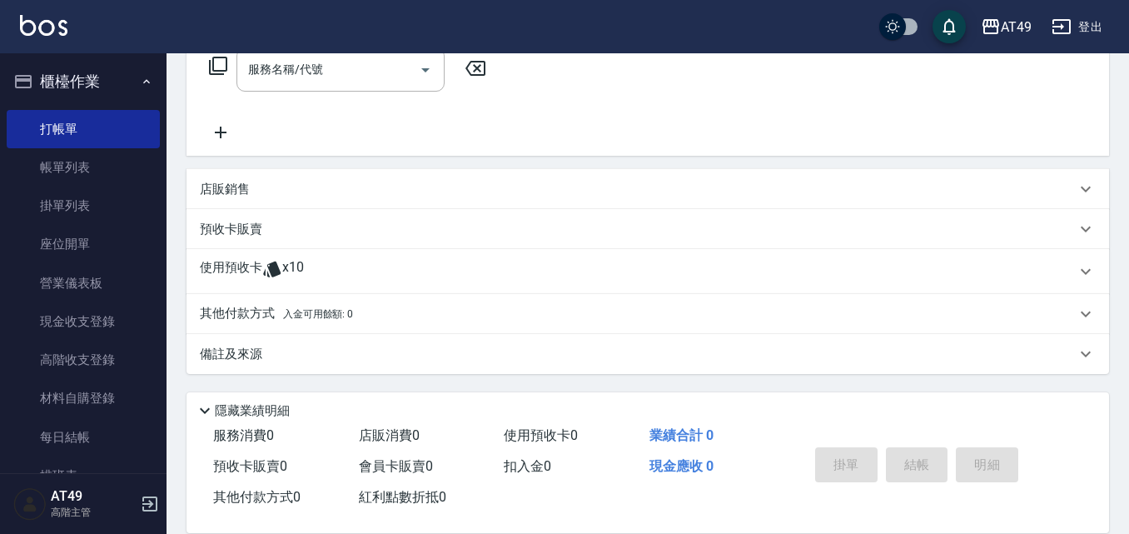
click at [228, 275] on p "使用預收卡" at bounding box center [231, 271] width 62 height 25
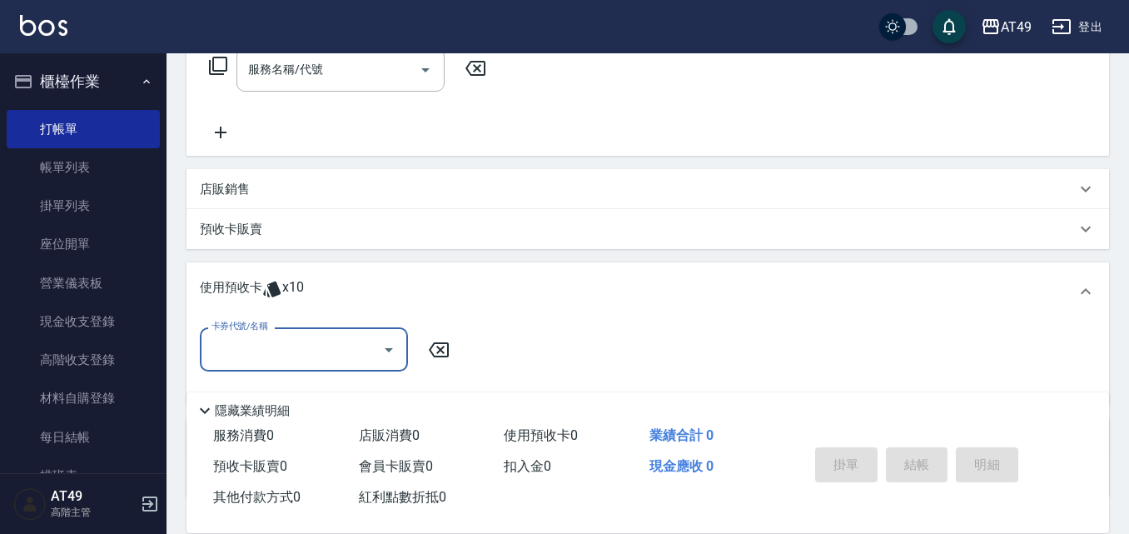
scroll to position [0, 0]
click at [245, 356] on input "卡券代號/名稱" at bounding box center [291, 349] width 168 height 29
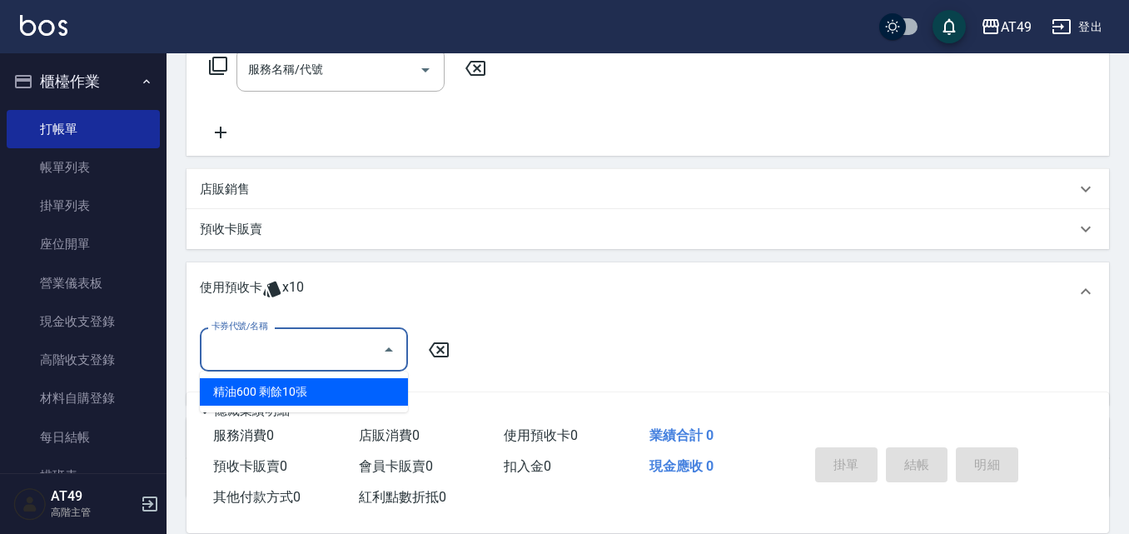
click at [286, 395] on div "精油600 剩餘10張" at bounding box center [304, 391] width 208 height 27
type input "精油600"
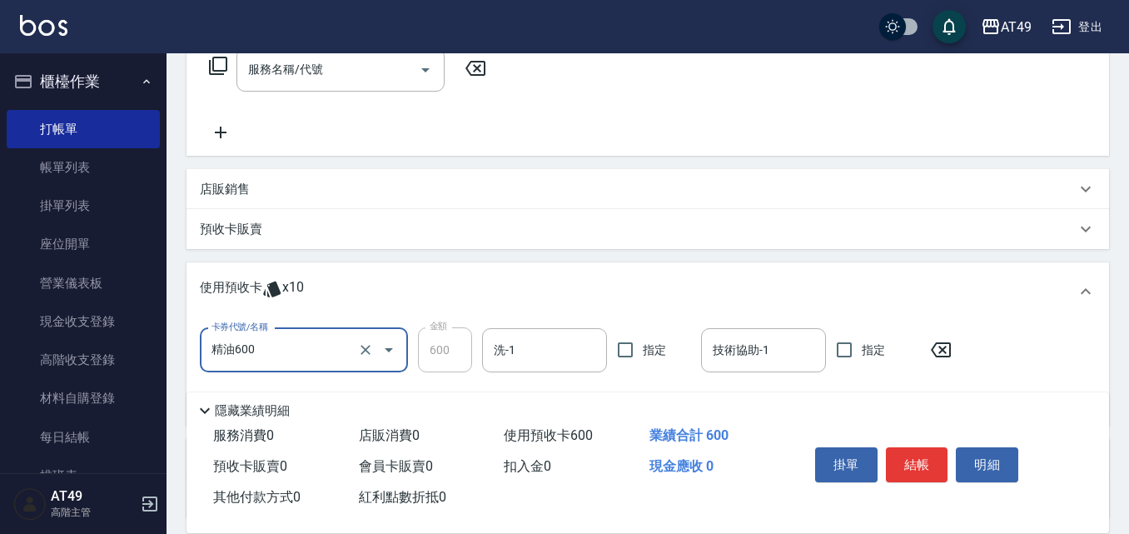
click at [221, 69] on icon at bounding box center [218, 66] width 20 height 20
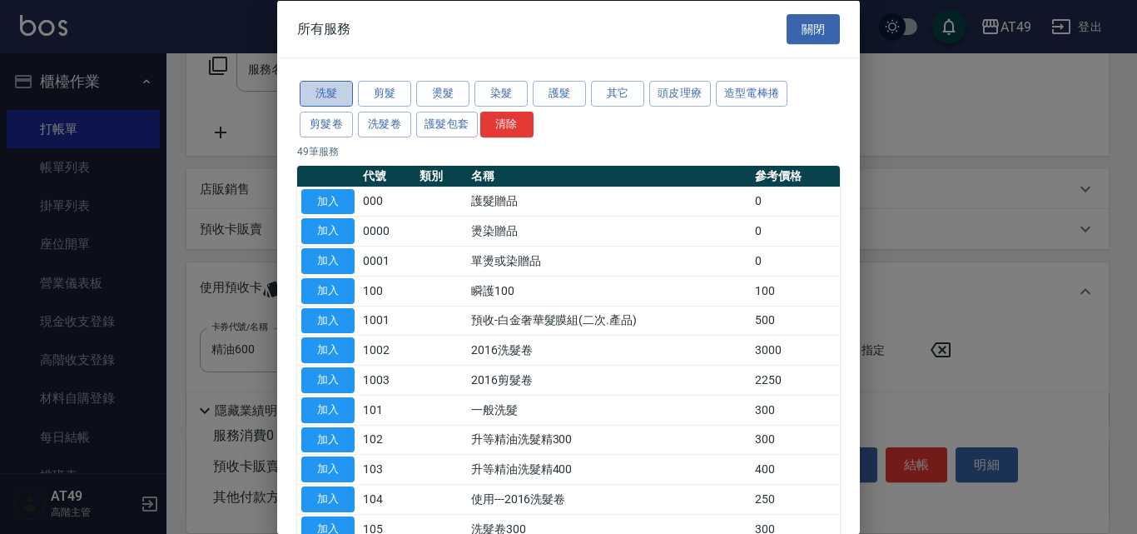
click at [343, 97] on button "洗髮" at bounding box center [326, 94] width 53 height 26
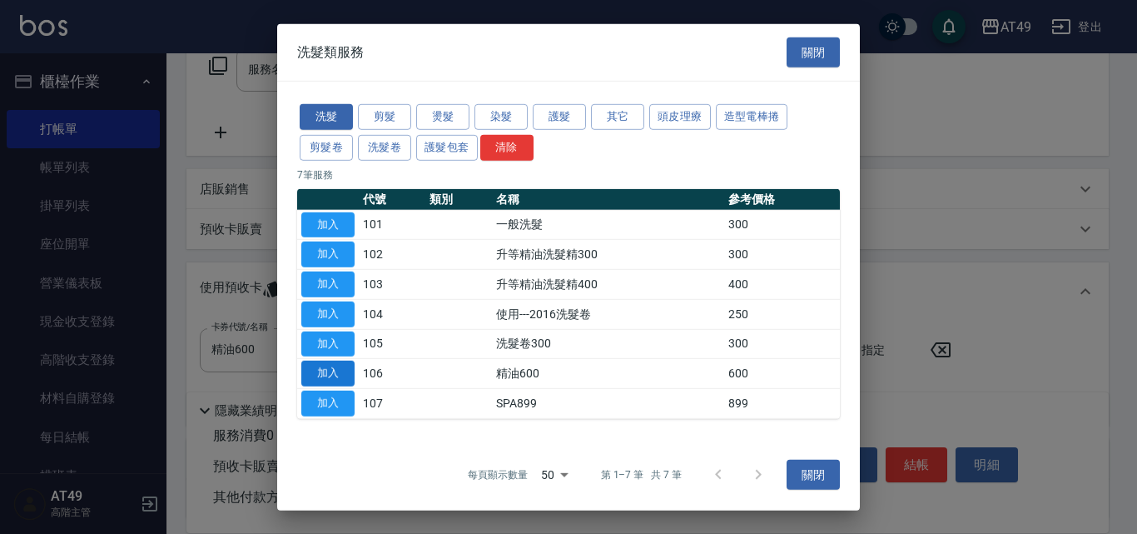
click at [336, 375] on button "加入" at bounding box center [327, 373] width 53 height 26
type input "精油600(106)"
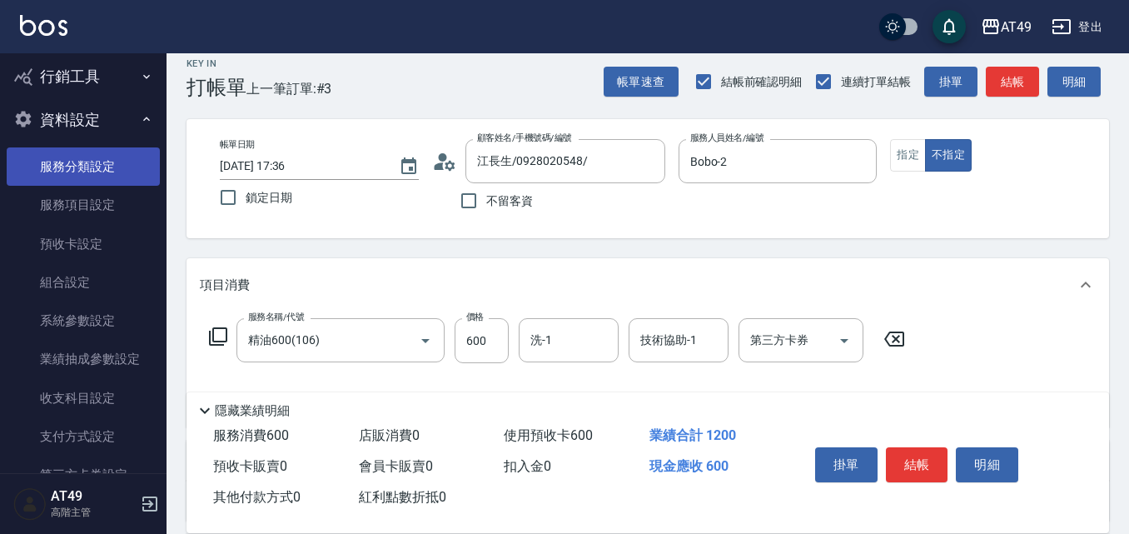
scroll to position [824, 0]
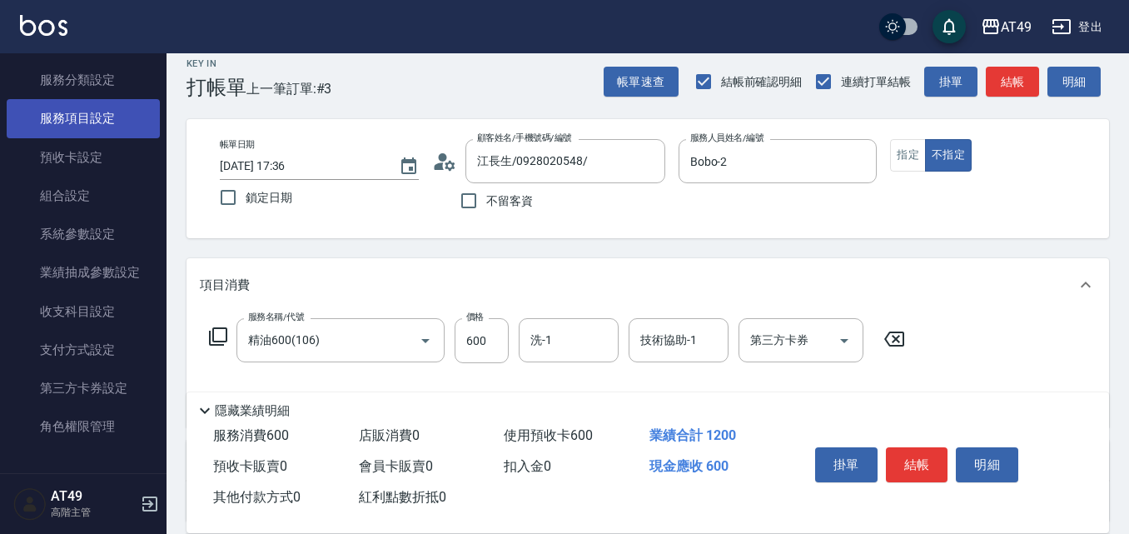
click at [79, 122] on link "服務項目設定" at bounding box center [83, 118] width 153 height 38
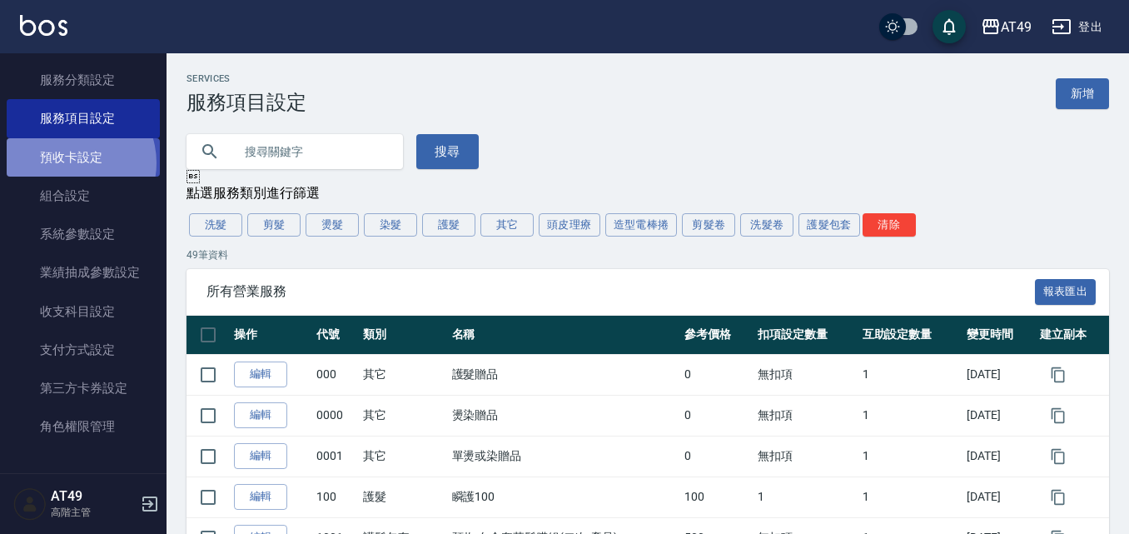
click at [68, 162] on link "預收卡設定" at bounding box center [83, 157] width 153 height 38
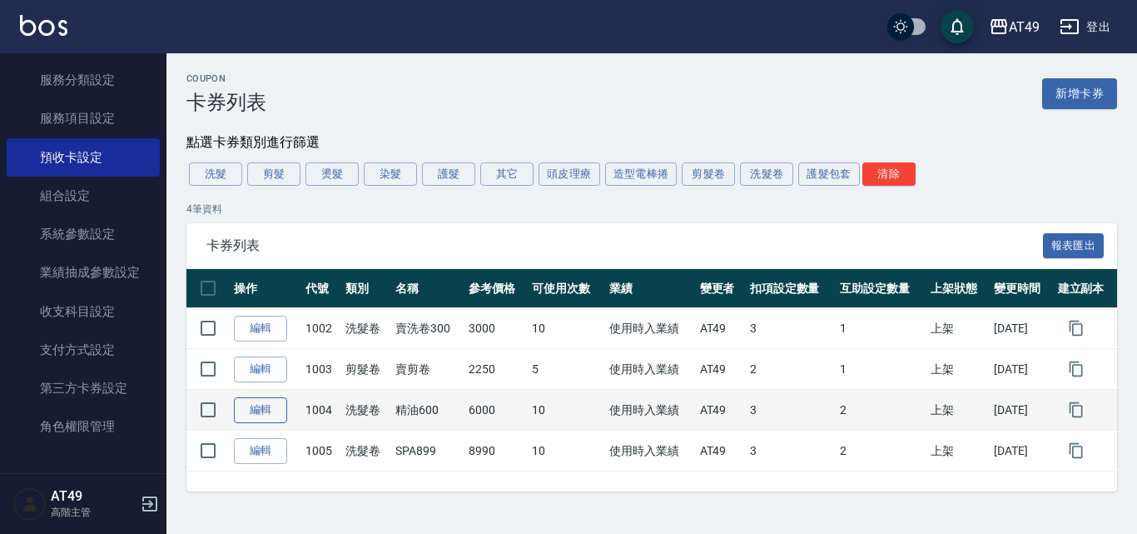
click at [263, 410] on link "編輯" at bounding box center [260, 410] width 53 height 26
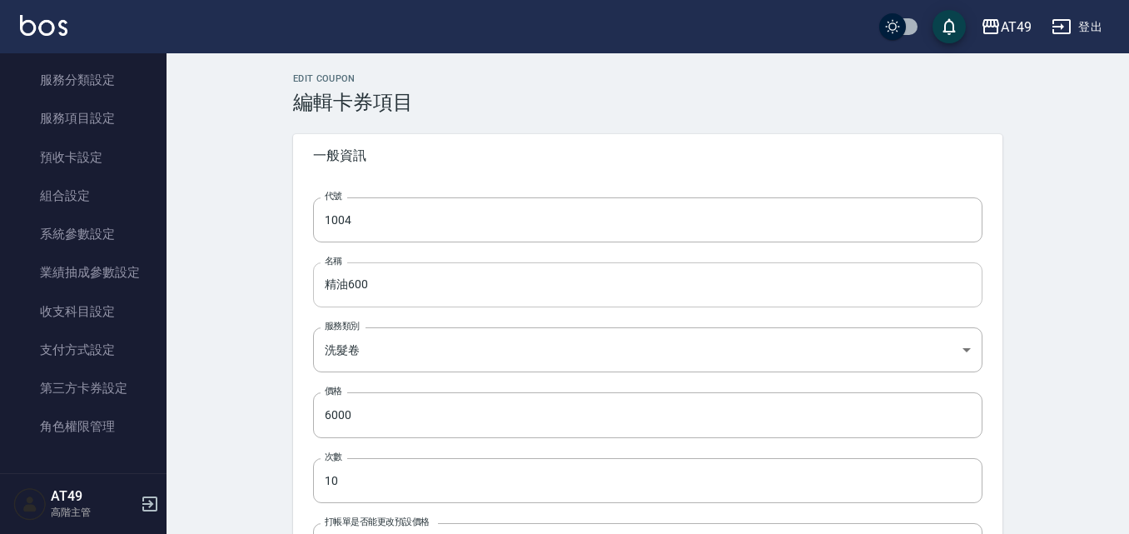
click at [322, 286] on input "精油600" at bounding box center [647, 284] width 669 height 45
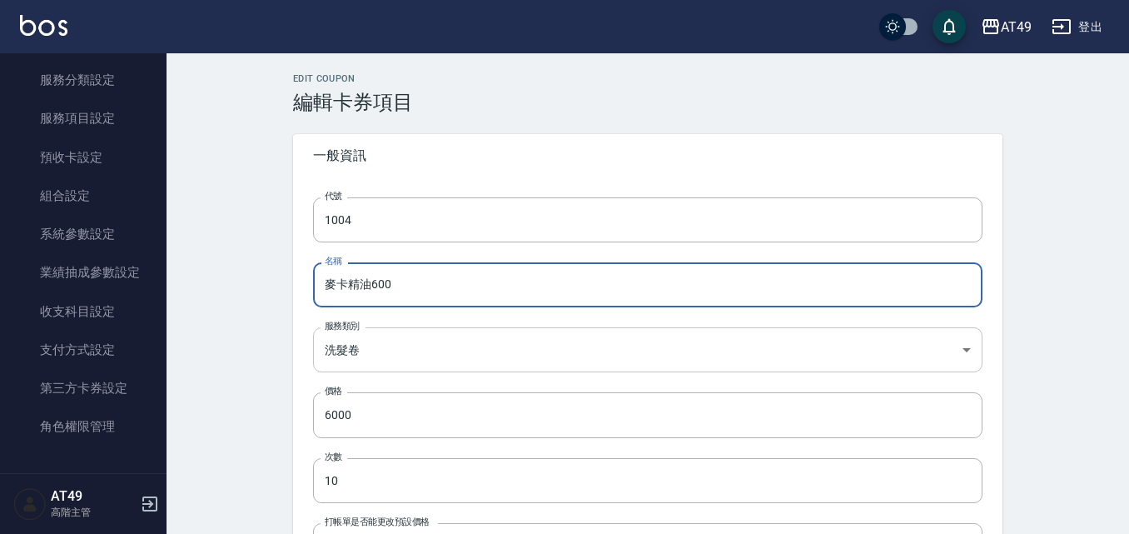
type input "賣卡精油600"
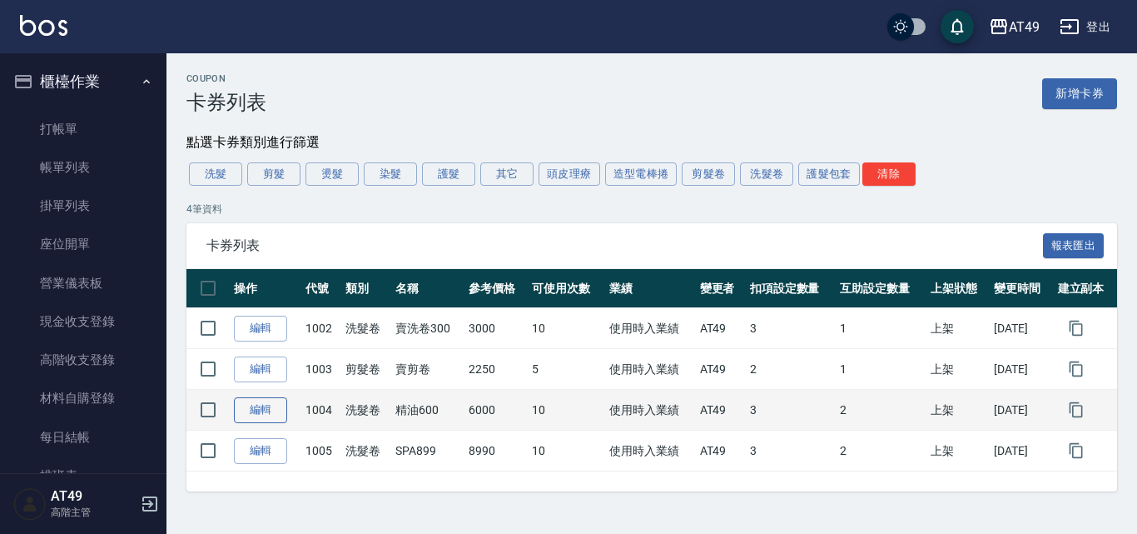
click at [241, 411] on link "編輯" at bounding box center [260, 410] width 53 height 26
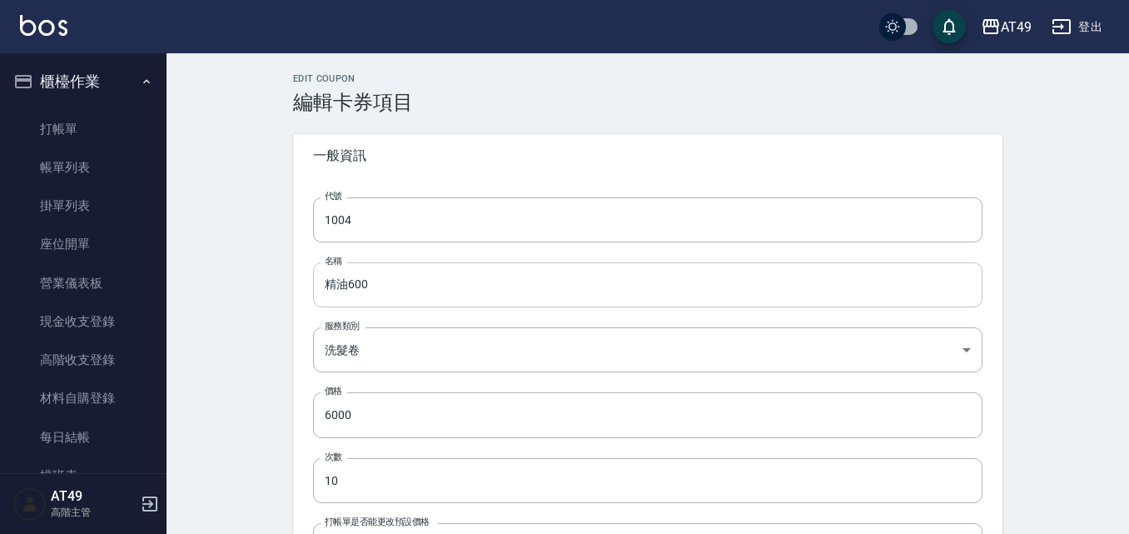
click at [318, 286] on input "精油600" at bounding box center [647, 284] width 669 height 45
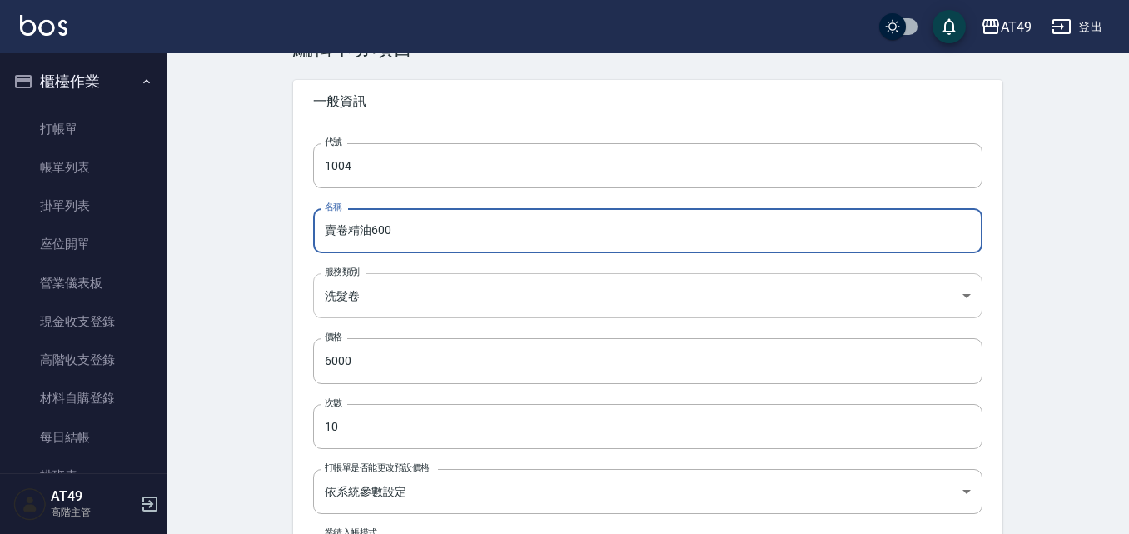
scroll to position [83, 0]
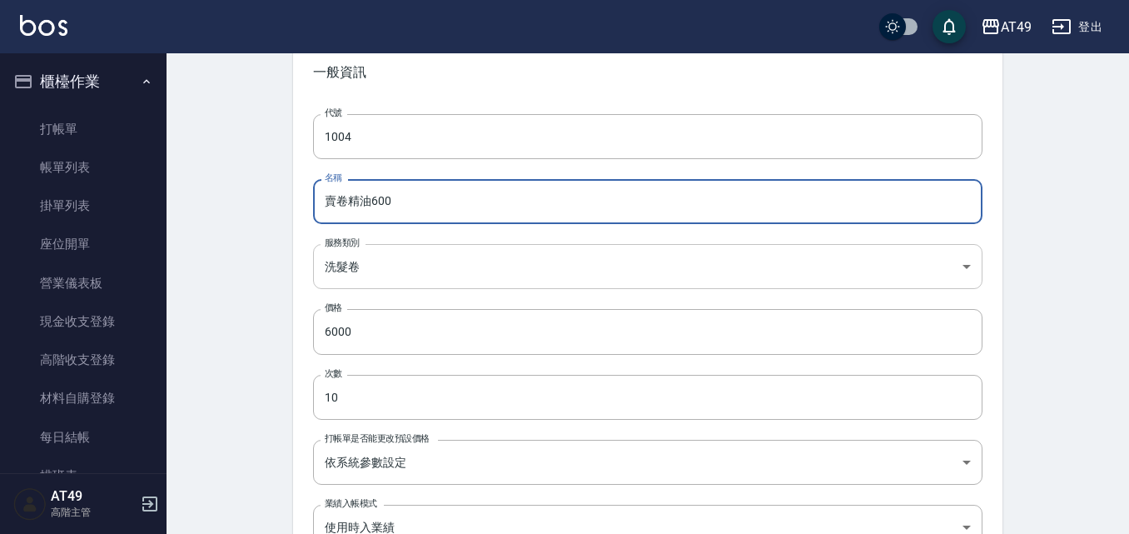
type input "賣卷精油600"
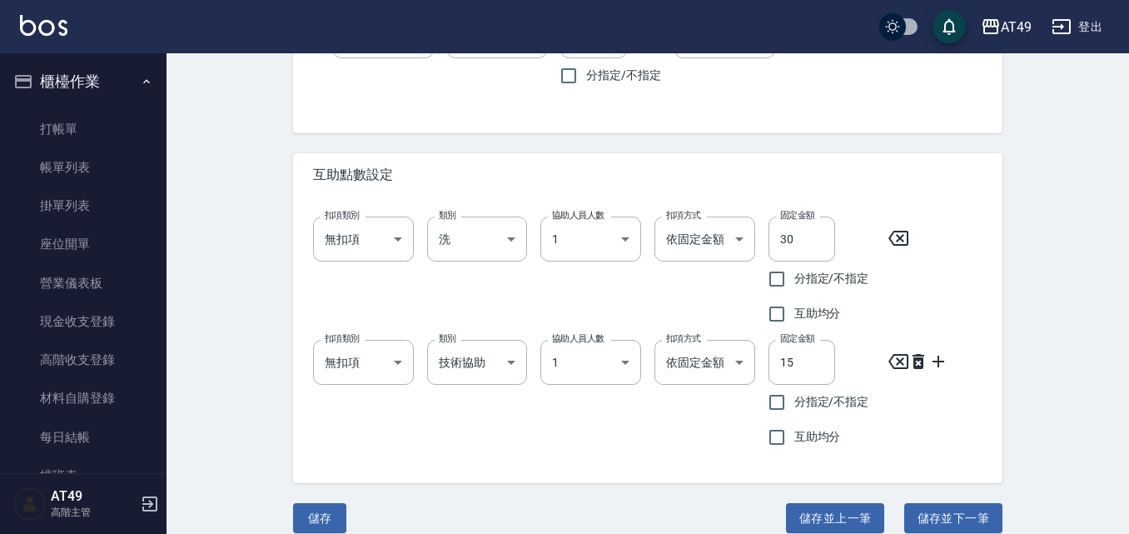
scroll to position [1175, 0]
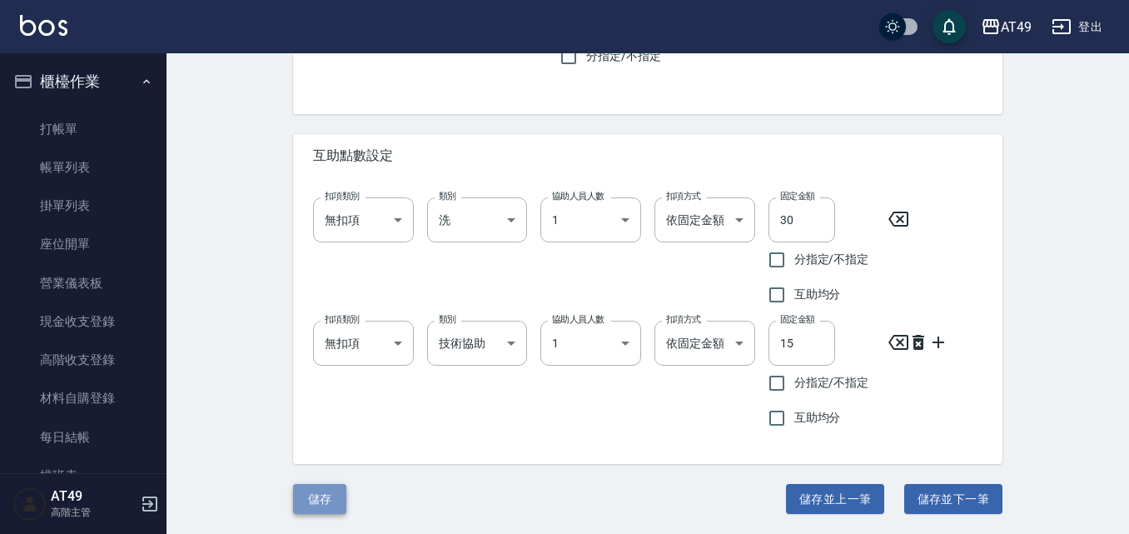
click at [307, 500] on button "儲存" at bounding box center [319, 499] width 53 height 31
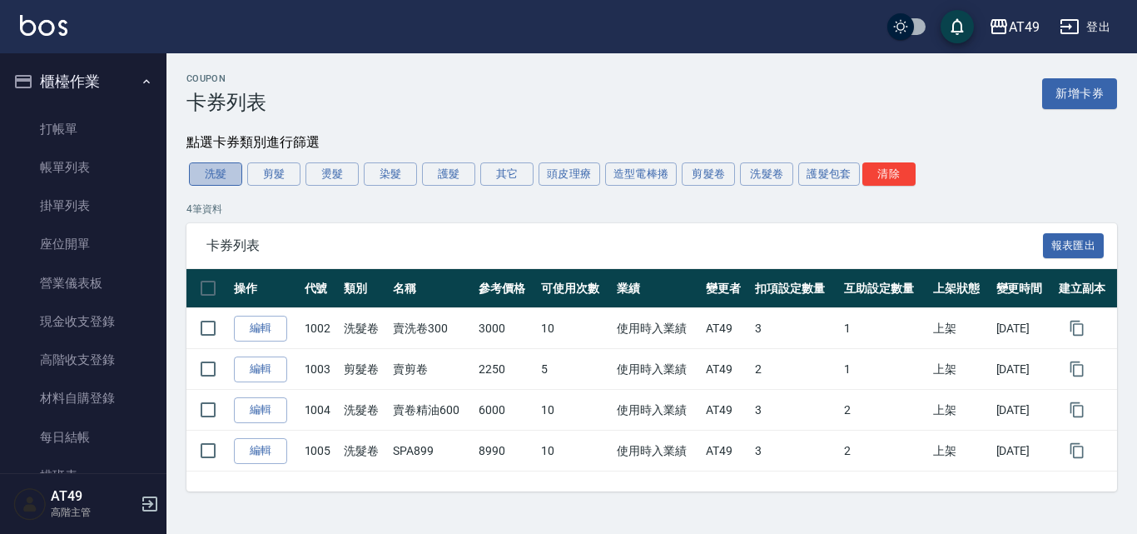
click at [216, 176] on button "洗髮" at bounding box center [215, 173] width 53 height 23
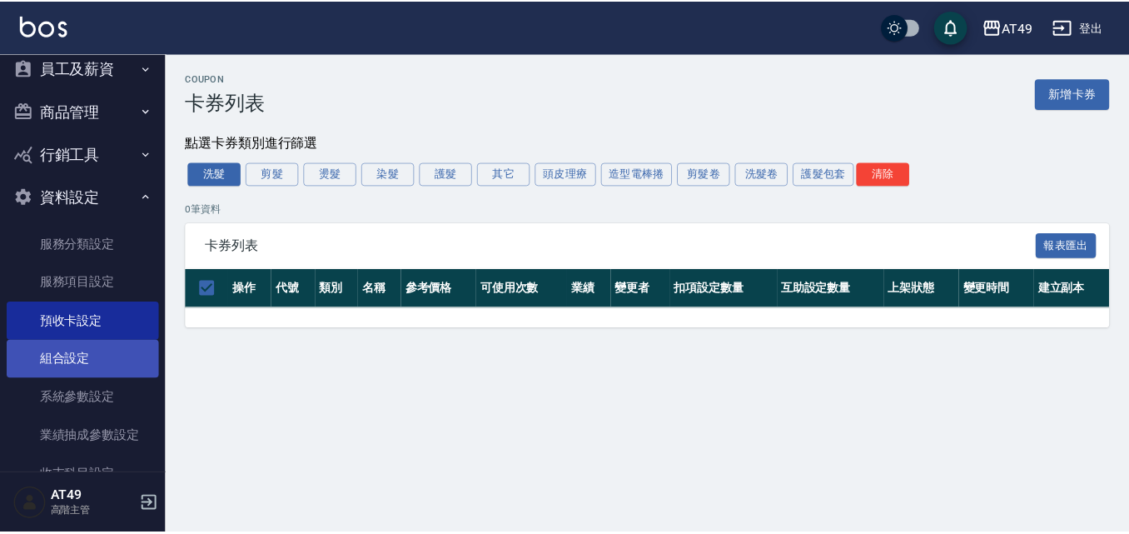
scroll to position [574, 0]
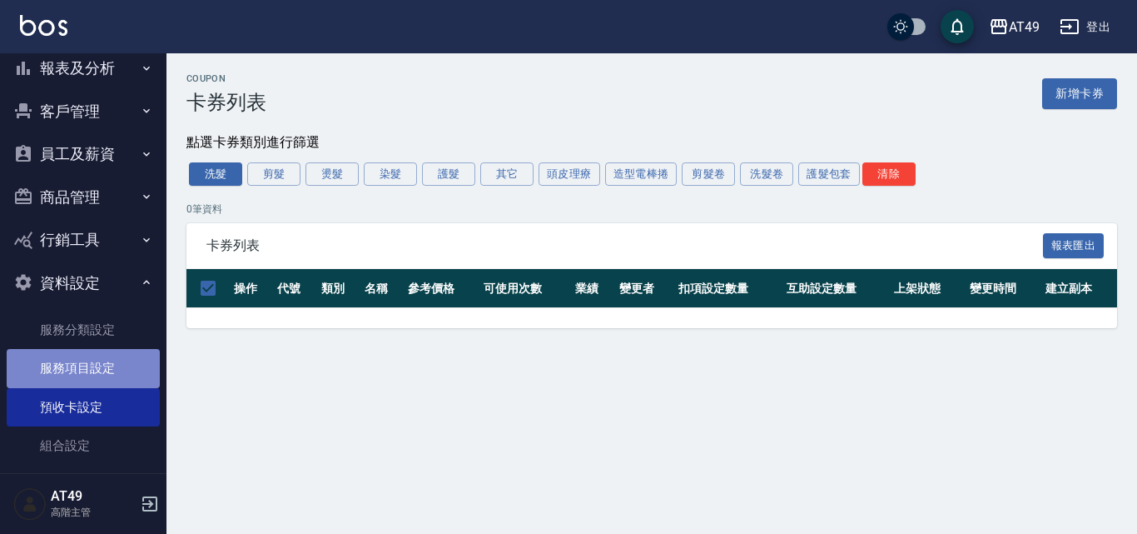
click at [91, 379] on link "服務項目設定" at bounding box center [83, 368] width 153 height 38
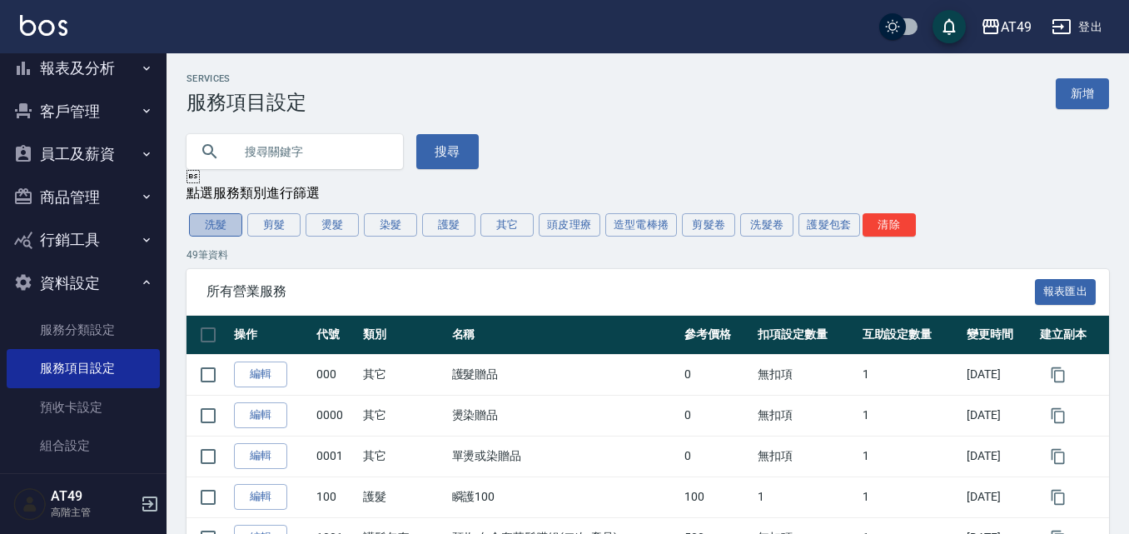
click at [226, 226] on button "洗髮" at bounding box center [215, 224] width 53 height 23
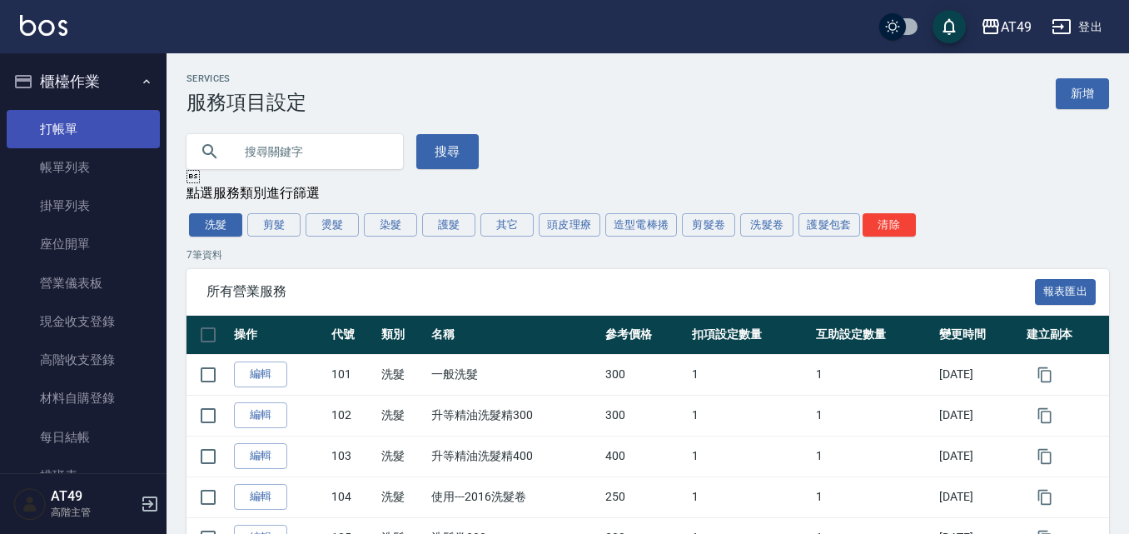
click at [56, 137] on link "打帳單" at bounding box center [83, 129] width 153 height 38
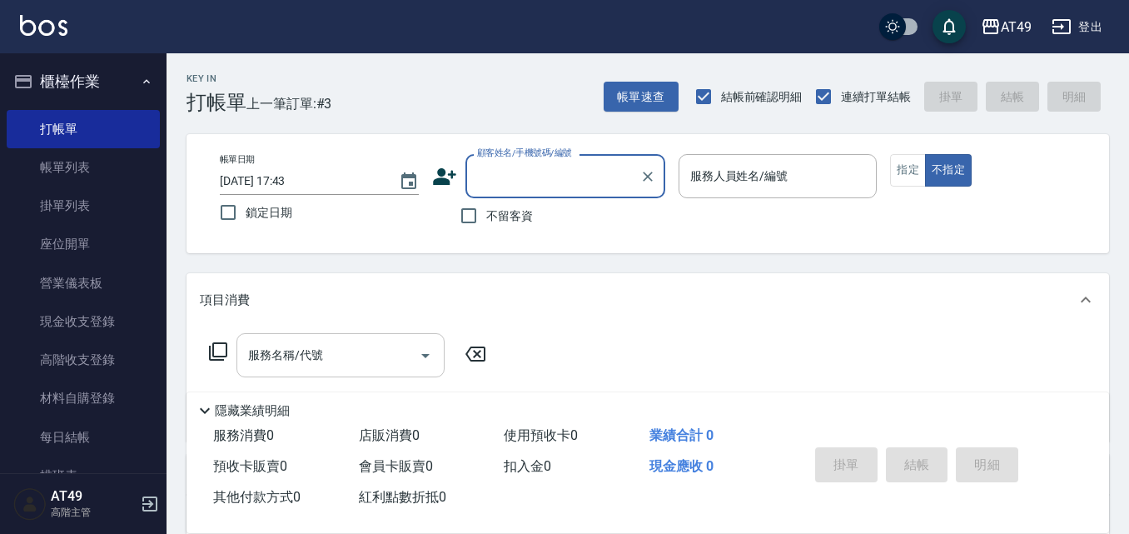
click at [258, 353] on div "服務名稱/代號 服務名稱/代號" at bounding box center [340, 355] width 208 height 44
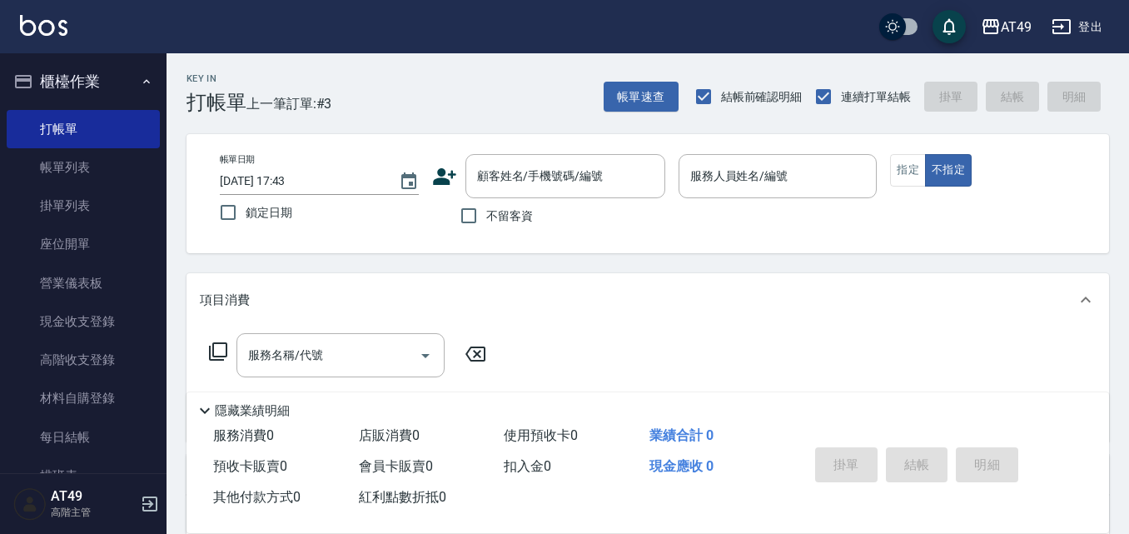
click at [221, 356] on icon at bounding box center [218, 351] width 18 height 18
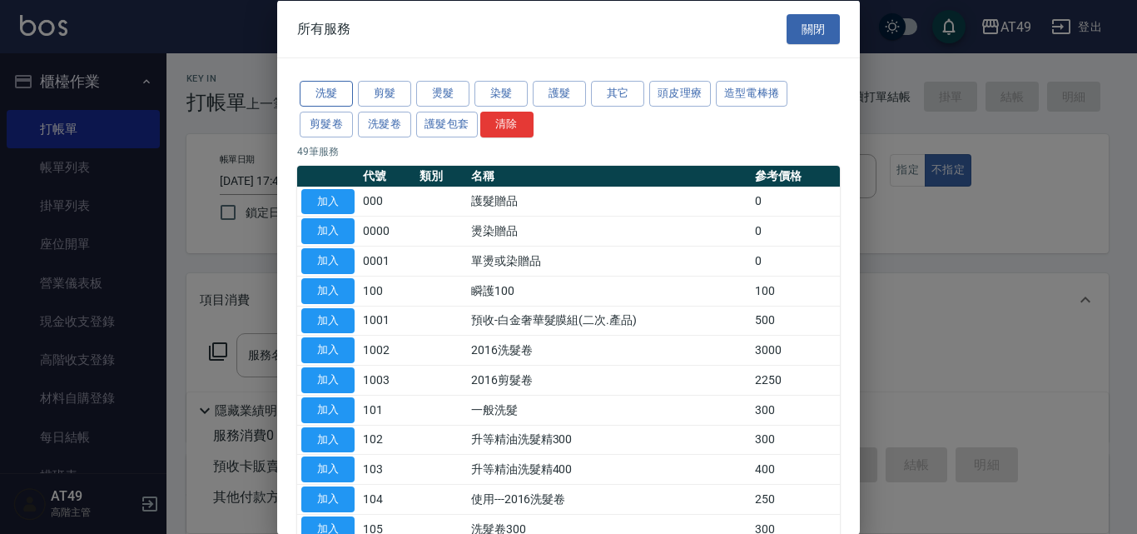
click at [337, 87] on button "洗髮" at bounding box center [326, 94] width 53 height 26
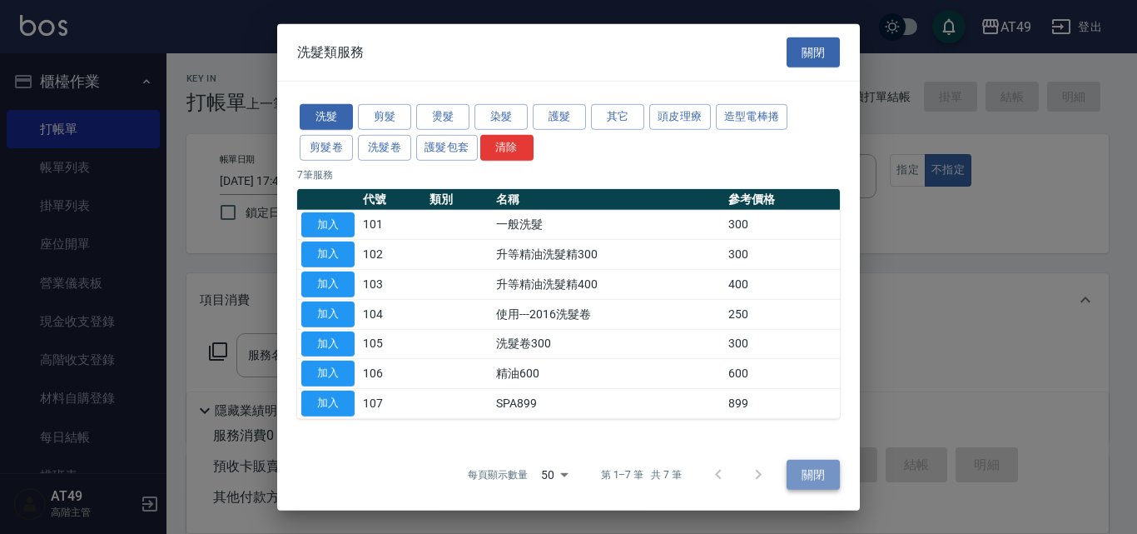
click at [832, 474] on button "關閉" at bounding box center [813, 474] width 53 height 31
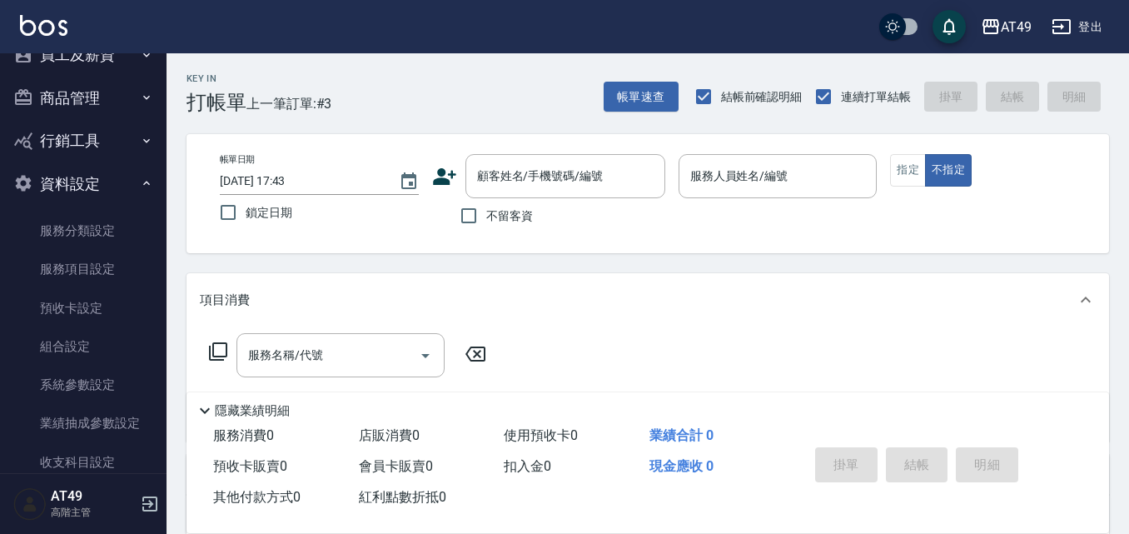
scroll to position [658, 0]
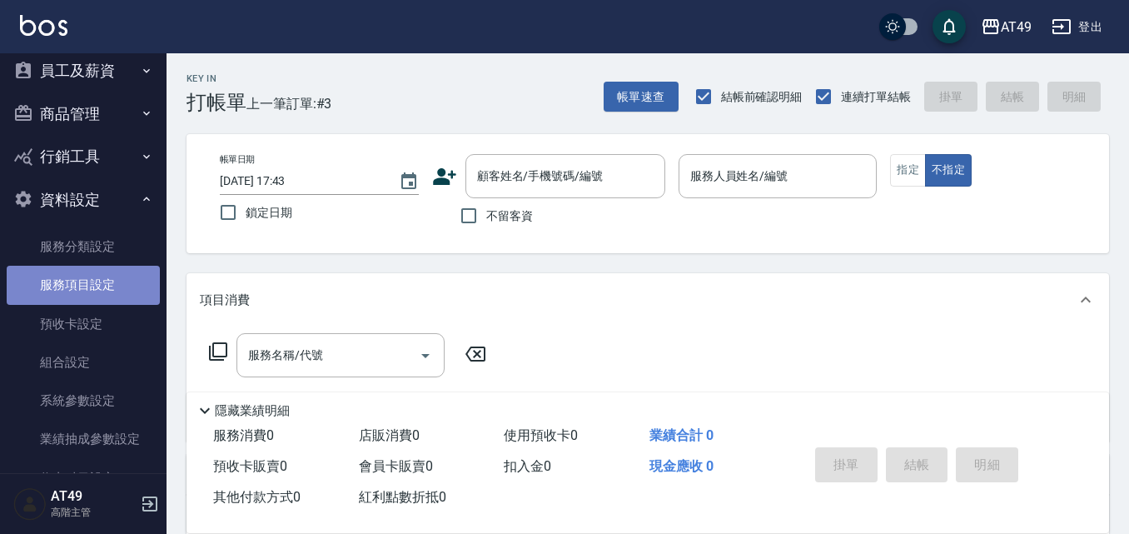
click at [87, 296] on link "服務項目設定" at bounding box center [83, 285] width 153 height 38
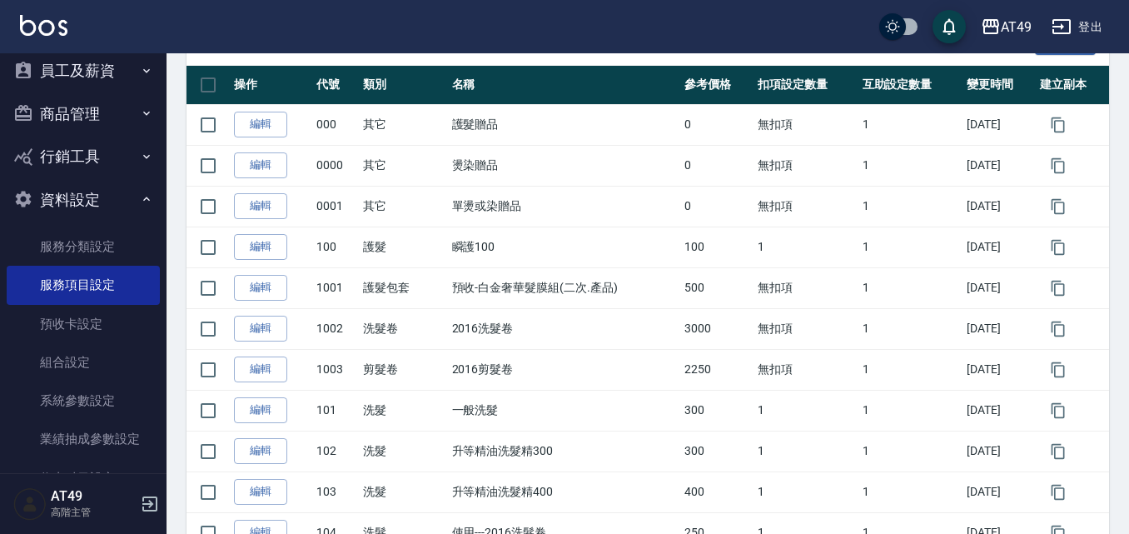
scroll to position [83, 0]
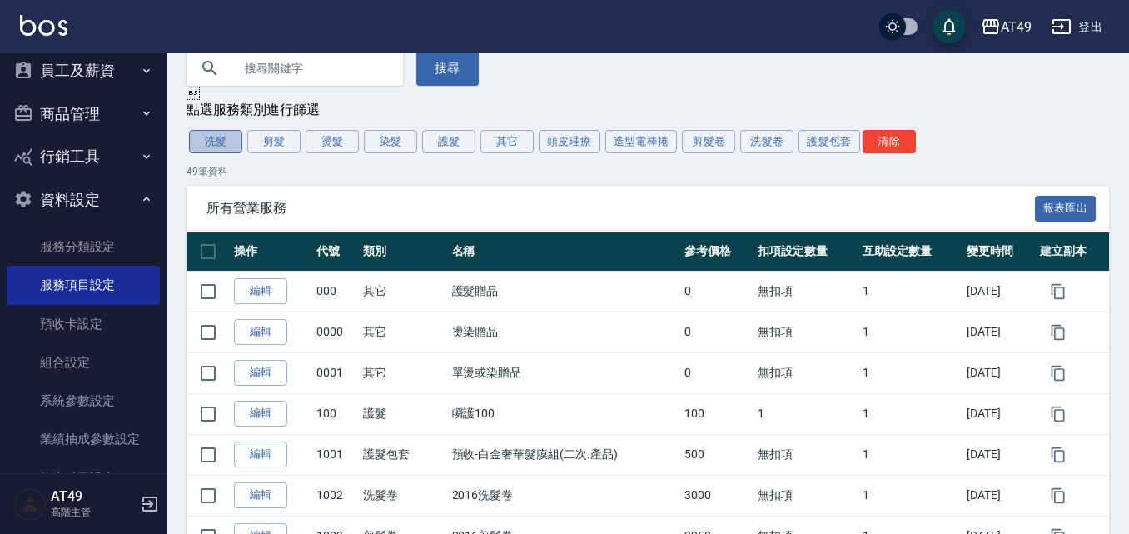
click at [219, 143] on button "洗髮" at bounding box center [215, 141] width 53 height 23
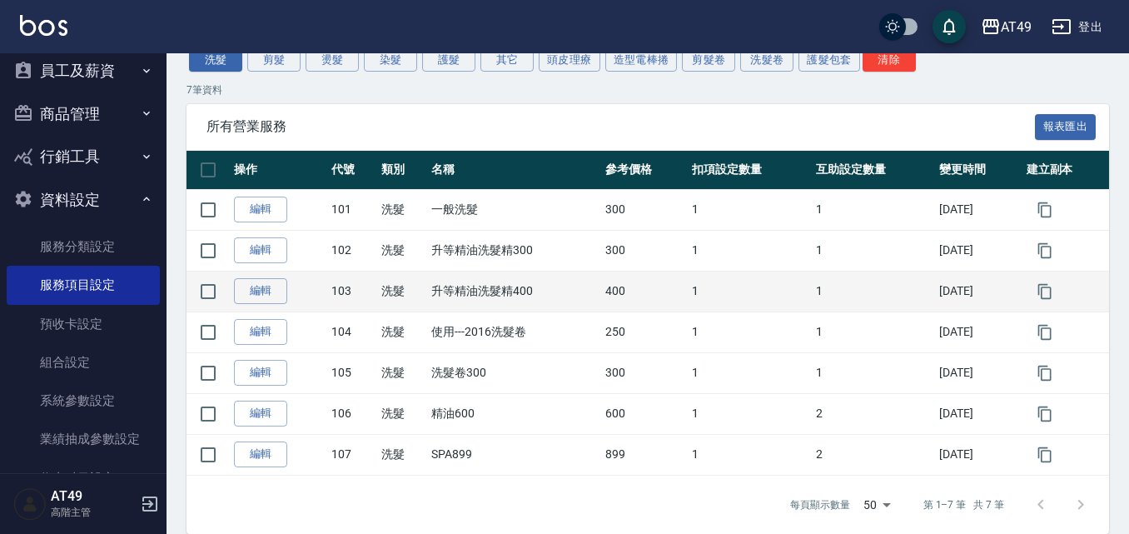
scroll to position [166, 0]
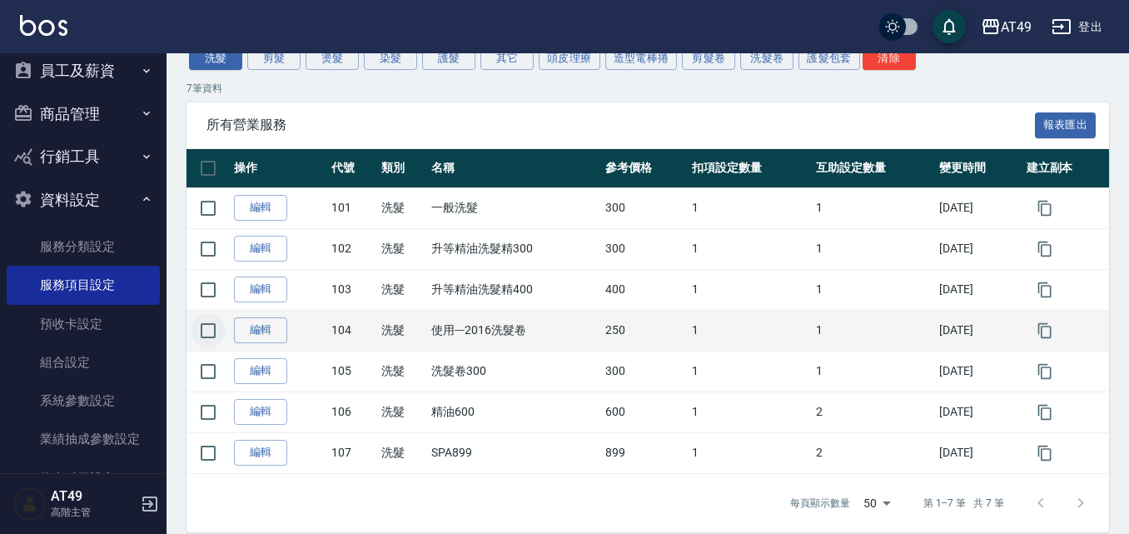
click at [209, 339] on input "checkbox" at bounding box center [208, 330] width 35 height 35
checkbox input "true"
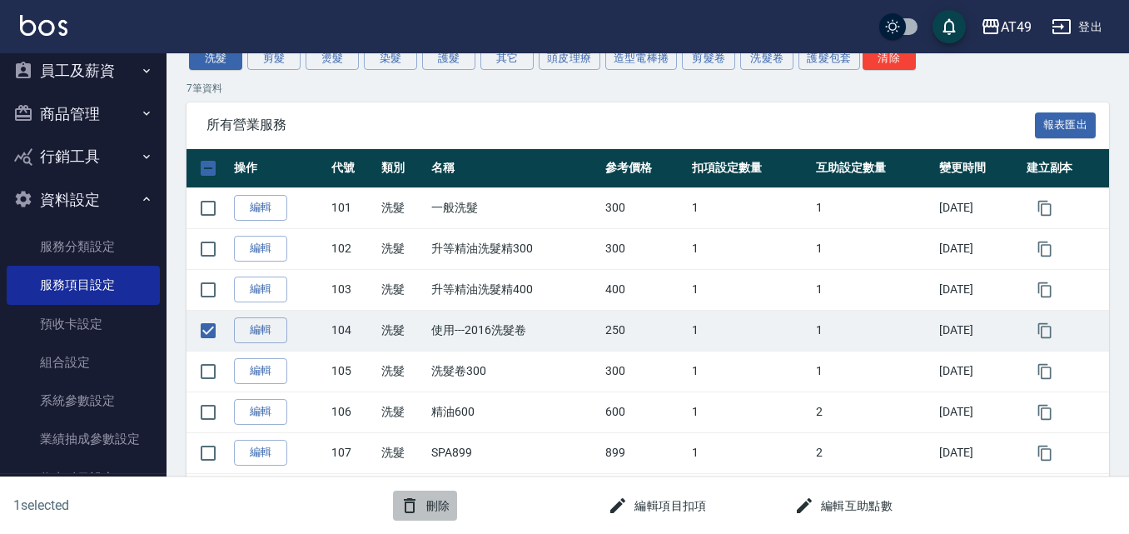
click at [436, 496] on button "刪除" at bounding box center [425, 505] width 64 height 31
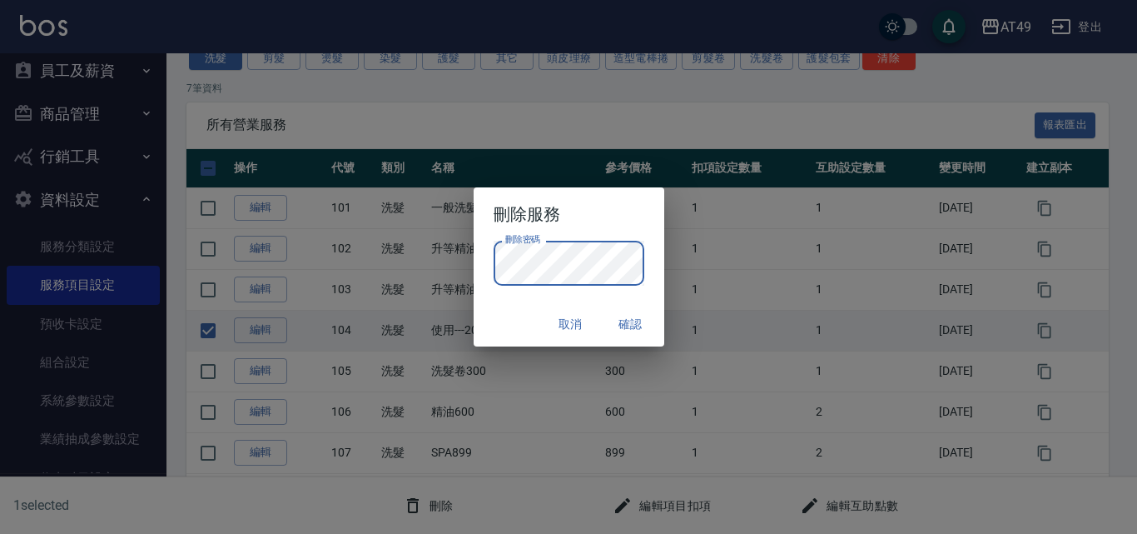
click at [564, 317] on button "取消" at bounding box center [570, 324] width 53 height 31
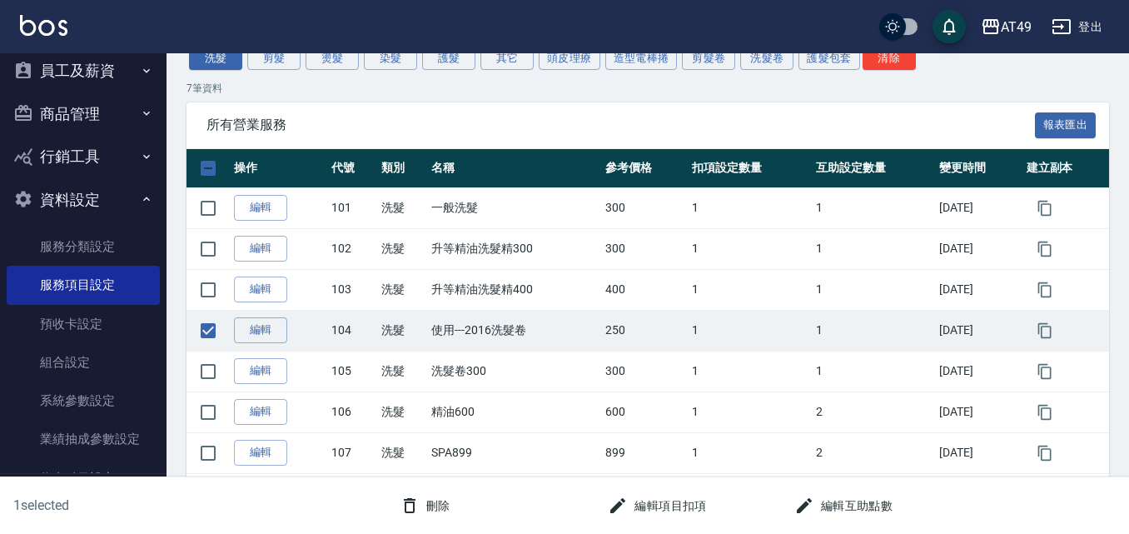
click at [418, 118] on div "所有營業服務 報表匯出" at bounding box center [647, 125] width 922 height 46
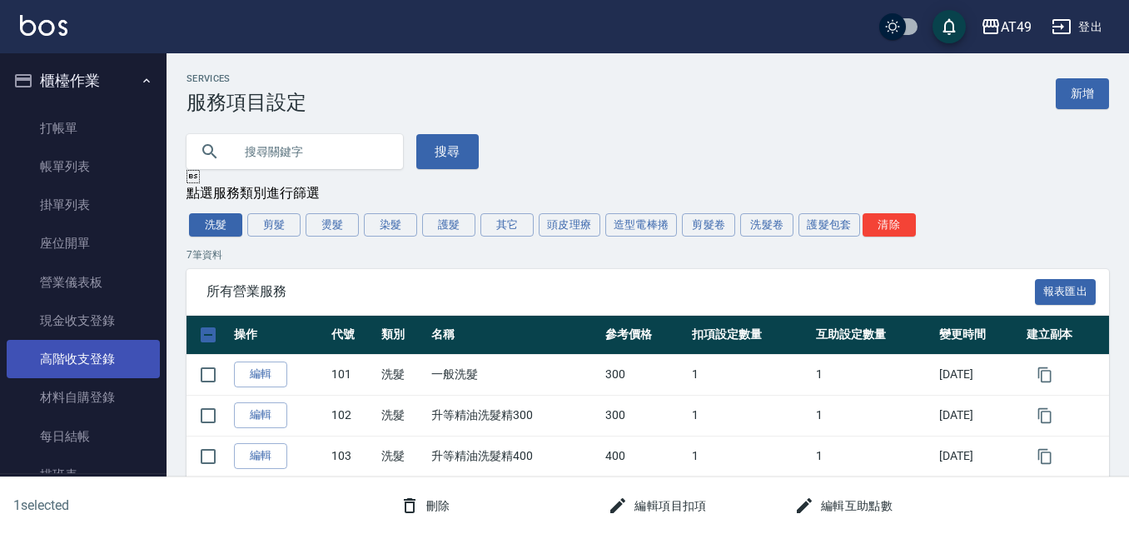
scroll to position [0, 0]
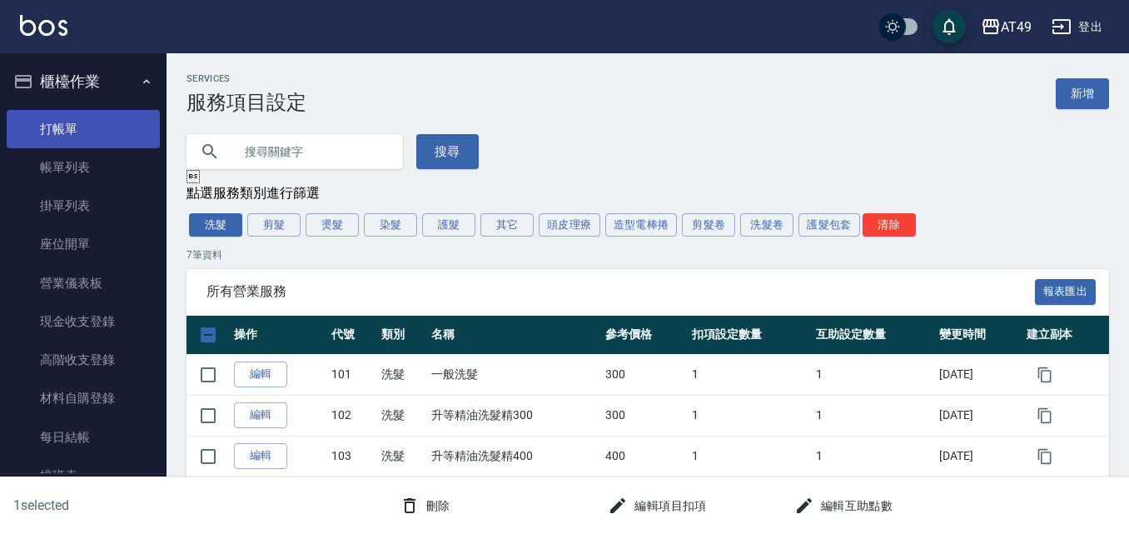
click at [76, 122] on link "打帳單" at bounding box center [83, 129] width 153 height 38
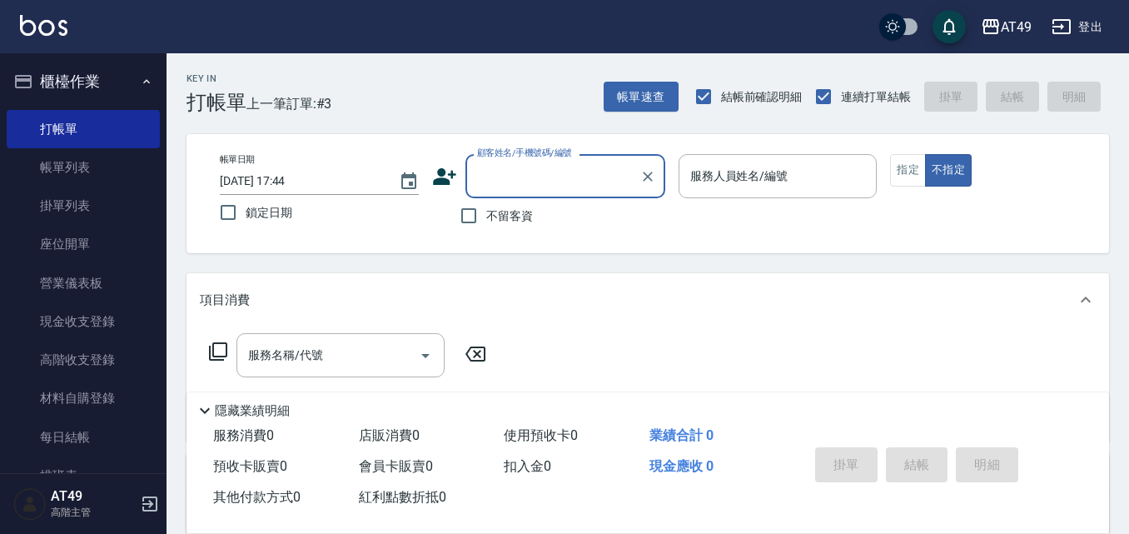
click at [492, 180] on input "顧客姓名/手機號碼/編號" at bounding box center [553, 176] width 160 height 29
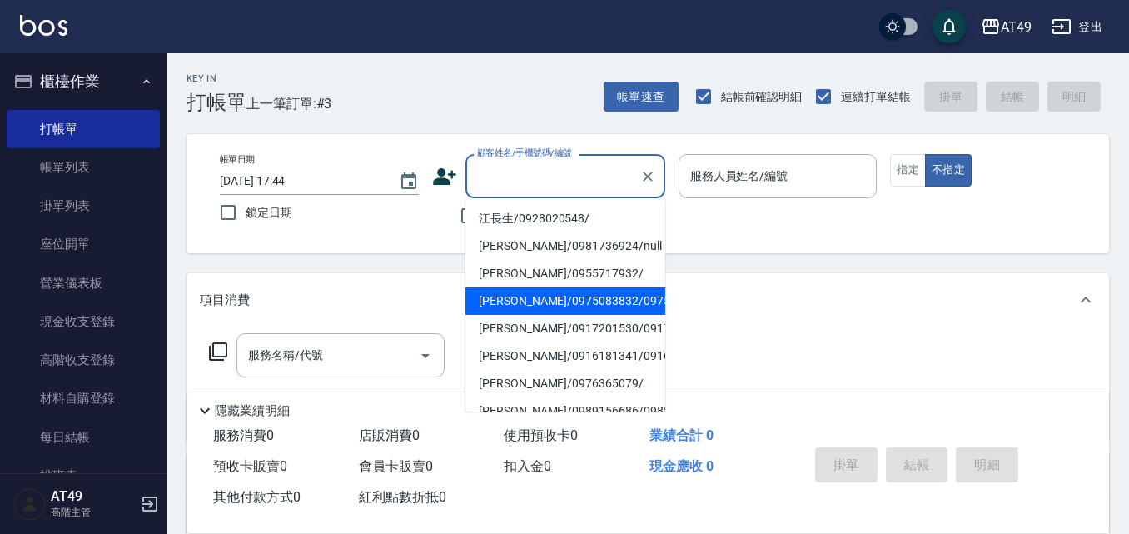
click at [557, 307] on li "[PERSON_NAME]/0975083832/0975083832" at bounding box center [565, 300] width 200 height 27
type input "[PERSON_NAME]/0975083832/0975083832"
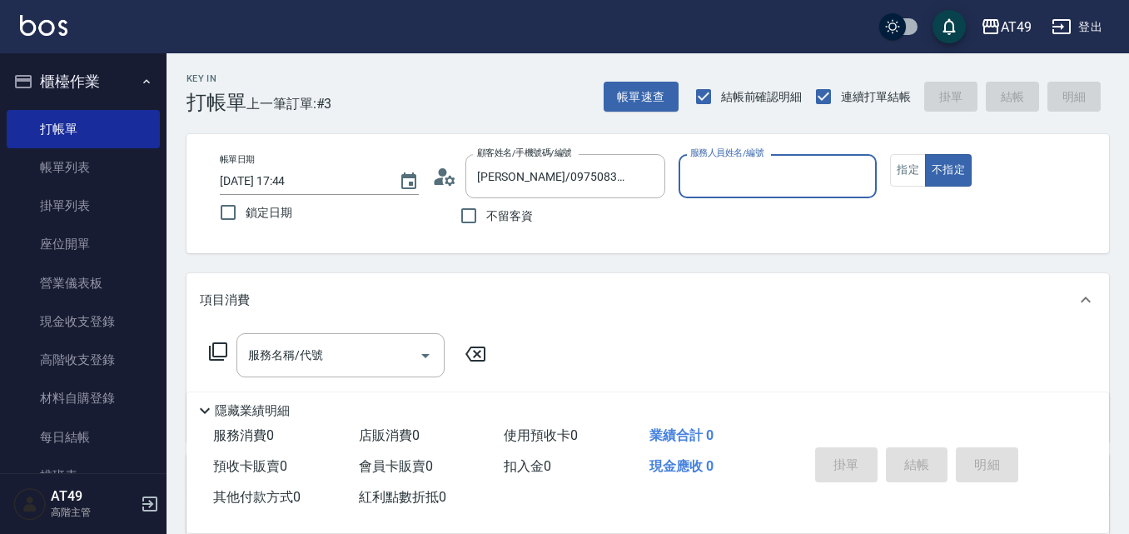
type input "Bobo-2"
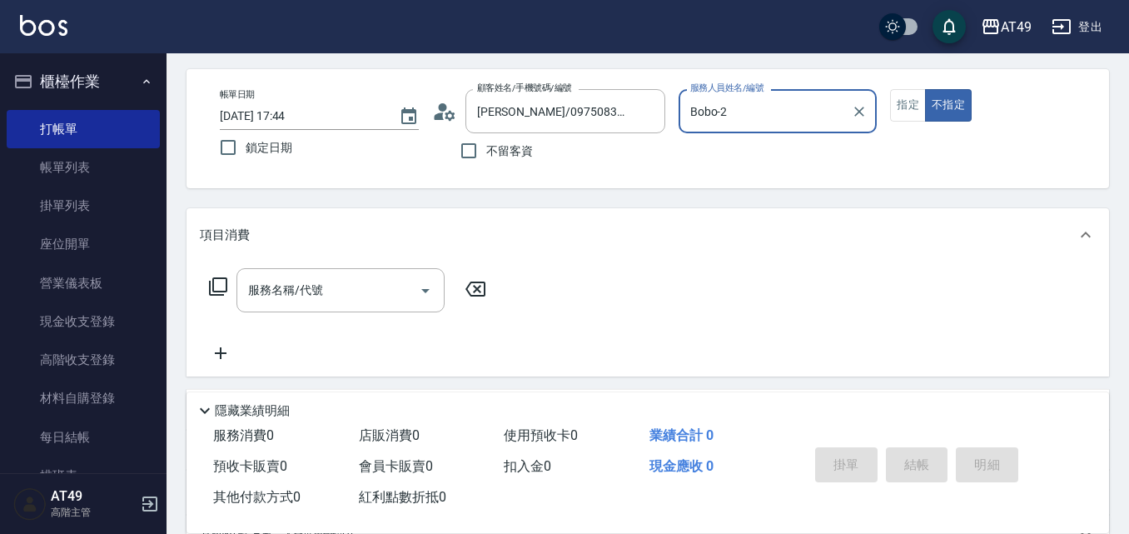
scroll to position [286, 0]
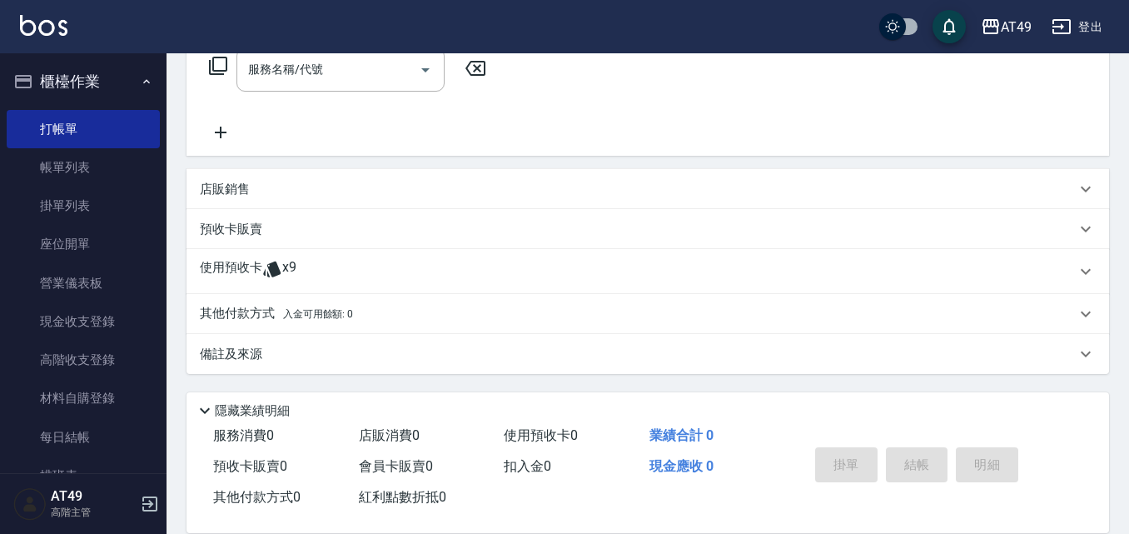
click at [254, 259] on p "使用預收卡" at bounding box center [231, 271] width 62 height 25
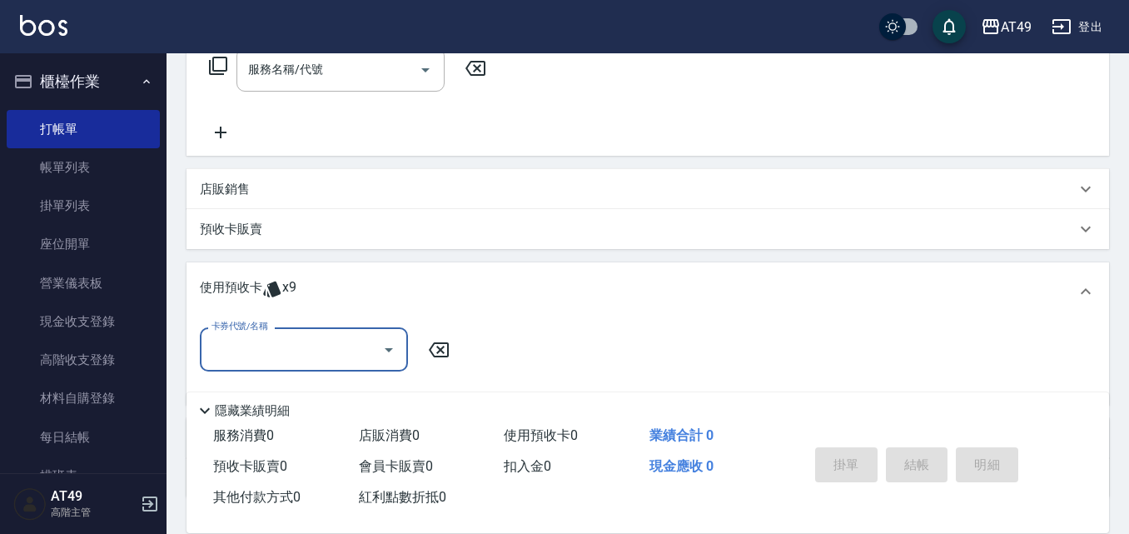
scroll to position [0, 0]
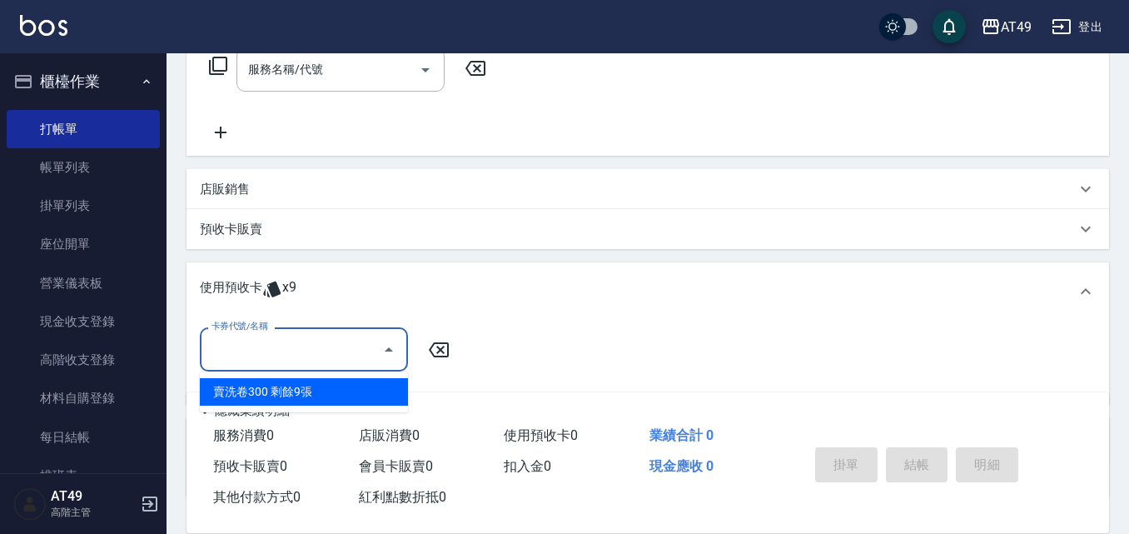
click at [284, 344] on input "卡券代號/名稱" at bounding box center [291, 349] width 168 height 29
click at [285, 390] on div "賣洗卷300 剩餘9張" at bounding box center [304, 391] width 208 height 27
type input "賣洗卷300"
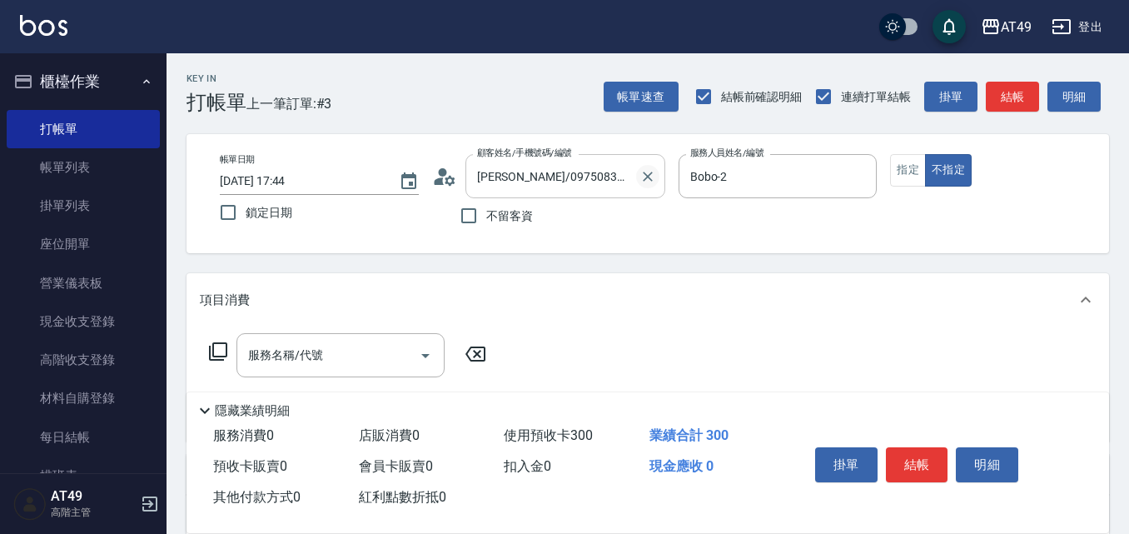
click at [654, 178] on icon "Clear" at bounding box center [647, 176] width 17 height 17
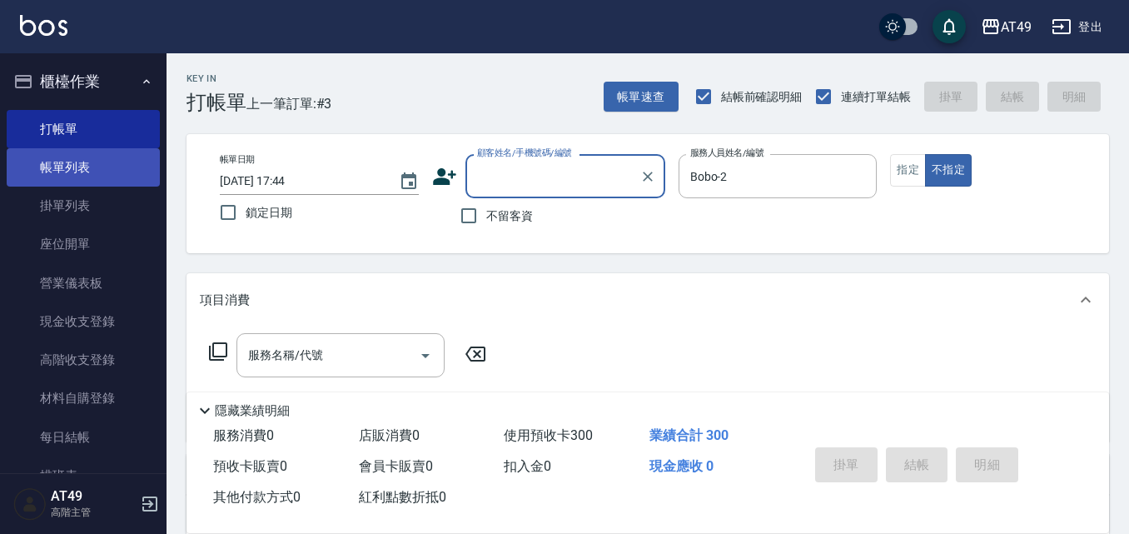
click at [82, 154] on link "帳單列表" at bounding box center [83, 167] width 153 height 38
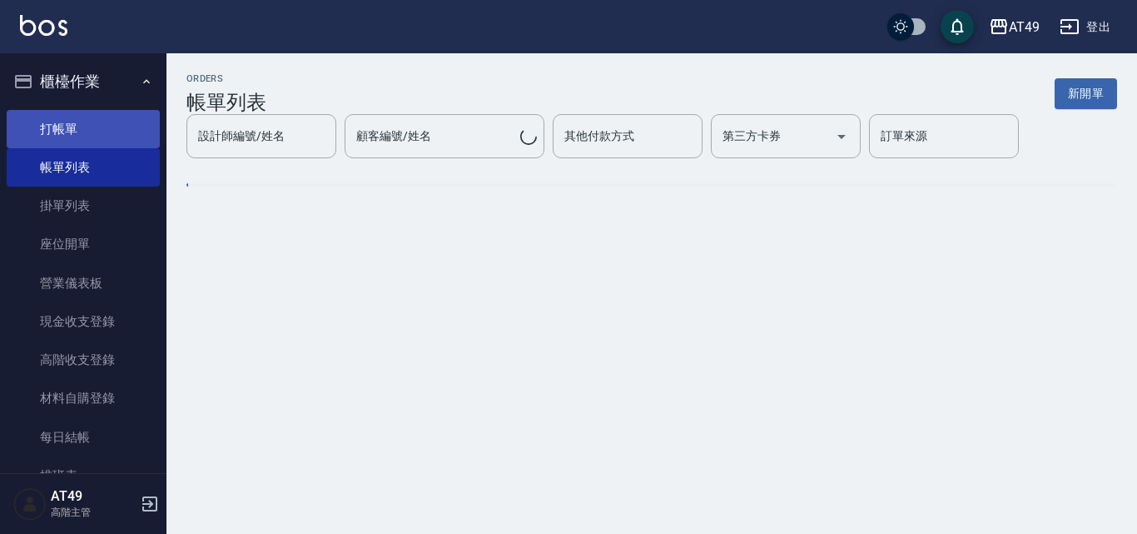
click at [45, 130] on link "打帳單" at bounding box center [83, 129] width 153 height 38
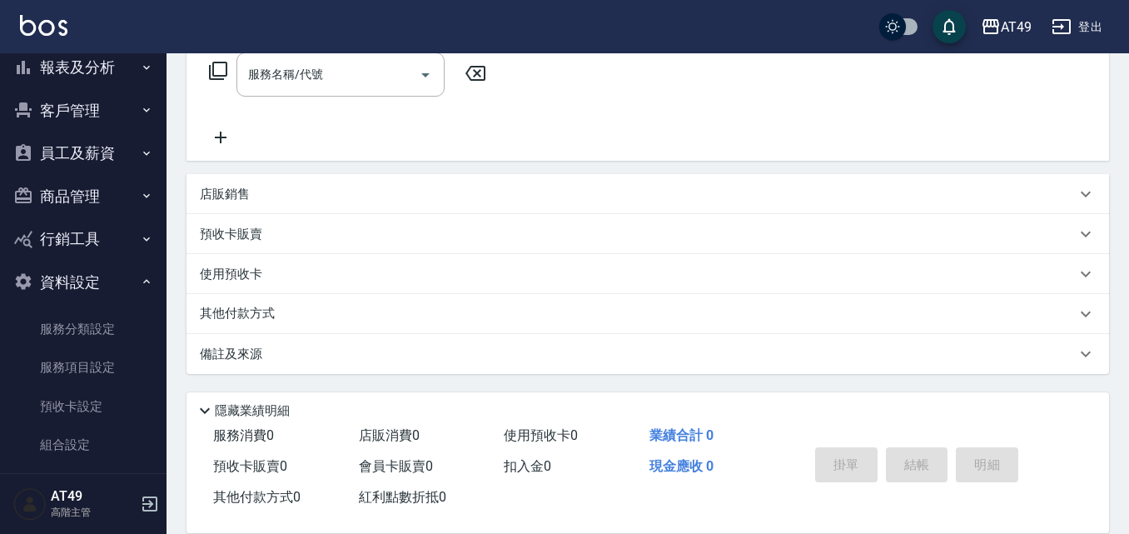
scroll to position [574, 0]
click at [62, 359] on link "服務項目設定" at bounding box center [83, 368] width 153 height 38
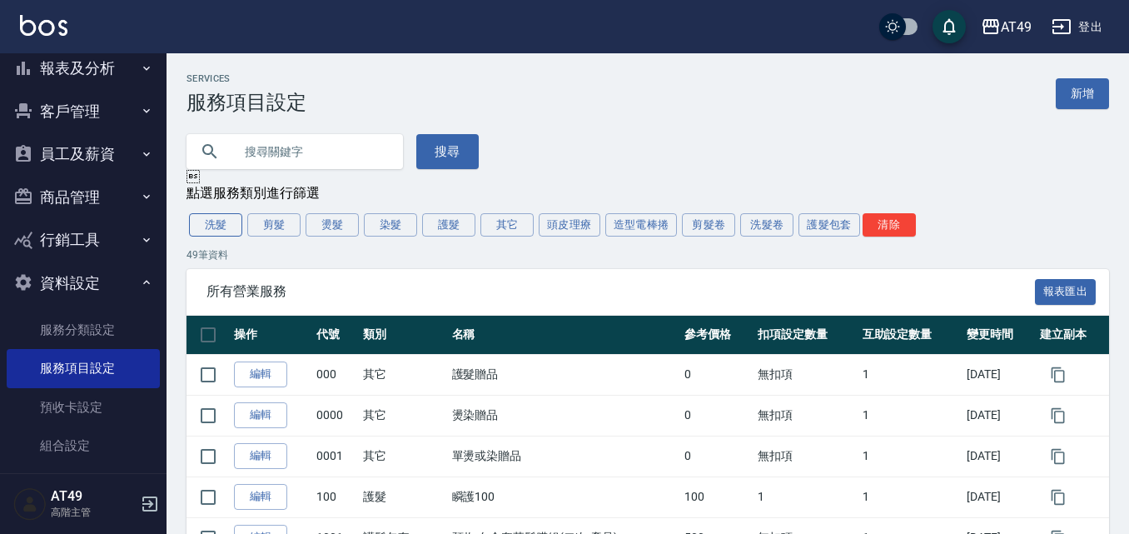
click at [221, 228] on button "洗髮" at bounding box center [215, 224] width 53 height 23
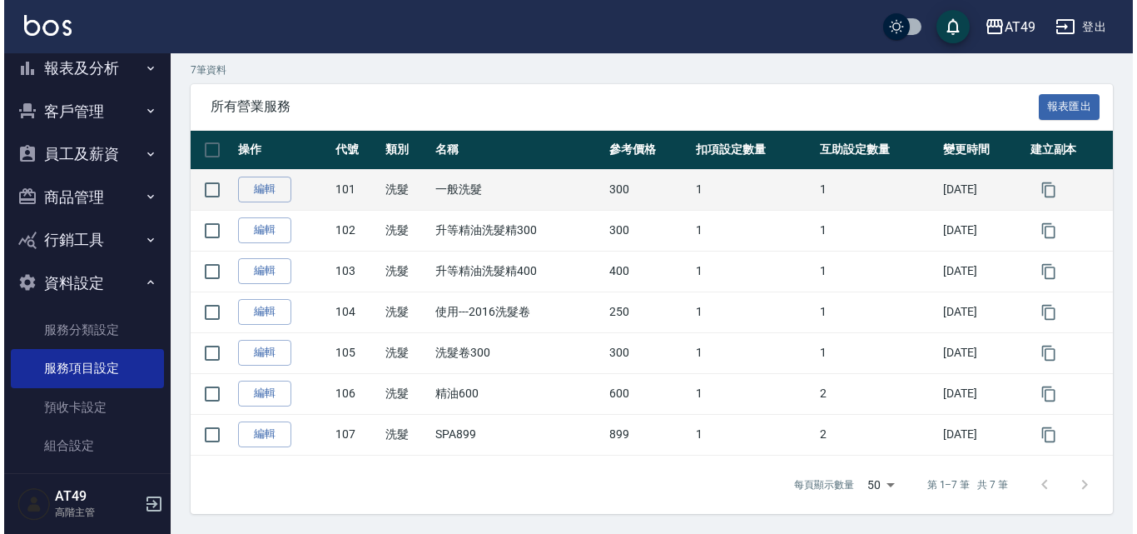
scroll to position [188, 0]
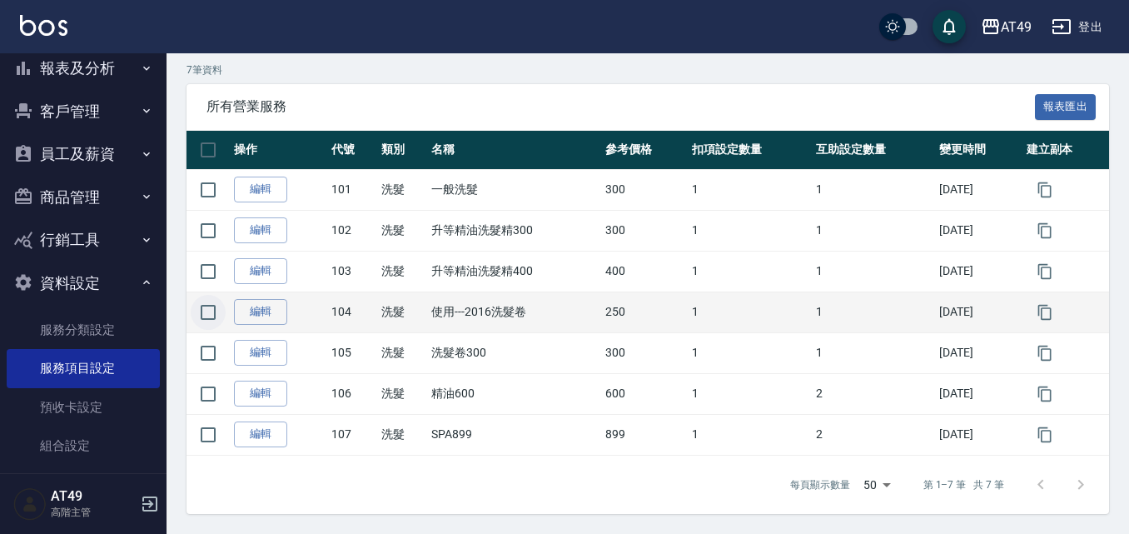
click at [199, 317] on input "checkbox" at bounding box center [208, 312] width 35 height 35
checkbox input "true"
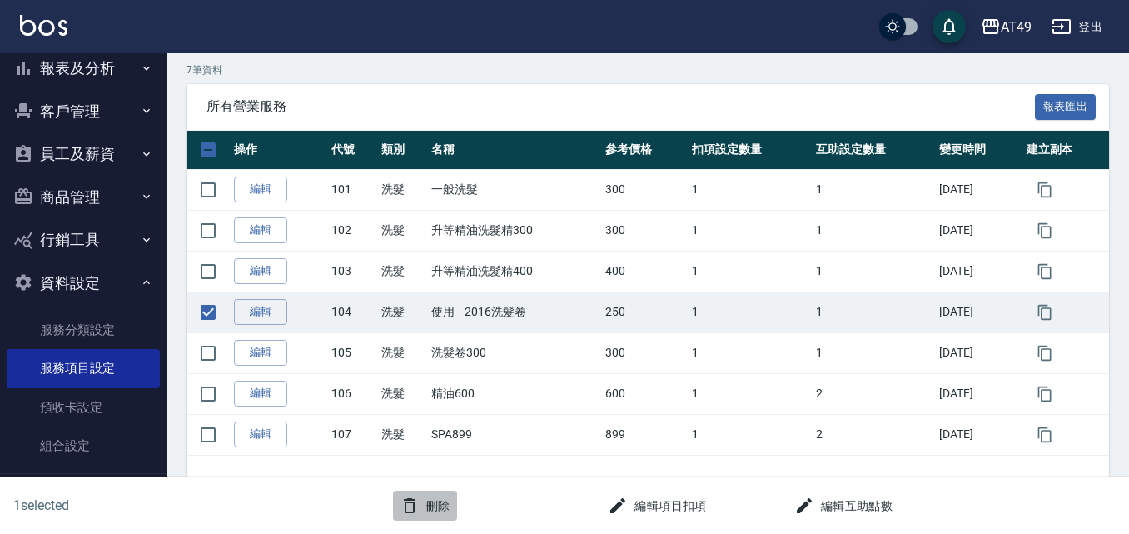
click at [425, 507] on button "刪除" at bounding box center [425, 505] width 64 height 31
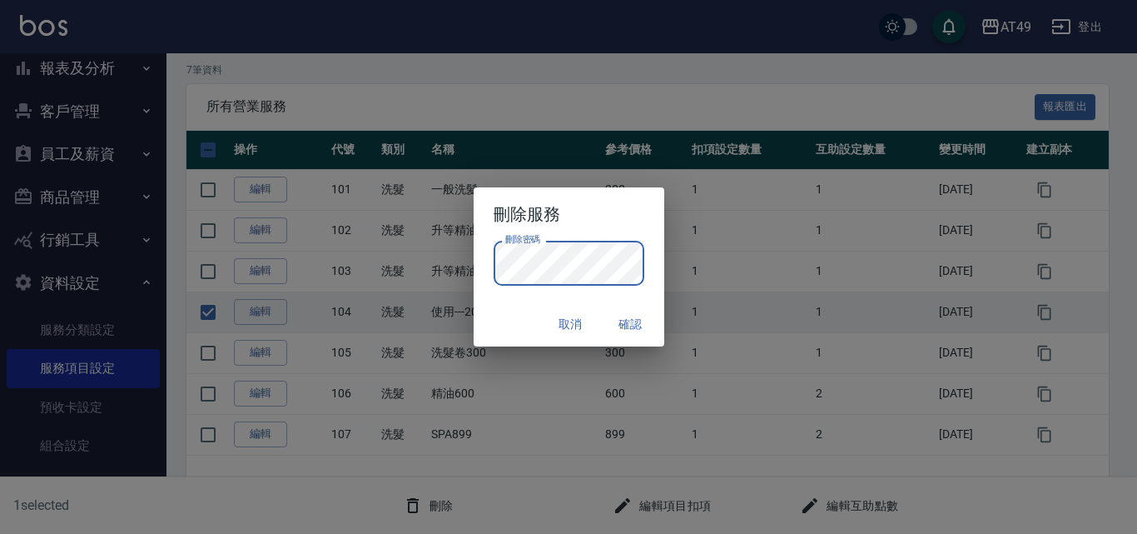
click at [622, 322] on button "確認" at bounding box center [630, 324] width 53 height 31
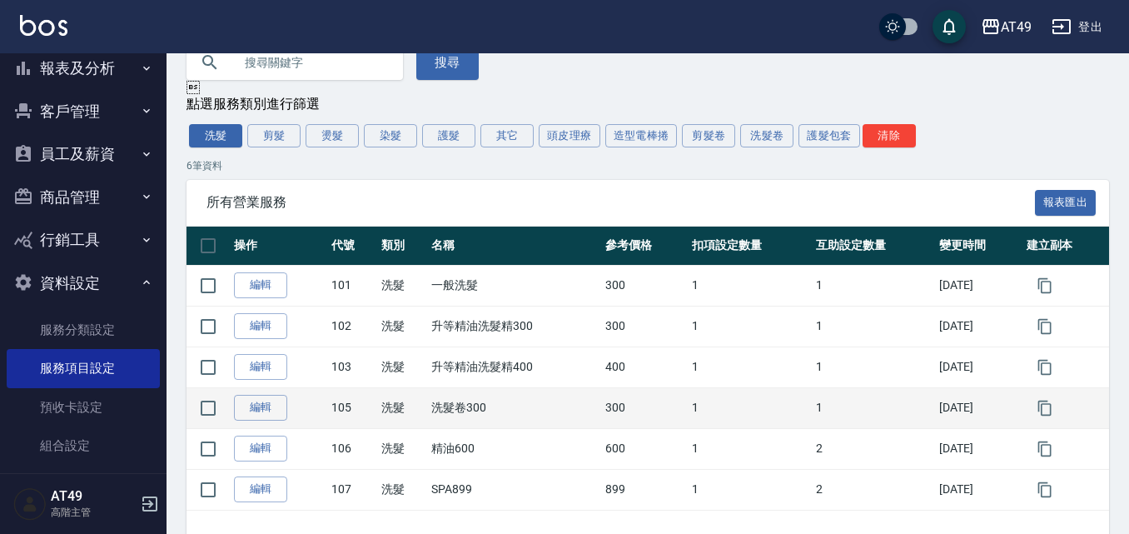
scroll to position [64, 0]
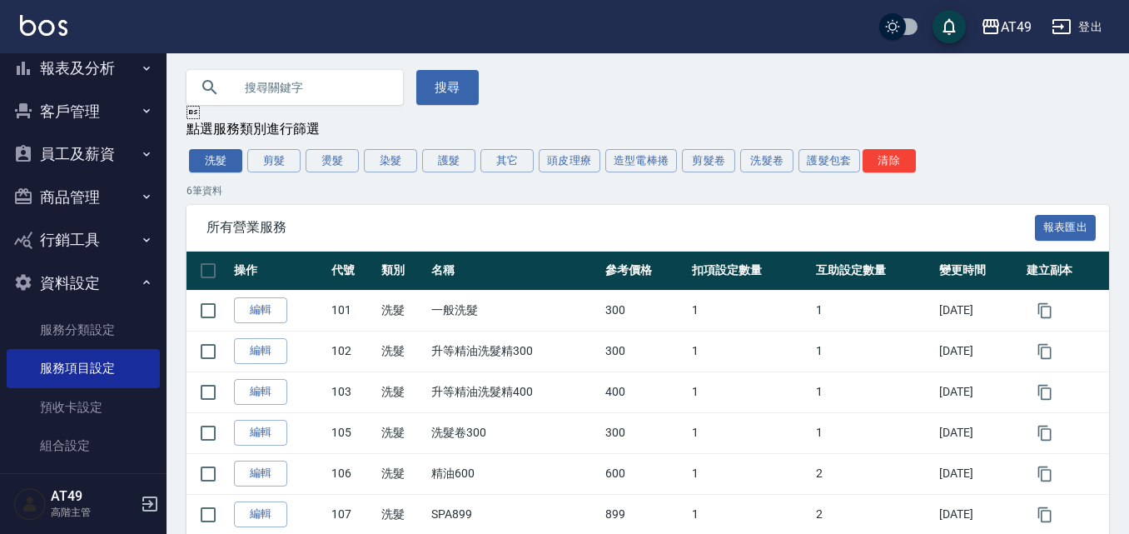
click at [723, 162] on button "剪髮卷" at bounding box center [708, 160] width 53 height 23
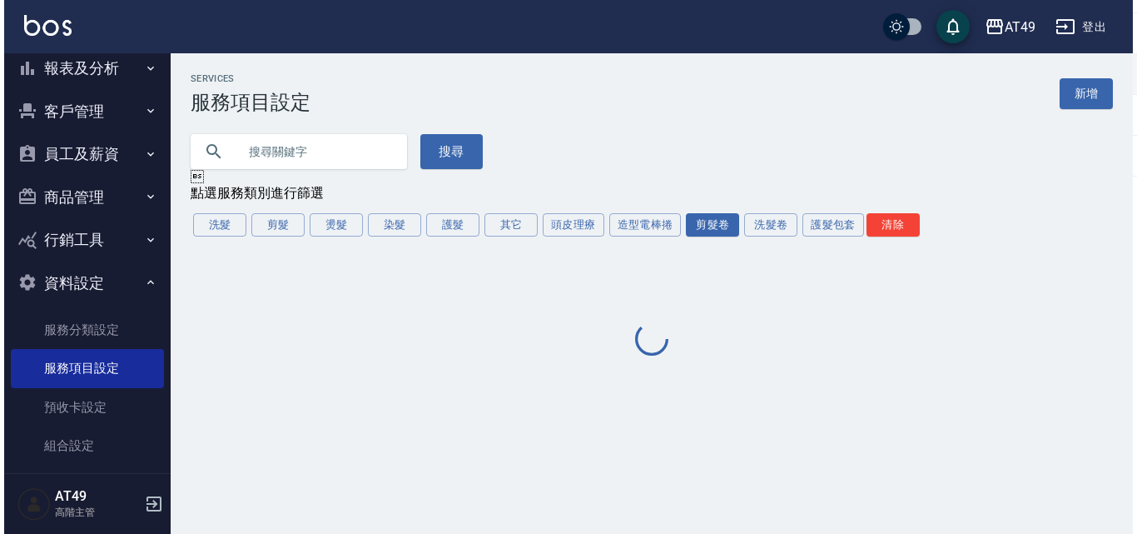
scroll to position [0, 0]
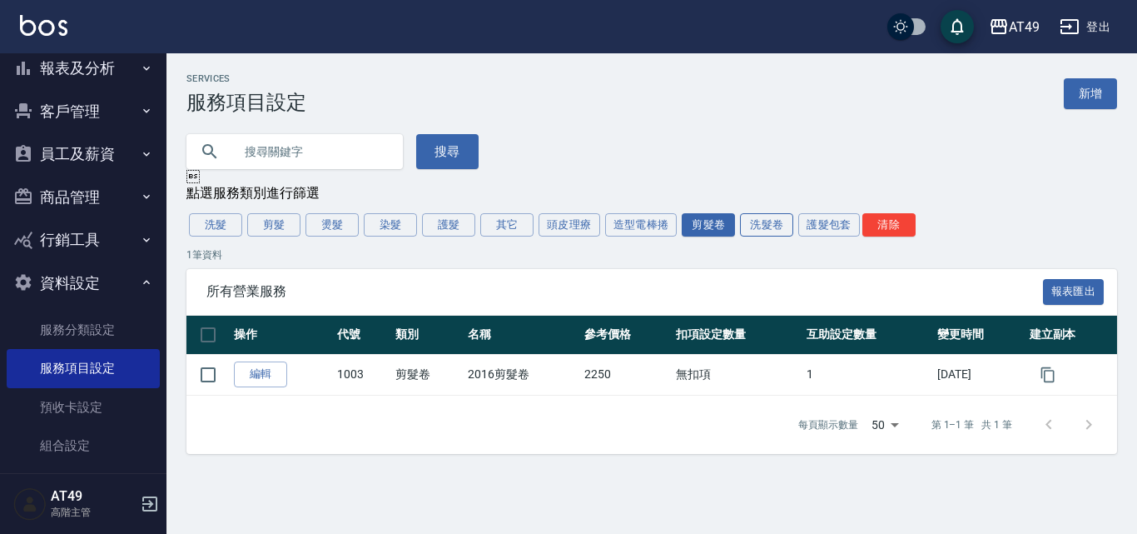
click at [767, 221] on button "洗髮卷" at bounding box center [766, 224] width 53 height 23
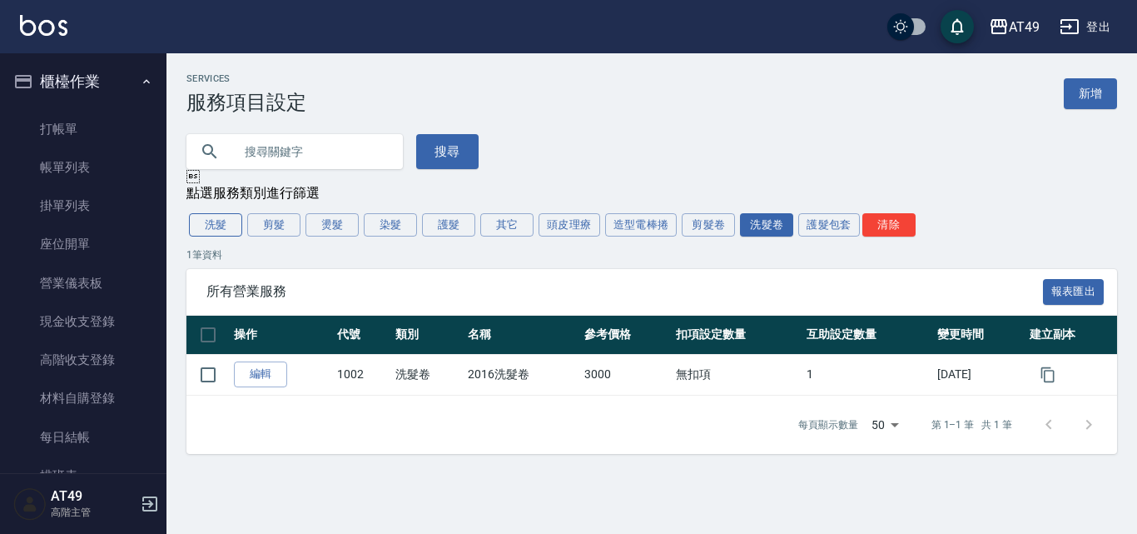
click at [226, 230] on button "洗髮" at bounding box center [215, 224] width 53 height 23
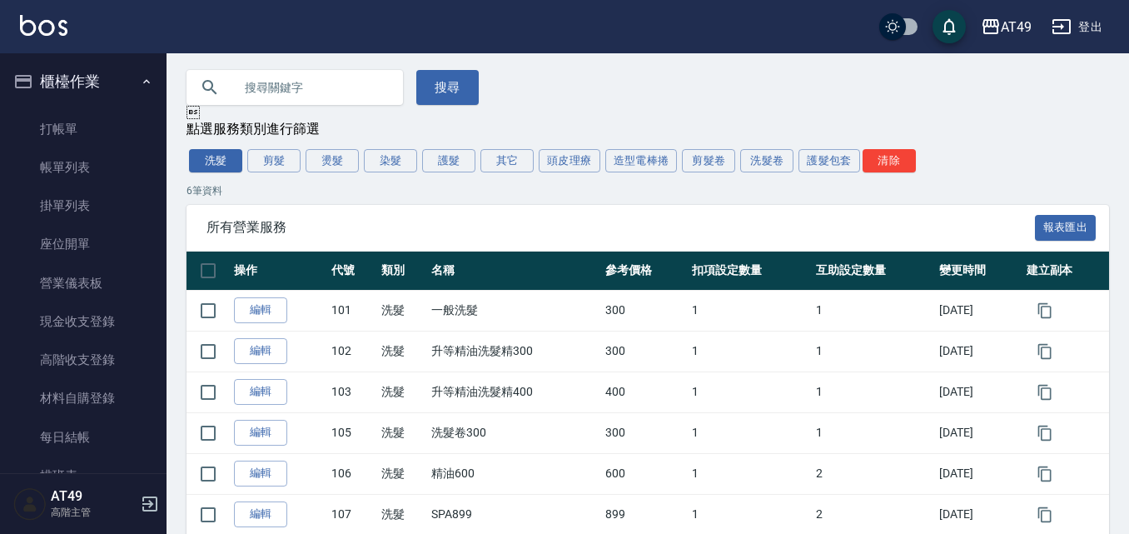
scroll to position [147, 0]
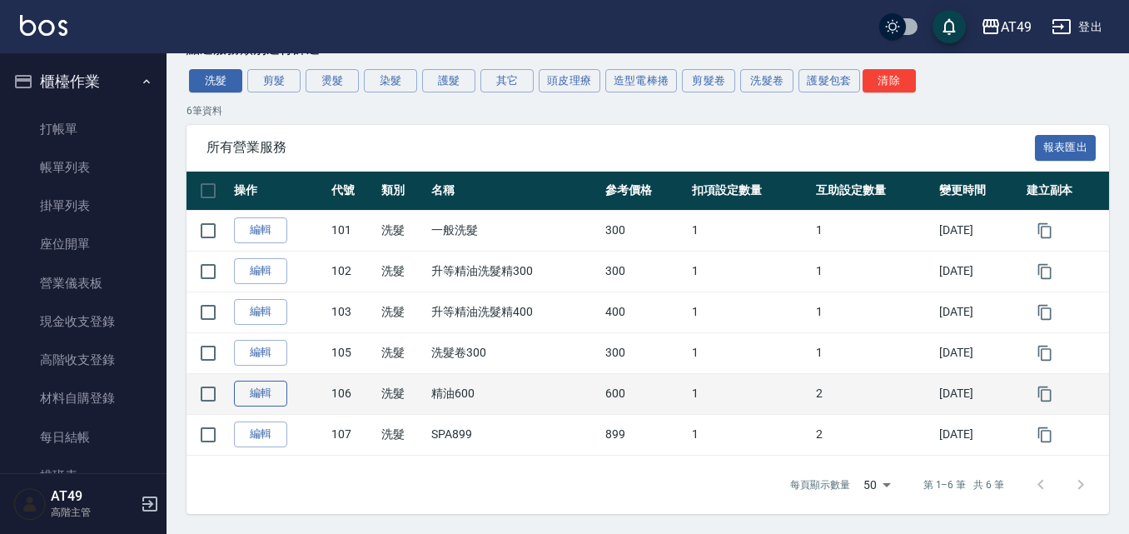
click at [265, 390] on link "編輯" at bounding box center [260, 393] width 53 height 26
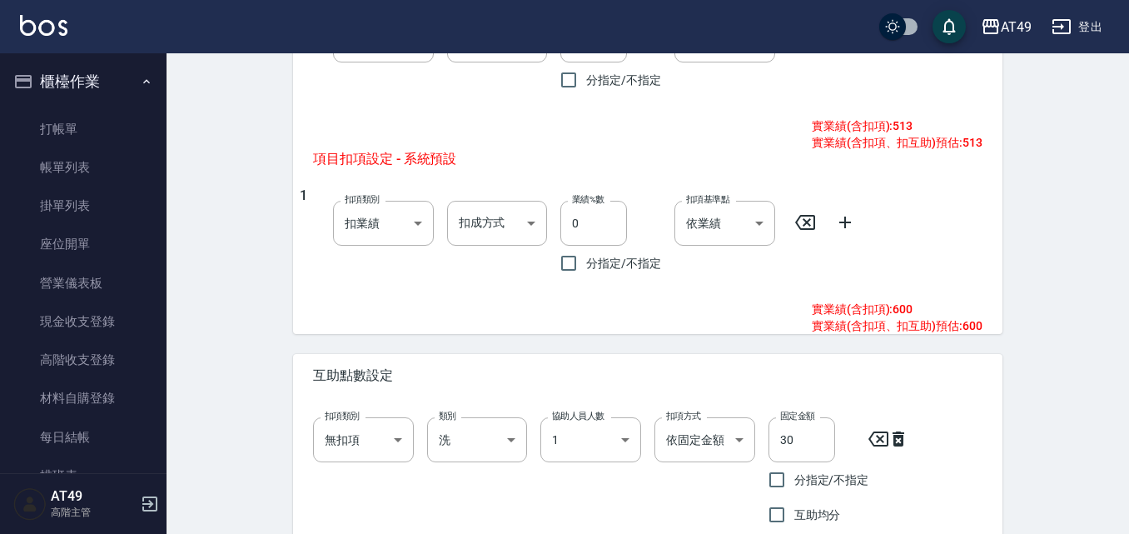
scroll to position [864, 0]
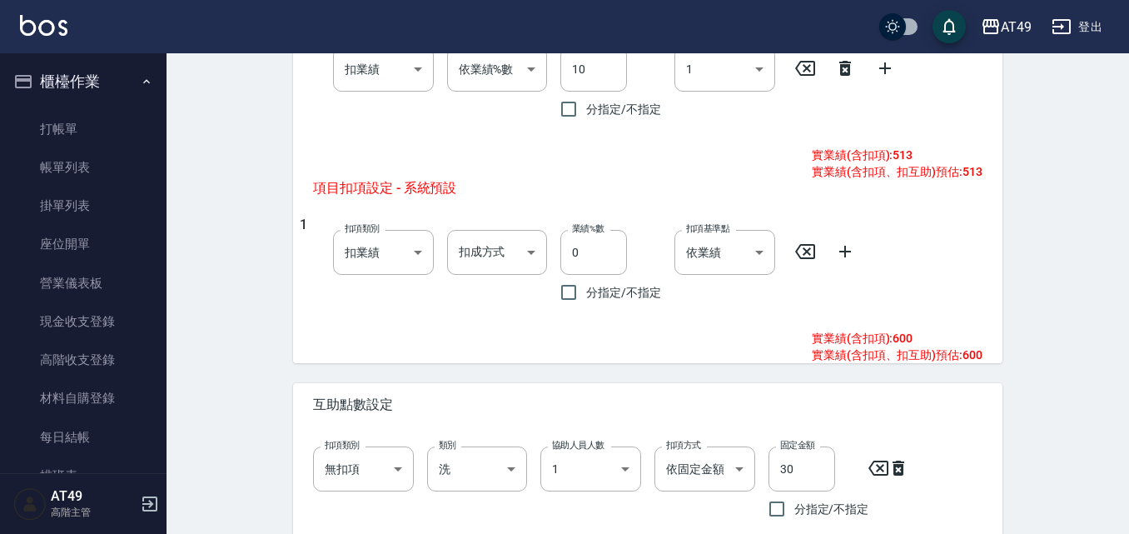
click at [801, 248] on icon at bounding box center [805, 251] width 20 height 20
click at [808, 253] on icon at bounding box center [805, 251] width 20 height 15
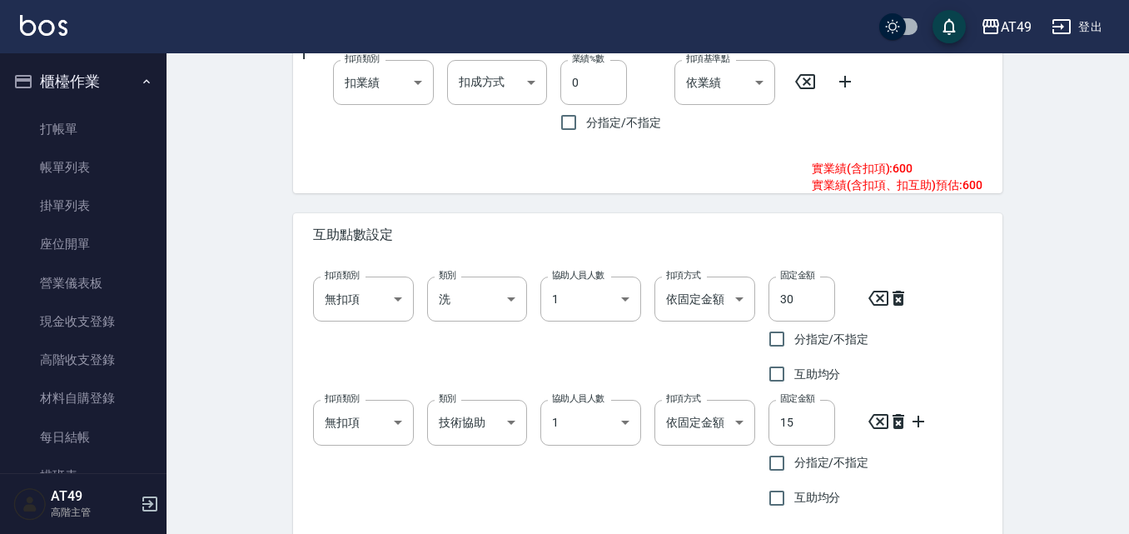
scroll to position [1114, 0]
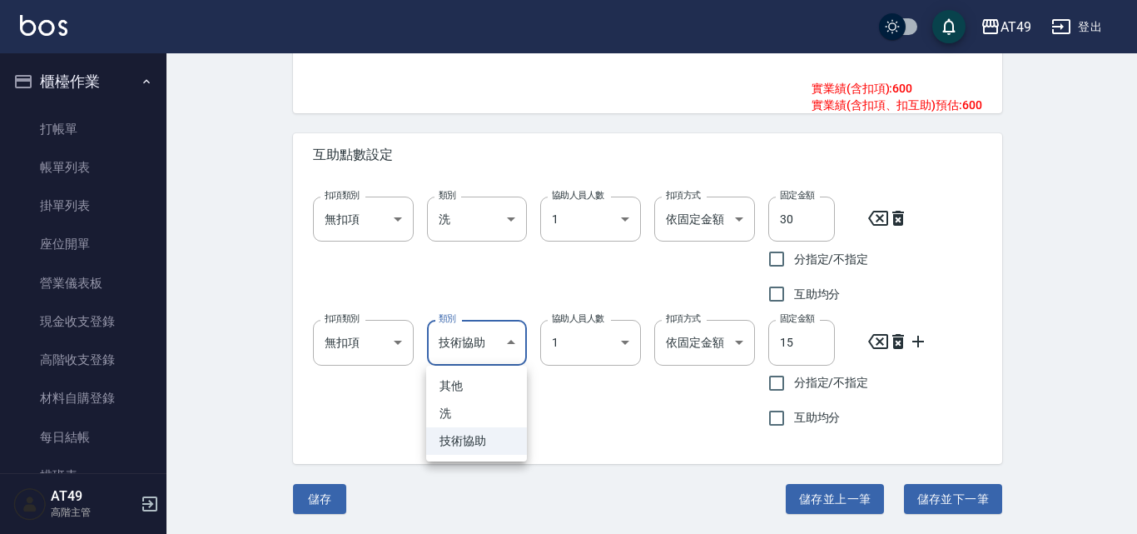
click at [534, 390] on div at bounding box center [568, 267] width 1137 height 534
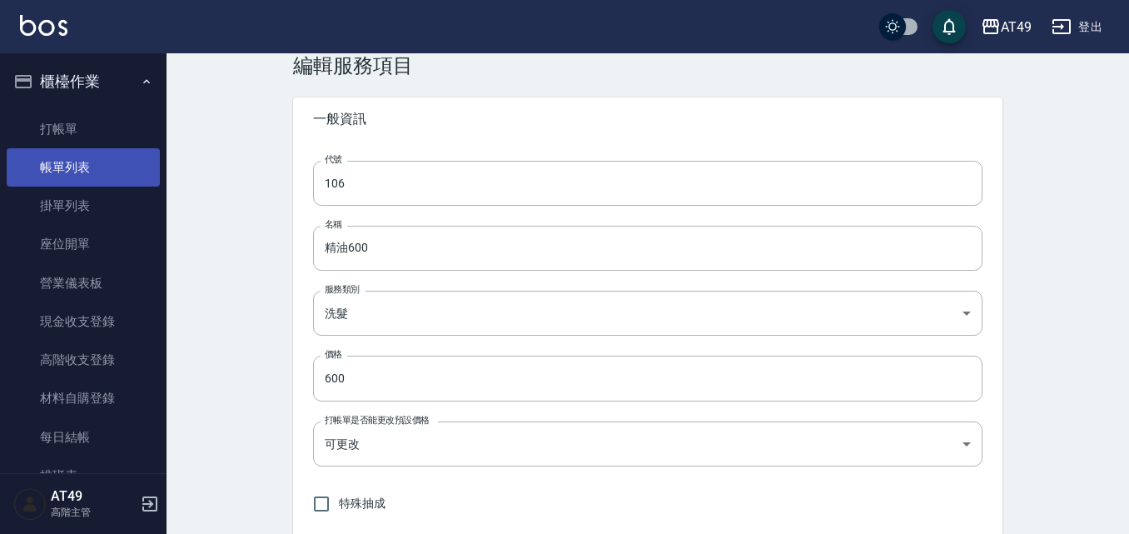
scroll to position [32, 0]
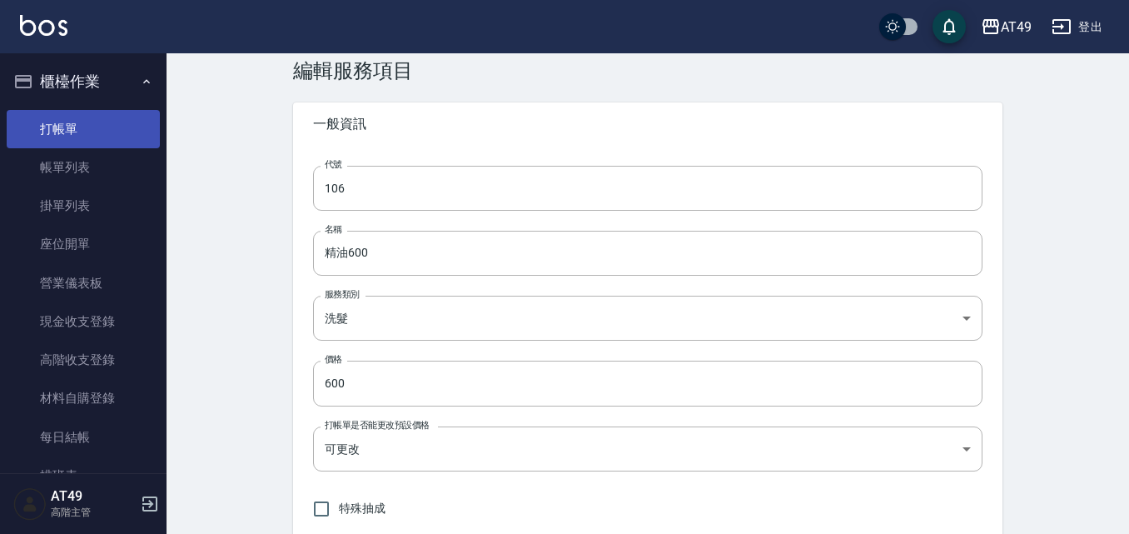
click at [89, 120] on link "打帳單" at bounding box center [83, 129] width 153 height 38
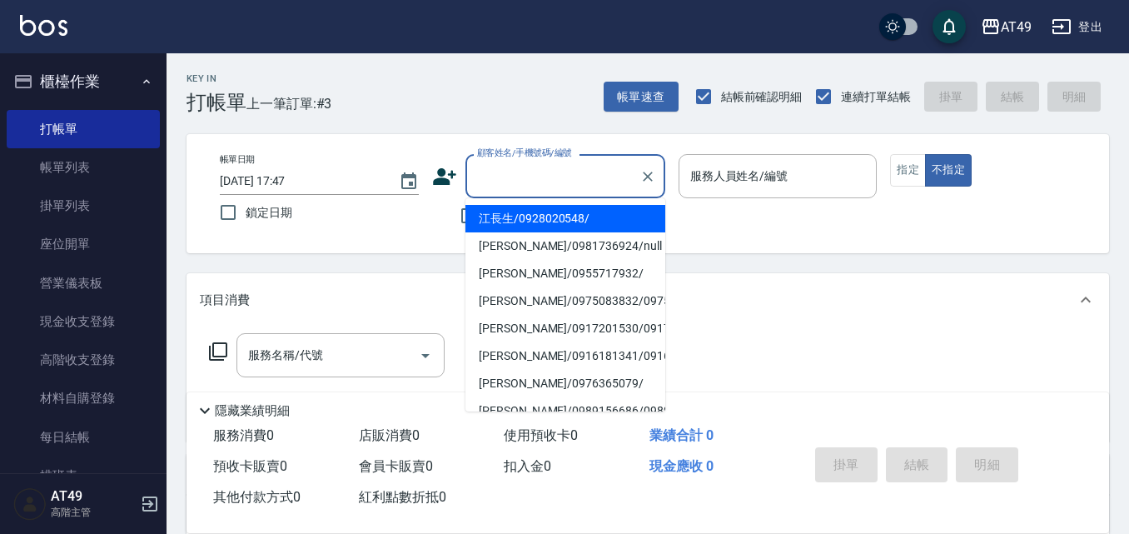
click at [531, 177] on input "顧客姓名/手機號碼/編號" at bounding box center [553, 176] width 160 height 29
click at [580, 220] on li "江長生/0928020548/" at bounding box center [565, 218] width 200 height 27
type input "江長生/0928020548/"
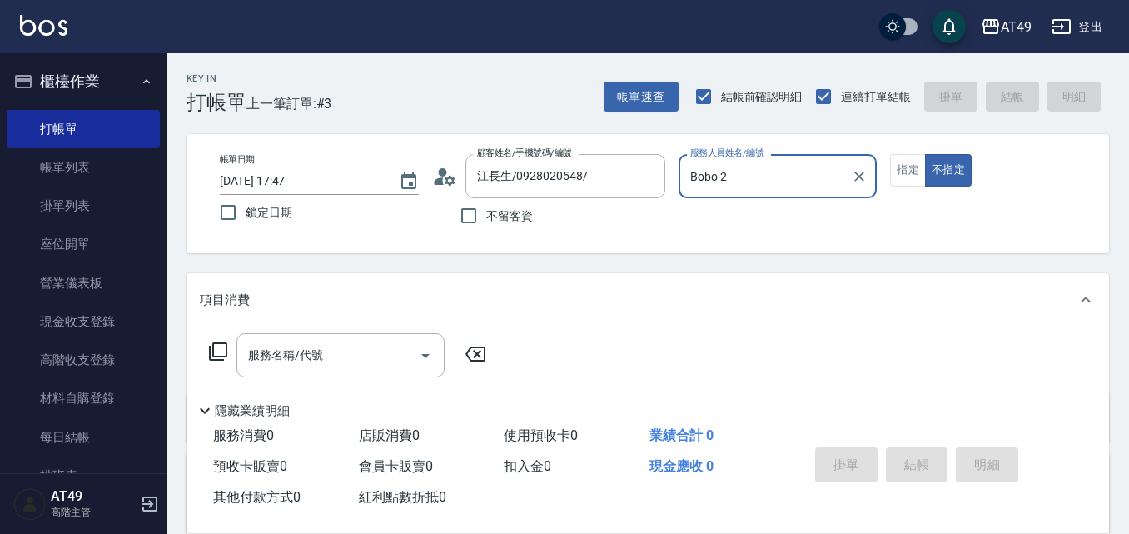
type input "Bobo-2"
click at [904, 174] on button "指定" at bounding box center [908, 170] width 36 height 32
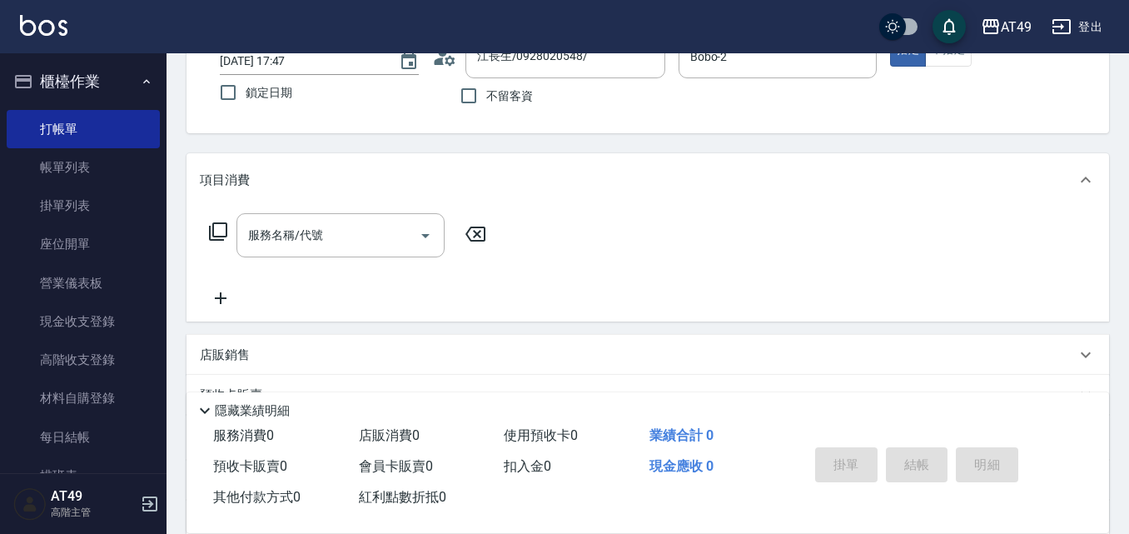
scroll to position [286, 0]
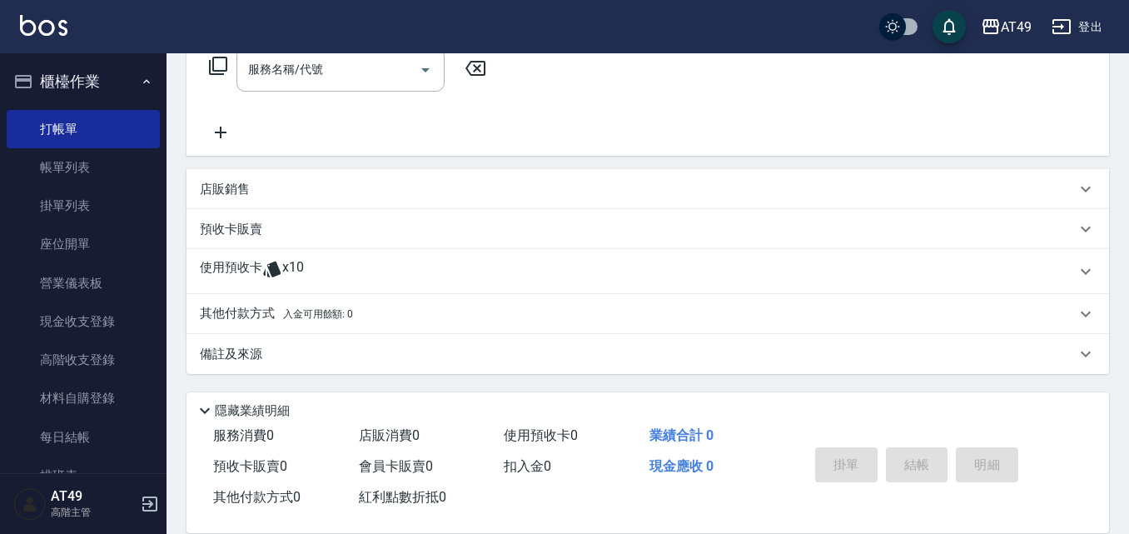
click at [277, 268] on icon at bounding box center [271, 269] width 17 height 16
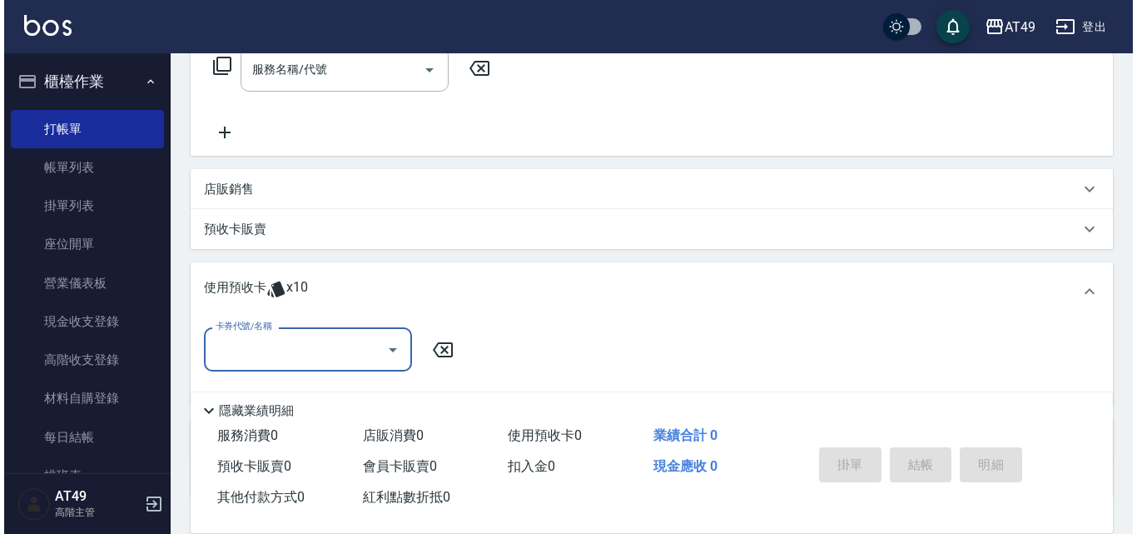
scroll to position [0, 0]
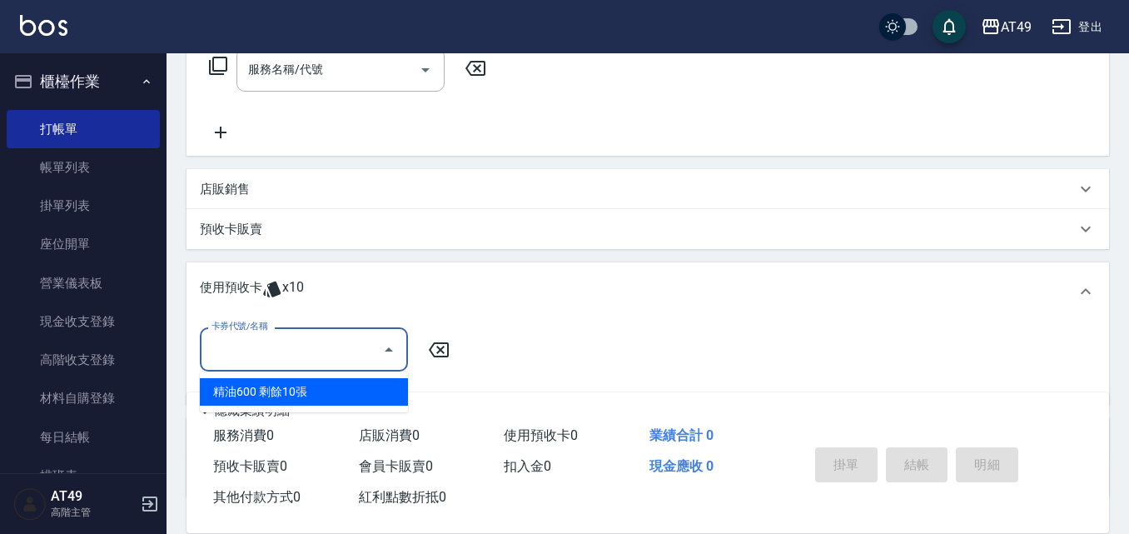
click at [301, 354] on input "卡券代號/名稱" at bounding box center [291, 349] width 168 height 29
click at [311, 390] on div "精油600 剩餘10張" at bounding box center [304, 391] width 208 height 27
type input "精油600"
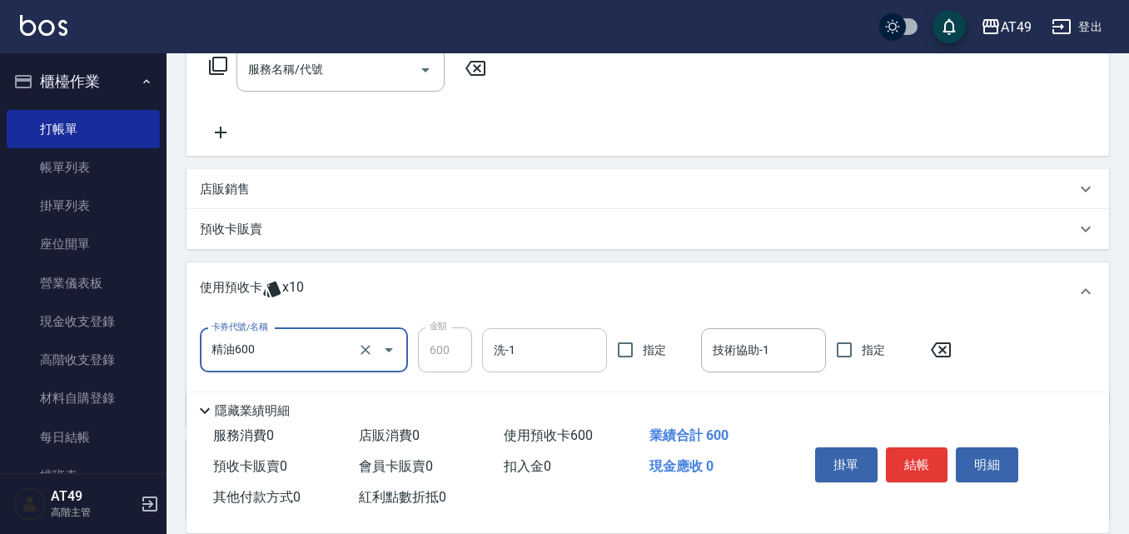
click at [564, 348] on input "洗-1" at bounding box center [545, 349] width 110 height 29
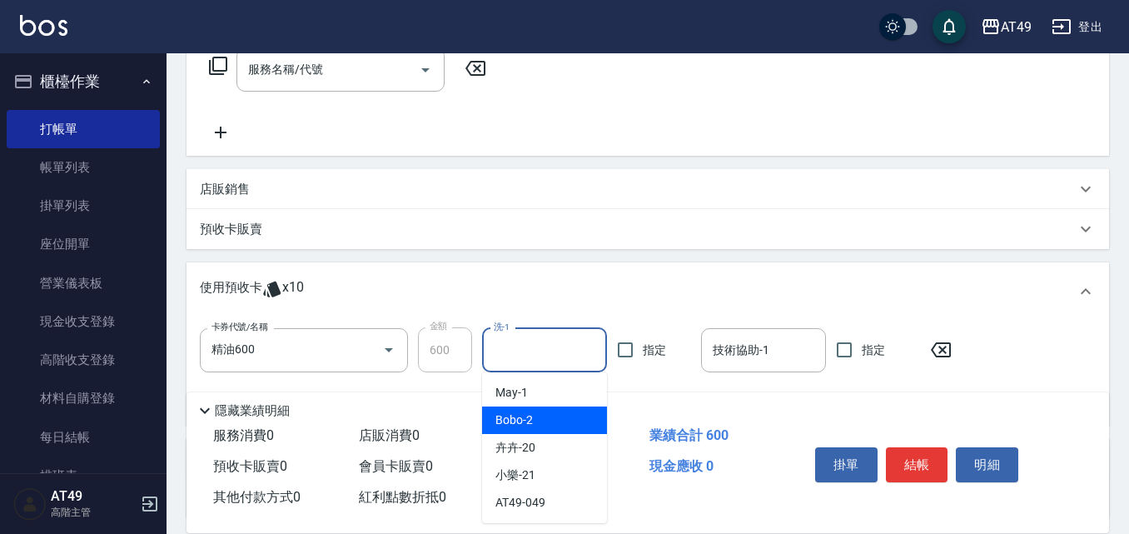
click at [564, 414] on div "Bobo -2" at bounding box center [544, 419] width 125 height 27
type input "Bobo-2"
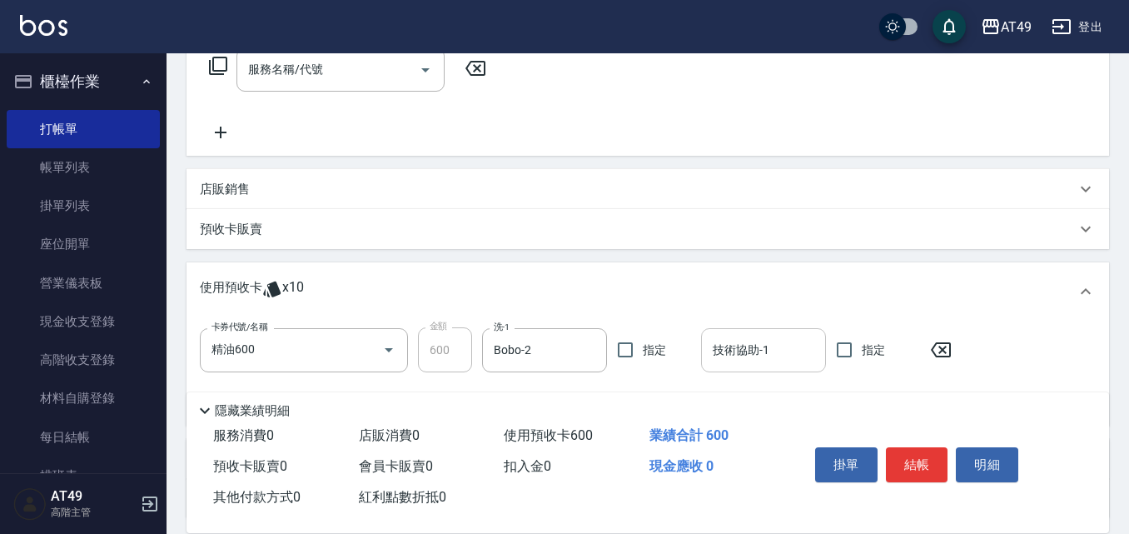
click at [779, 342] on input "技術協助-1" at bounding box center [763, 349] width 110 height 29
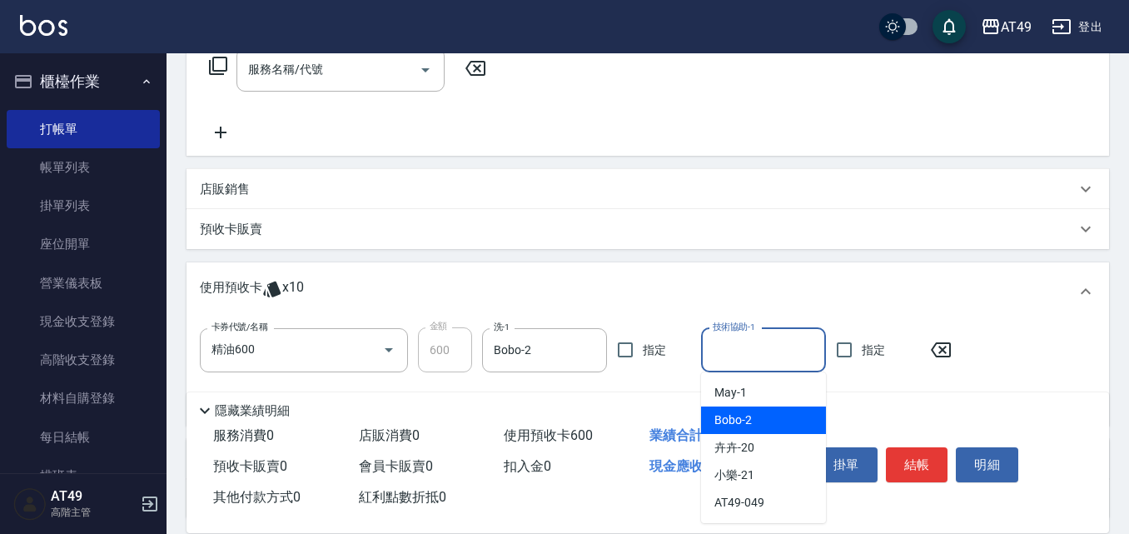
click at [743, 416] on span "Bobo -2" at bounding box center [732, 419] width 37 height 17
type input "Bobo-2"
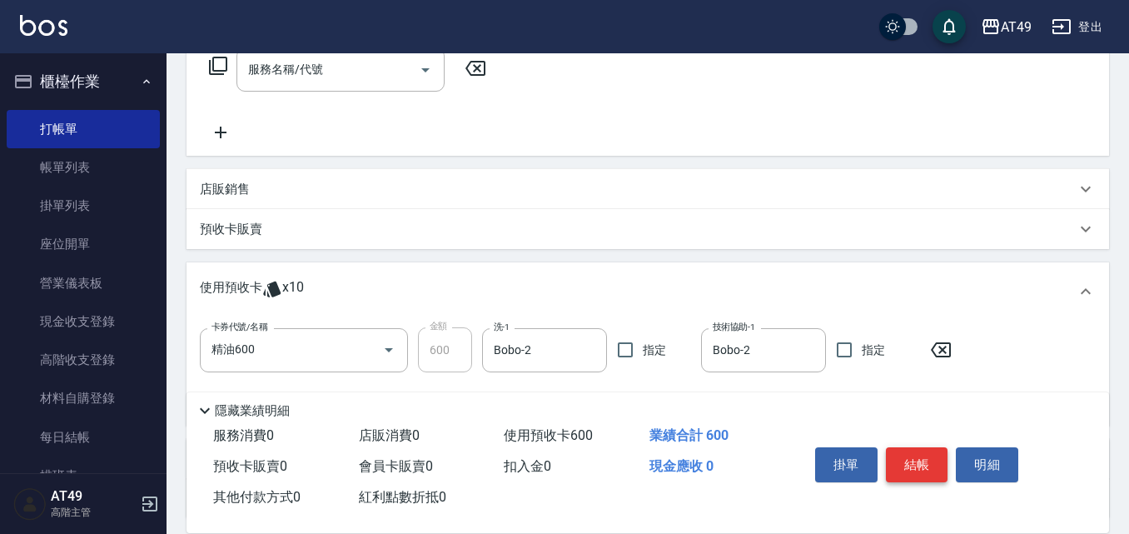
click at [942, 460] on button "結帳" at bounding box center [917, 464] width 62 height 35
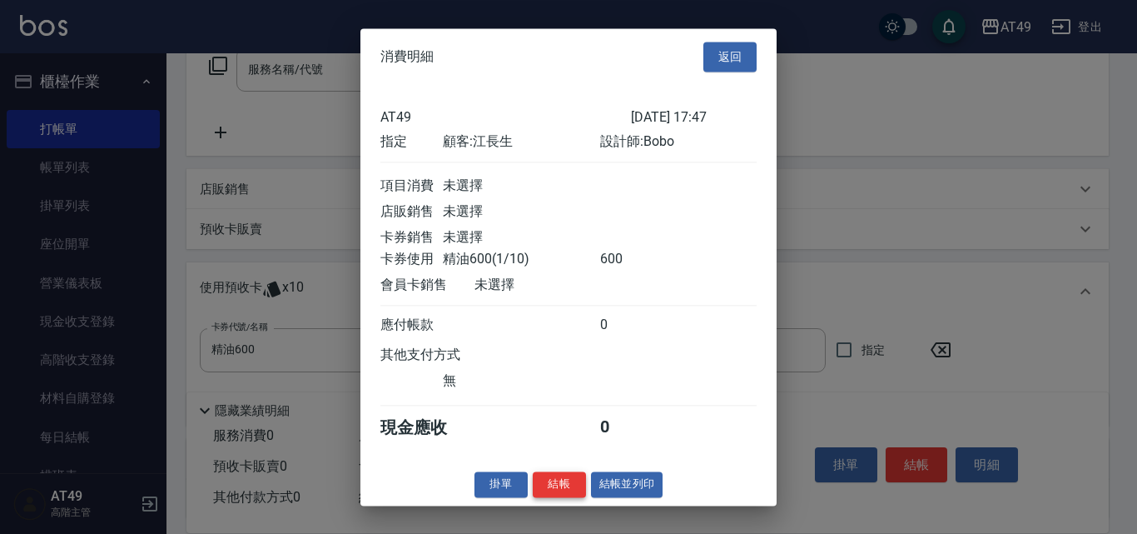
click at [567, 497] on button "結帳" at bounding box center [559, 484] width 53 height 26
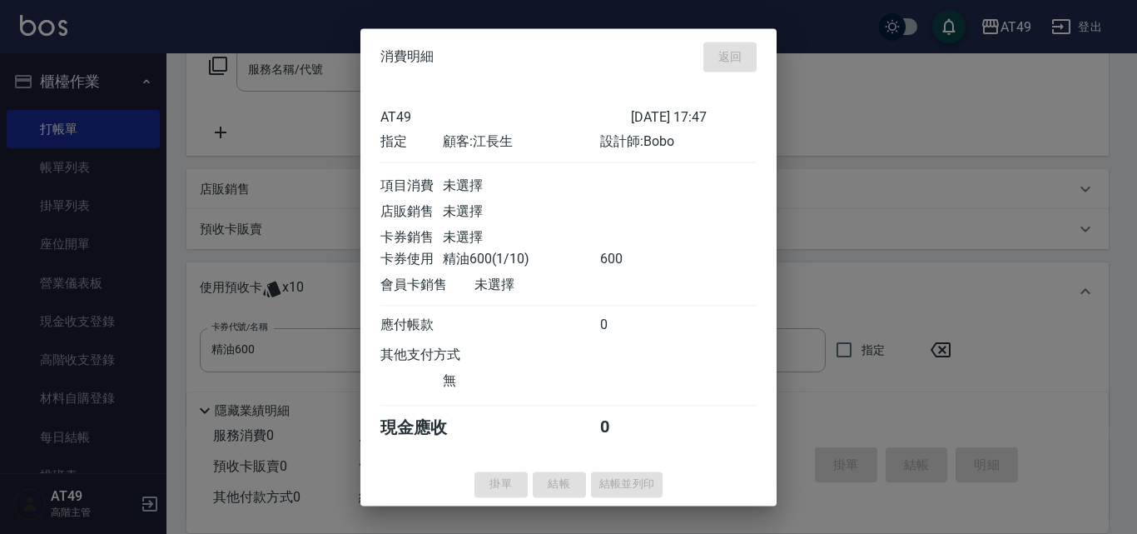
type input "[DATE] 17:48"
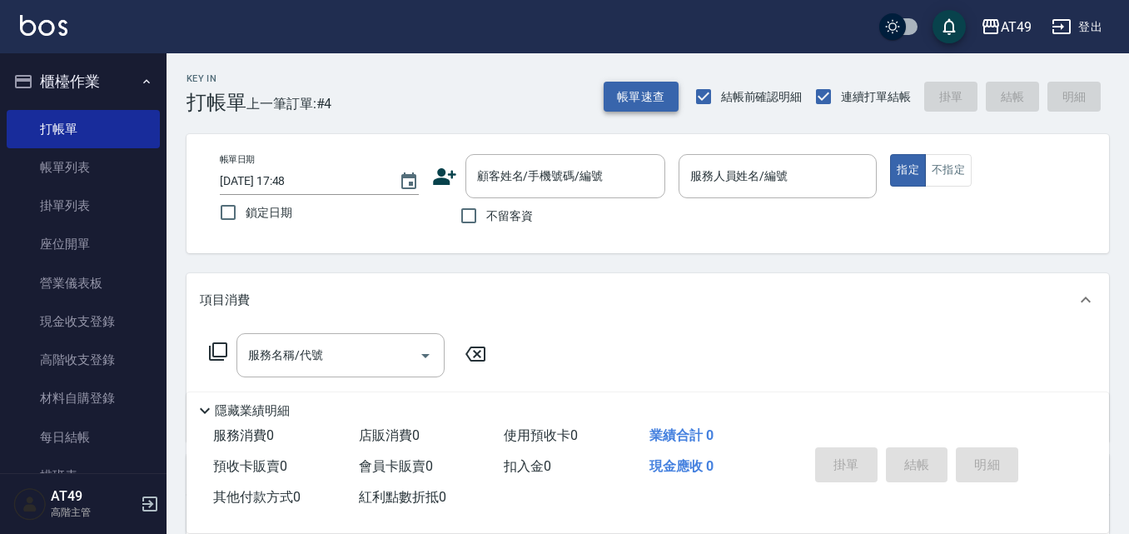
click at [652, 104] on button "帳單速查" at bounding box center [641, 97] width 75 height 31
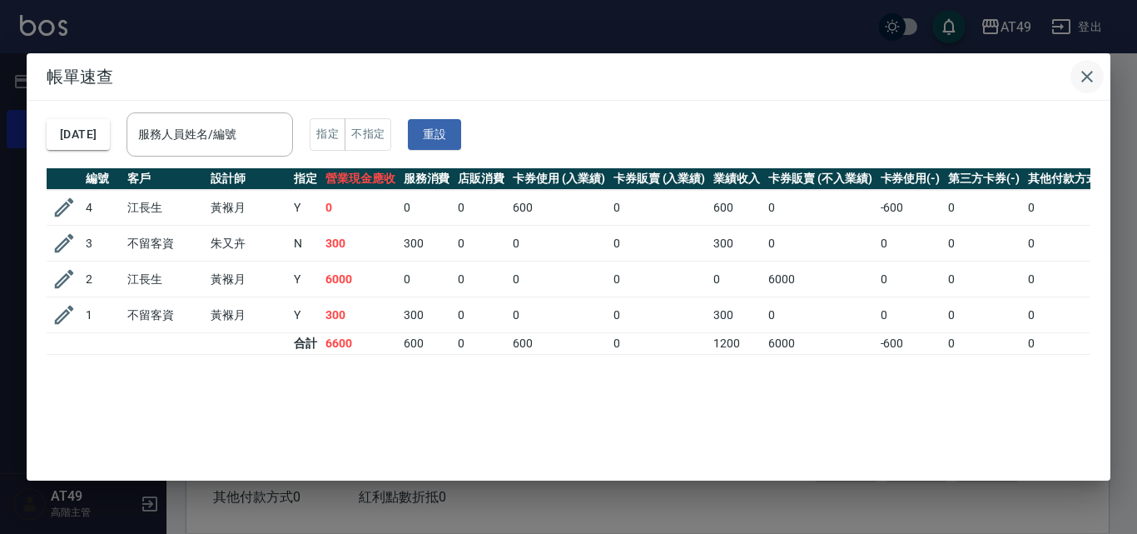
click at [1091, 80] on icon "button" at bounding box center [1087, 77] width 12 height 12
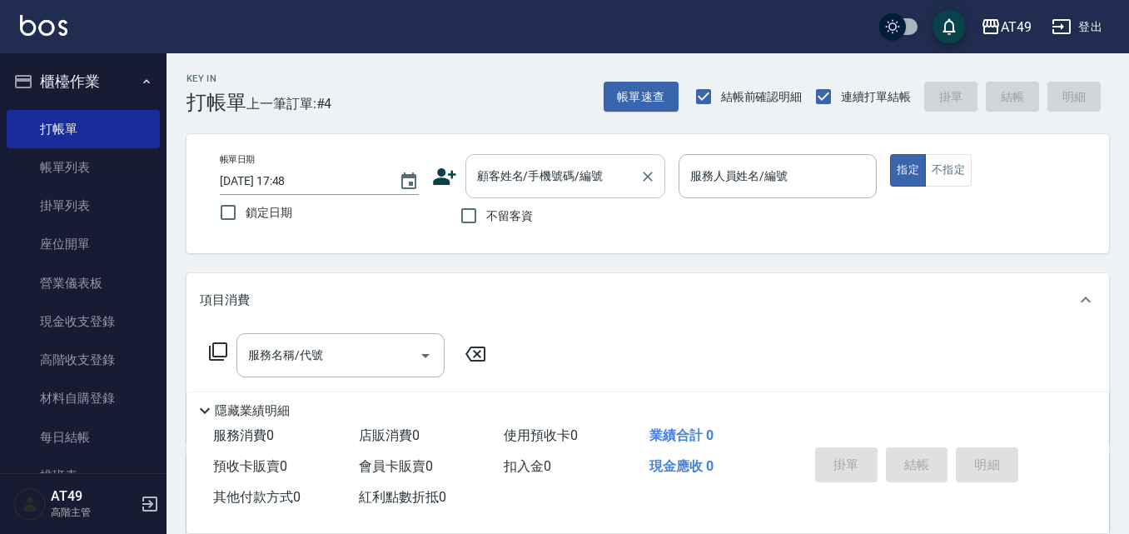
click at [513, 181] on input "顧客姓名/手機號碼/編號" at bounding box center [553, 176] width 160 height 29
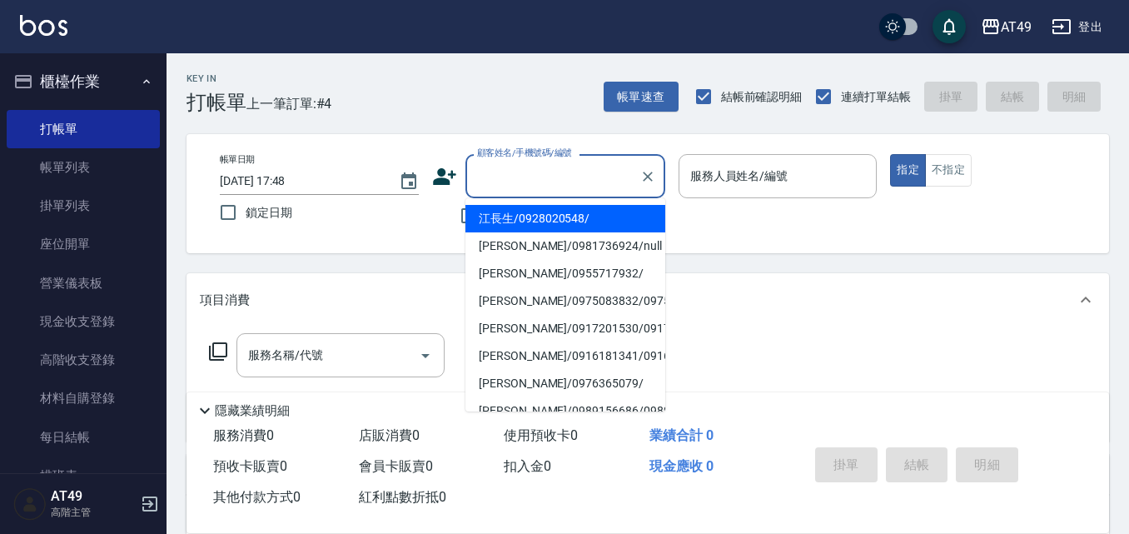
click at [551, 175] on input "顧客姓名/手機號碼/編號" at bounding box center [553, 176] width 160 height 29
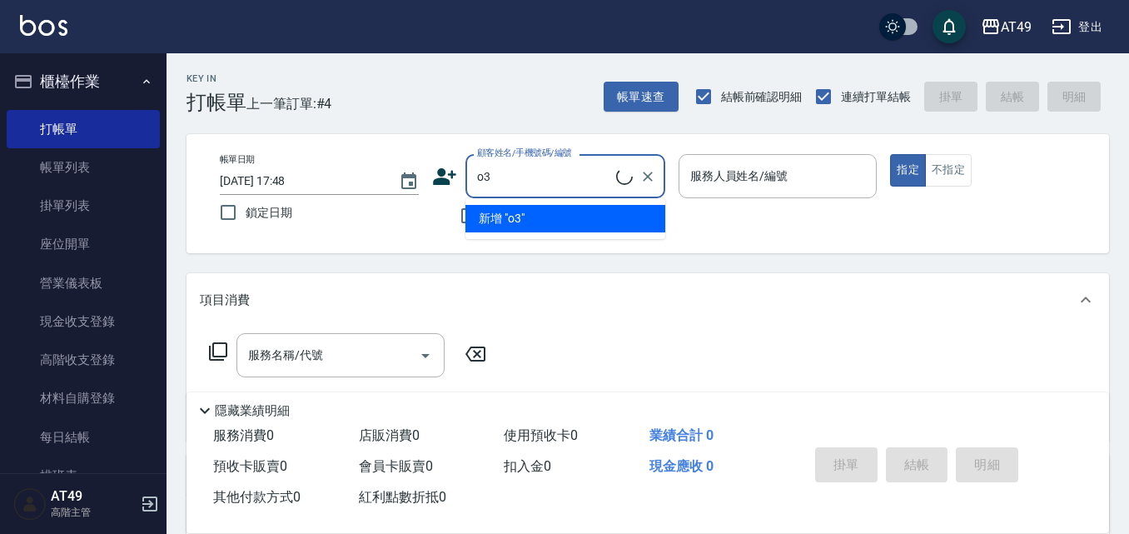
type input "o"
type input "诶"
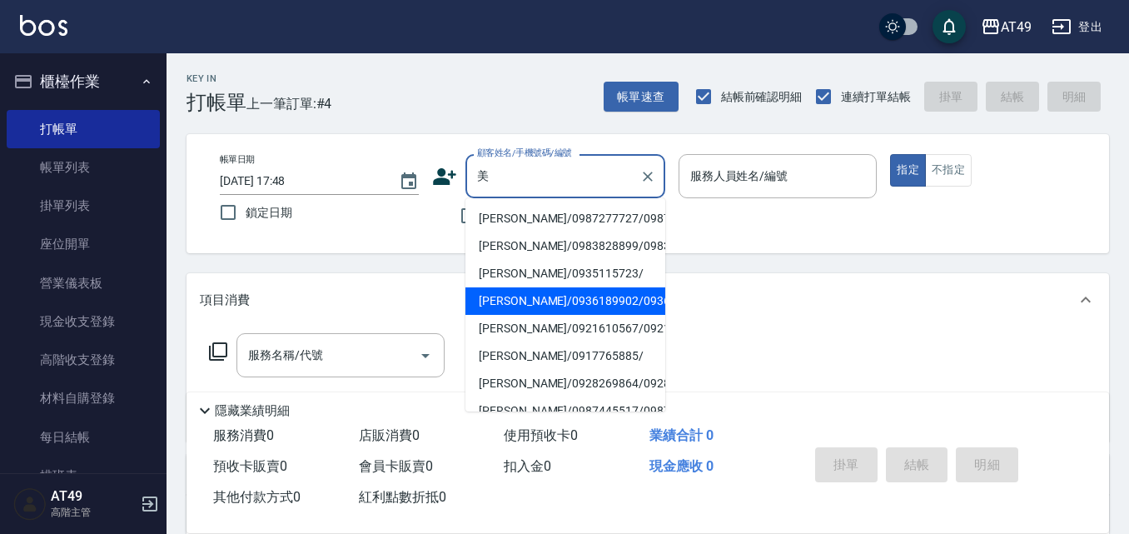
click at [558, 315] on li "[PERSON_NAME]/0936189902/0936189902" at bounding box center [565, 300] width 200 height 27
type input "[PERSON_NAME]/0936189902/0936189902"
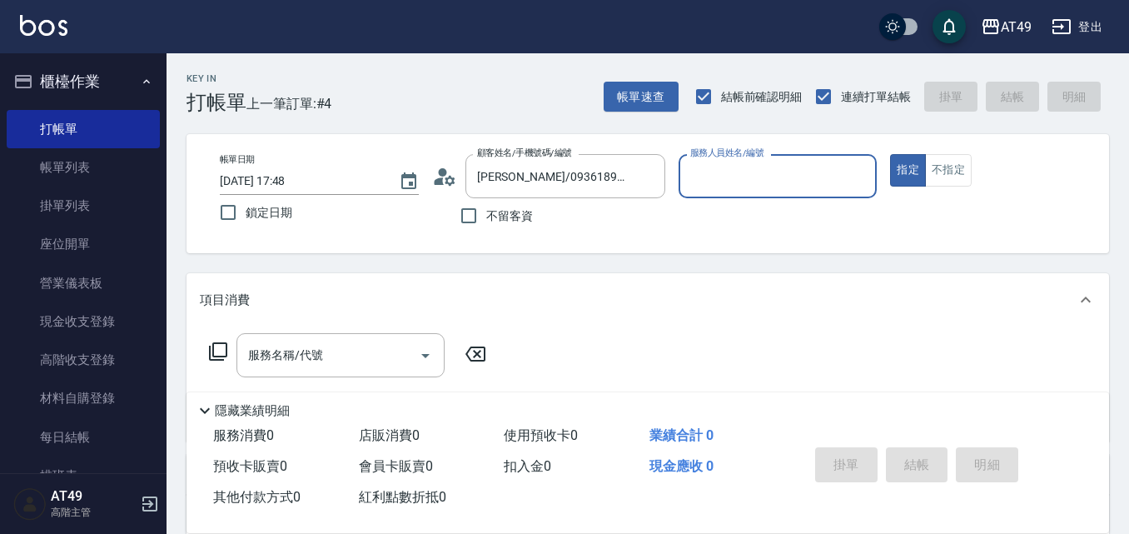
click at [443, 174] on circle at bounding box center [442, 172] width 8 height 8
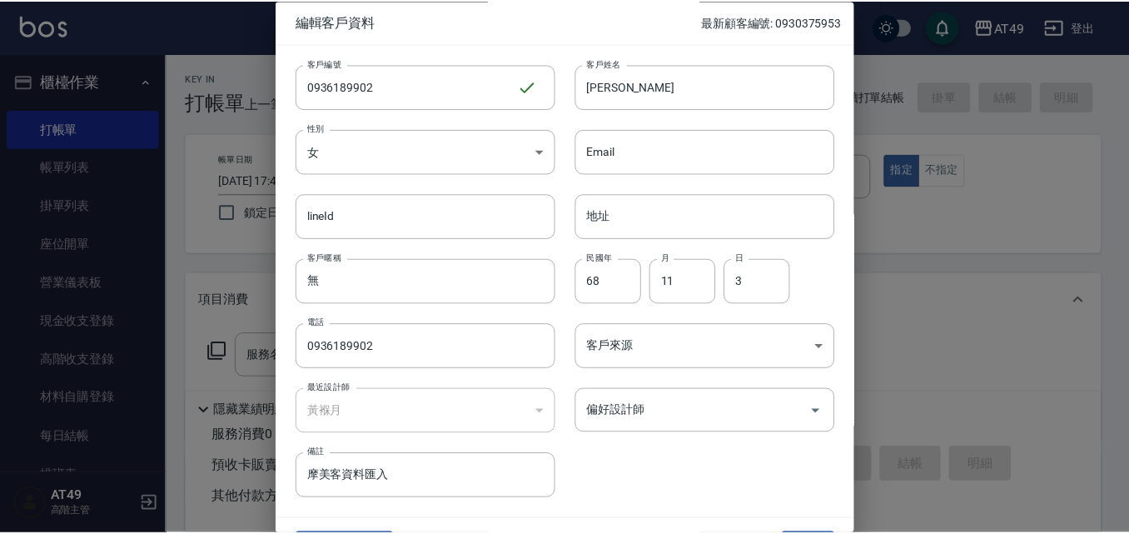
scroll to position [43, 0]
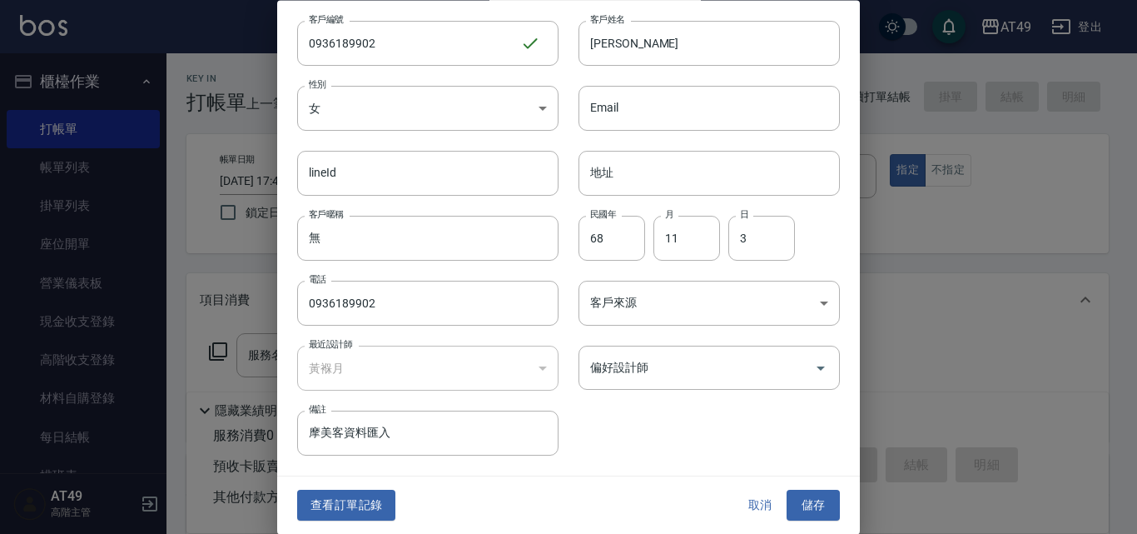
click at [655, 337] on div "偏好設計師 偏好設計師" at bounding box center [699, 358] width 281 height 65
click at [653, 363] on input "偏好設計師" at bounding box center [696, 368] width 221 height 29
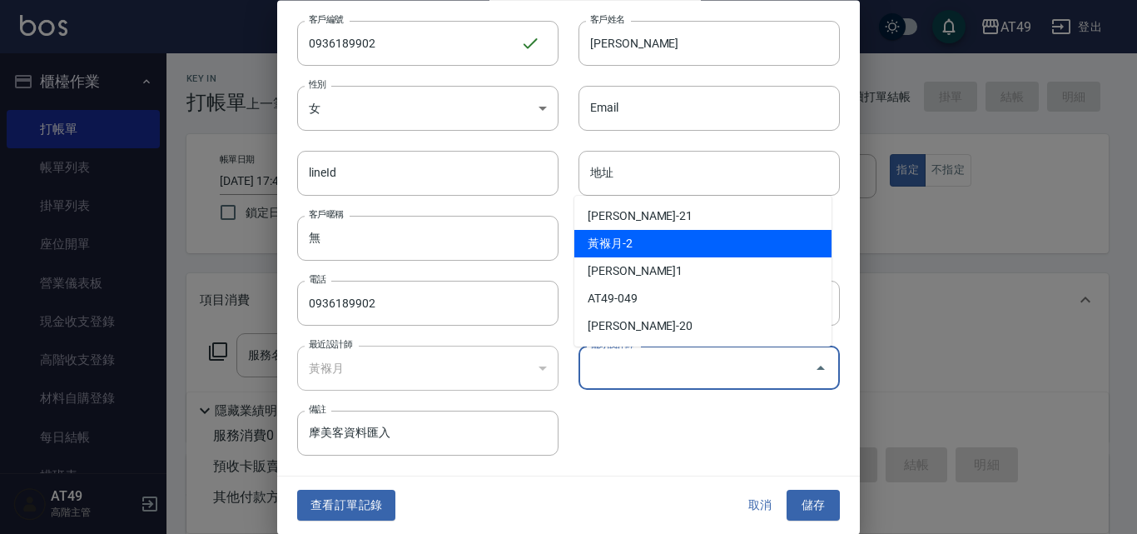
click at [672, 243] on li "黃褓月-2" at bounding box center [702, 243] width 257 height 27
type input "黃褓月"
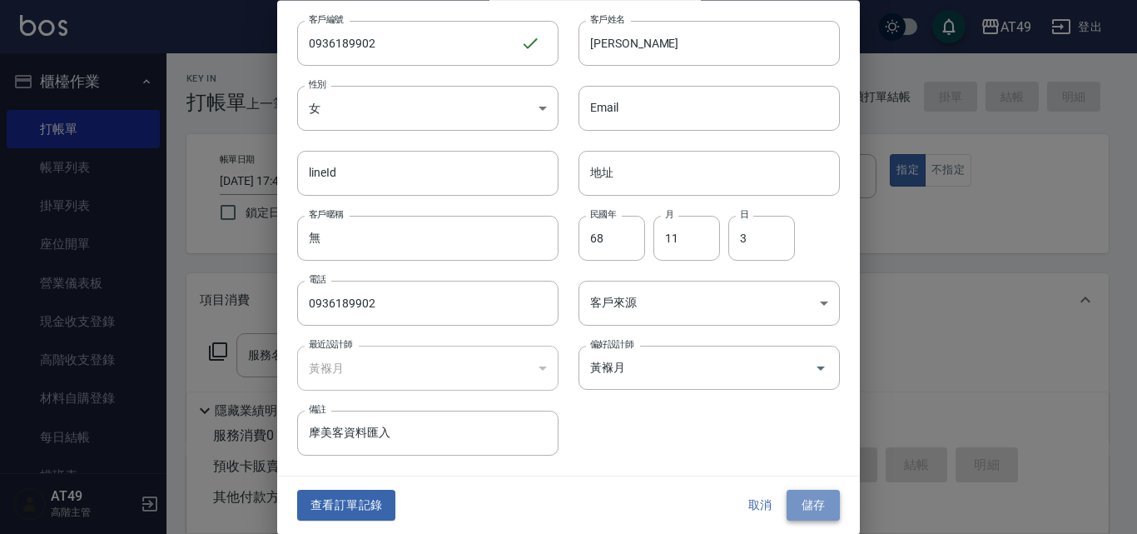
click at [812, 508] on button "儲存" at bounding box center [813, 505] width 53 height 31
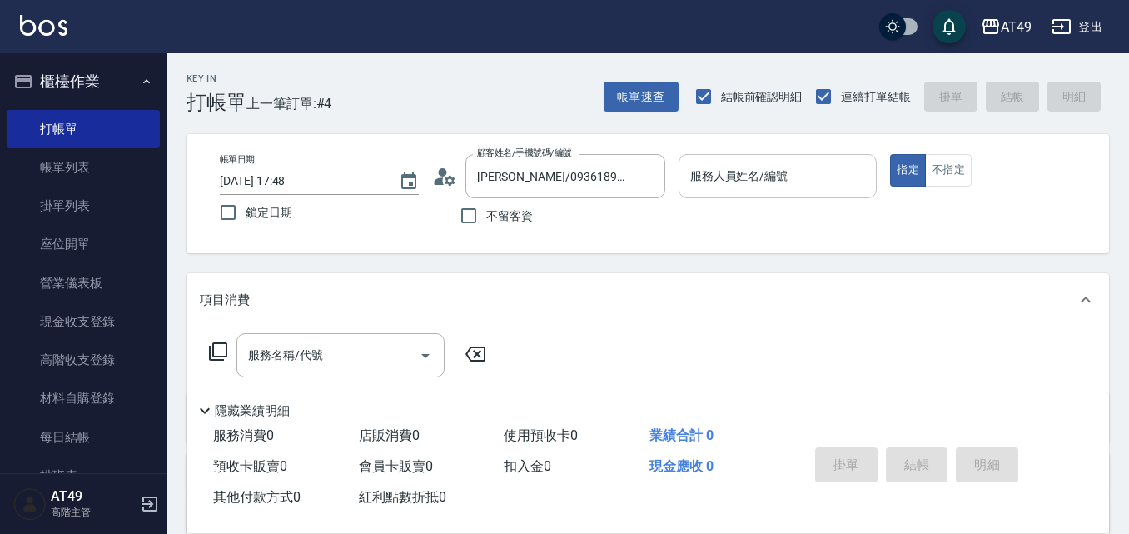
click at [723, 183] on input "服務人員姓名/編號" at bounding box center [778, 176] width 184 height 29
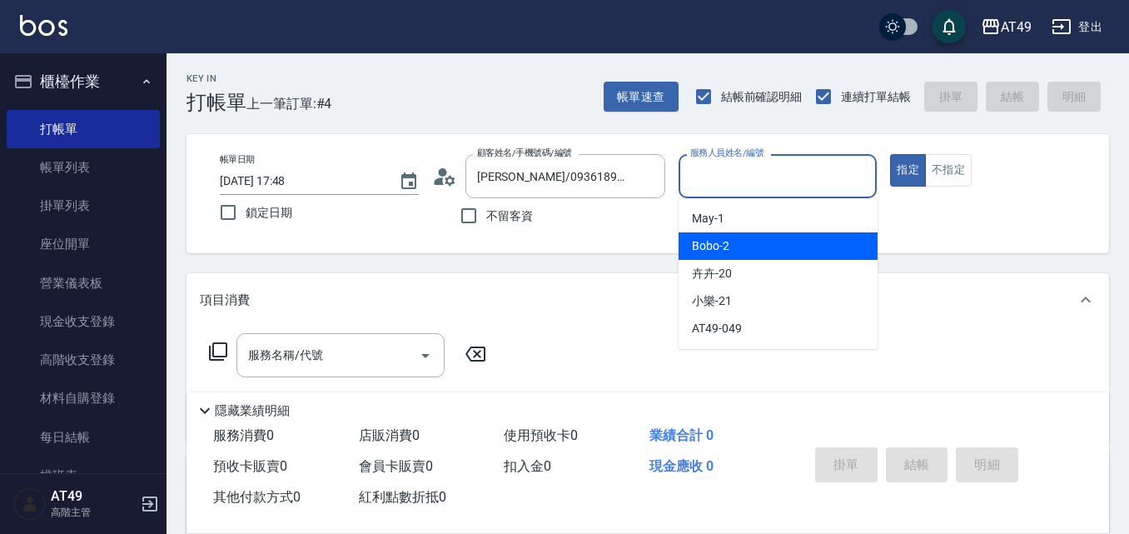
click at [725, 251] on span "Bobo -2" at bounding box center [710, 245] width 37 height 17
type input "Bobo-2"
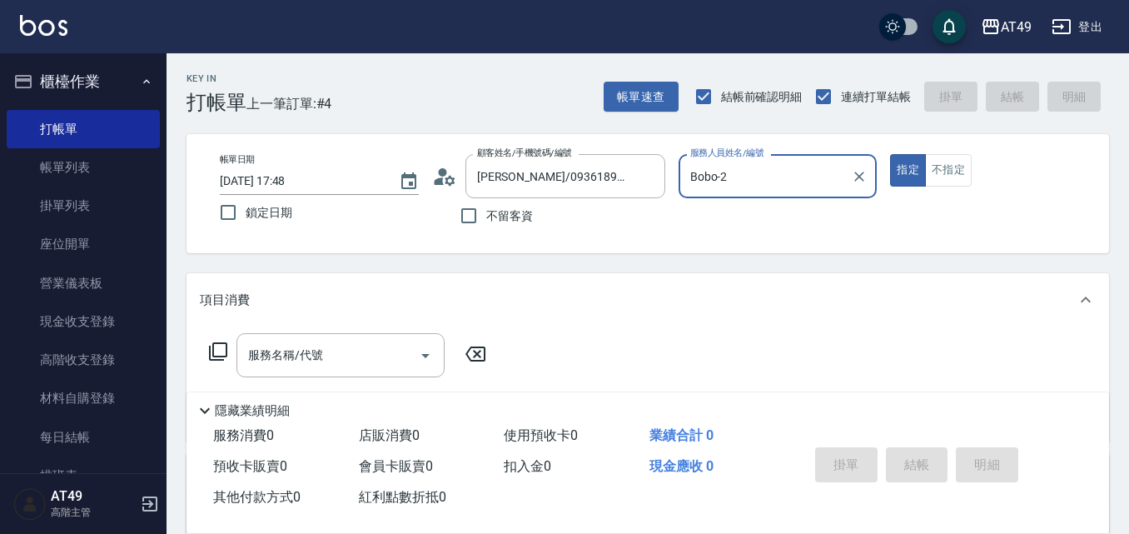
click at [725, 243] on div "帳單日期 [DATE] 17:48 鎖定日期 顧客姓名/手機號碼/編號 [PERSON_NAME]/0936189902/0936189902 顧客姓名/手機…" at bounding box center [647, 193] width 922 height 119
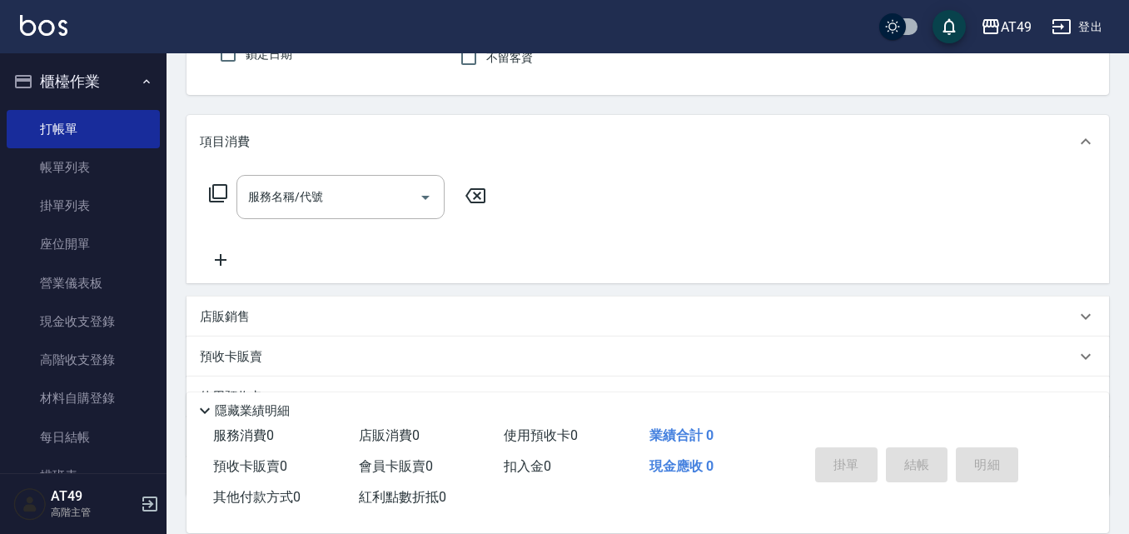
scroll to position [31, 0]
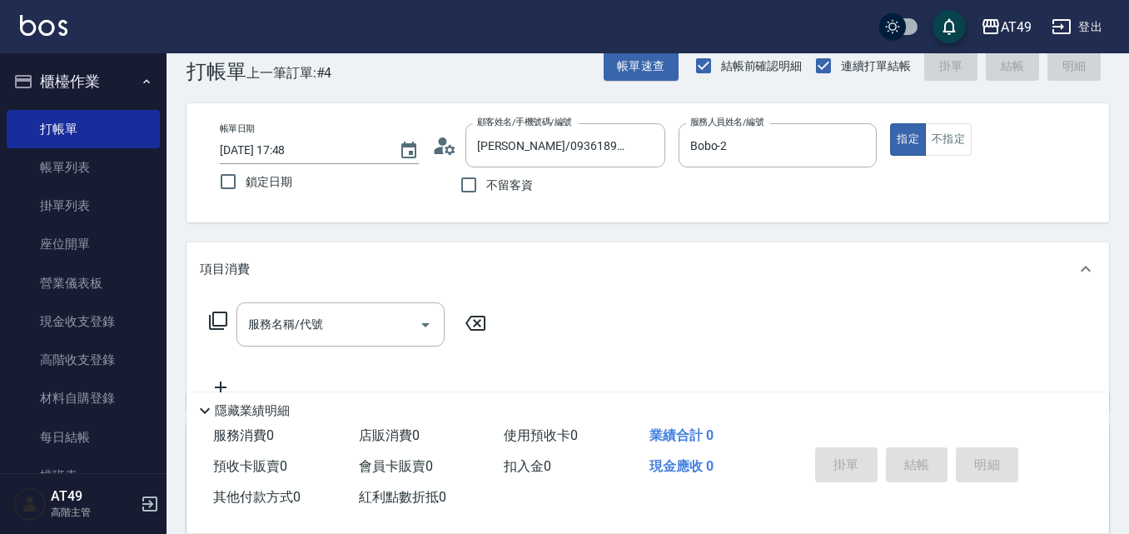
click at [287, 313] on input "服務名稱/代號" at bounding box center [328, 324] width 168 height 29
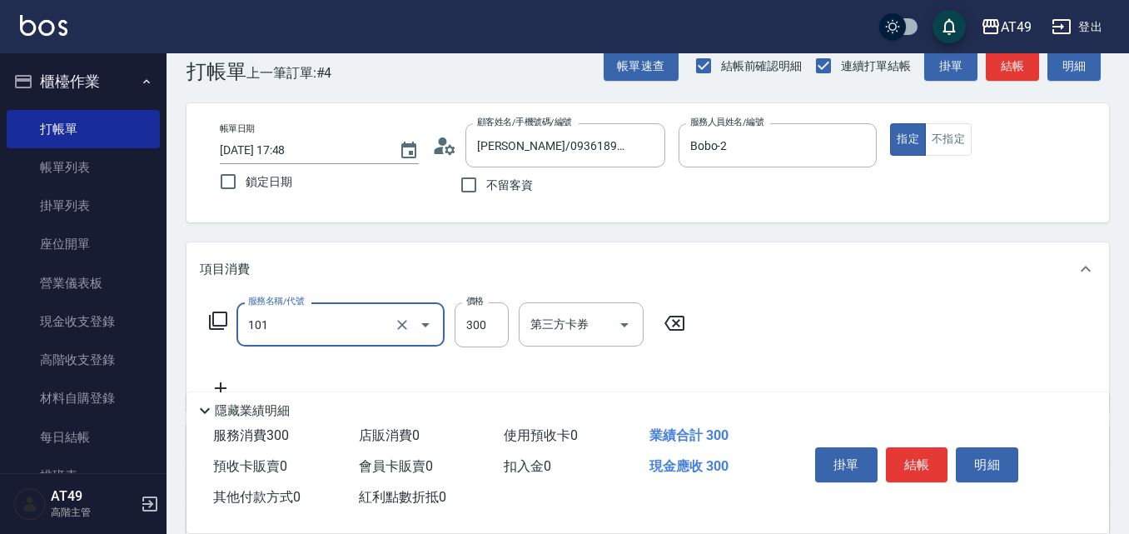
type input "一般洗髮(101)"
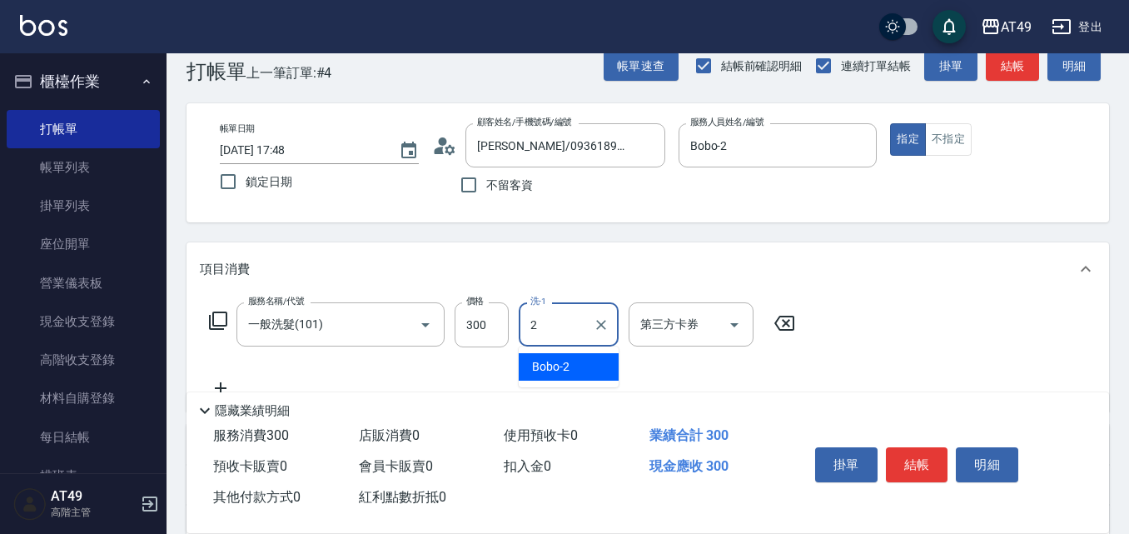
type input "Bobo-2"
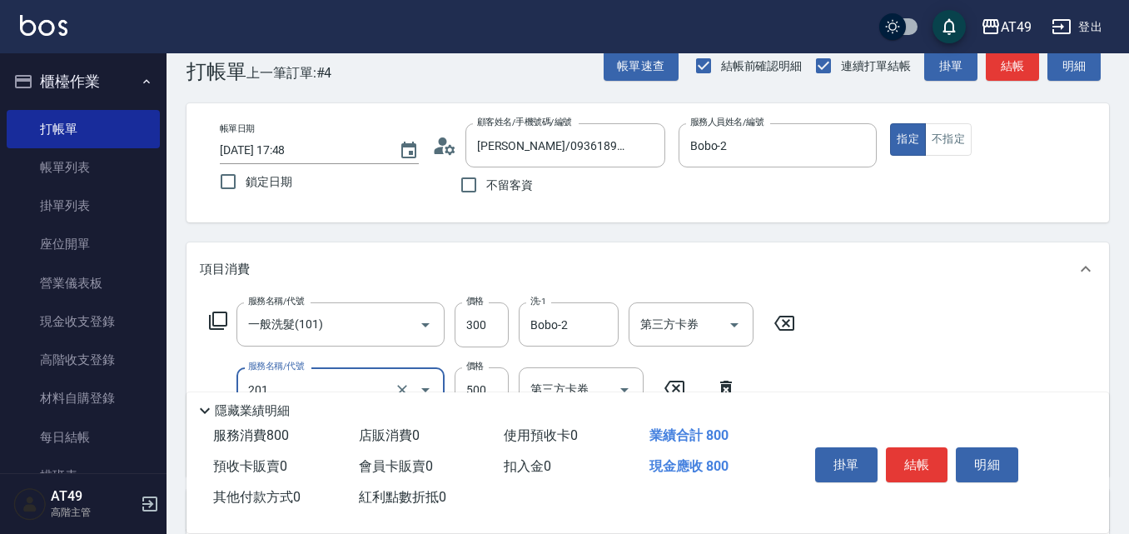
type input "精緻剪髮(201)"
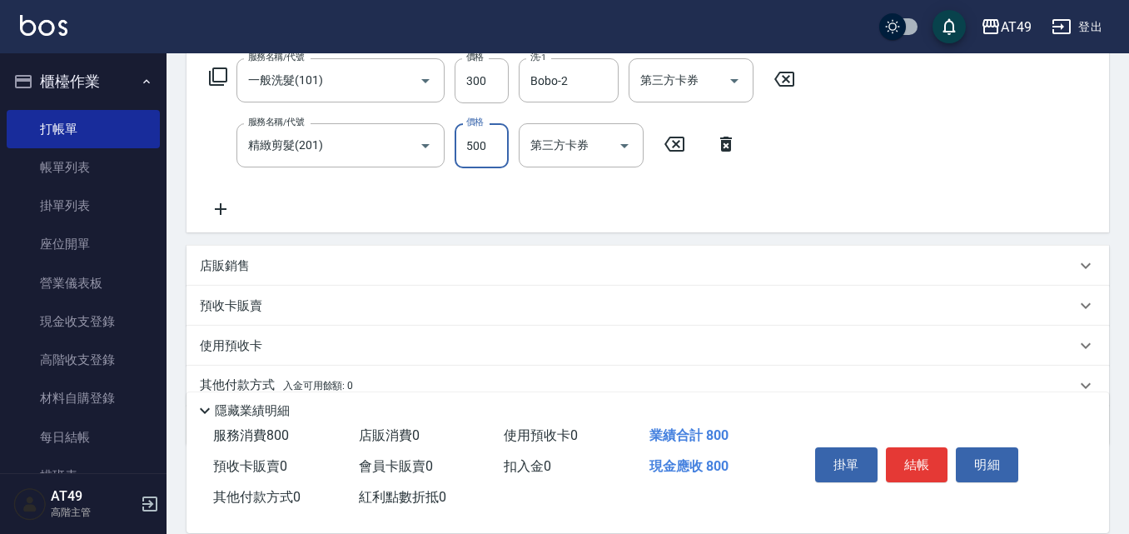
scroll to position [281, 0]
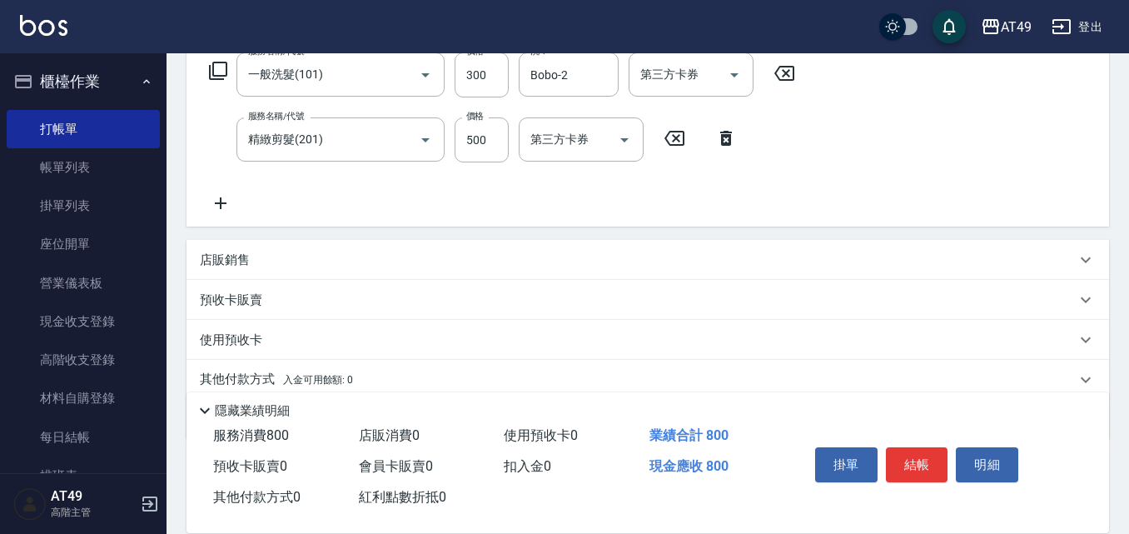
click at [224, 201] on icon at bounding box center [221, 203] width 42 height 20
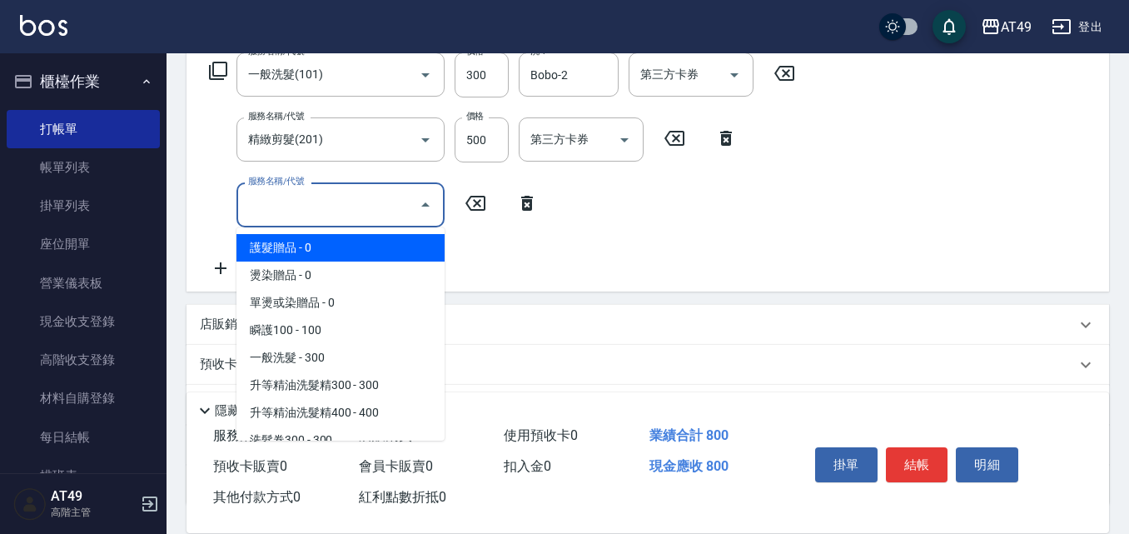
click at [343, 207] on input "服務名稱/代號" at bounding box center [328, 204] width 168 height 29
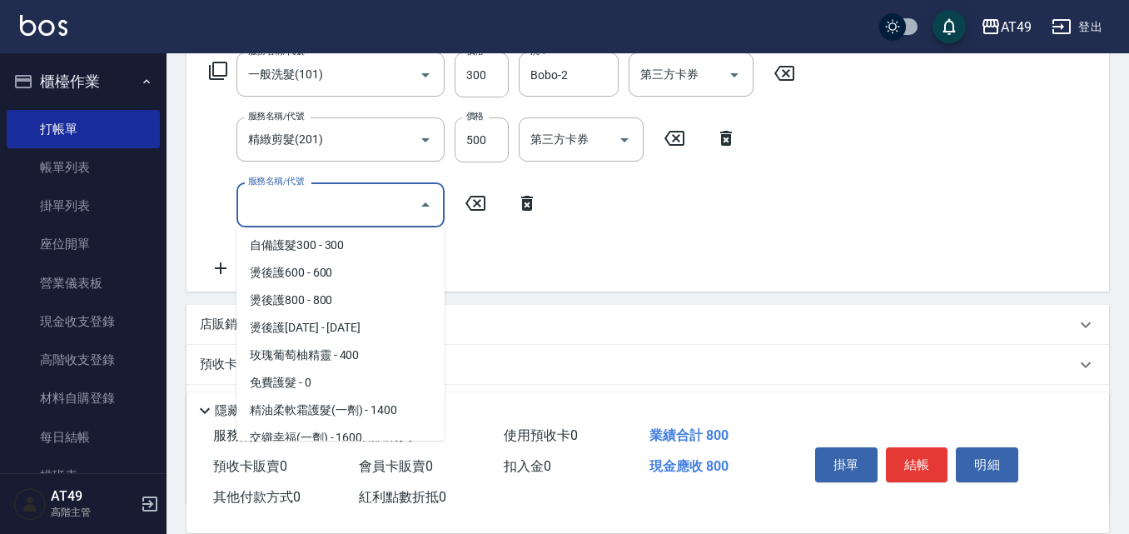
scroll to position [583, 0]
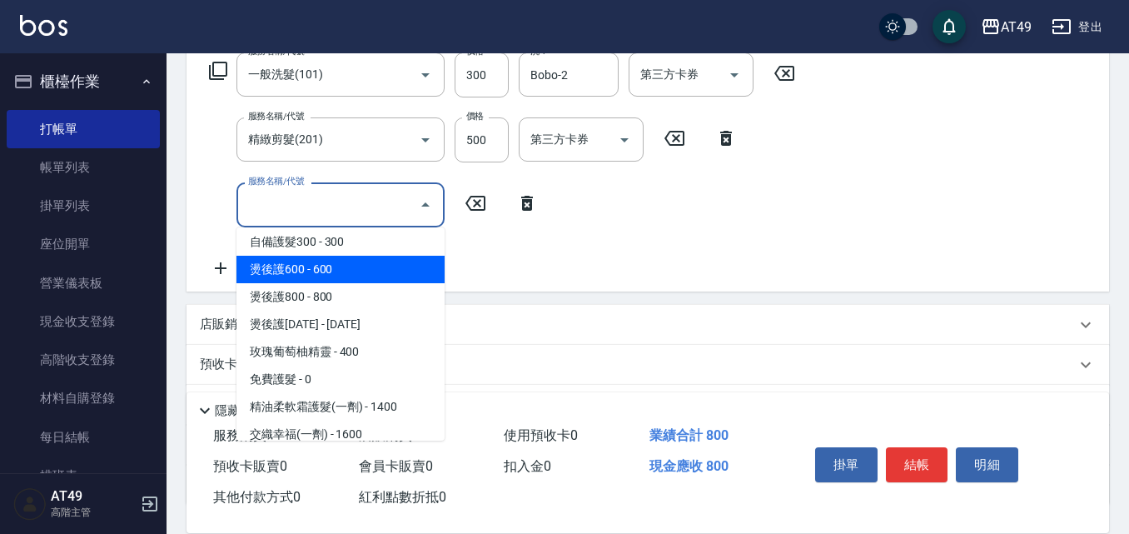
click at [334, 266] on span "燙後護600 - 600" at bounding box center [340, 269] width 208 height 27
type input "燙後護600(503)"
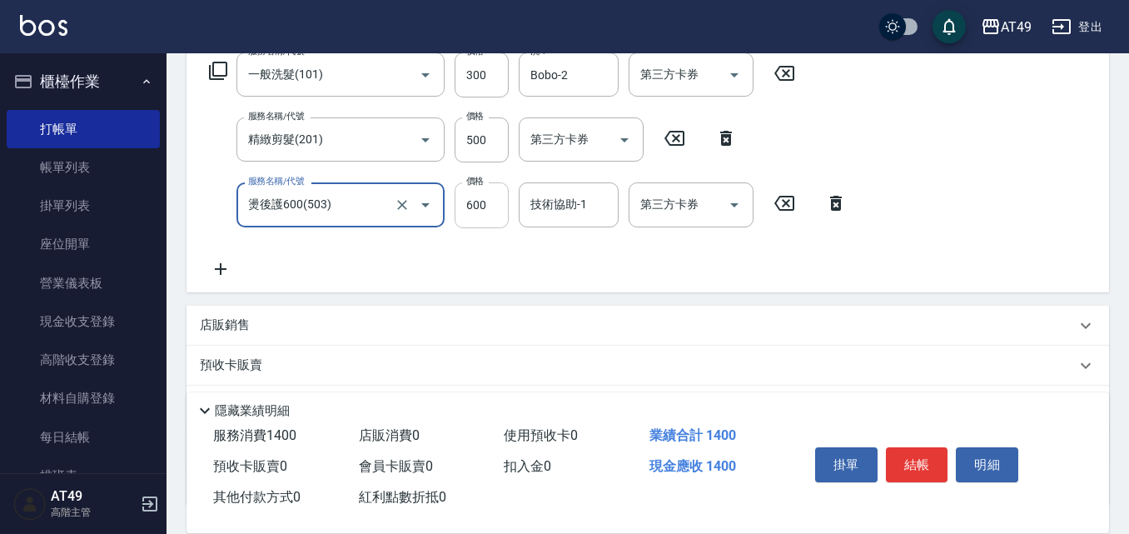
click at [486, 216] on input "600" at bounding box center [482, 204] width 54 height 45
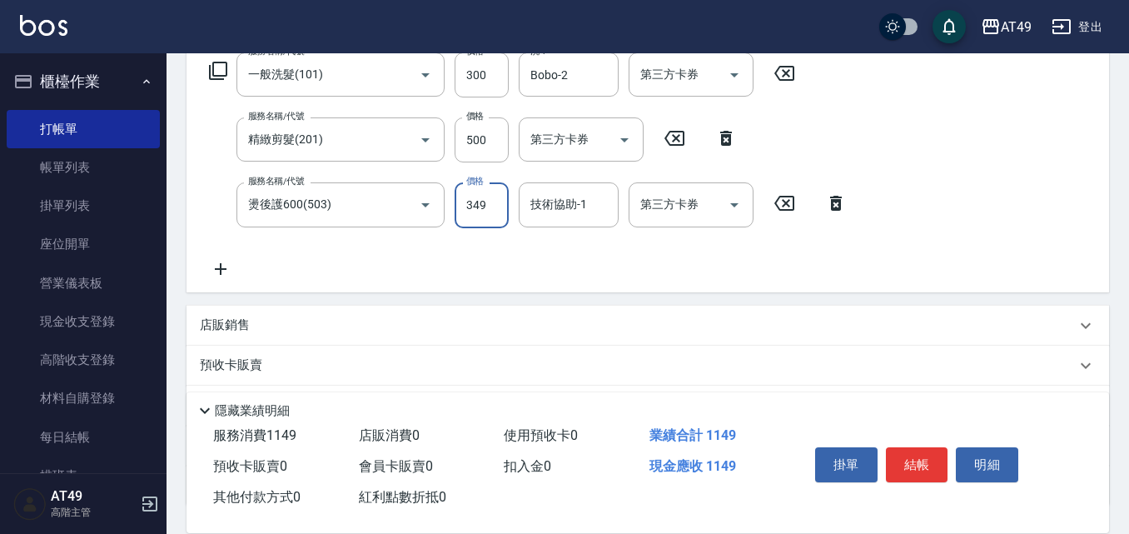
type input "349"
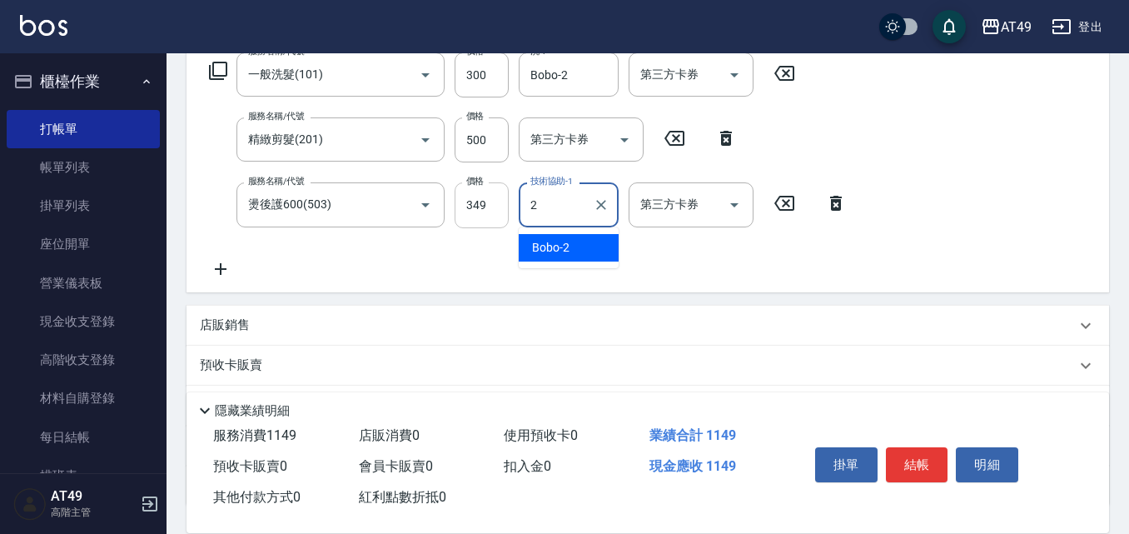
type input "Bobo-2"
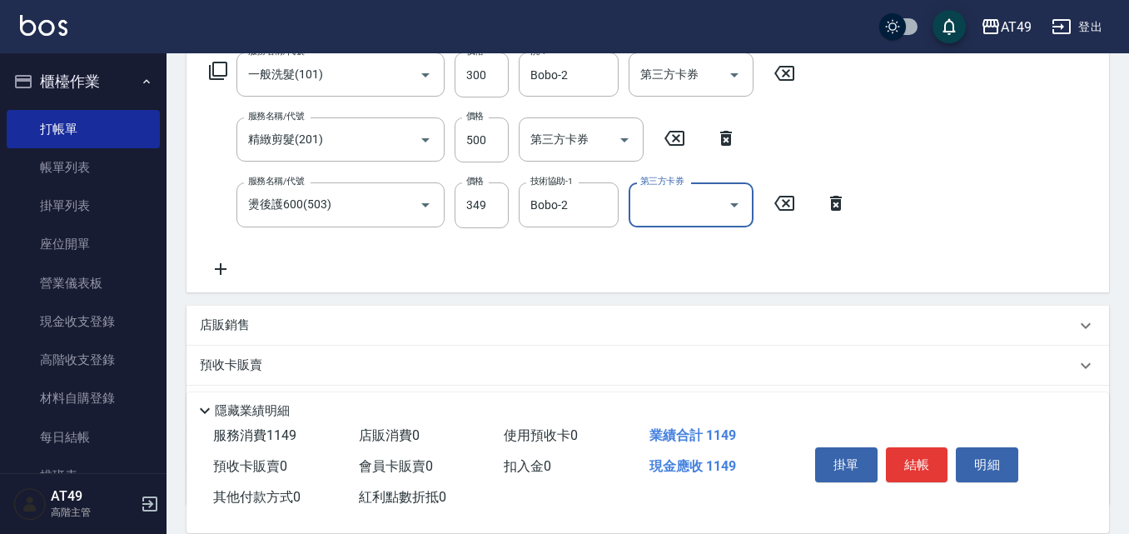
click at [219, 268] on icon at bounding box center [221, 269] width 12 height 12
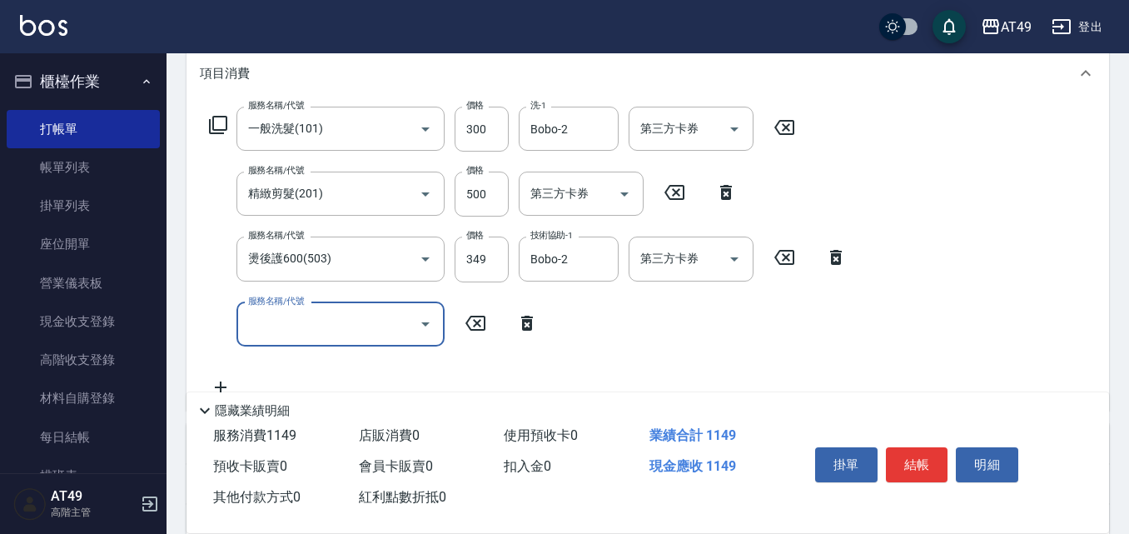
scroll to position [197, 0]
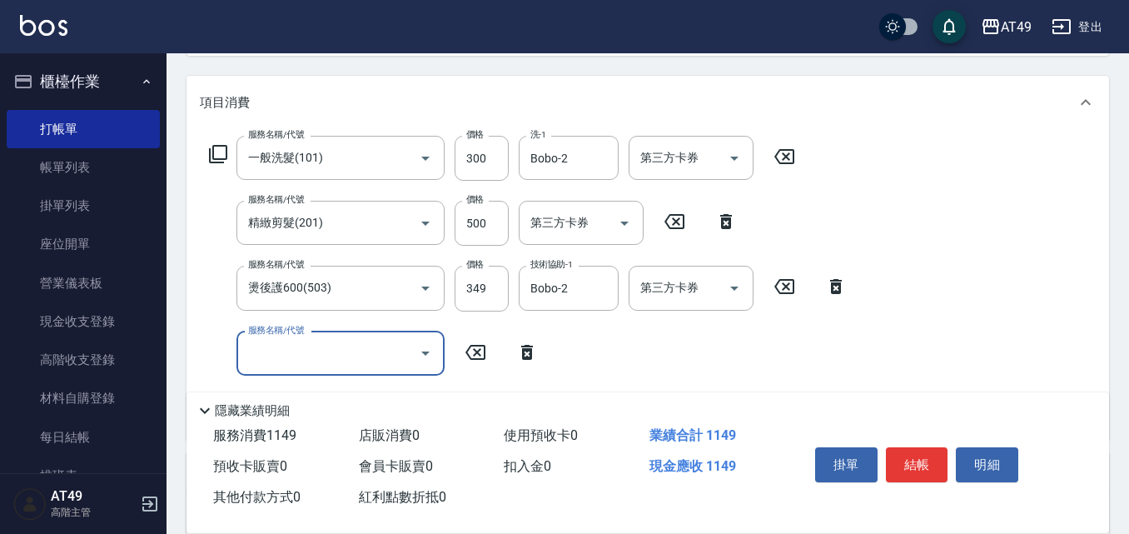
click at [389, 352] on input "服務名稱/代號" at bounding box center [328, 353] width 168 height 29
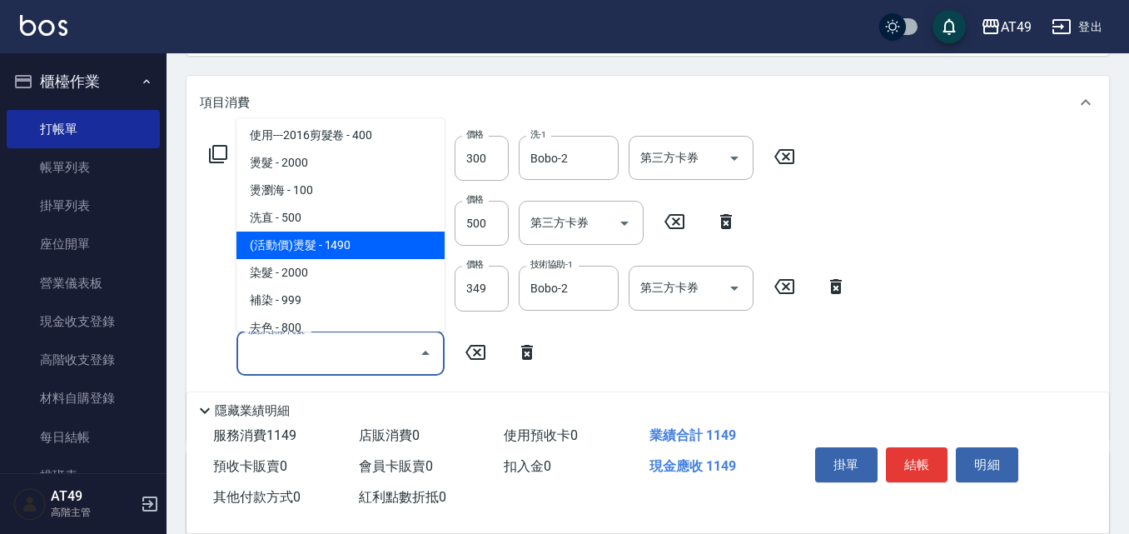
scroll to position [416, 0]
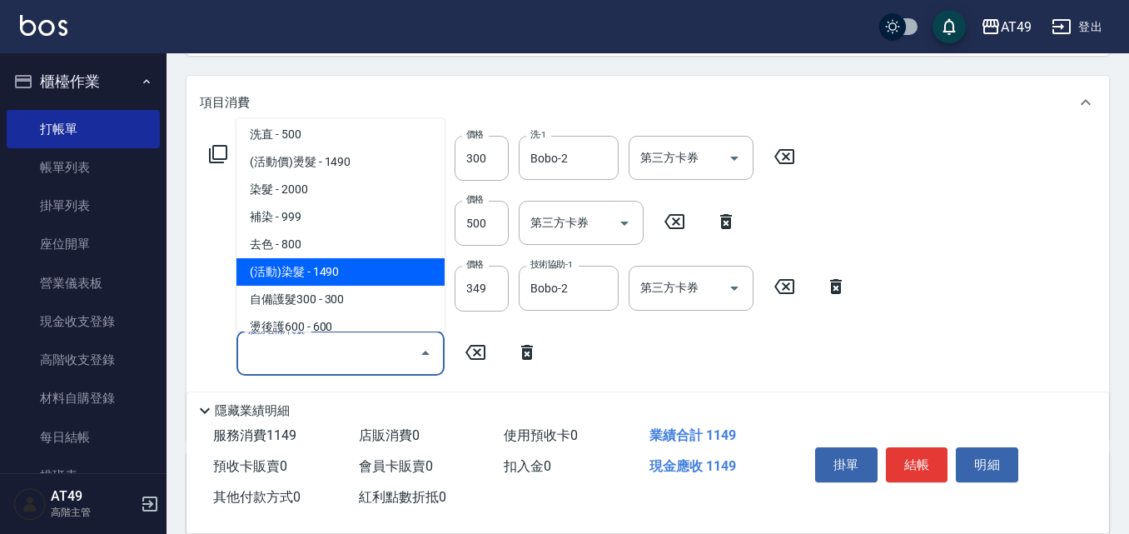
click at [325, 275] on span "(活動)染髮 - 1490" at bounding box center [340, 271] width 208 height 27
type input "(活動)染髮(404)"
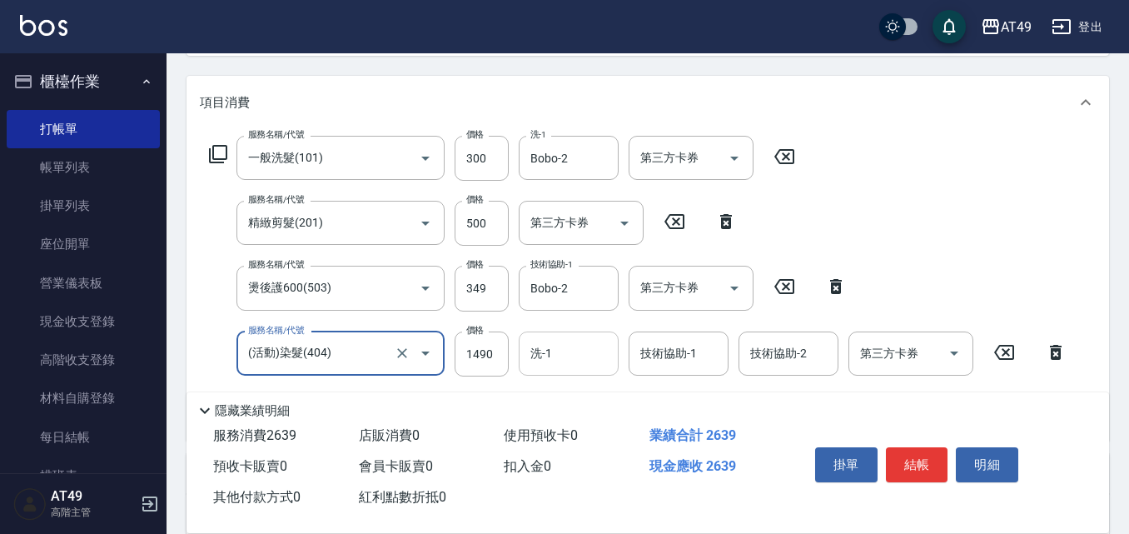
click at [553, 351] on input "洗-1" at bounding box center [568, 353] width 85 height 29
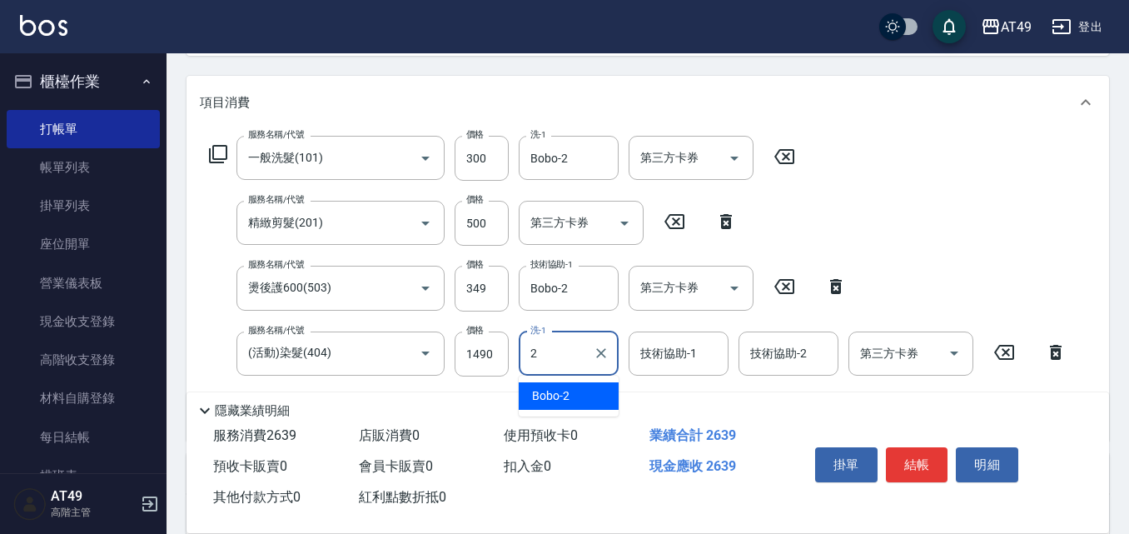
type input "Bobo-2"
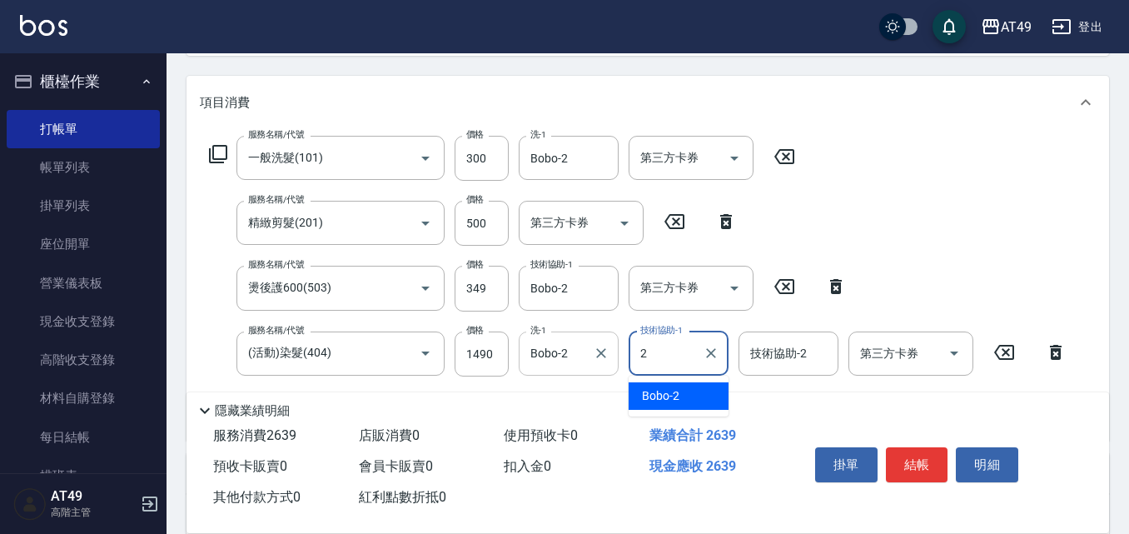
type input "Bobo-2"
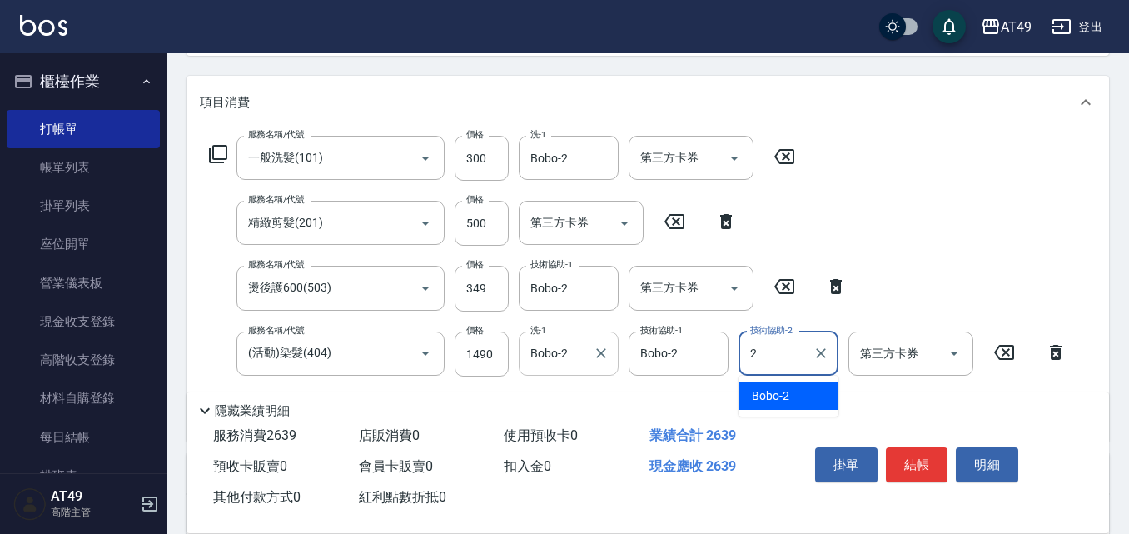
type input "Bobo-2"
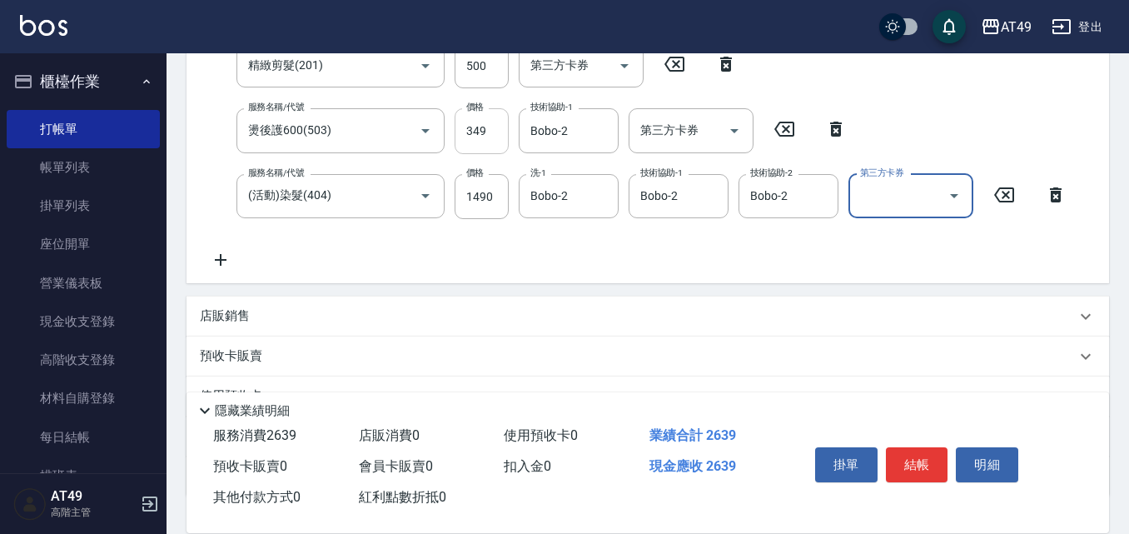
scroll to position [364, 0]
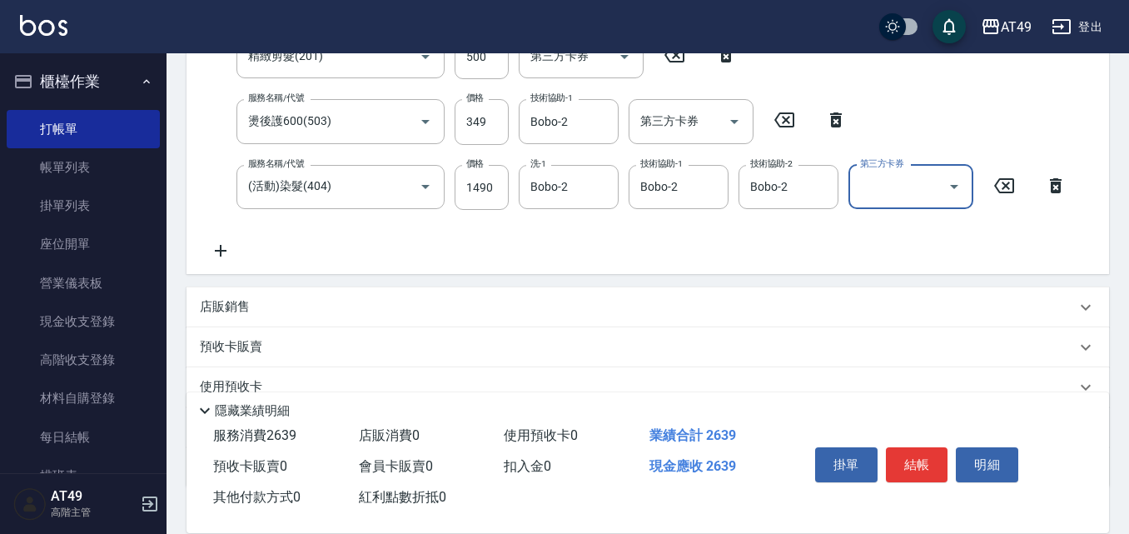
click at [211, 245] on icon at bounding box center [221, 251] width 42 height 20
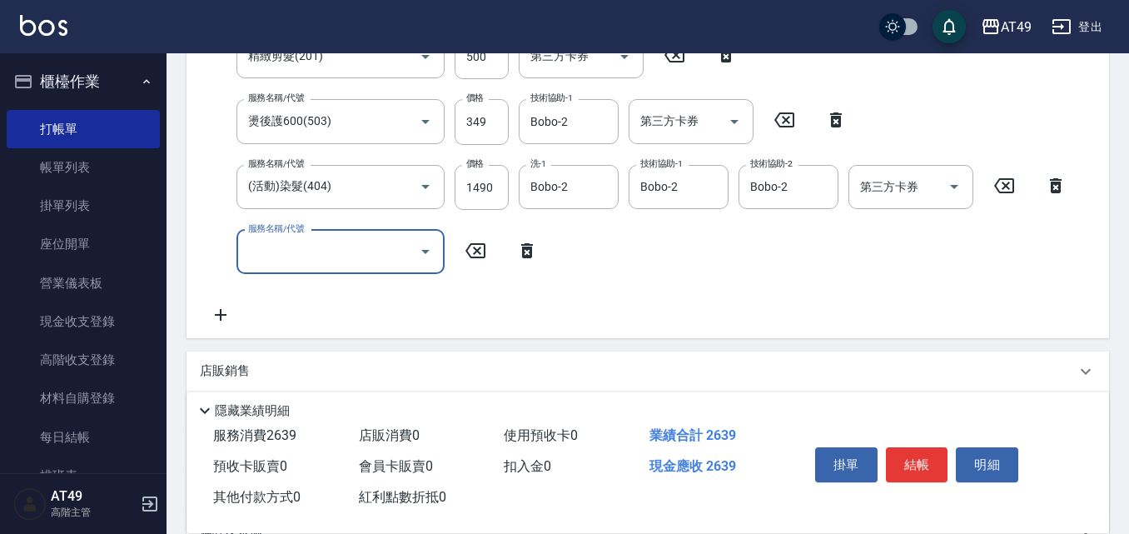
scroll to position [340, 0]
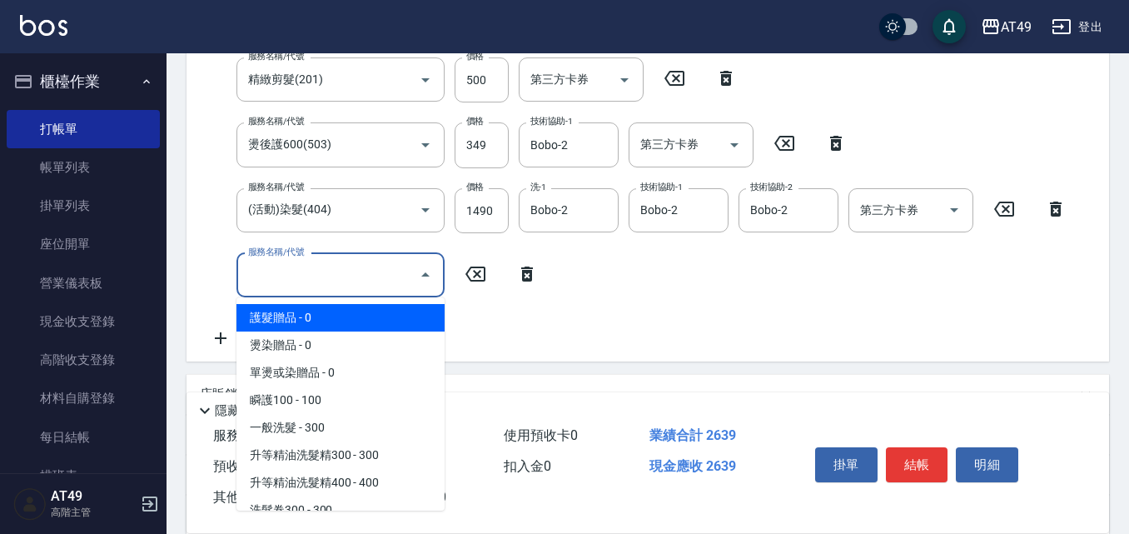
click at [326, 278] on input "服務名稱/代號" at bounding box center [328, 275] width 168 height 29
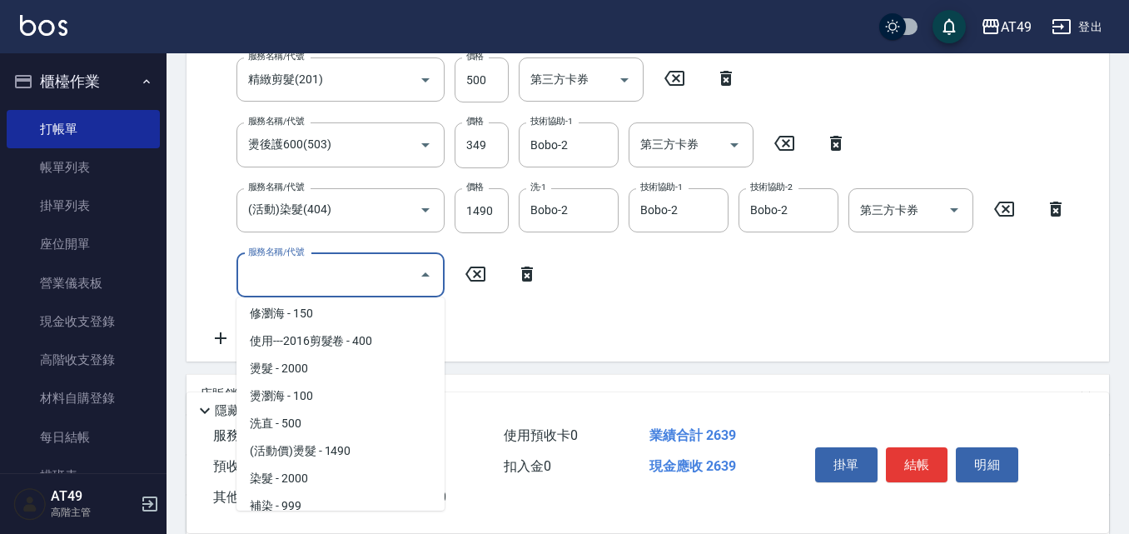
scroll to position [333, 0]
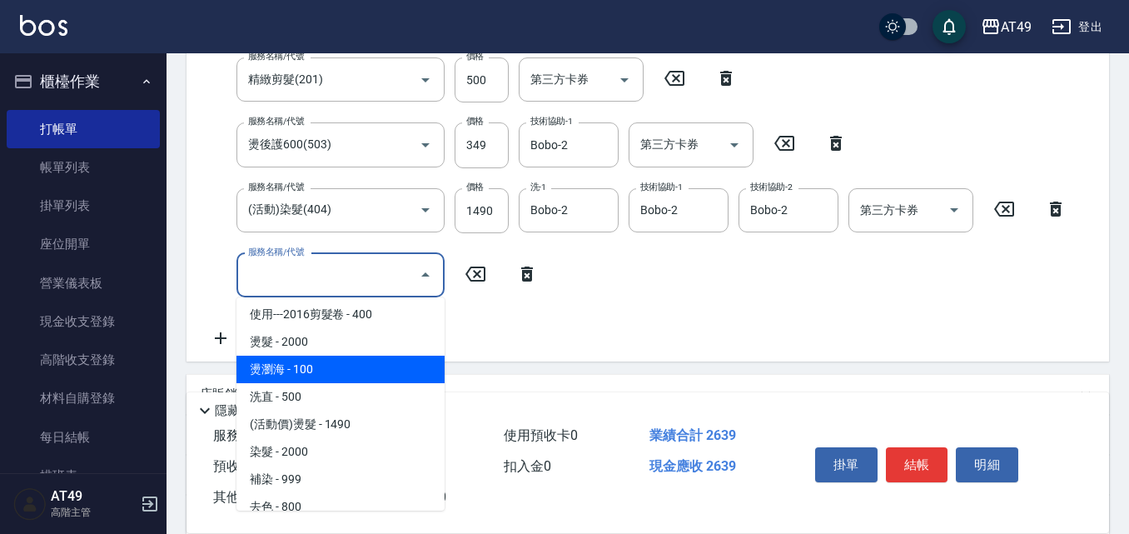
click at [321, 370] on span "燙瀏海 - 100" at bounding box center [340, 368] width 208 height 27
type input "燙瀏海(302)"
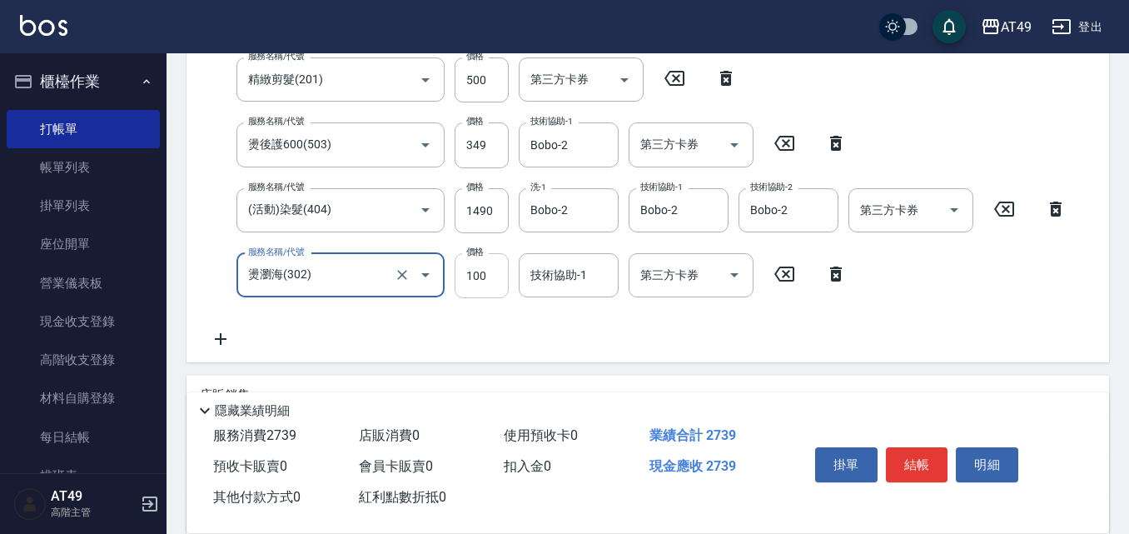
click at [494, 259] on div "服務名稱/代號 一般洗髮(101) 服務名稱/代號 價格 300 價格 洗-1 Bobo-2 洗-1 第三方卡券 第三方卡券 服務名稱/代號 精緻剪髮(201…" at bounding box center [638, 171] width 877 height 356
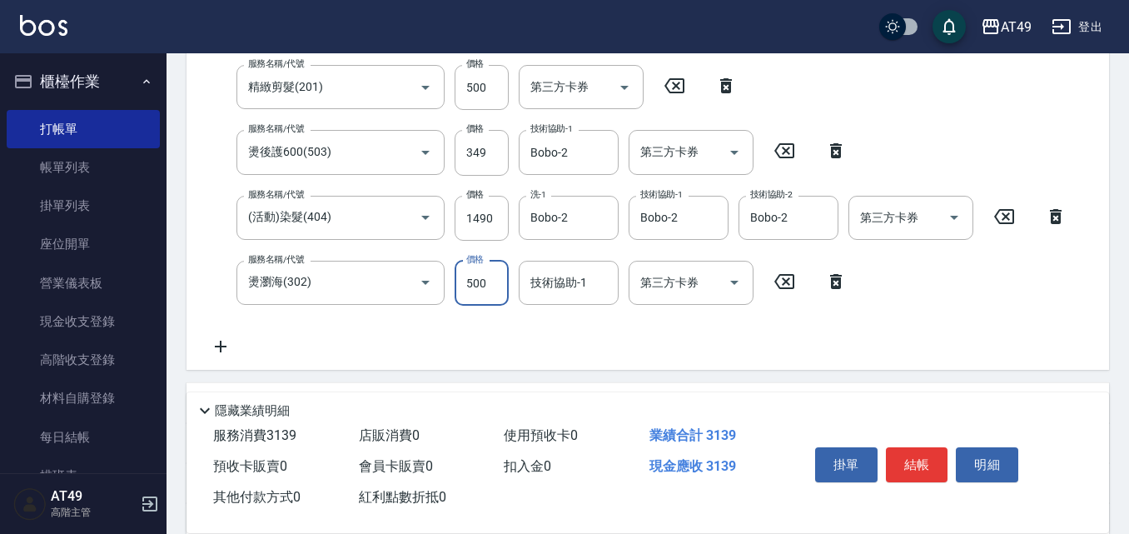
type input "500"
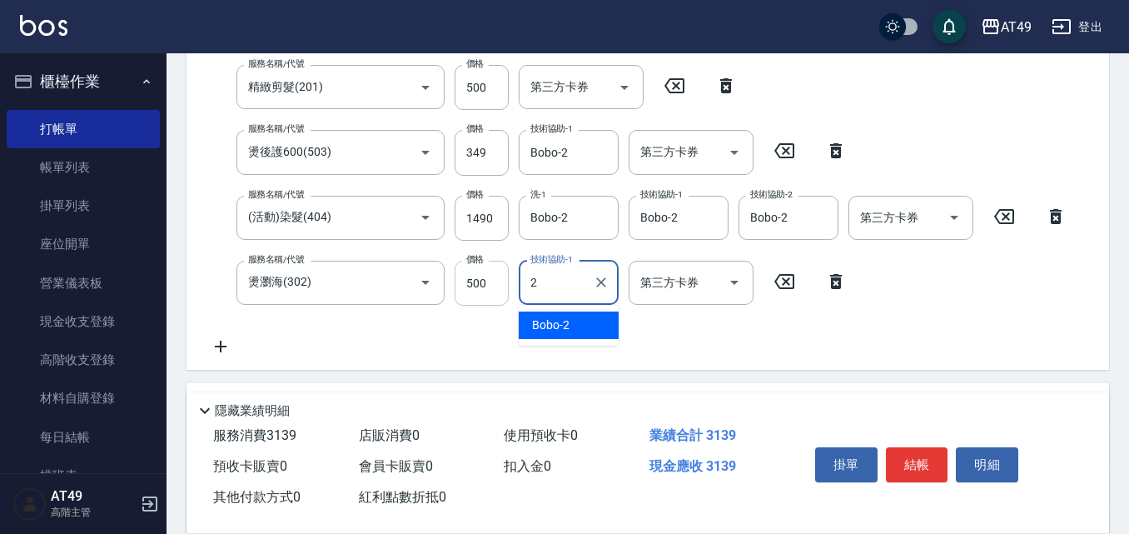
type input "Bobo-2"
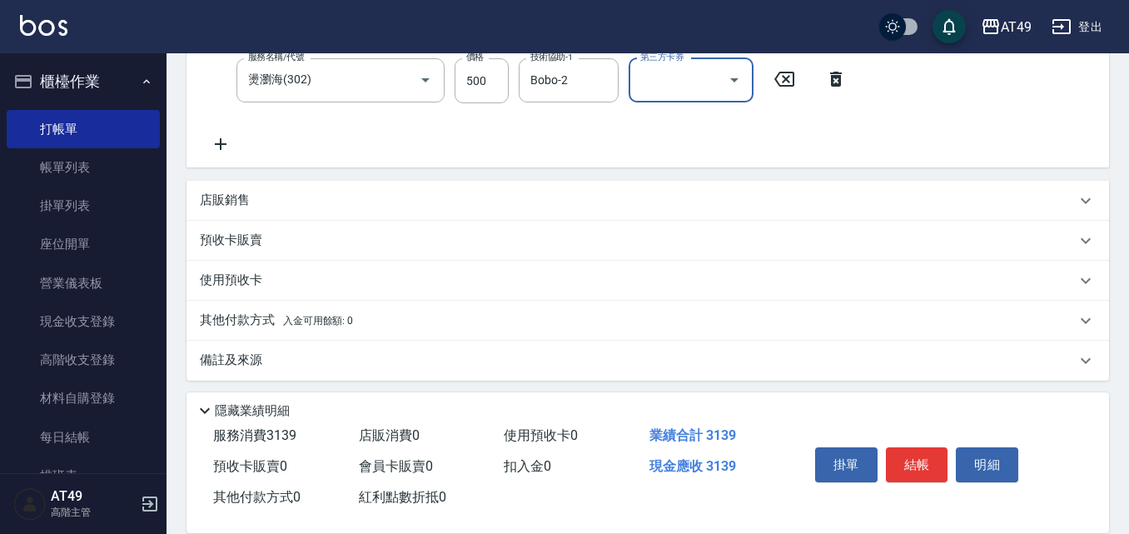
scroll to position [542, 0]
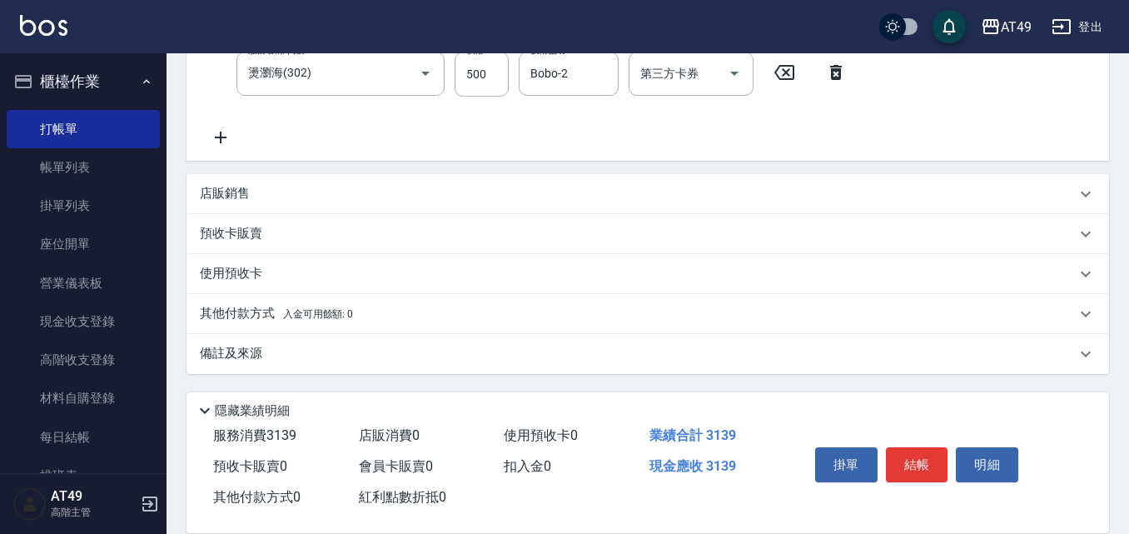
click at [217, 191] on p "店販銷售" at bounding box center [225, 193] width 50 height 17
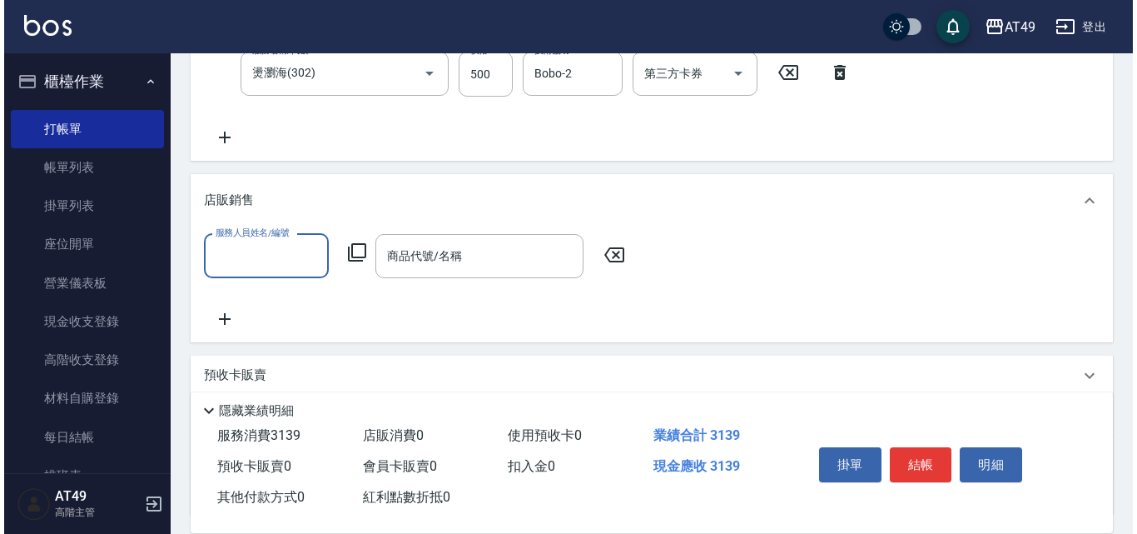
scroll to position [0, 0]
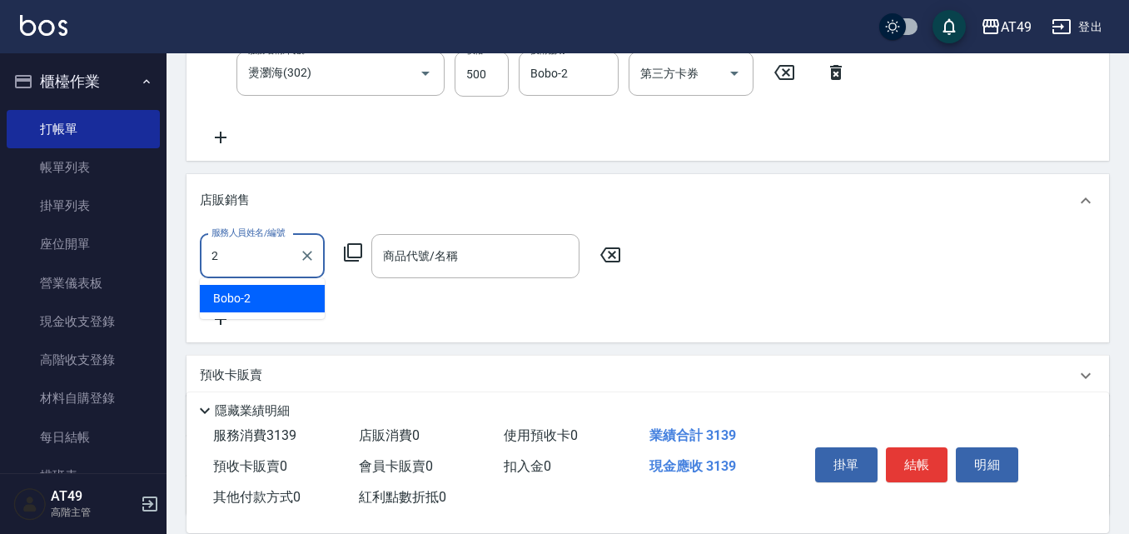
type input "Bobo-2"
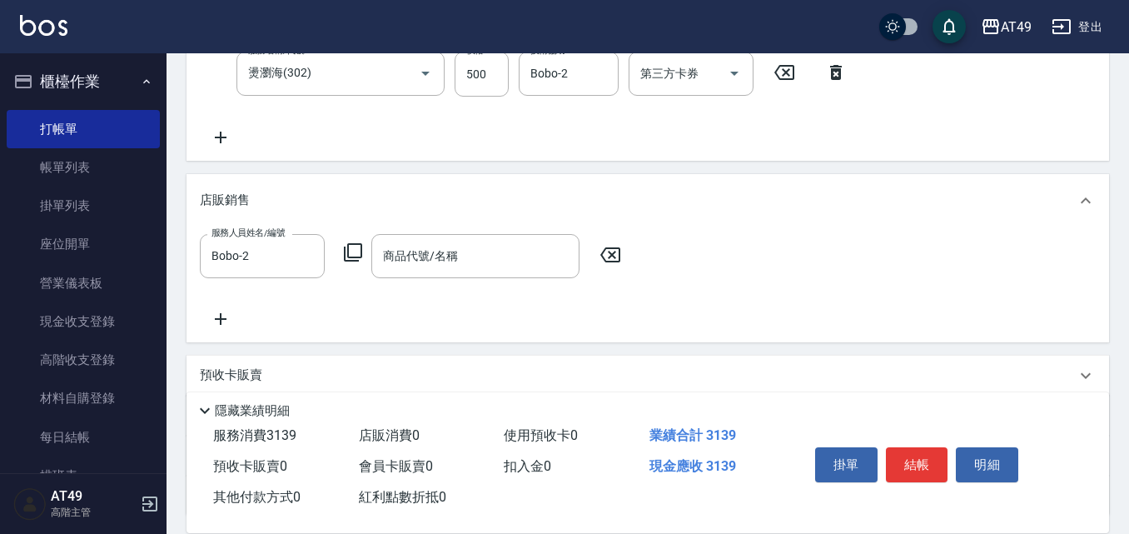
click at [356, 242] on icon at bounding box center [353, 252] width 20 height 20
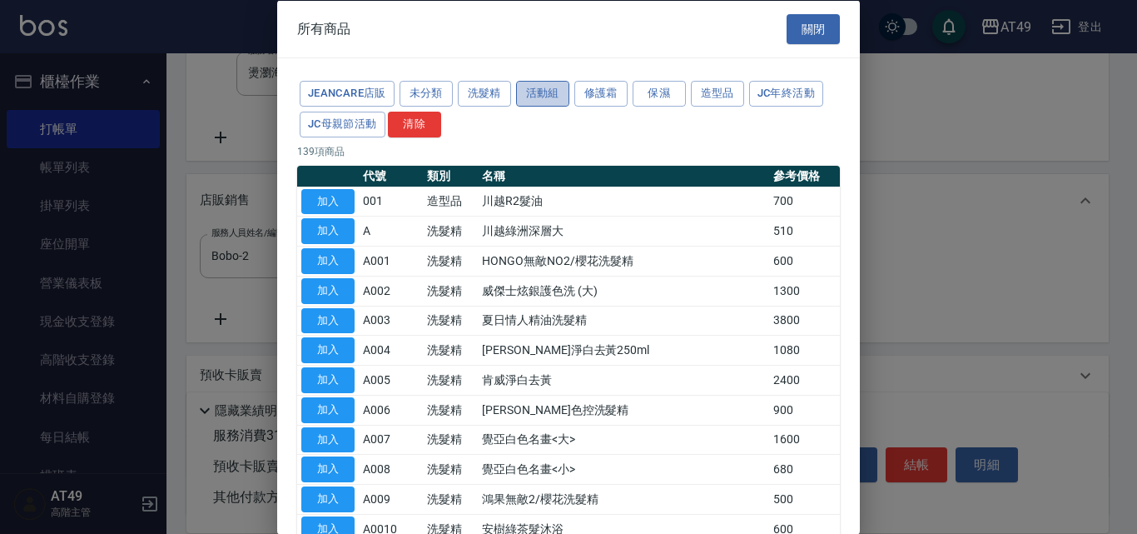
click at [554, 82] on button "活動組" at bounding box center [542, 94] width 53 height 26
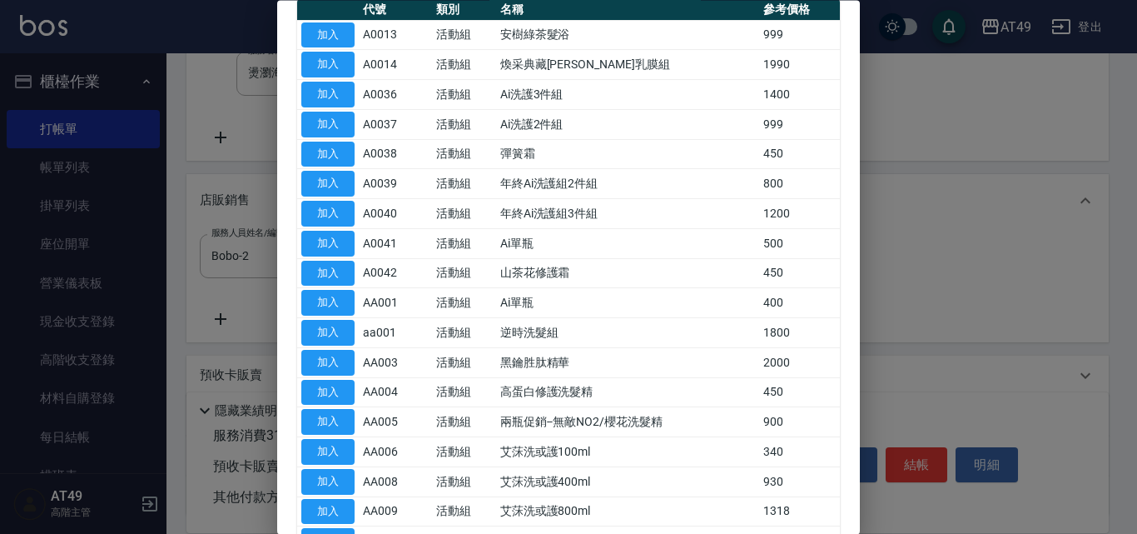
scroll to position [166, 0]
click at [316, 379] on button "加入" at bounding box center [327, 392] width 53 height 26
type input "高蛋白修護洗髮精"
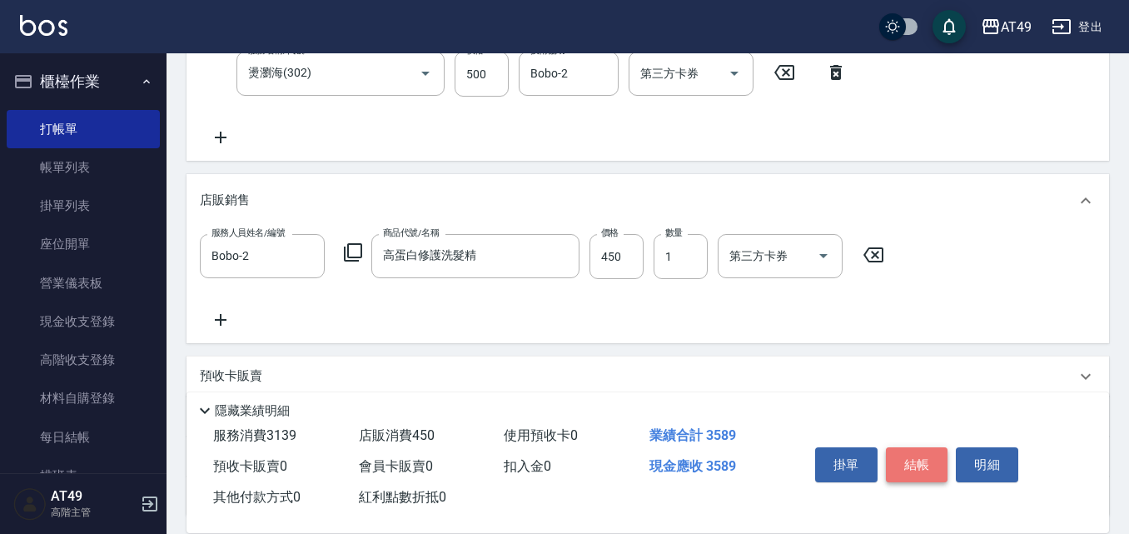
click at [932, 449] on button "結帳" at bounding box center [917, 464] width 62 height 35
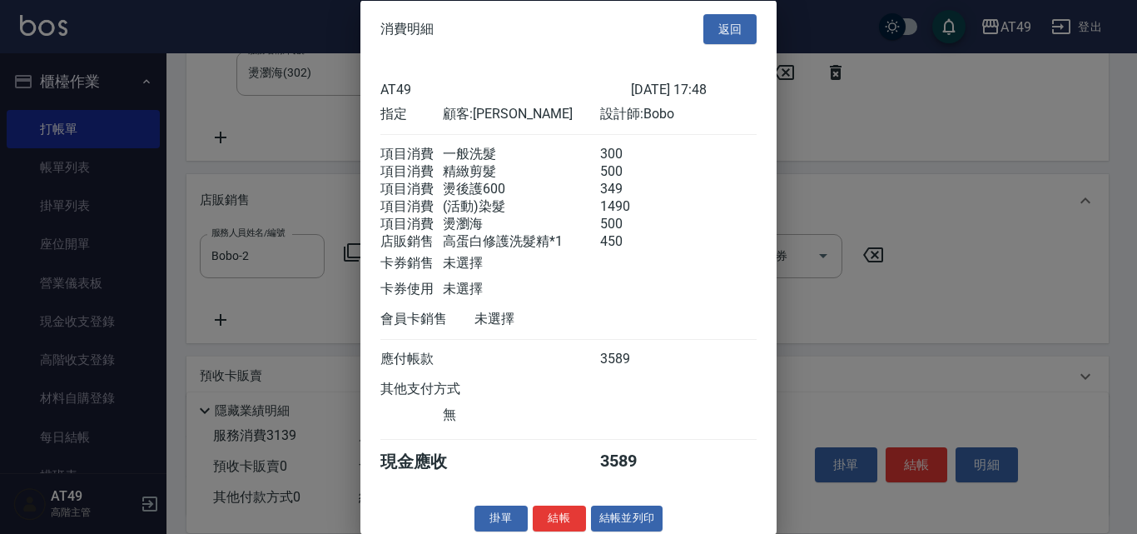
scroll to position [39, 0]
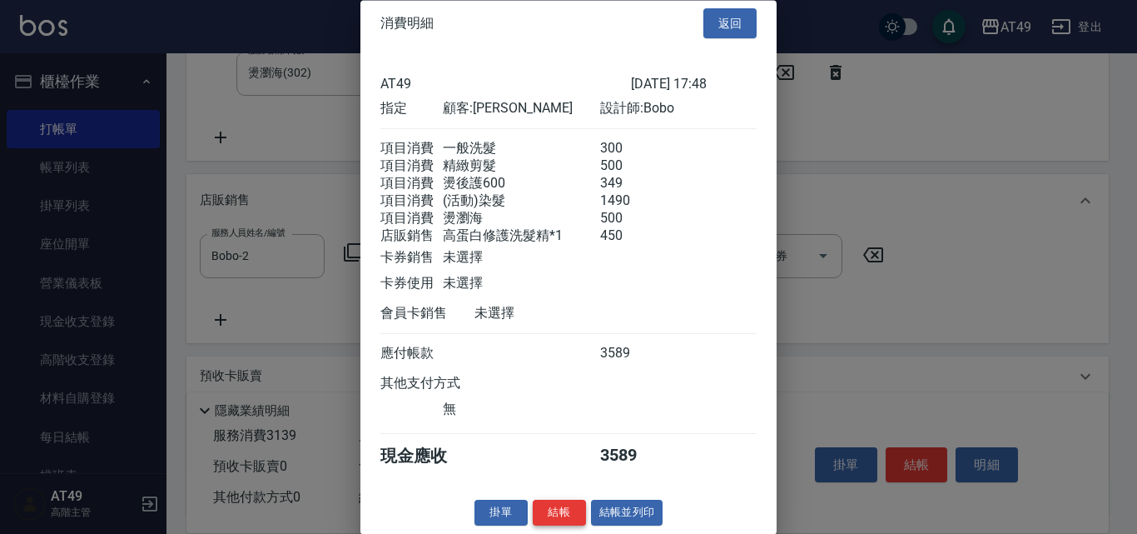
click at [549, 515] on button "結帳" at bounding box center [559, 513] width 53 height 26
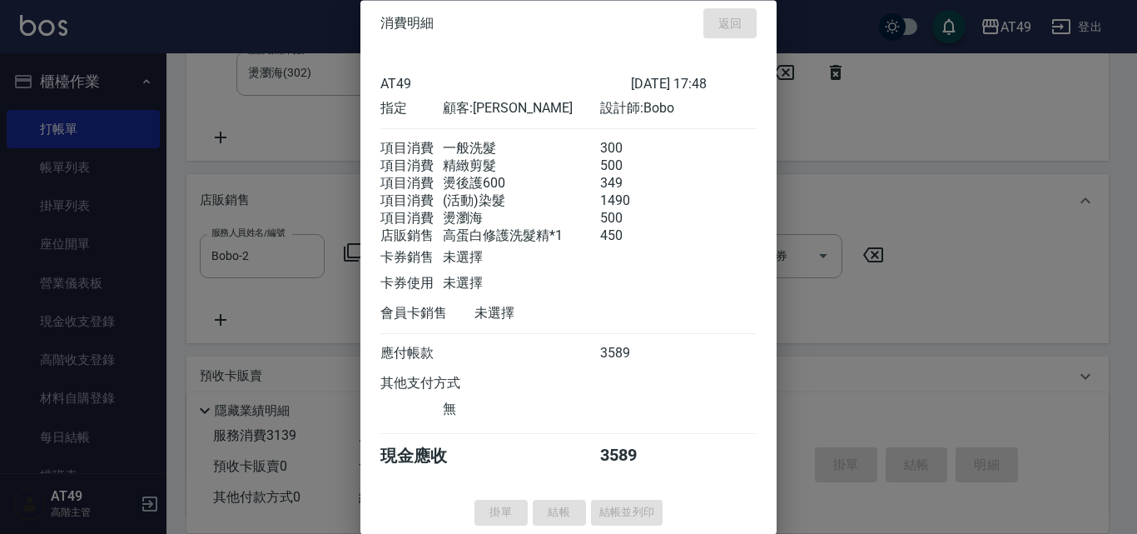
type input "[DATE] 17:50"
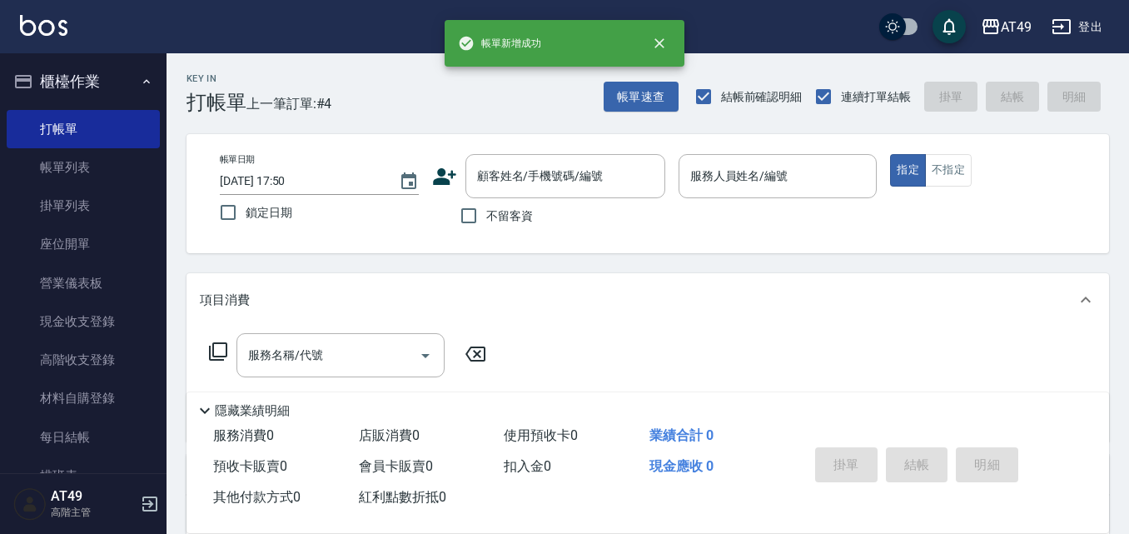
scroll to position [0, 0]
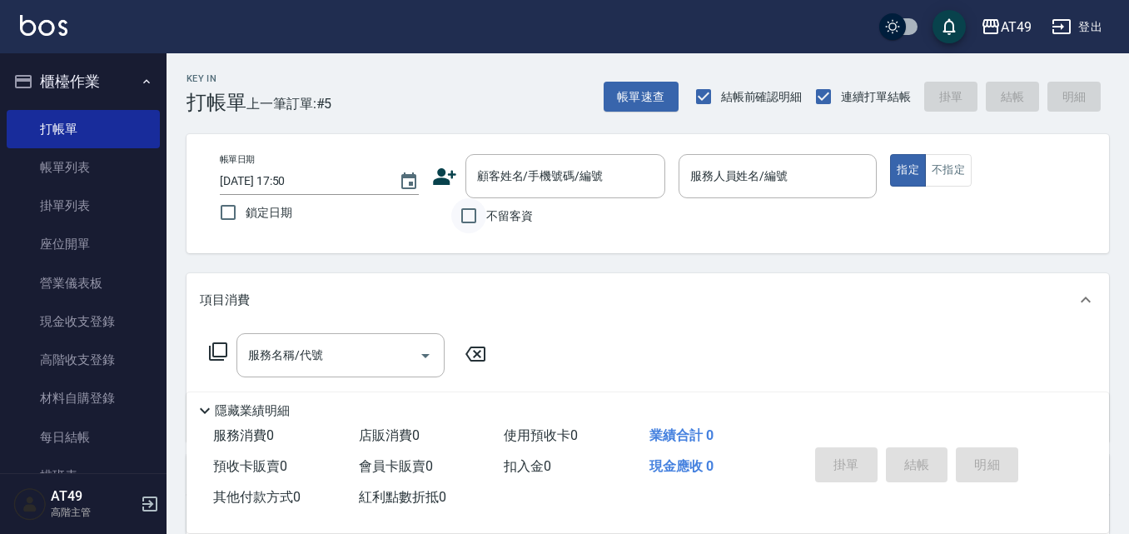
click at [470, 222] on input "不留客資" at bounding box center [468, 215] width 35 height 35
checkbox input "true"
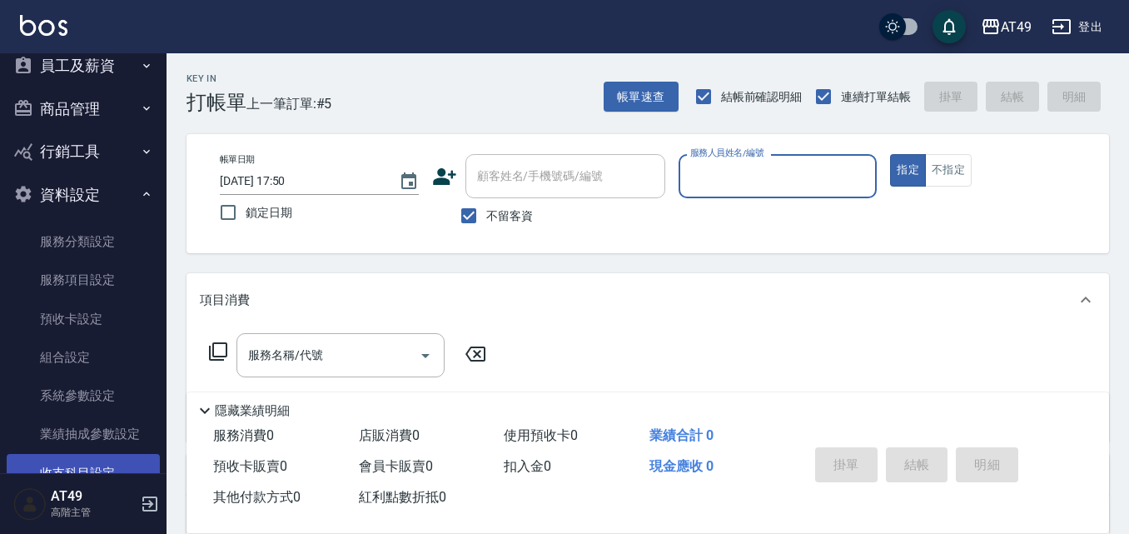
scroll to position [658, 0]
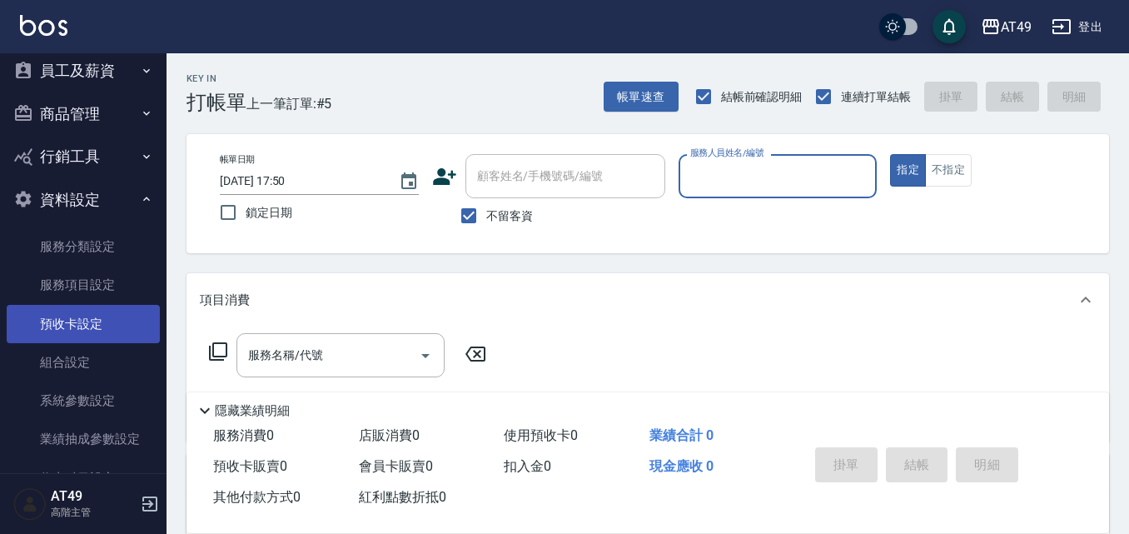
click at [79, 323] on link "預收卡設定" at bounding box center [83, 324] width 153 height 38
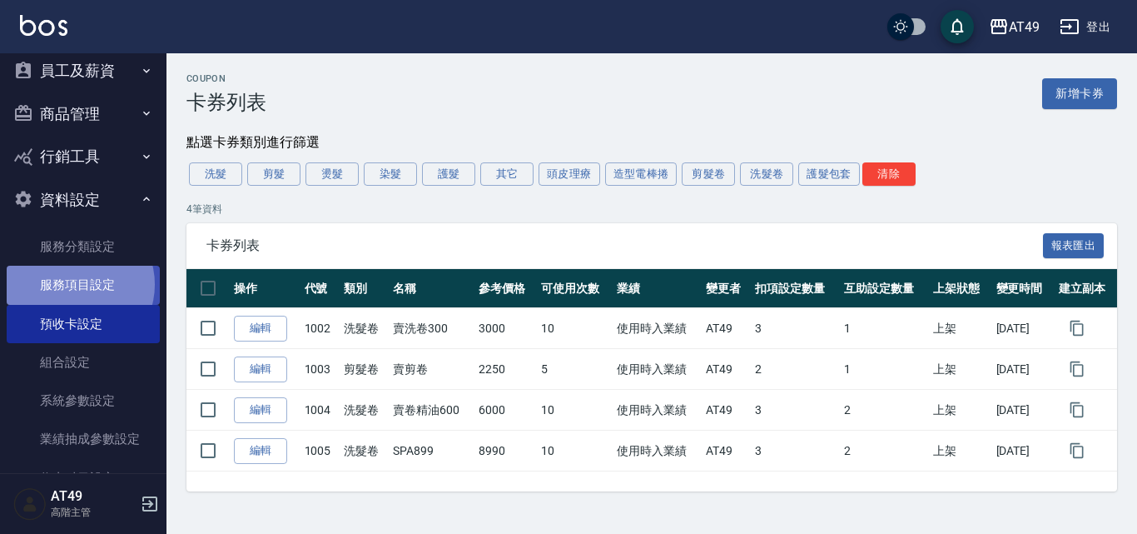
click at [77, 284] on link "服務項目設定" at bounding box center [83, 285] width 153 height 38
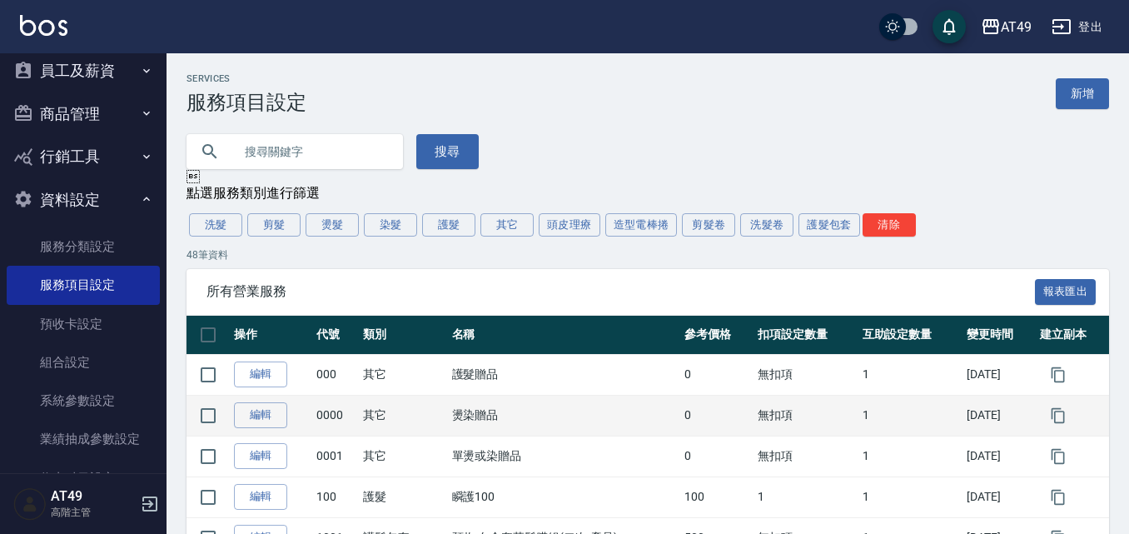
scroll to position [166, 0]
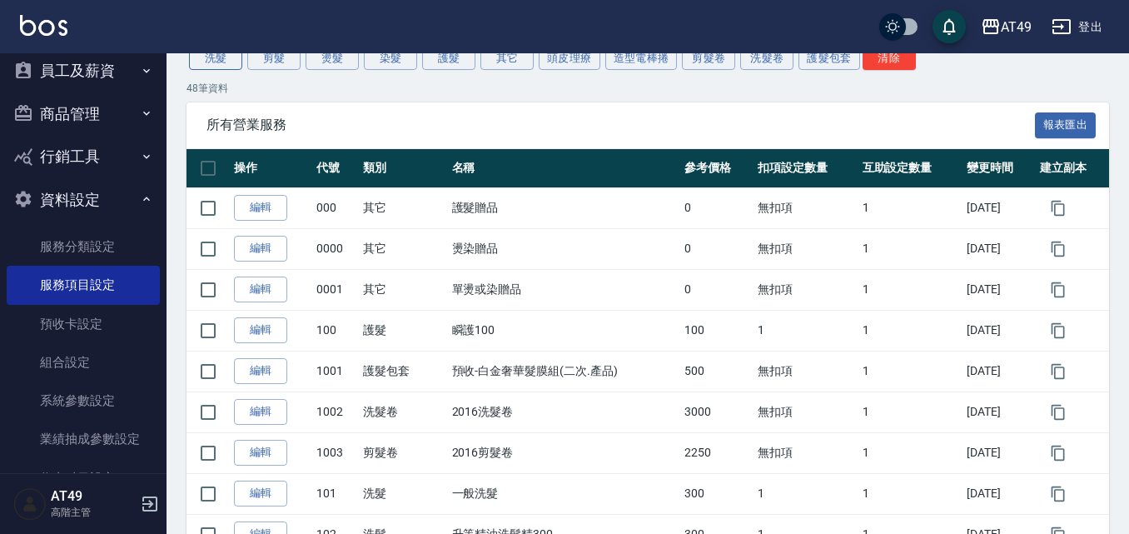
click at [220, 62] on button "洗髮" at bounding box center [215, 58] width 53 height 23
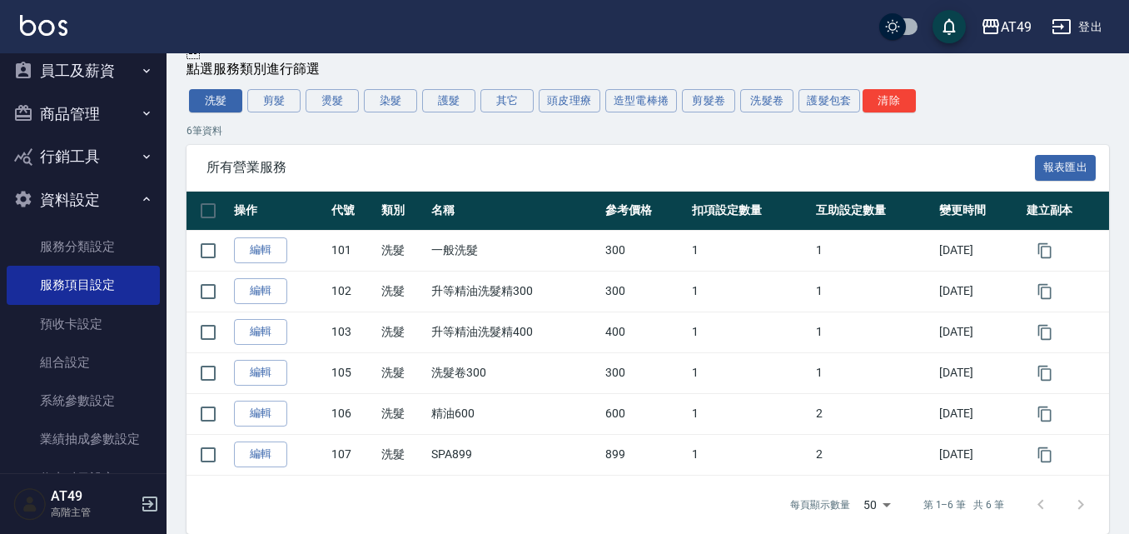
scroll to position [147, 0]
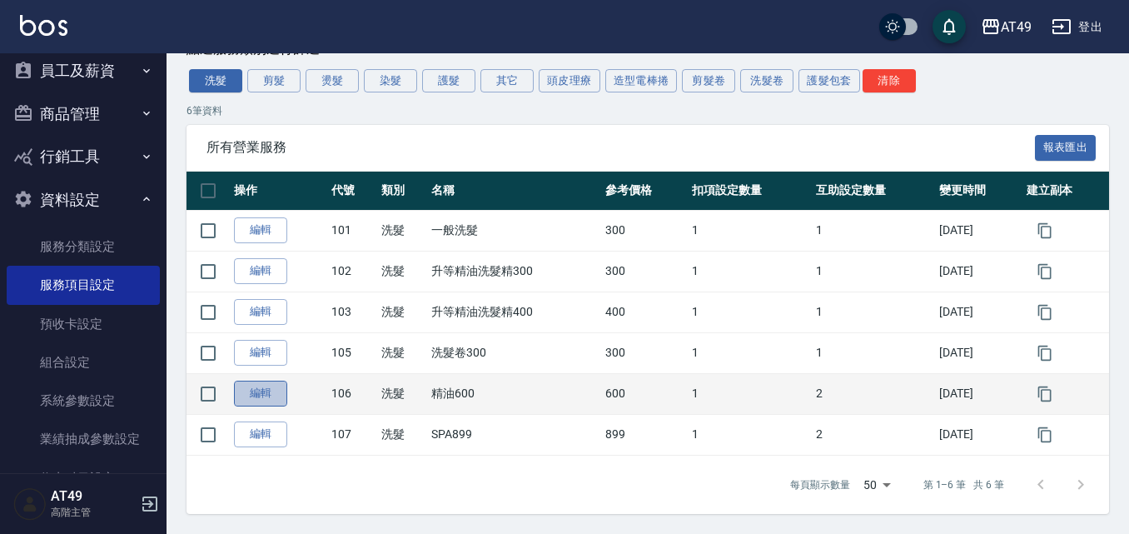
click at [263, 394] on link "編輯" at bounding box center [260, 393] width 53 height 26
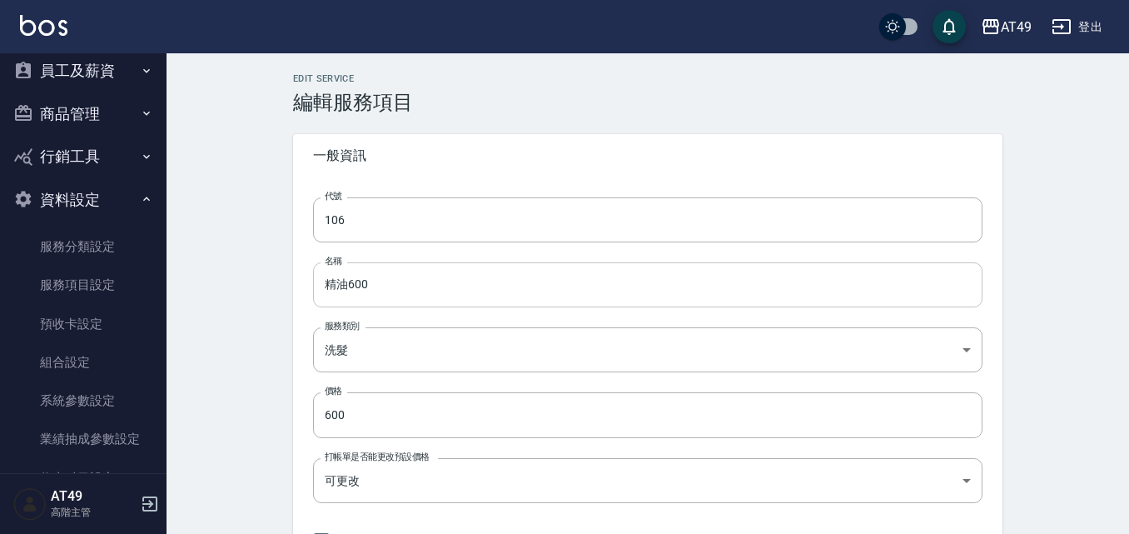
click at [316, 278] on input "精油600" at bounding box center [647, 284] width 669 height 45
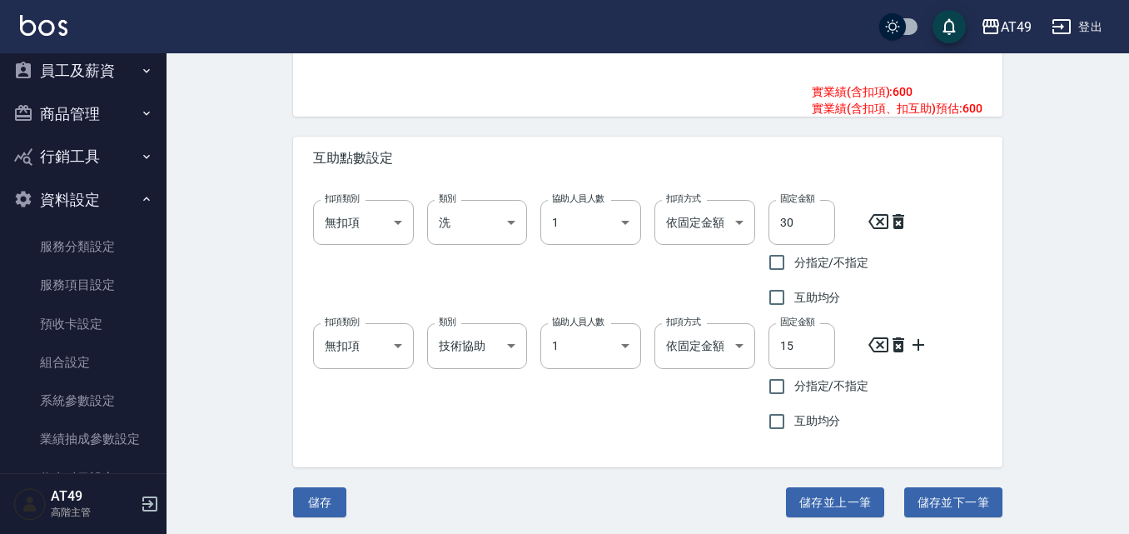
scroll to position [1114, 0]
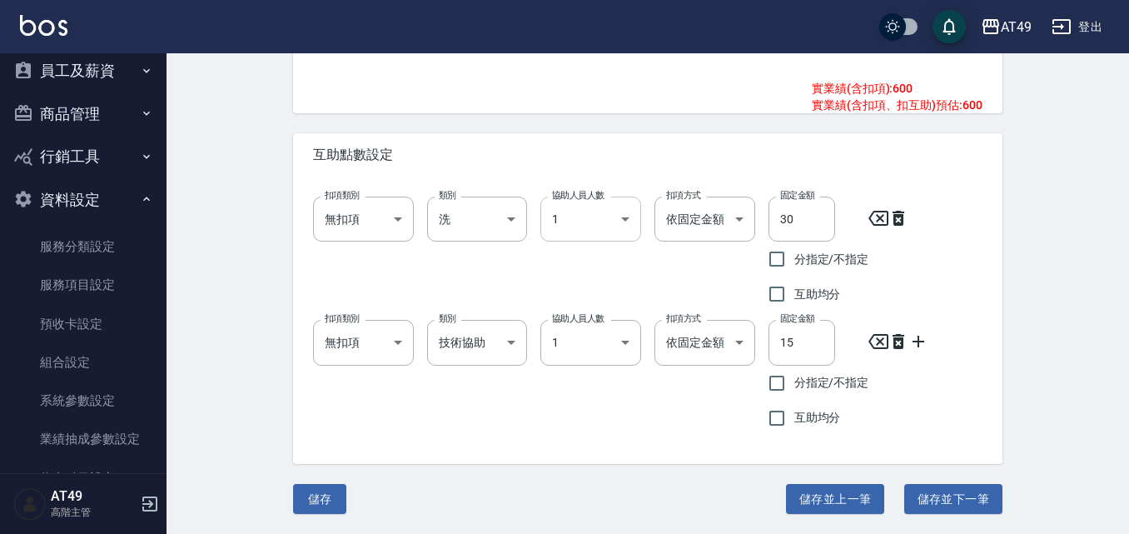
type input "賣卷精油600"
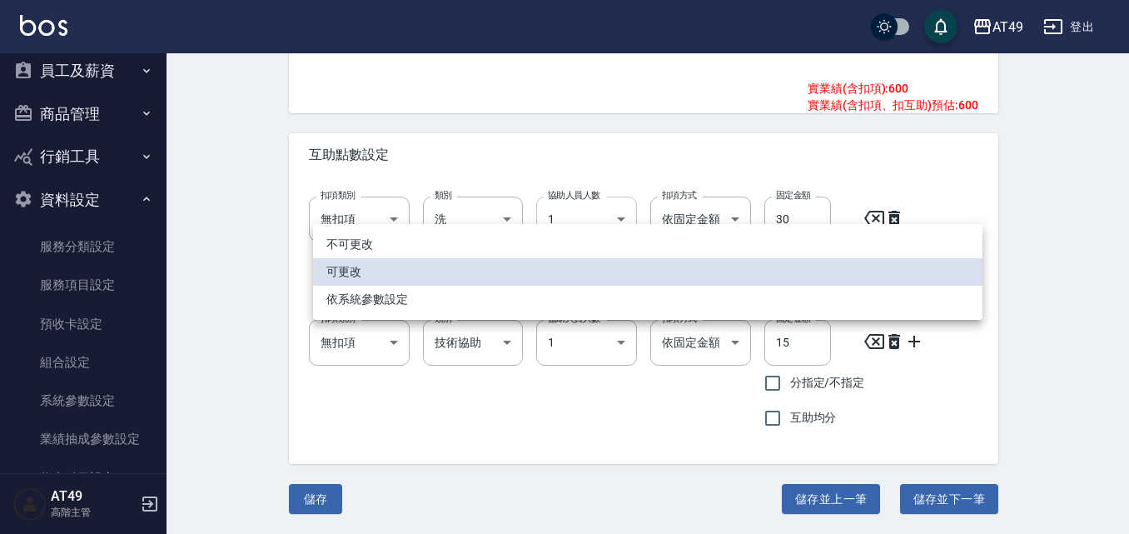
scroll to position [279, 0]
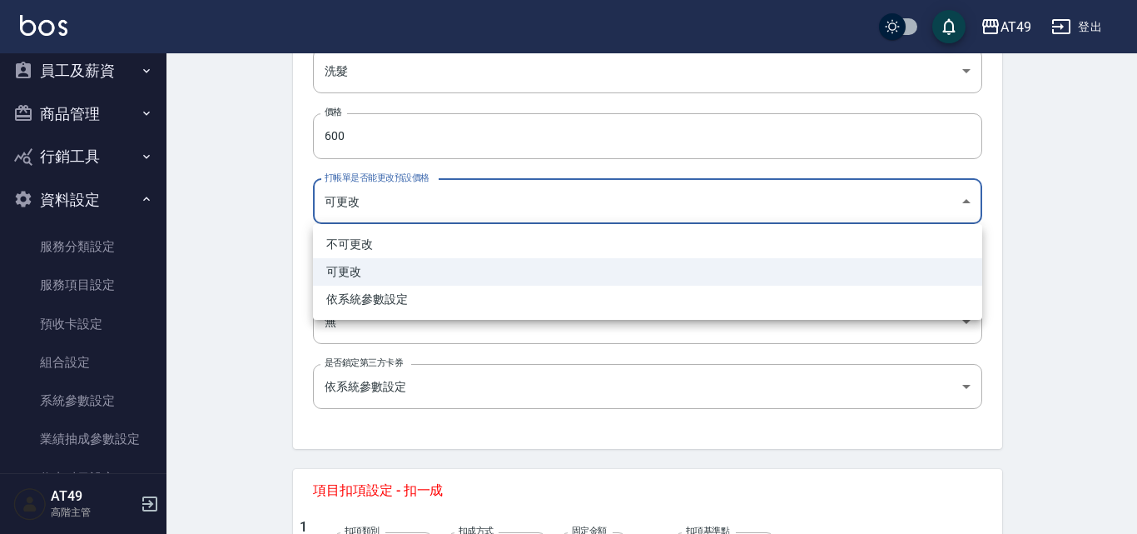
click at [226, 301] on div at bounding box center [568, 267] width 1137 height 534
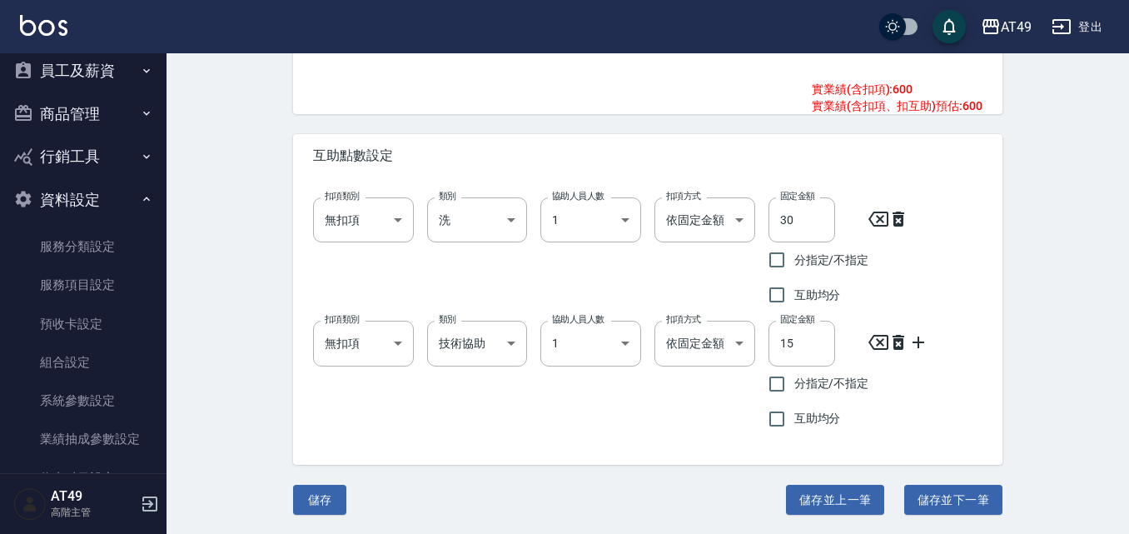
scroll to position [1114, 0]
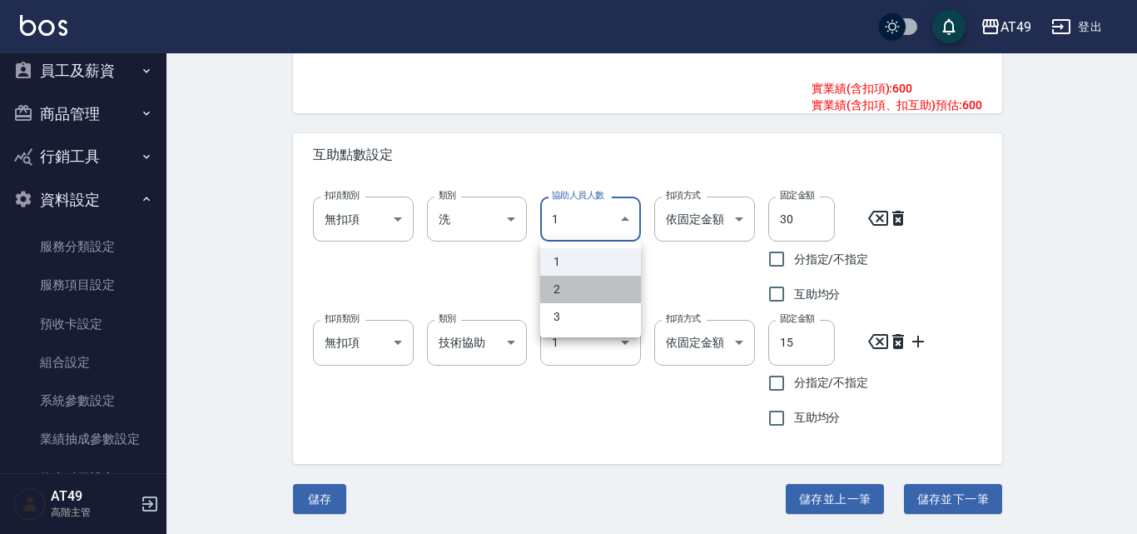
click at [590, 291] on li "2" at bounding box center [590, 289] width 101 height 27
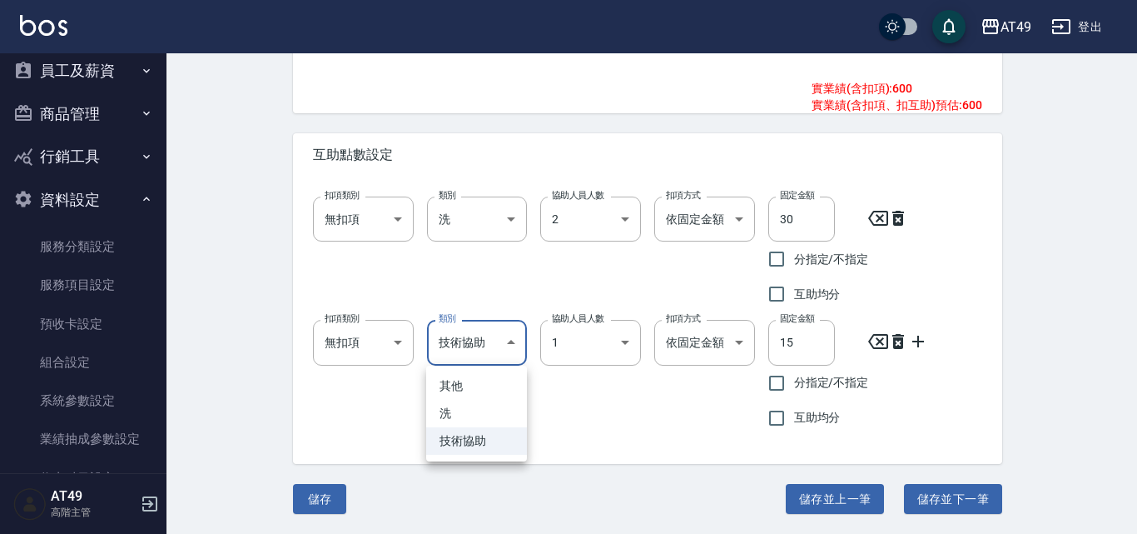
click at [619, 405] on div at bounding box center [568, 267] width 1137 height 534
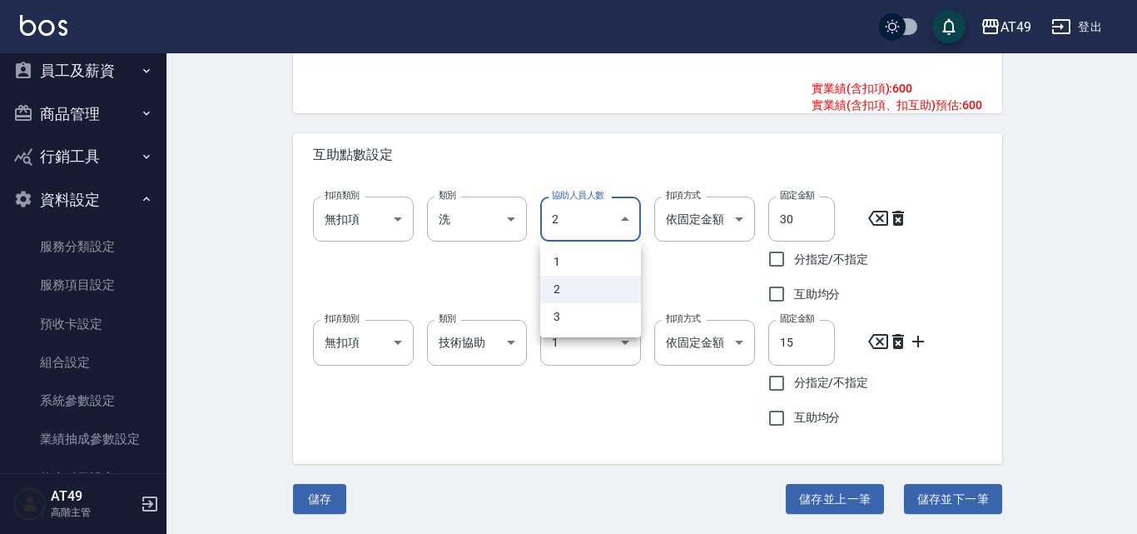
click at [611, 265] on li "1" at bounding box center [590, 261] width 101 height 27
type input "1"
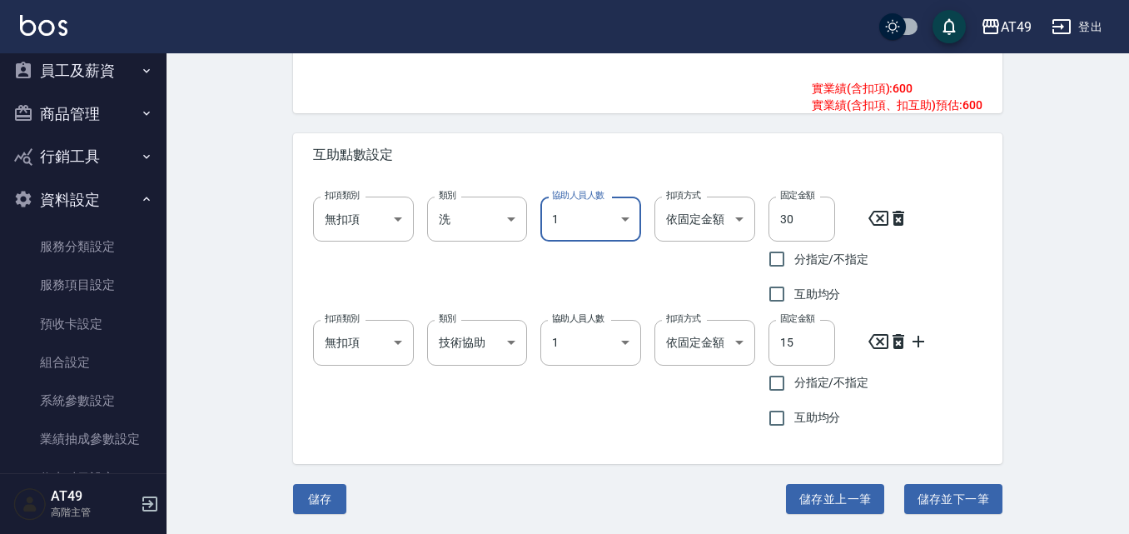
click at [634, 400] on div "協助人員人數 1 1 協助人員人數" at bounding box center [584, 370] width 114 height 128
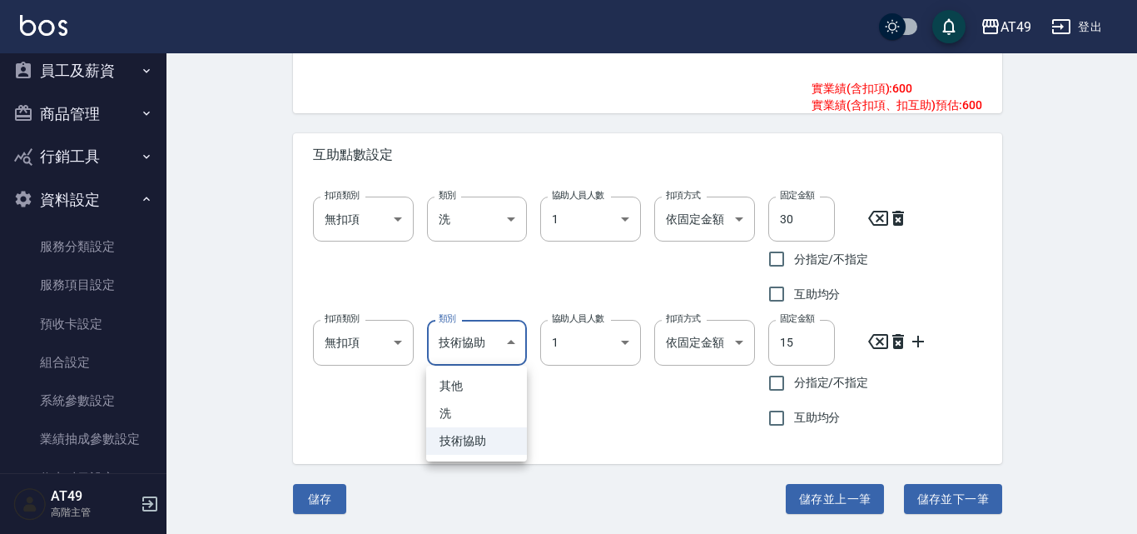
click at [564, 423] on div at bounding box center [568, 267] width 1137 height 534
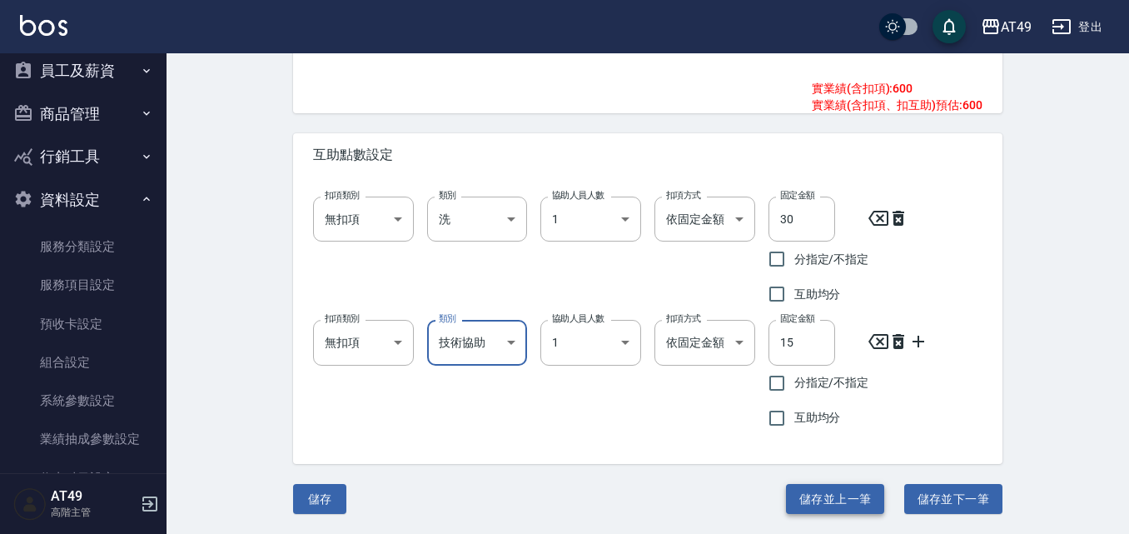
click at [852, 498] on button "儲存並上一筆" at bounding box center [835, 499] width 98 height 31
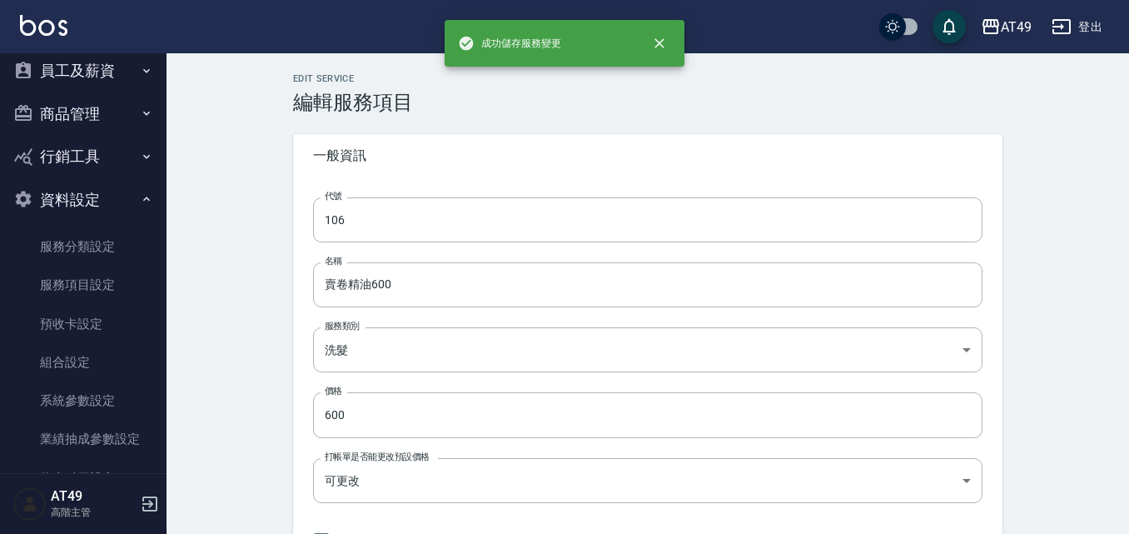
type input "105"
type input "洗髮卷300"
type input "300"
type input "20"
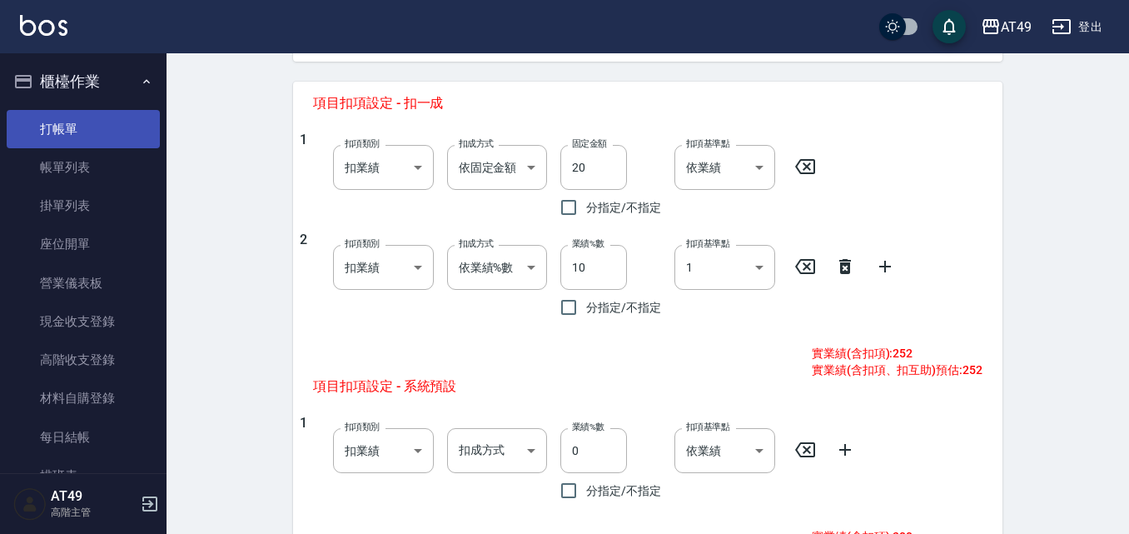
click at [67, 137] on link "打帳單" at bounding box center [83, 129] width 153 height 38
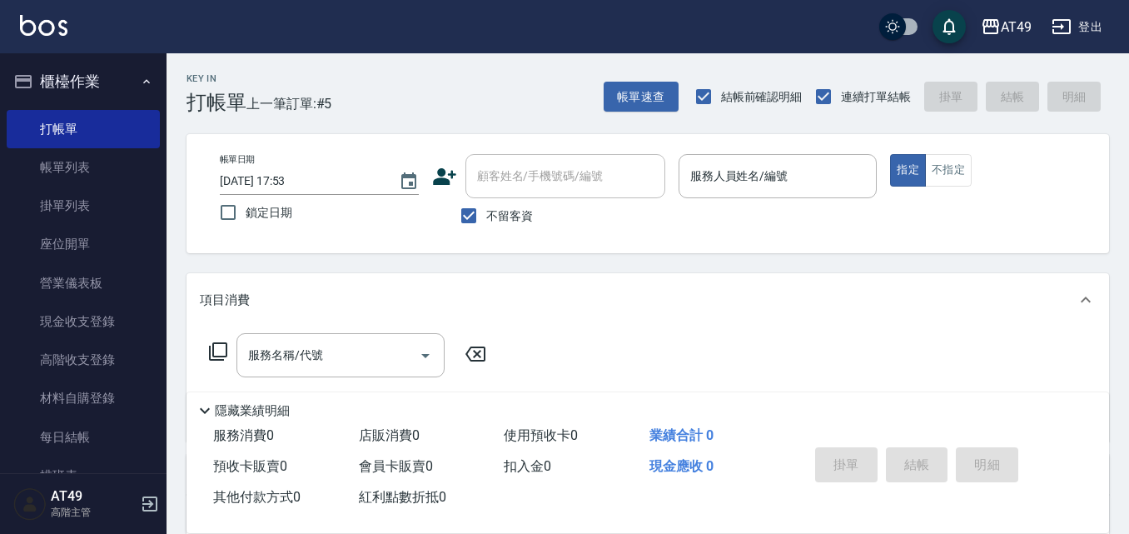
click at [504, 218] on span "不留客資" at bounding box center [509, 215] width 47 height 17
click at [486, 218] on input "不留客資" at bounding box center [468, 215] width 35 height 35
checkbox input "false"
click at [527, 180] on input "顧客姓名/手機號碼/編號" at bounding box center [553, 176] width 160 height 29
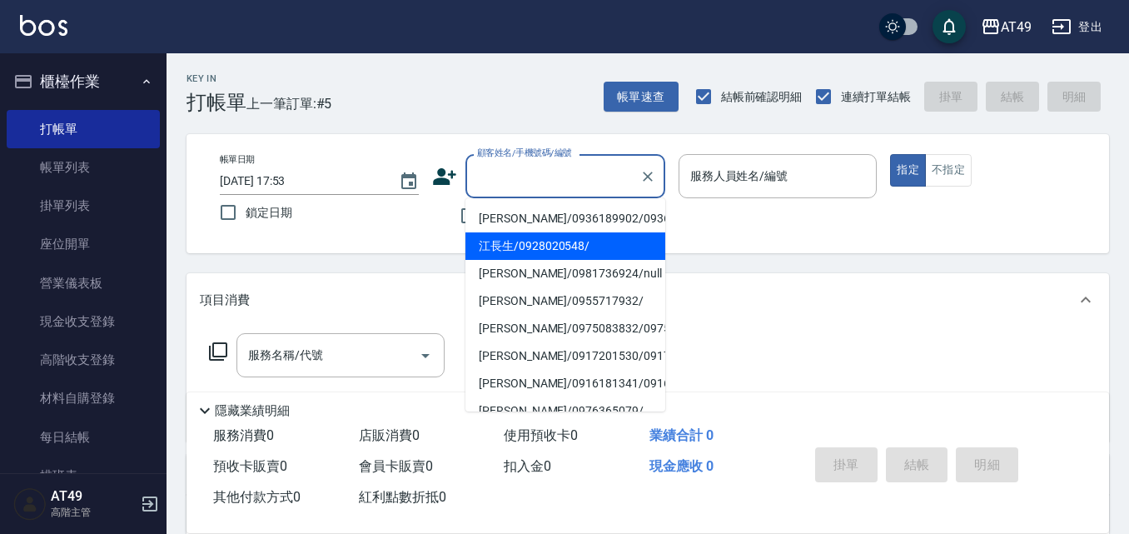
click at [552, 256] on li "江長生/0928020548/" at bounding box center [565, 245] width 200 height 27
type input "江長生/0928020548/"
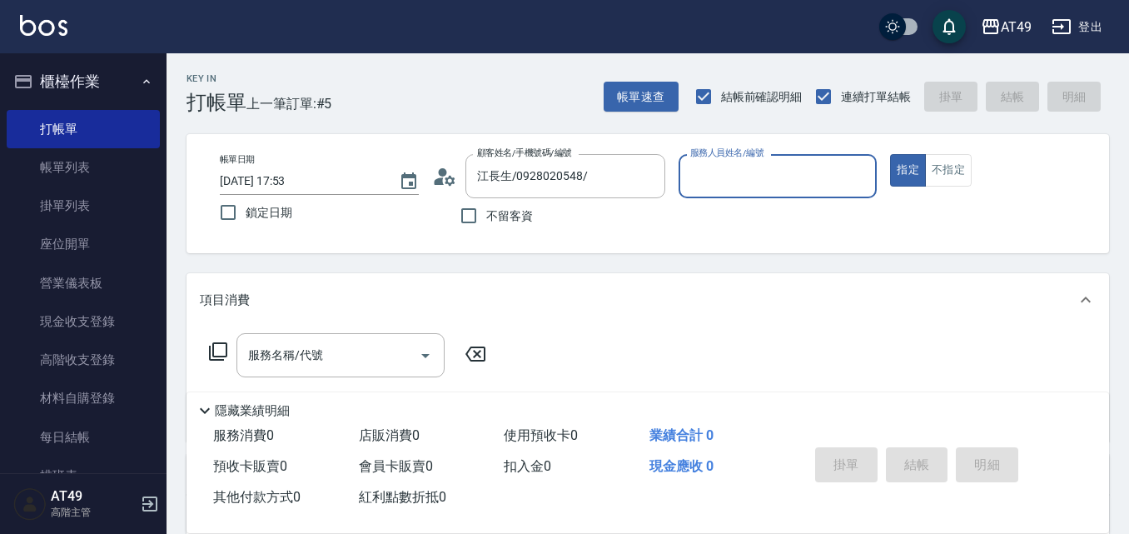
type input "Bobo-2"
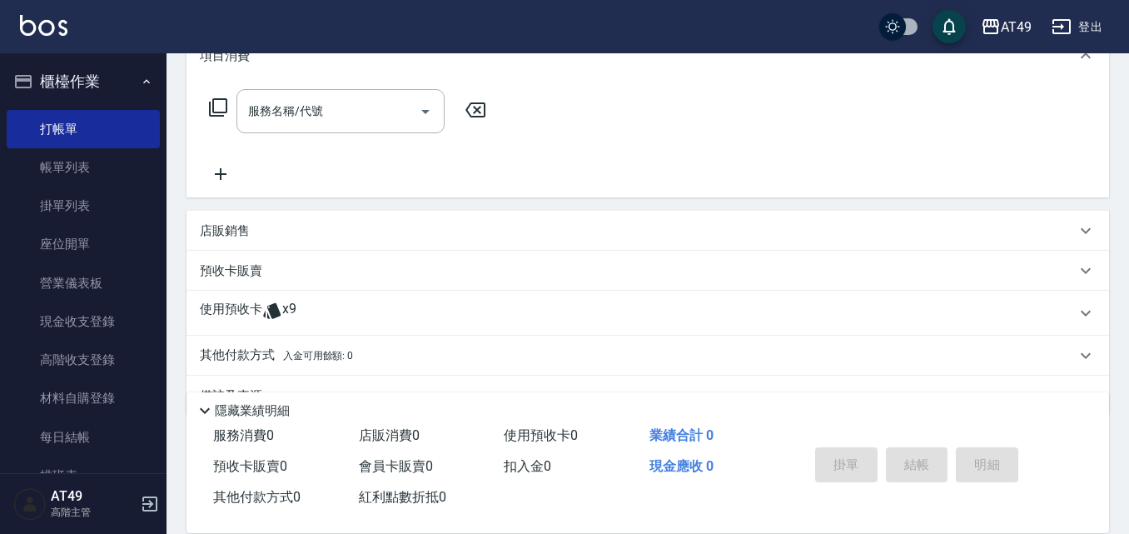
scroll to position [286, 0]
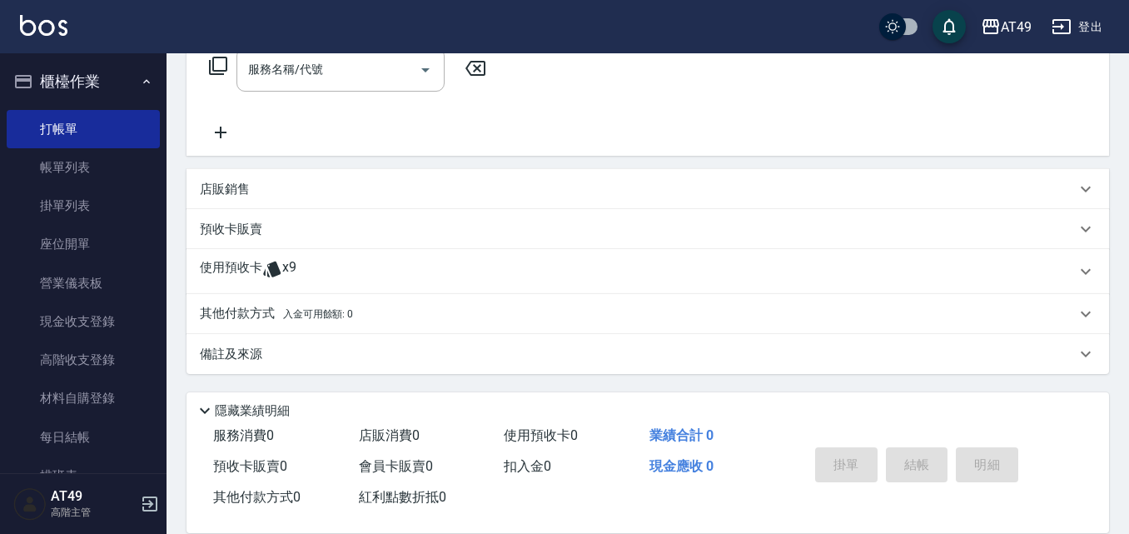
click at [274, 273] on icon at bounding box center [271, 269] width 17 height 16
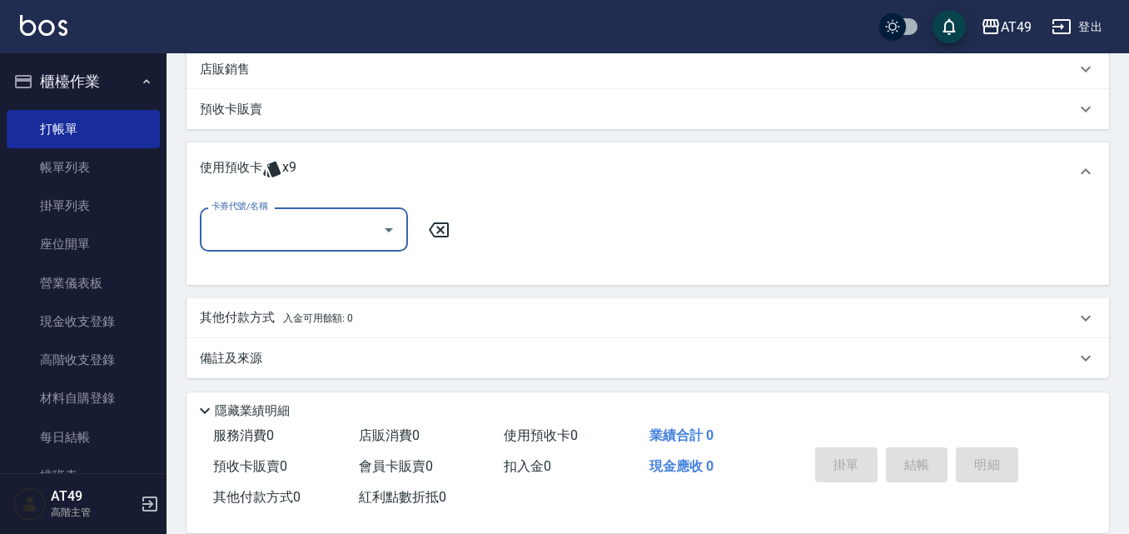
scroll to position [410, 0]
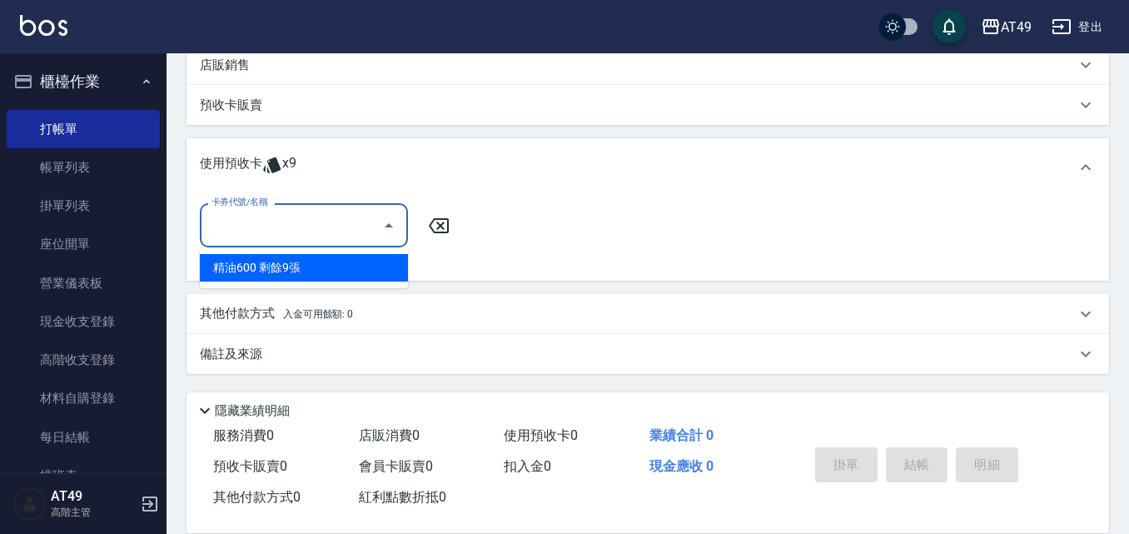
click at [311, 228] on input "卡券代號/名稱" at bounding box center [291, 225] width 168 height 29
click at [306, 261] on div "精油600 剩餘9張" at bounding box center [304, 267] width 208 height 27
type input "精油600"
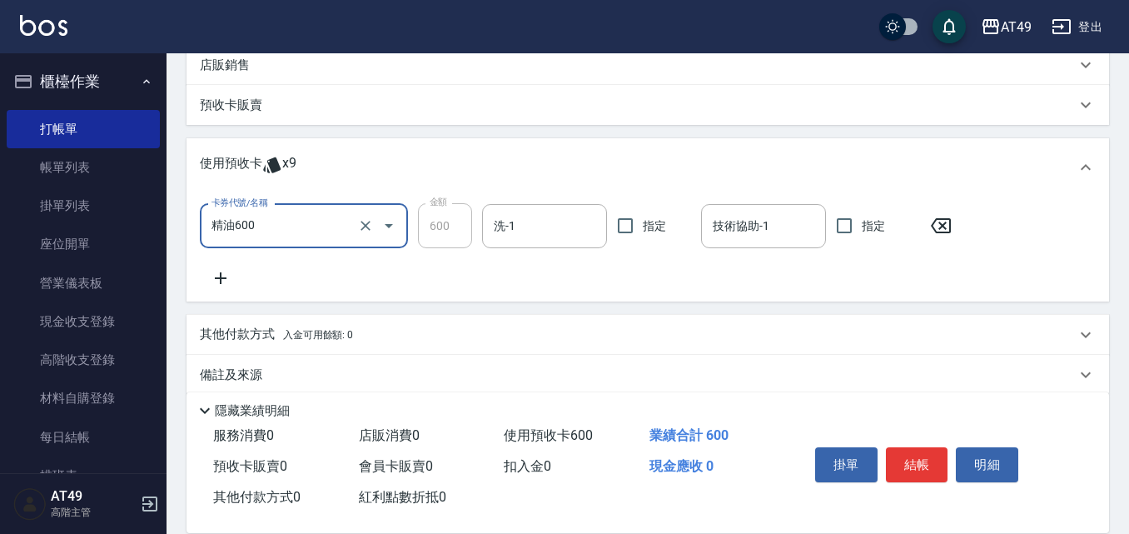
scroll to position [326, 0]
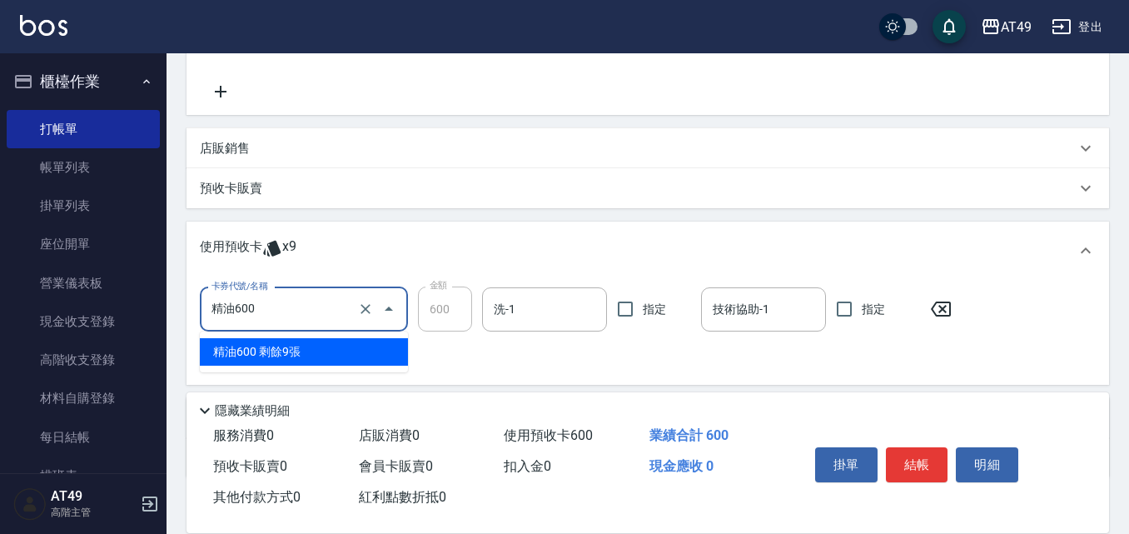
click at [325, 301] on input "精油600" at bounding box center [280, 309] width 147 height 29
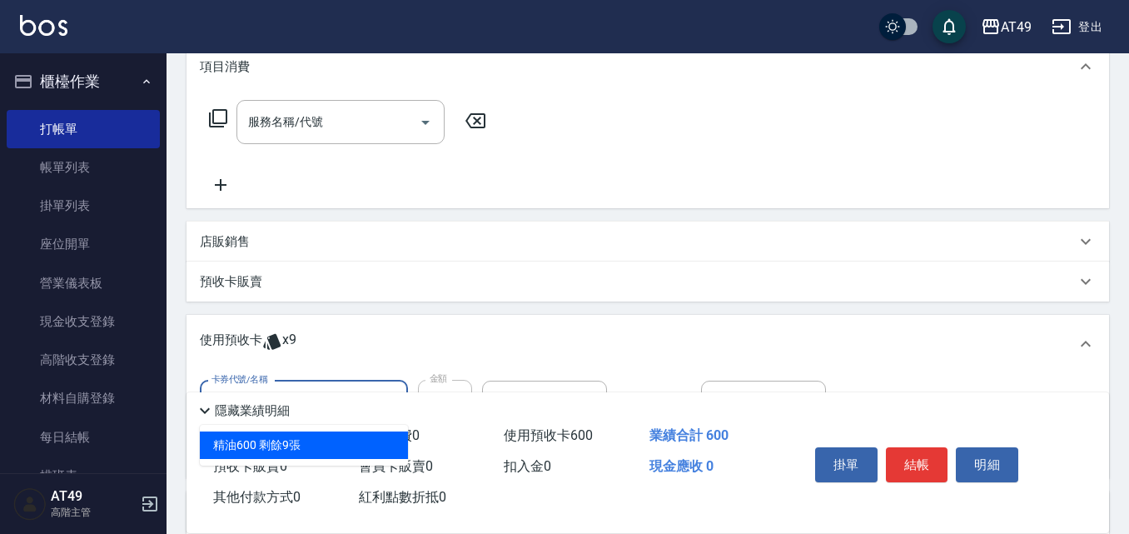
scroll to position [0, 0]
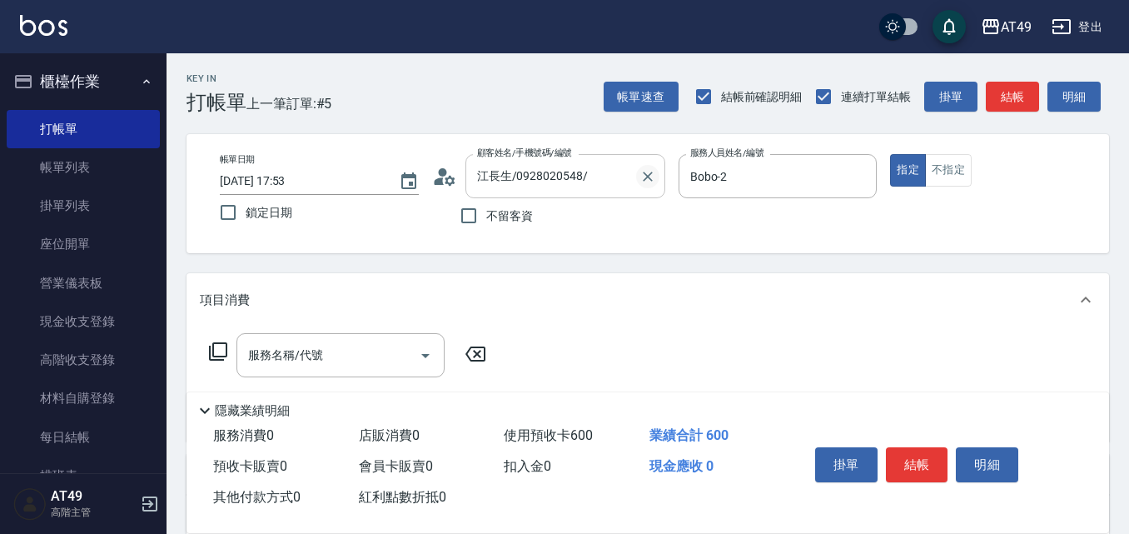
click at [654, 184] on icon "Clear" at bounding box center [647, 176] width 17 height 17
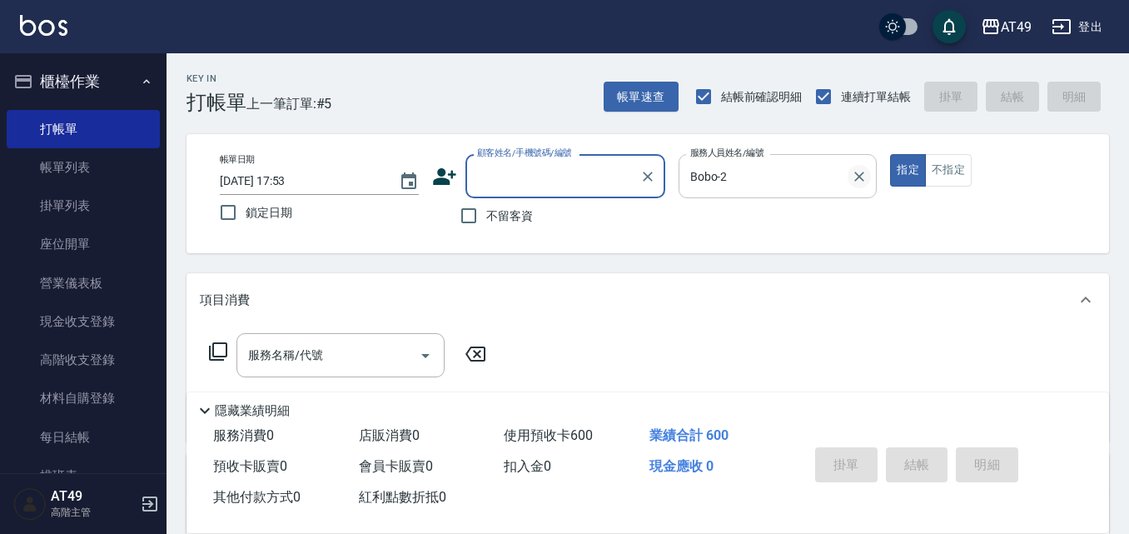
click at [858, 180] on icon "Clear" at bounding box center [859, 176] width 17 height 17
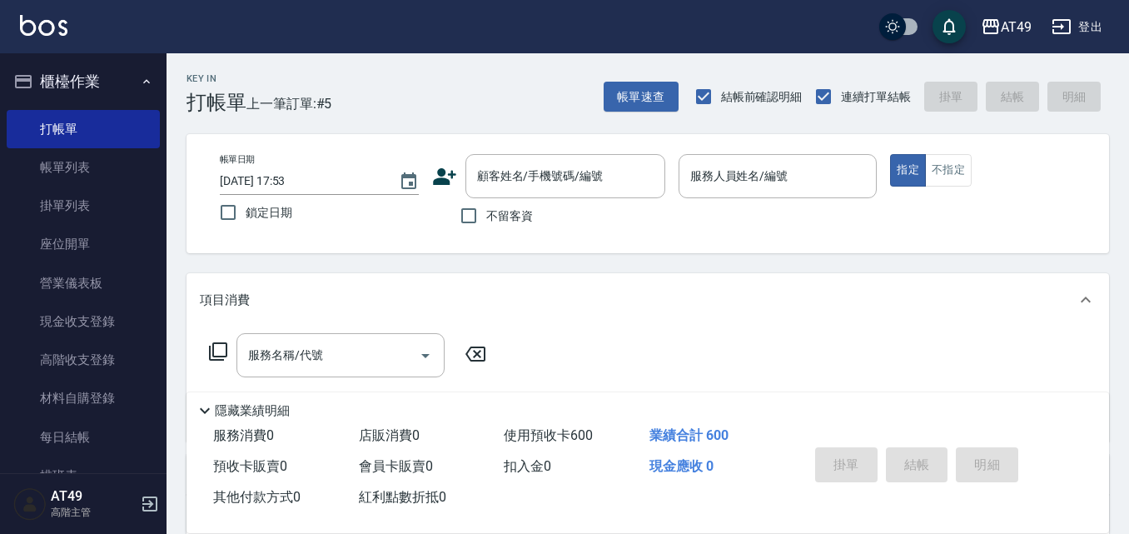
drag, startPoint x: 509, startPoint y: 211, endPoint x: 492, endPoint y: 201, distance: 20.6
click at [508, 211] on span "不留客資" at bounding box center [509, 215] width 47 height 17
click at [486, 211] on input "不留客資" at bounding box center [468, 215] width 35 height 35
checkbox input "true"
